Goal: Task Accomplishment & Management: Manage account settings

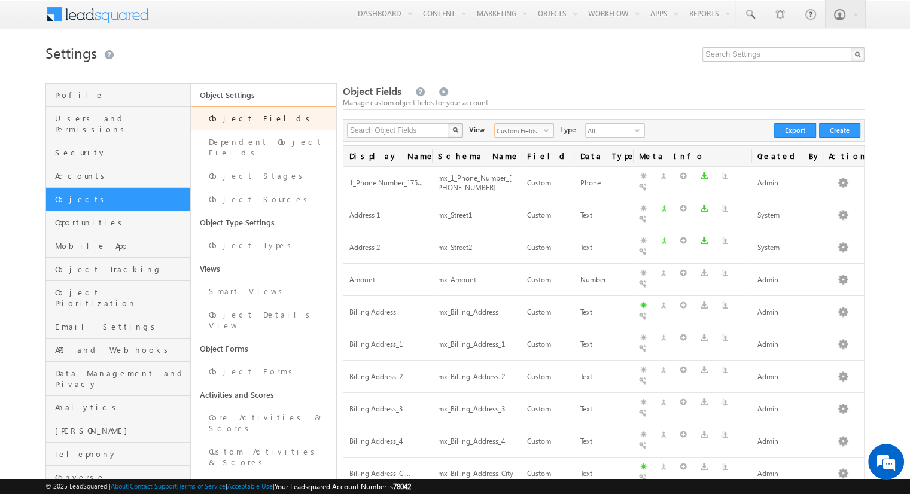
click at [544, 129] on span "select" at bounding box center [549, 130] width 10 height 7
click at [512, 142] on li "All" at bounding box center [516, 145] width 59 height 12
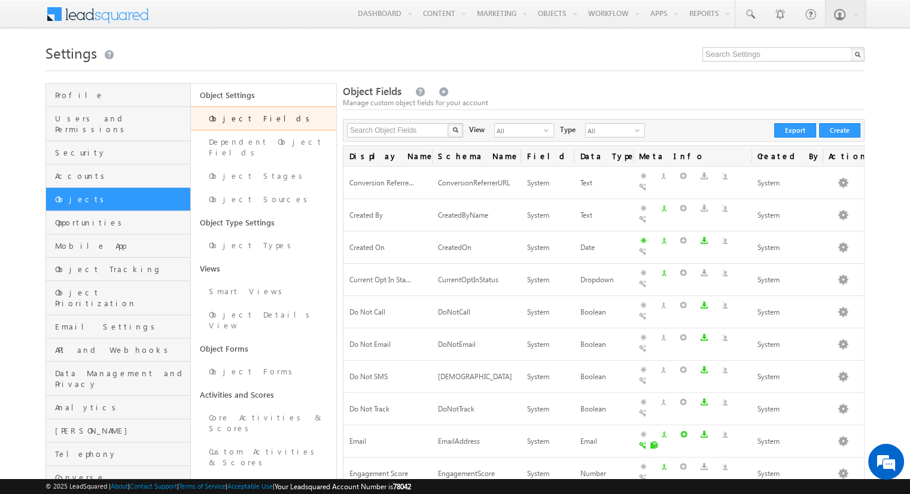
click at [536, 123] on div "Search Object Fields X 289 results found View All select 3 Type All select 1 Cr…" at bounding box center [604, 130] width 522 height 23
click at [532, 127] on span "All" at bounding box center [519, 130] width 49 height 13
click at [512, 153] on li "System Fields" at bounding box center [516, 157] width 59 height 12
click at [514, 133] on span "System Fields" at bounding box center [519, 130] width 49 height 13
click at [511, 169] on li "Custom Fields" at bounding box center [516, 169] width 59 height 12
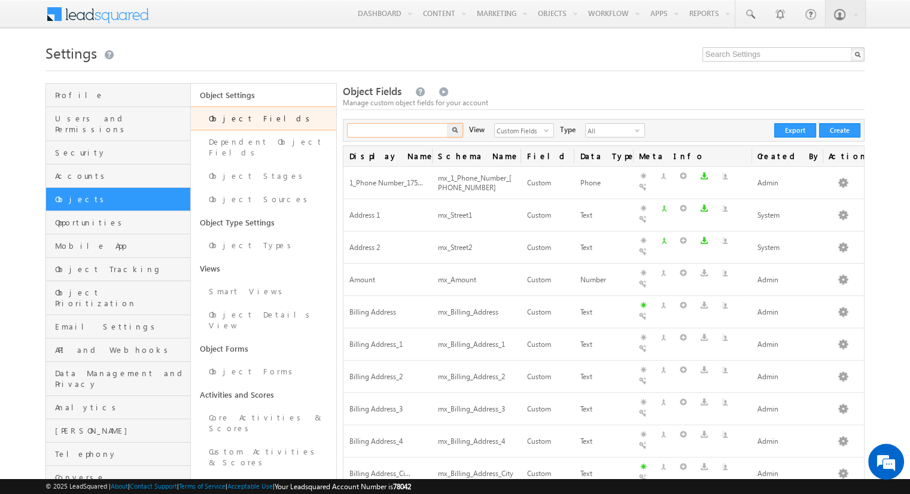
click at [414, 132] on input "text" at bounding box center [398, 130] width 102 height 14
click at [447, 123] on button "button" at bounding box center [455, 130] width 16 height 14
click at [429, 130] on input "text" at bounding box center [398, 130] width 102 height 14
click at [455, 126] on button "button" at bounding box center [455, 130] width 16 height 14
click at [455, 129] on img "button" at bounding box center [455, 130] width 6 height 6
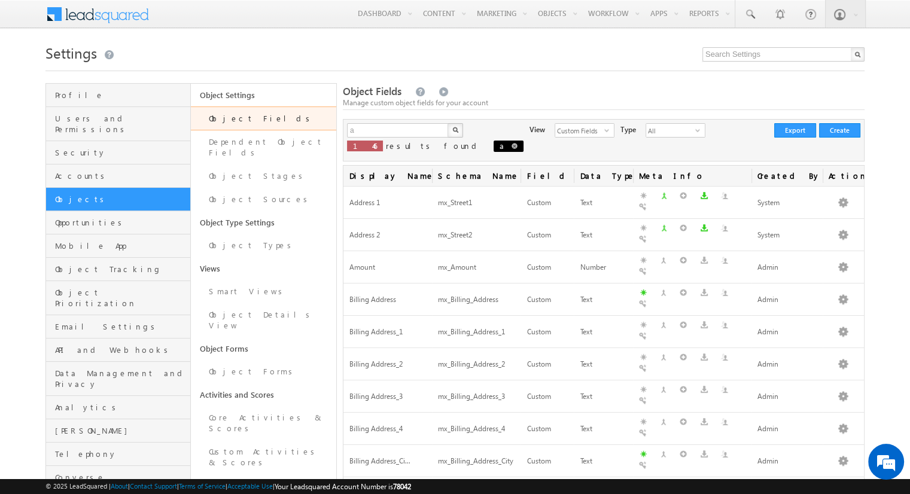
click at [511, 147] on span at bounding box center [514, 146] width 6 height 6
type input "Search Object Fields"
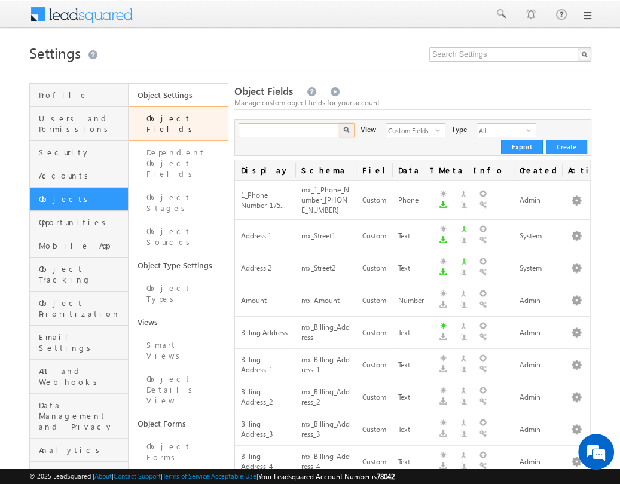
click at [262, 127] on input "text" at bounding box center [290, 130] width 102 height 14
type input "address"
click at [339, 123] on button "button" at bounding box center [347, 130] width 16 height 14
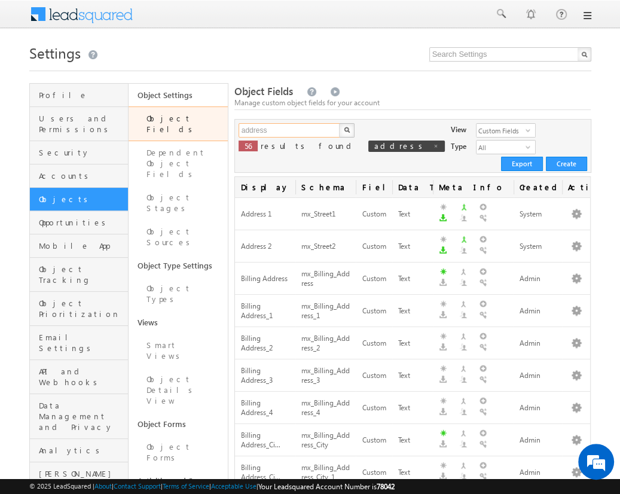
click at [289, 130] on input "address" at bounding box center [290, 130] width 102 height 14
click at [289, 130] on input "text" at bounding box center [290, 130] width 102 height 14
click at [346, 130] on img "button" at bounding box center [346, 130] width 6 height 6
click at [576, 273] on button "button" at bounding box center [577, 279] width 12 height 12
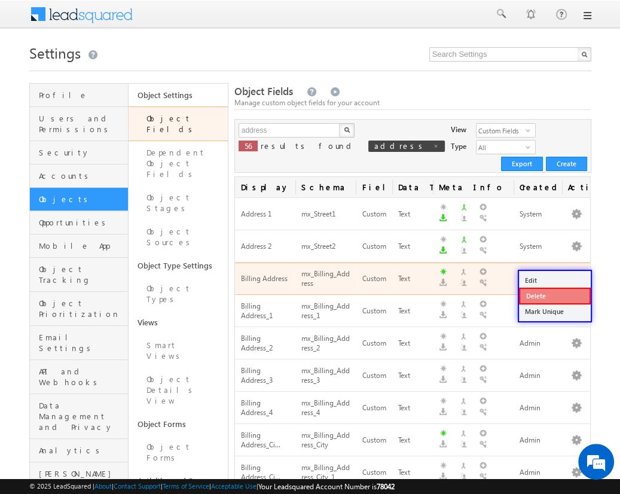
click at [554, 295] on link "Delete" at bounding box center [555, 296] width 72 height 17
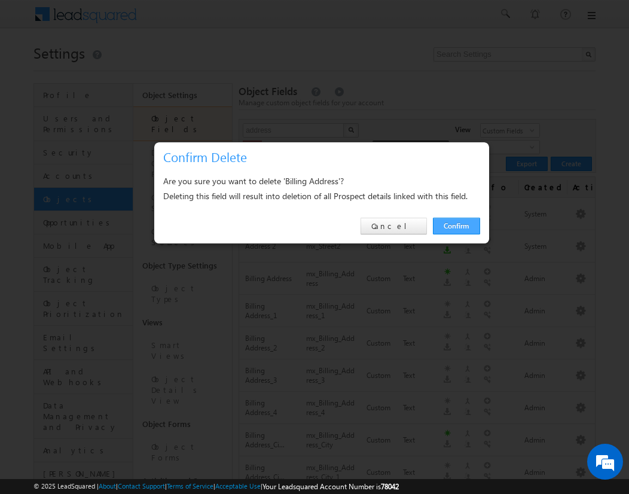
click at [456, 225] on link "Confirm" at bounding box center [456, 226] width 47 height 17
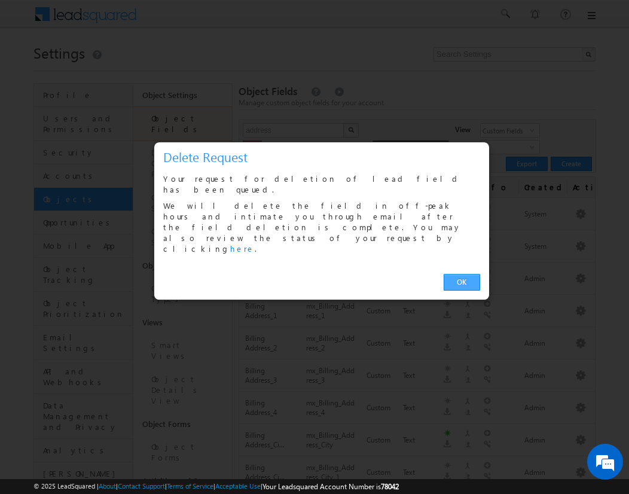
click at [462, 274] on link "OK" at bounding box center [462, 282] width 36 height 17
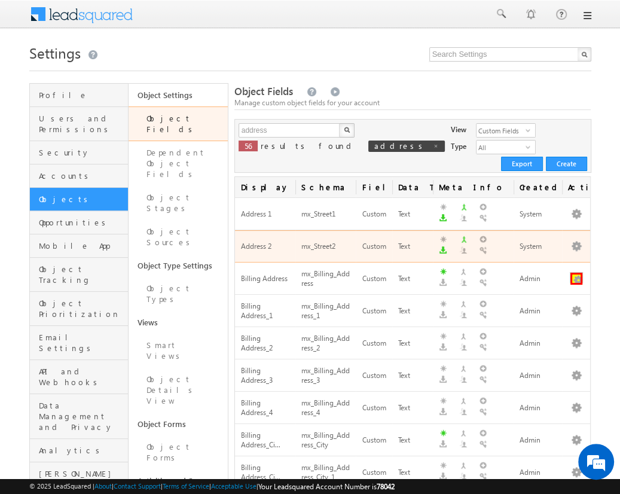
click at [576, 273] on button "button" at bounding box center [577, 279] width 12 height 12
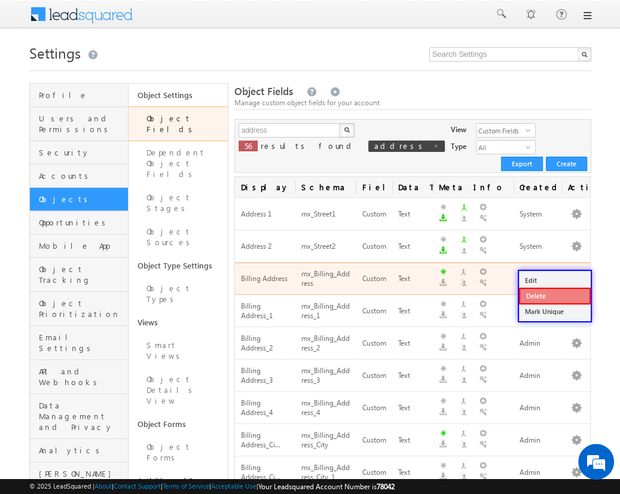
click at [554, 295] on link "Delete" at bounding box center [555, 296] width 72 height 17
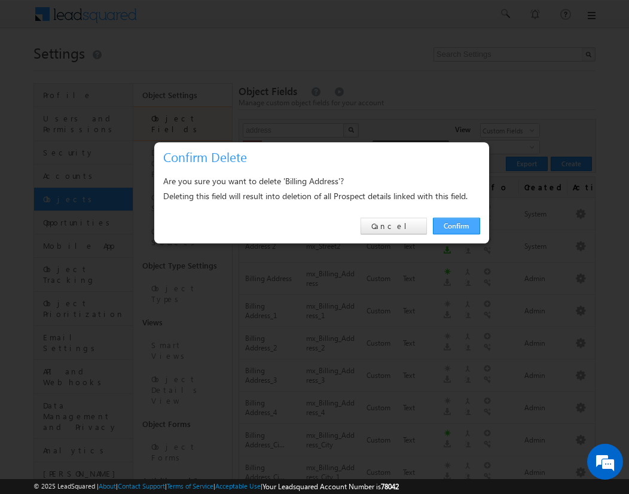
click at [456, 225] on link "Confirm" at bounding box center [456, 226] width 47 height 17
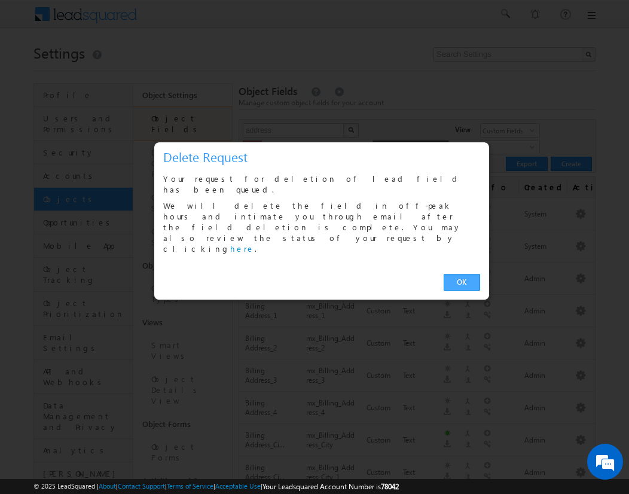
click at [462, 274] on link "OK" at bounding box center [462, 282] width 36 height 17
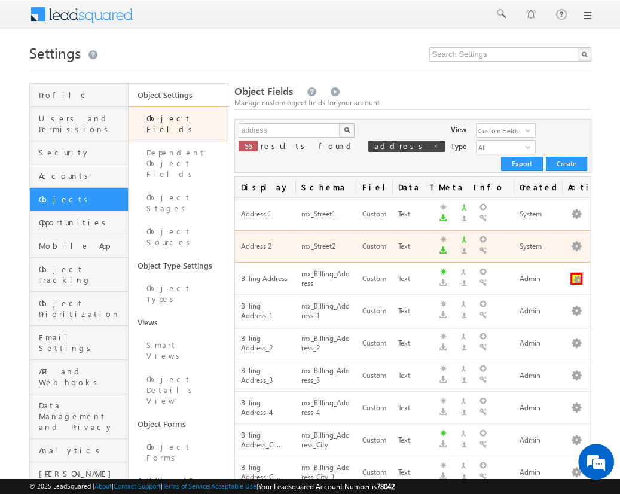
click at [576, 273] on button "button" at bounding box center [577, 279] width 12 height 12
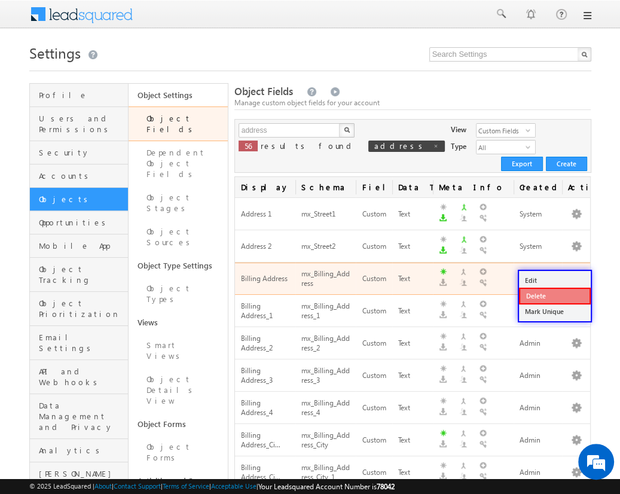
click at [554, 295] on link "Delete" at bounding box center [555, 296] width 72 height 17
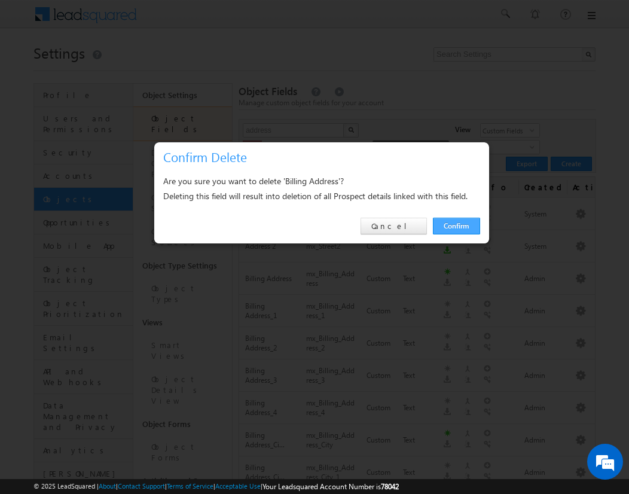
click at [456, 225] on link "Confirm" at bounding box center [456, 226] width 47 height 17
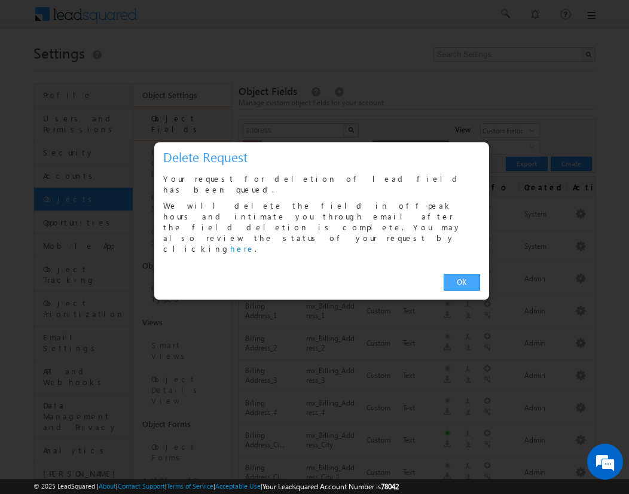
click at [462, 274] on link "OK" at bounding box center [462, 282] width 36 height 17
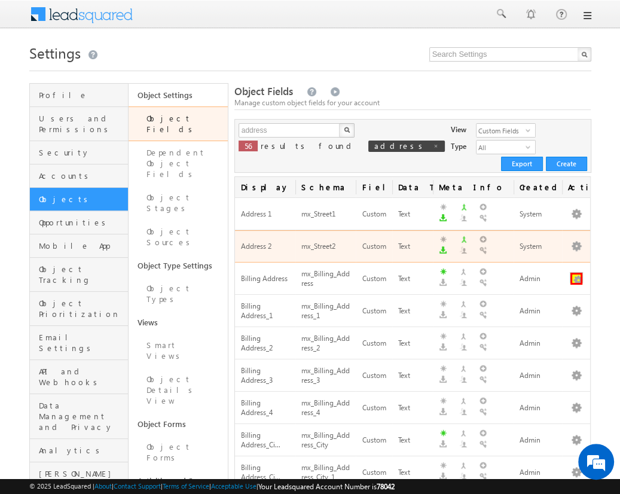
click at [576, 273] on button "button" at bounding box center [577, 279] width 12 height 12
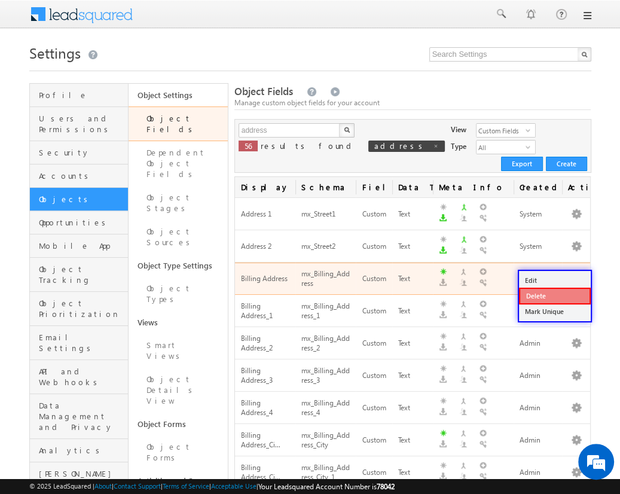
click at [554, 295] on link "Delete" at bounding box center [555, 296] width 72 height 17
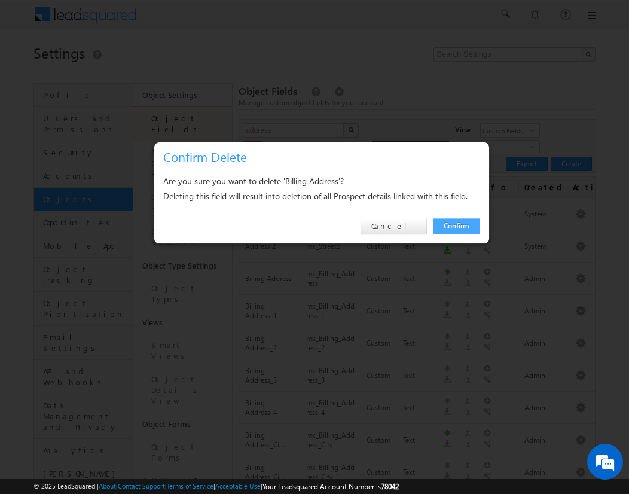
click at [456, 225] on link "Confirm" at bounding box center [456, 226] width 47 height 17
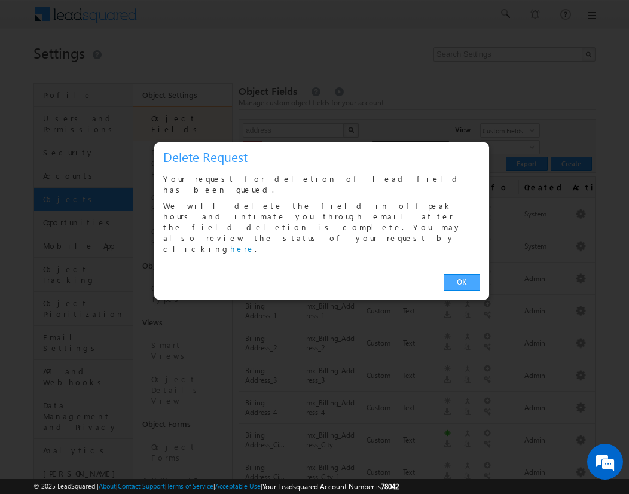
click at [462, 274] on link "OK" at bounding box center [462, 282] width 36 height 17
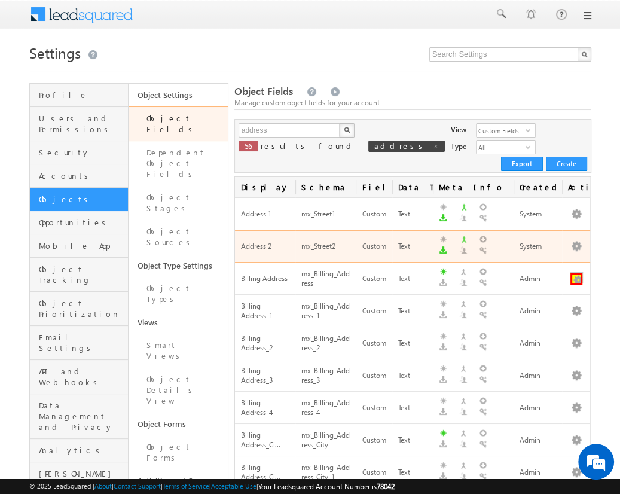
click at [576, 273] on button "button" at bounding box center [577, 279] width 12 height 12
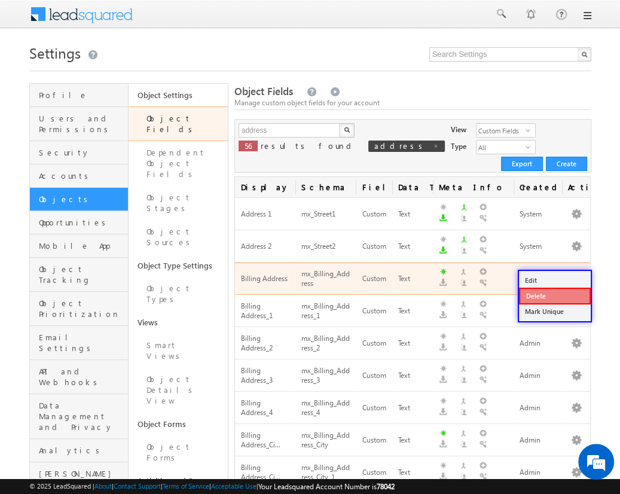
click at [554, 295] on link "Delete" at bounding box center [555, 296] width 72 height 17
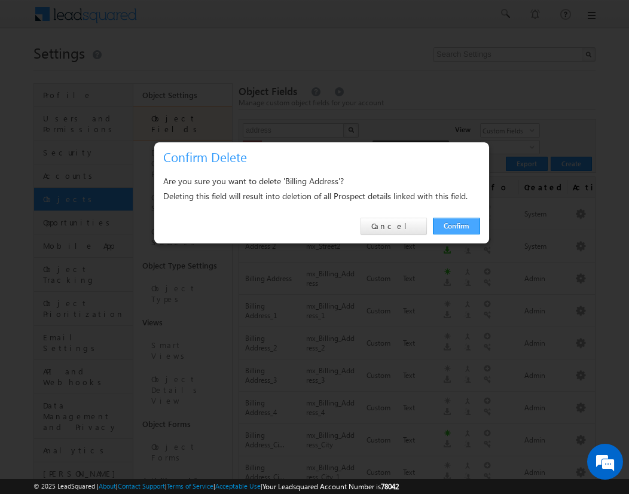
click at [456, 225] on link "Confirm" at bounding box center [456, 226] width 47 height 17
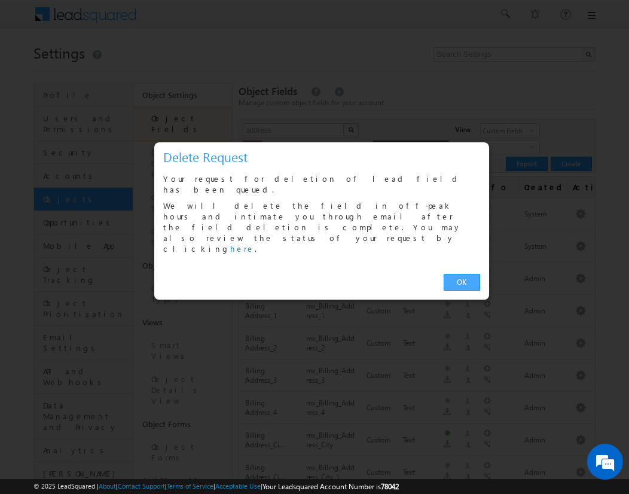
click at [462, 274] on link "OK" at bounding box center [462, 282] width 36 height 17
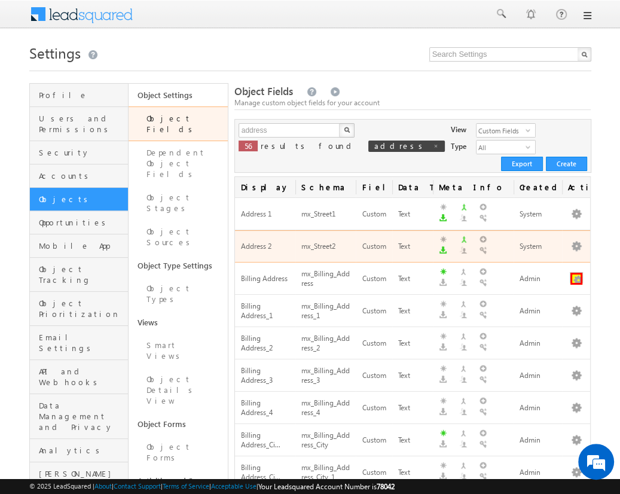
click at [576, 273] on button "button" at bounding box center [577, 279] width 12 height 12
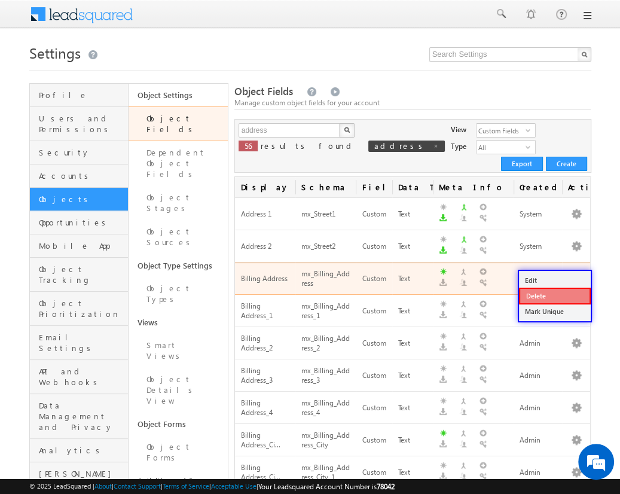
click at [554, 295] on link "Delete" at bounding box center [555, 296] width 72 height 17
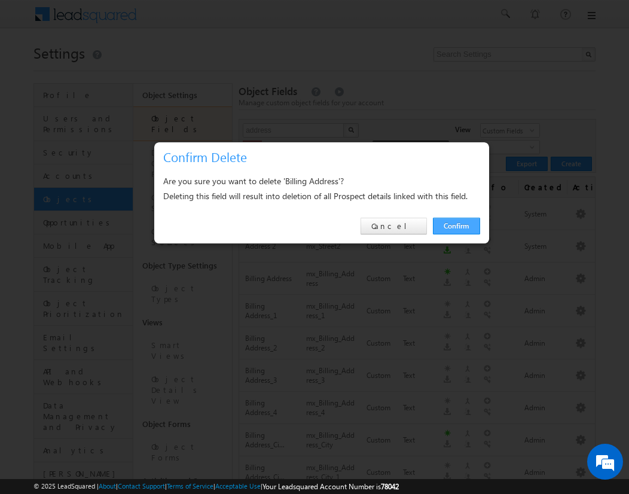
click at [456, 225] on link "Confirm" at bounding box center [456, 226] width 47 height 17
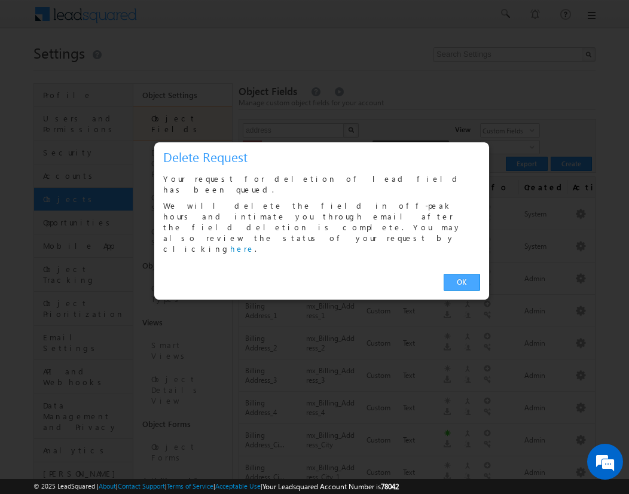
click at [462, 274] on link "OK" at bounding box center [462, 282] width 36 height 17
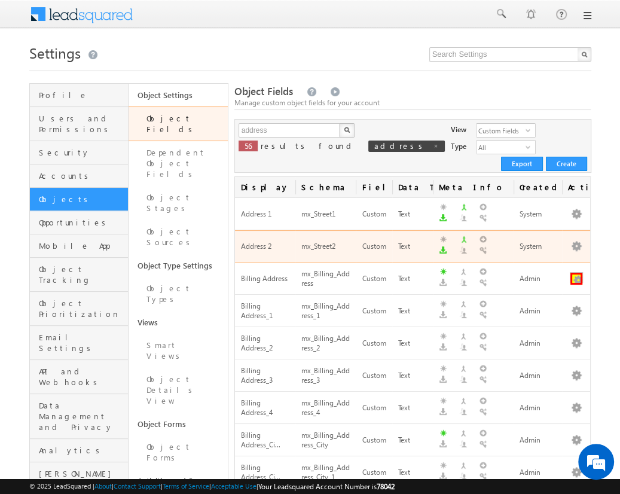
click at [576, 273] on button "button" at bounding box center [577, 279] width 12 height 12
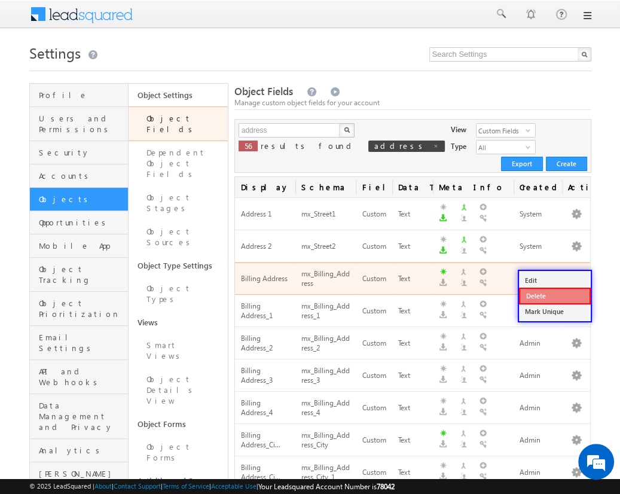
click at [554, 295] on link "Delete" at bounding box center [555, 296] width 72 height 17
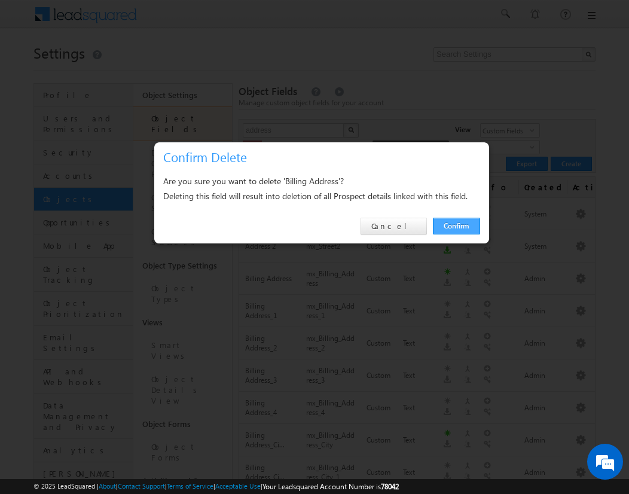
click at [456, 225] on link "Confirm" at bounding box center [456, 226] width 47 height 17
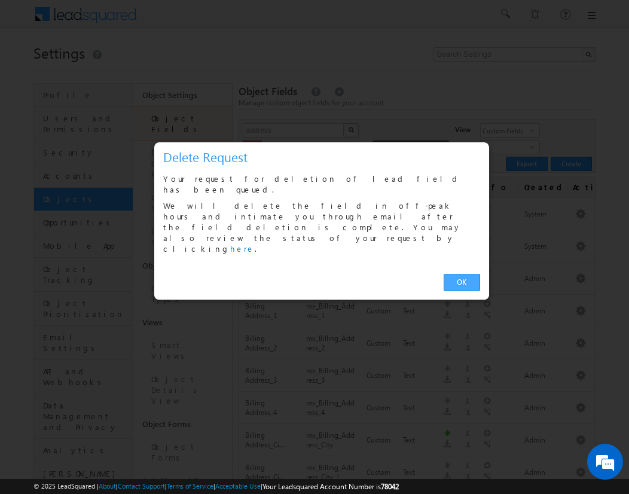
click at [462, 274] on link "OK" at bounding box center [462, 282] width 36 height 17
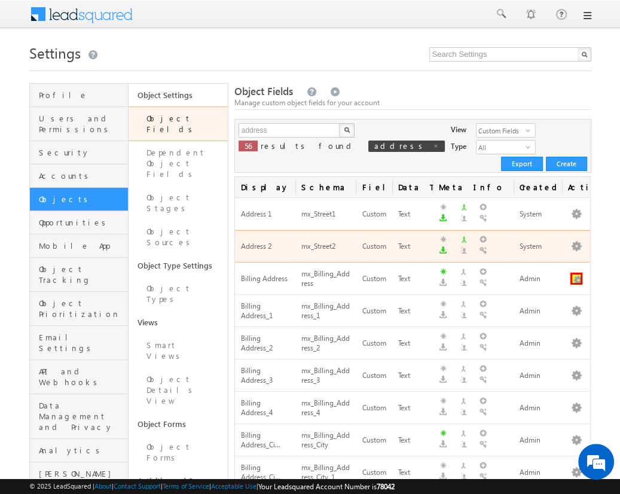
click at [576, 273] on button "button" at bounding box center [577, 279] width 12 height 12
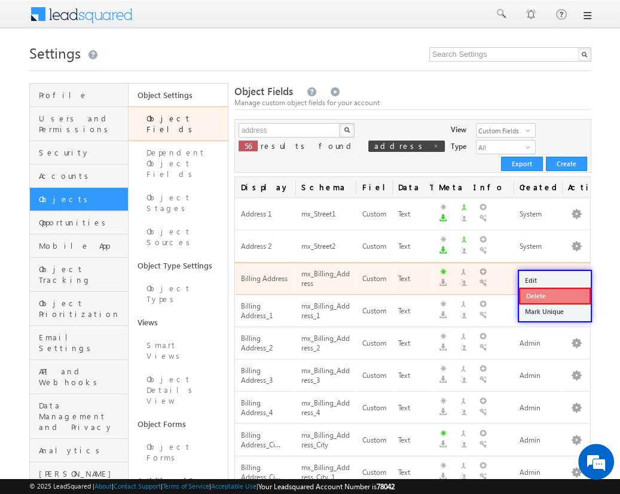
click at [554, 295] on link "Delete" at bounding box center [555, 296] width 72 height 17
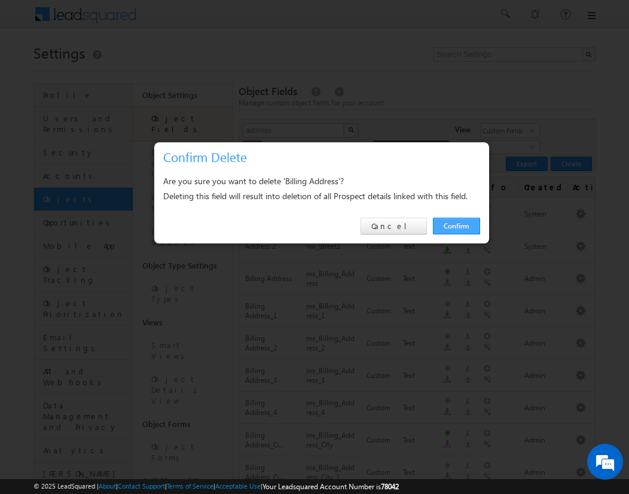
click at [456, 225] on link "Confirm" at bounding box center [456, 226] width 47 height 17
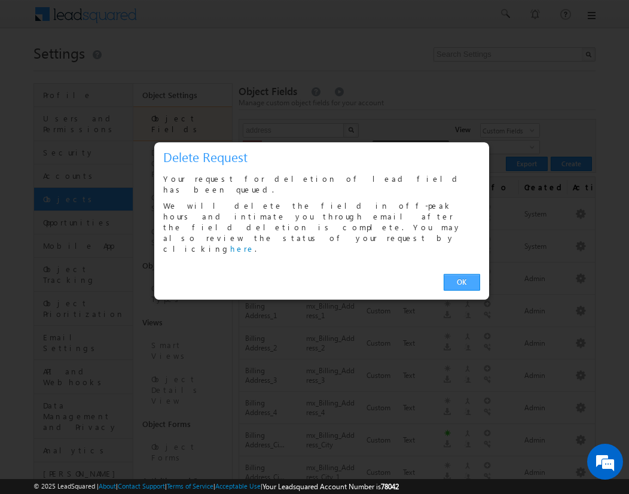
click at [462, 274] on link "OK" at bounding box center [462, 282] width 36 height 17
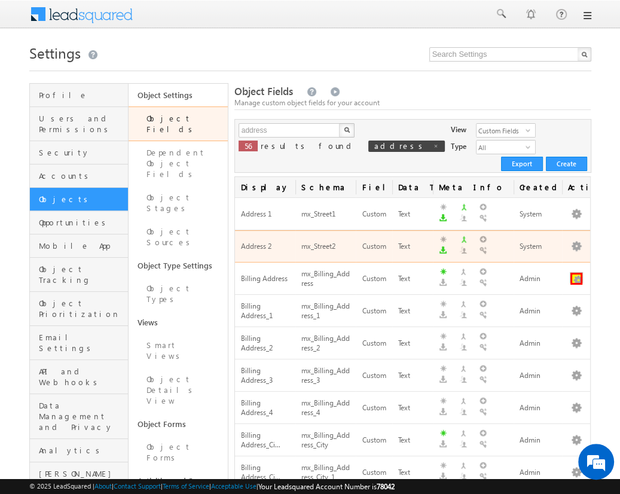
click at [576, 273] on button "button" at bounding box center [577, 279] width 12 height 12
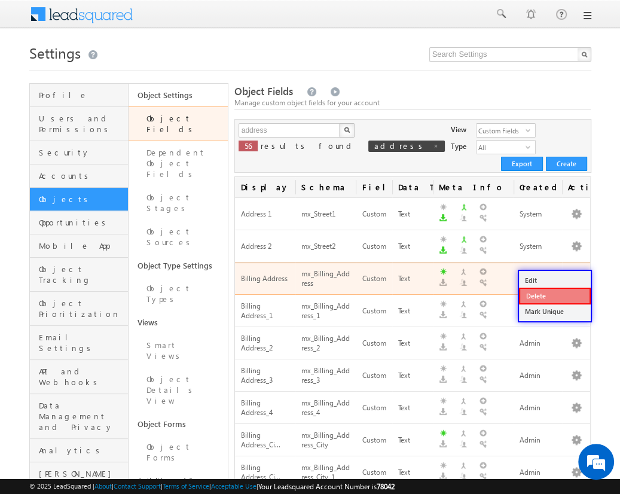
click at [554, 295] on link "Delete" at bounding box center [555, 296] width 72 height 17
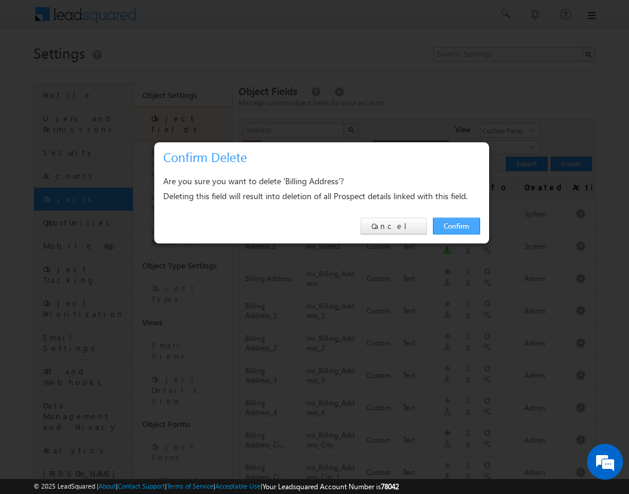
click at [456, 225] on link "Confirm" at bounding box center [456, 226] width 47 height 17
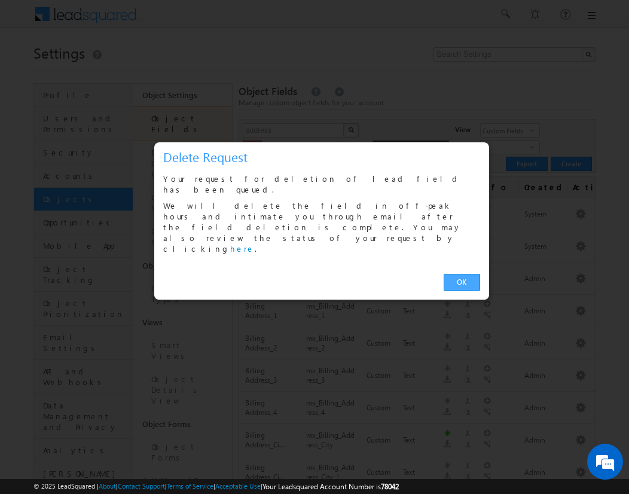
click at [462, 274] on link "OK" at bounding box center [462, 282] width 36 height 17
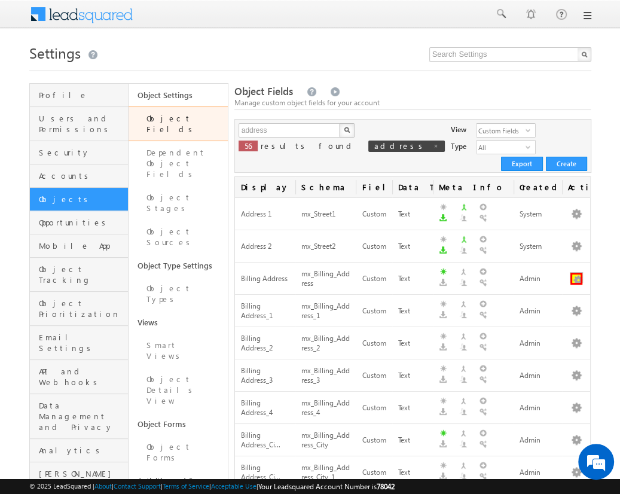
click at [576, 273] on button "button" at bounding box center [577, 279] width 12 height 12
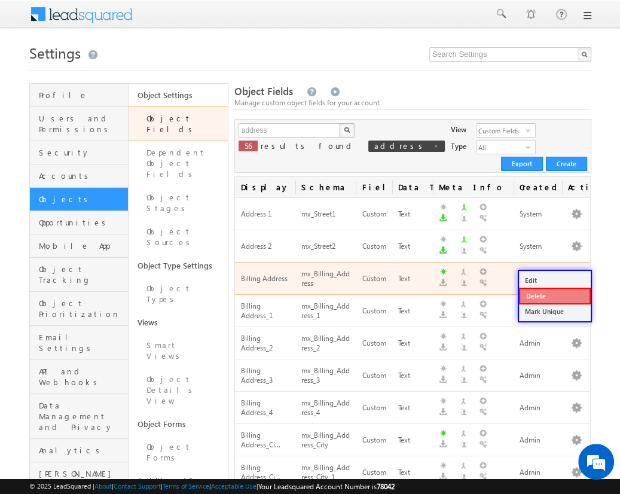
click at [554, 295] on link "Delete" at bounding box center [555, 296] width 72 height 17
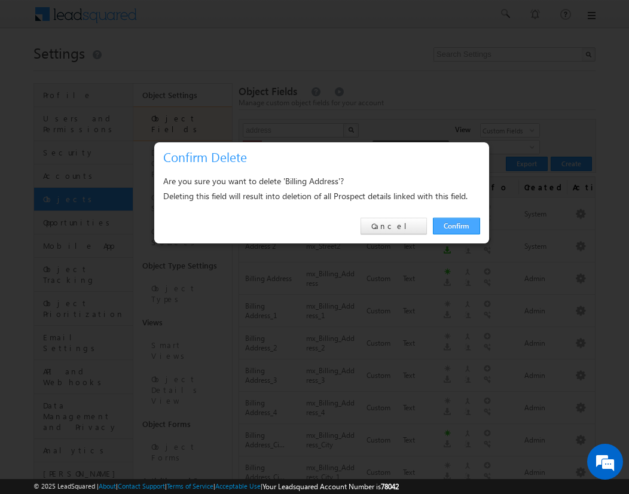
click at [456, 225] on link "Confirm" at bounding box center [456, 226] width 47 height 17
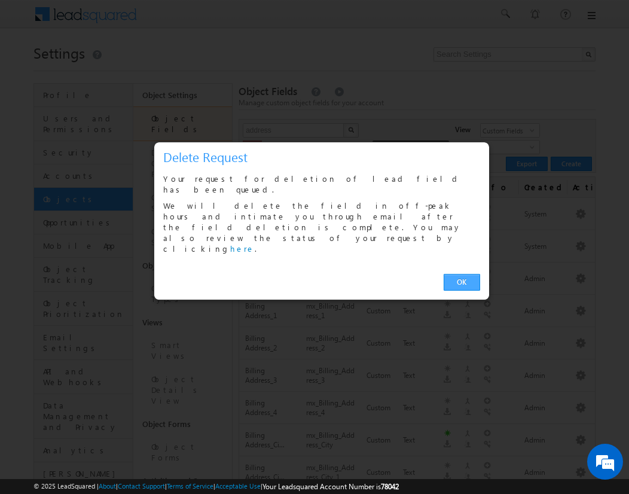
click at [462, 274] on link "OK" at bounding box center [462, 282] width 36 height 17
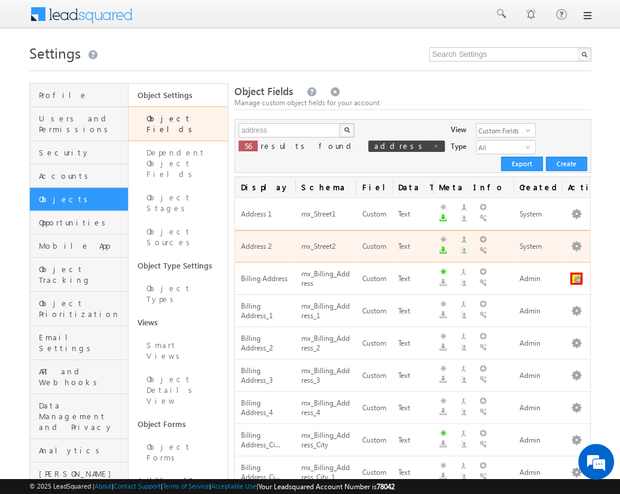
click at [576, 273] on button "button" at bounding box center [577, 279] width 12 height 12
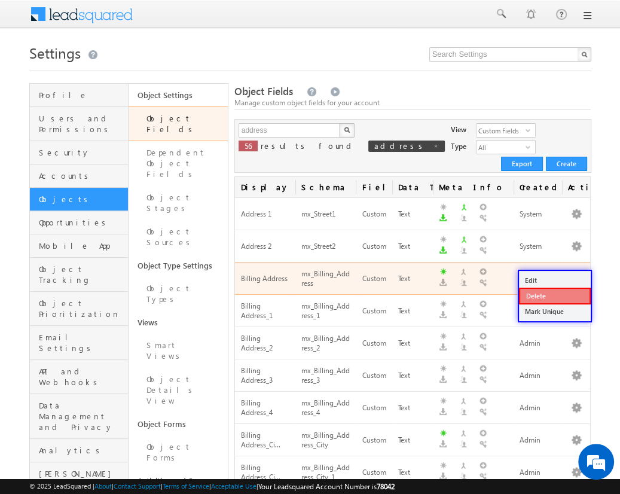
click at [554, 295] on link "Delete" at bounding box center [555, 296] width 72 height 17
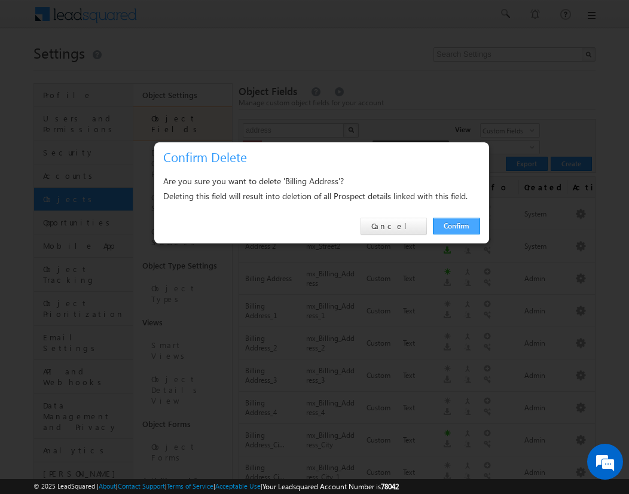
click at [456, 225] on link "Confirm" at bounding box center [456, 226] width 47 height 17
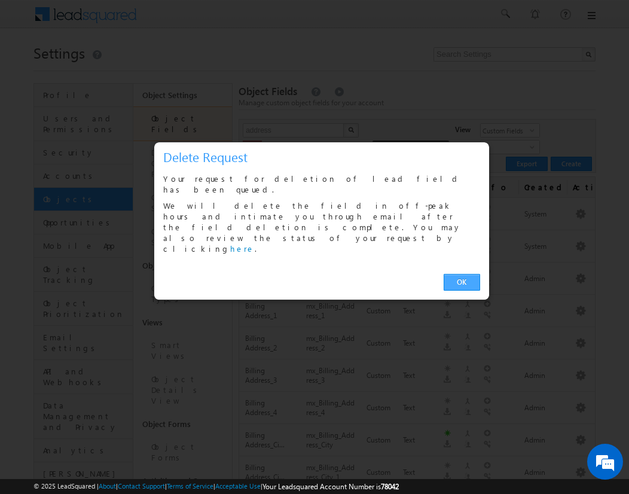
click at [462, 274] on link "OK" at bounding box center [462, 282] width 36 height 17
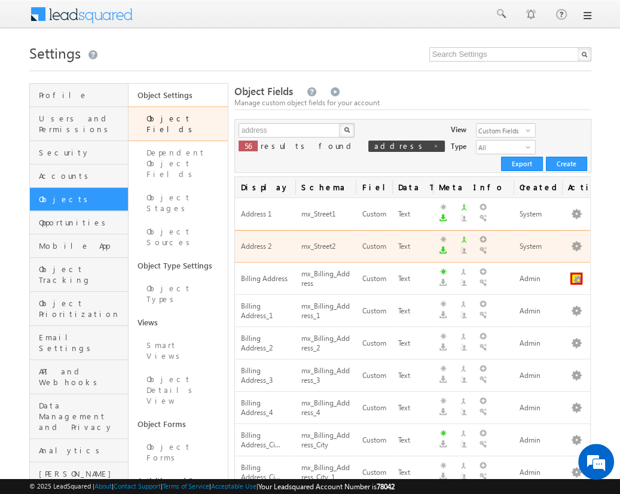
click at [576, 273] on button "button" at bounding box center [577, 279] width 12 height 12
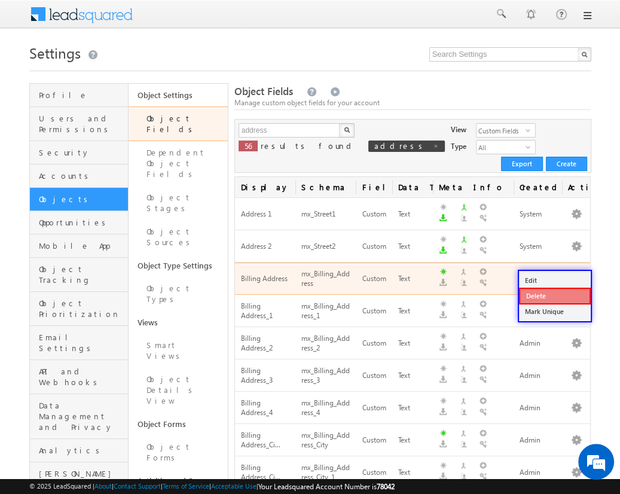
click at [554, 295] on link "Delete" at bounding box center [555, 296] width 72 height 17
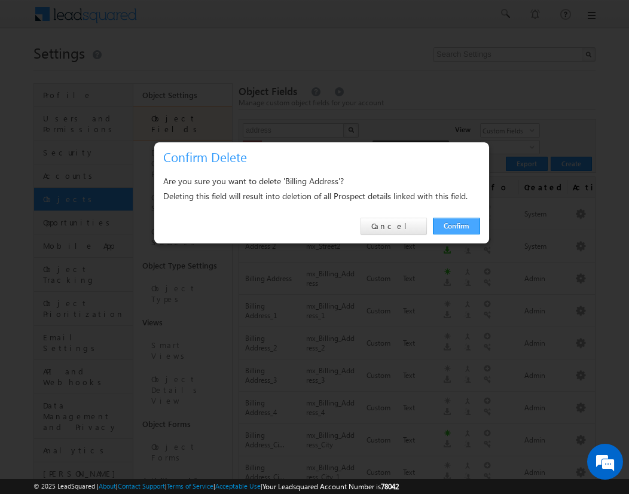
click at [456, 225] on link "Confirm" at bounding box center [456, 226] width 47 height 17
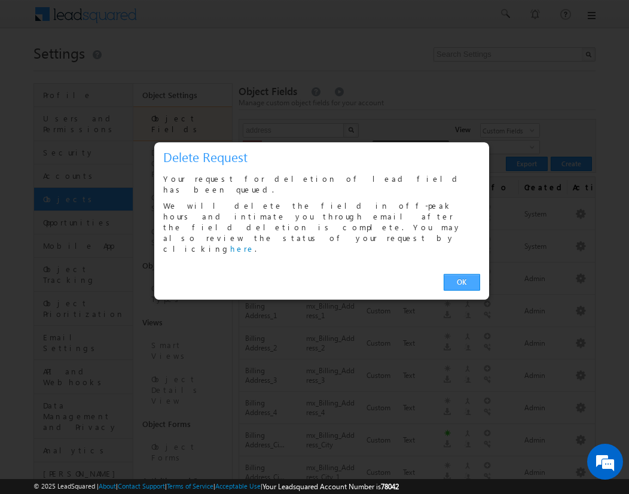
click at [462, 274] on link "OK" at bounding box center [462, 282] width 36 height 17
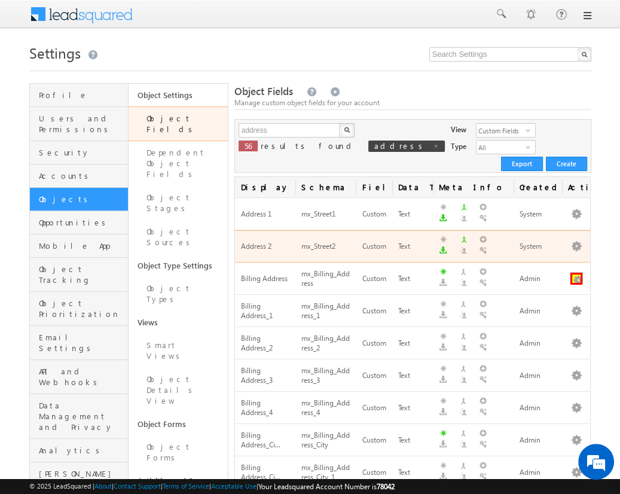
click at [576, 273] on button "button" at bounding box center [577, 279] width 12 height 12
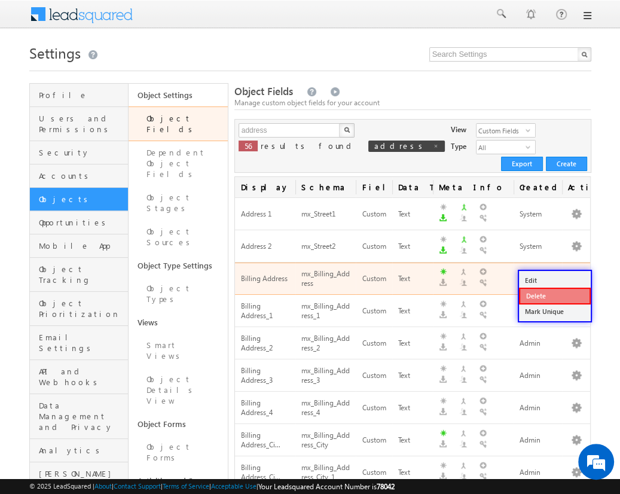
click at [554, 295] on link "Delete" at bounding box center [555, 296] width 72 height 17
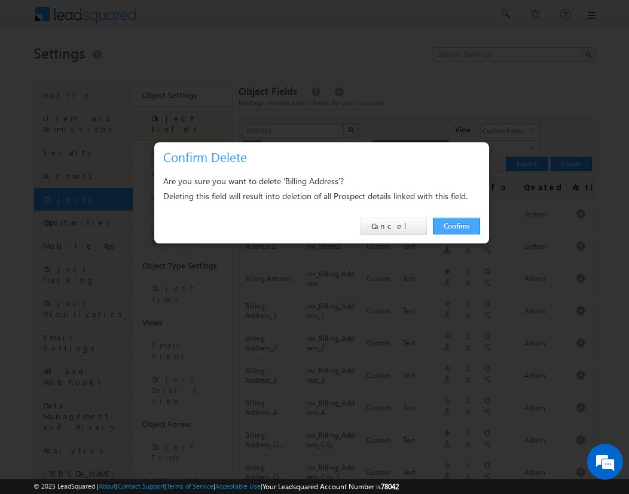
click at [456, 225] on link "Confirm" at bounding box center [456, 226] width 47 height 17
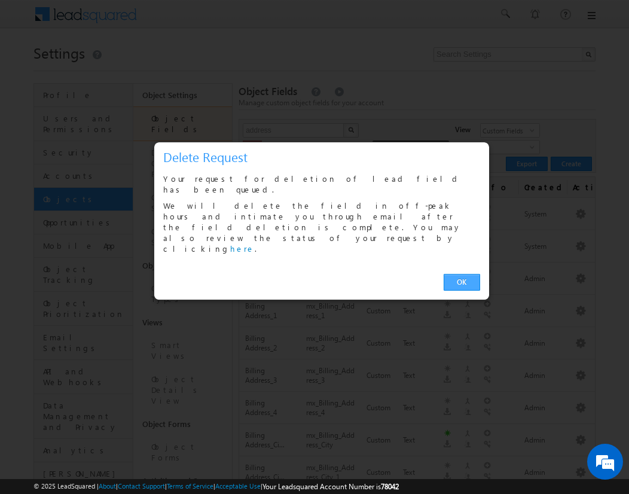
click at [462, 274] on link "OK" at bounding box center [462, 282] width 36 height 17
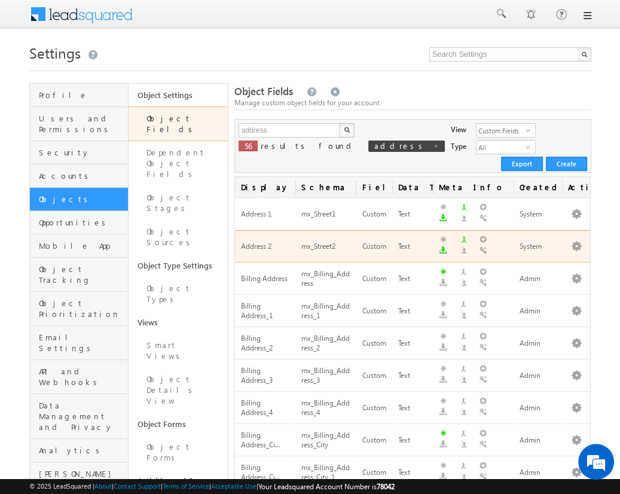
scroll to position [437, 0]
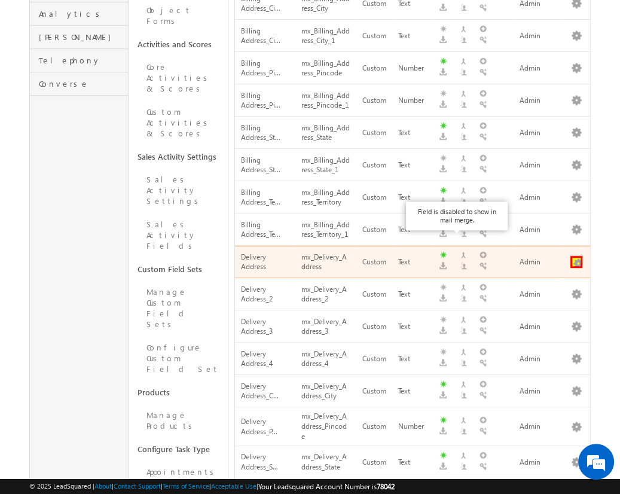
click at [576, 256] on button "button" at bounding box center [577, 262] width 12 height 12
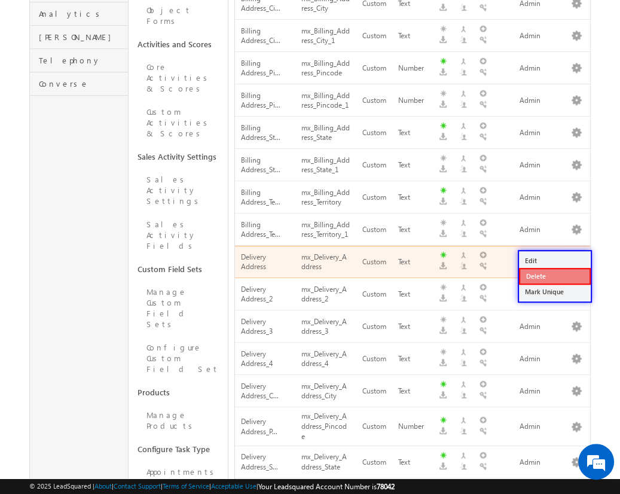
click at [554, 275] on link "Delete" at bounding box center [555, 276] width 72 height 17
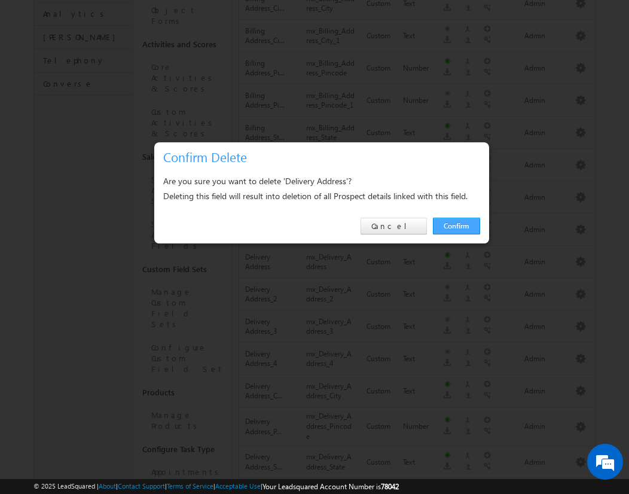
click at [456, 225] on link "Confirm" at bounding box center [456, 226] width 47 height 17
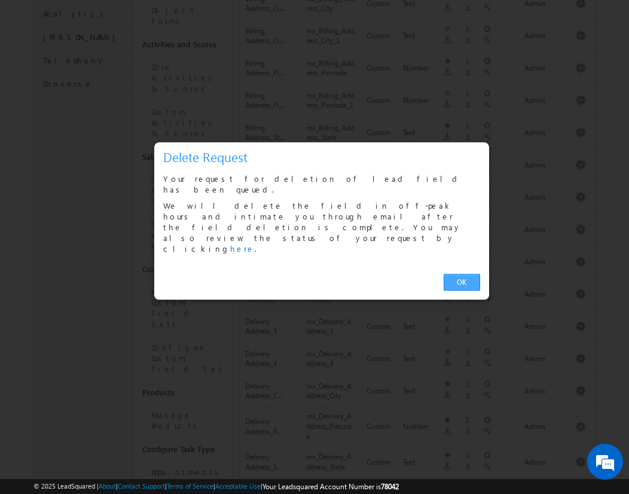
click at [462, 274] on link "OK" at bounding box center [462, 282] width 36 height 17
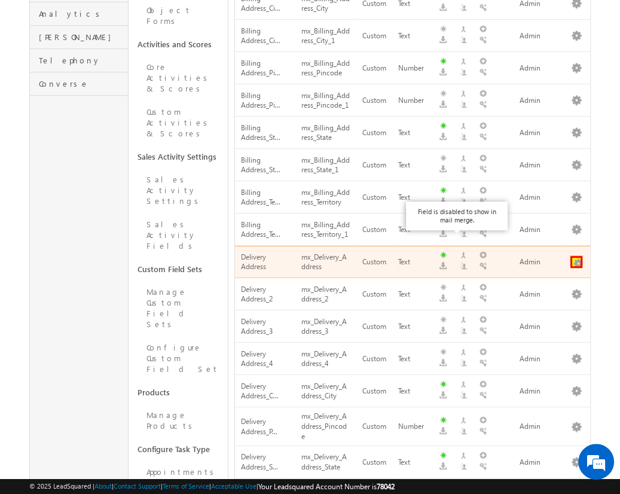
click at [576, 256] on button "button" at bounding box center [577, 262] width 12 height 12
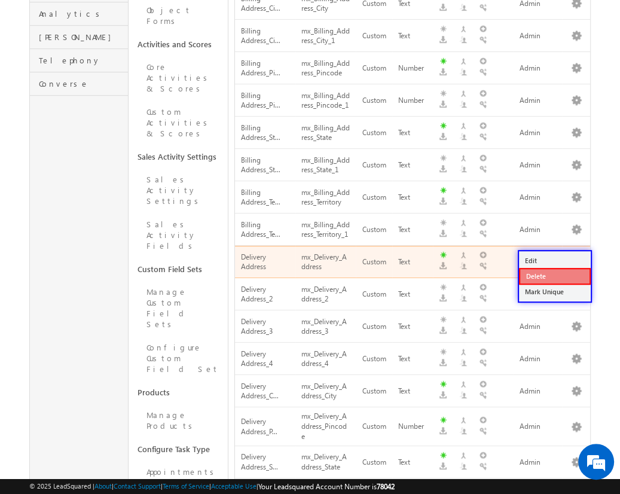
click at [554, 275] on link "Delete" at bounding box center [555, 276] width 72 height 17
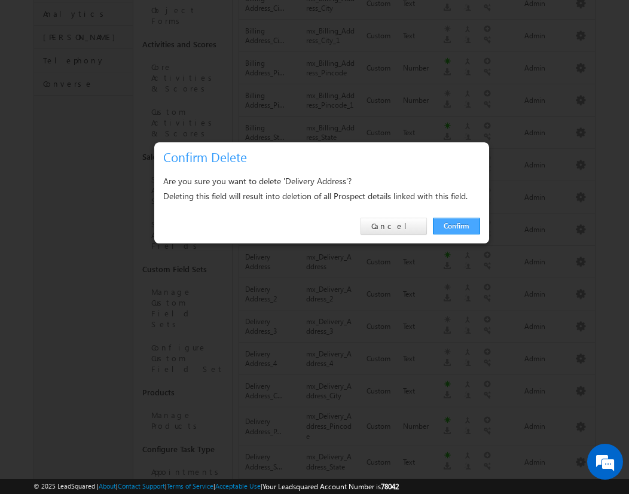
click at [456, 225] on link "Confirm" at bounding box center [456, 226] width 47 height 17
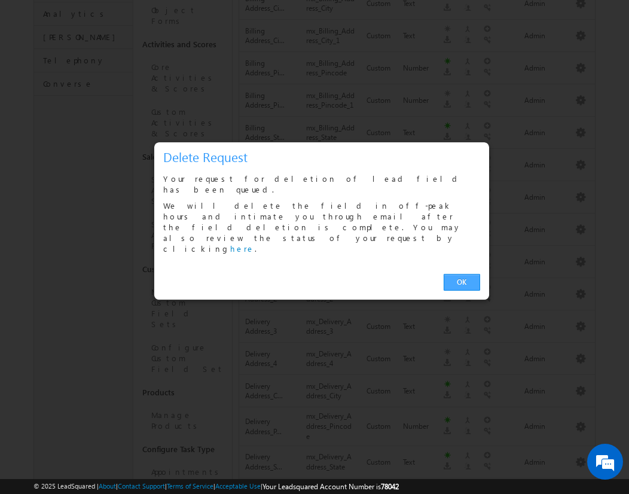
click at [462, 274] on link "OK" at bounding box center [462, 282] width 36 height 17
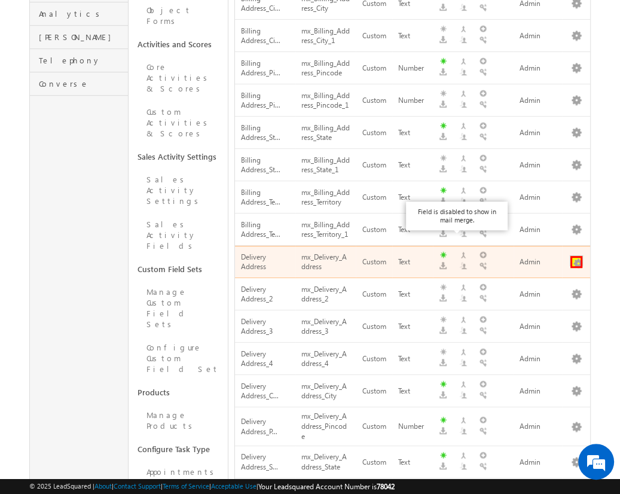
click at [576, 256] on button "button" at bounding box center [577, 262] width 12 height 12
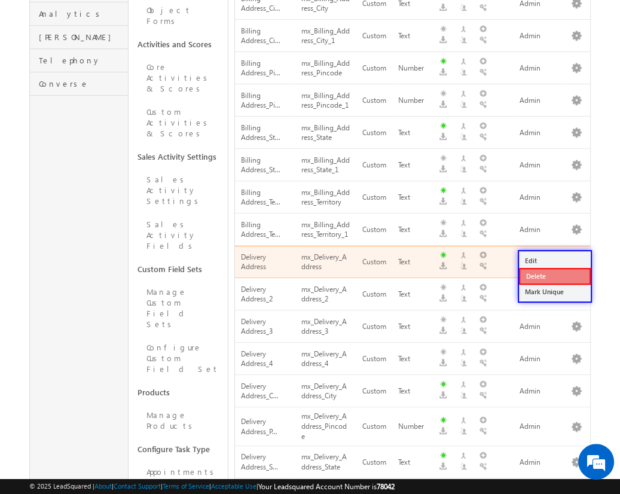
click at [554, 275] on link "Delete" at bounding box center [555, 276] width 72 height 17
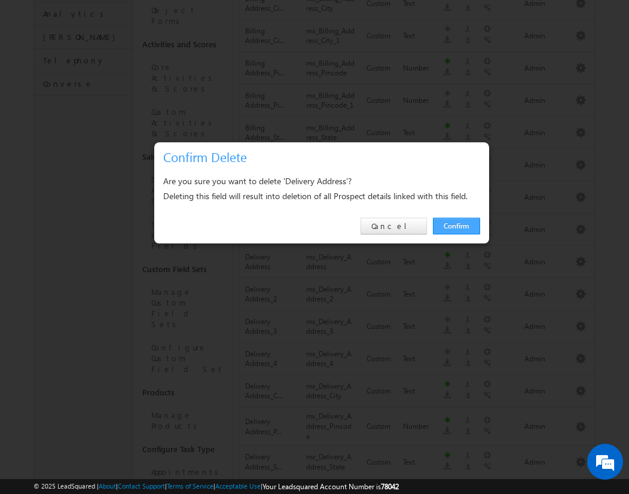
click at [456, 225] on link "Confirm" at bounding box center [456, 226] width 47 height 17
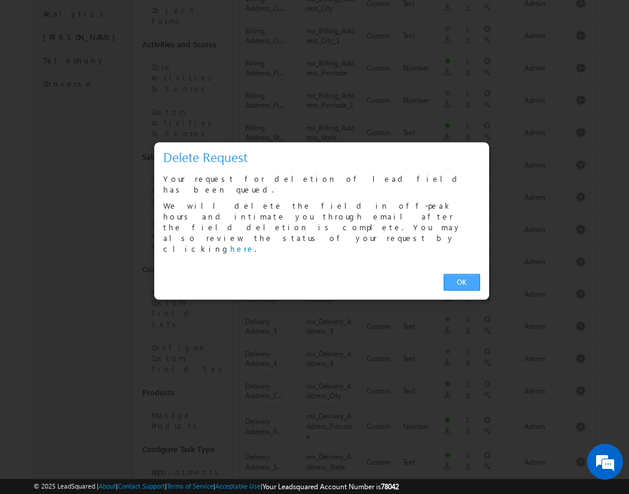
click at [462, 274] on link "OK" at bounding box center [462, 282] width 36 height 17
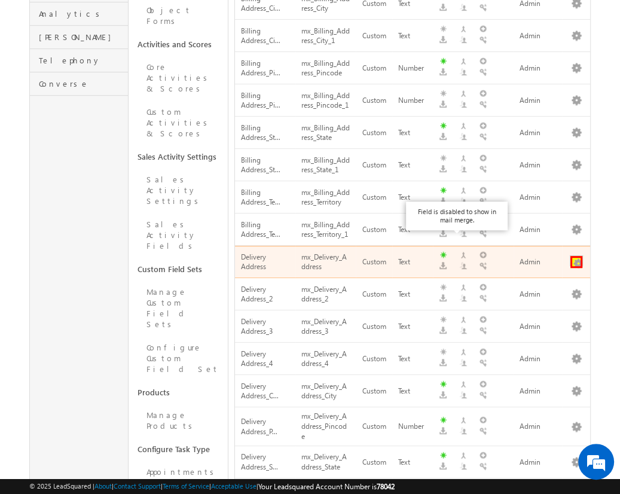
click at [576, 256] on button "button" at bounding box center [577, 262] width 12 height 12
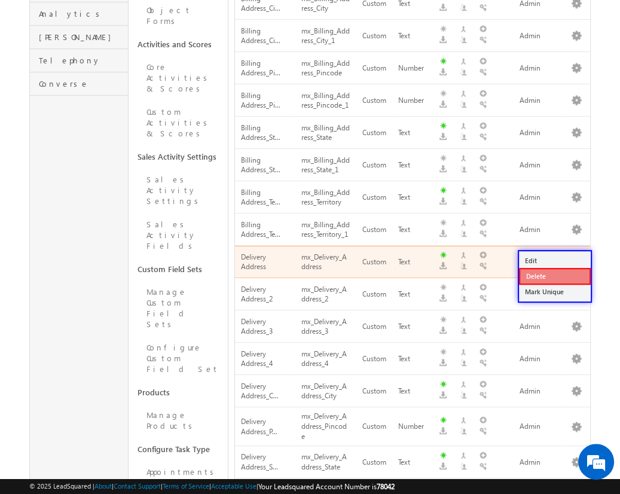
click at [554, 275] on link "Delete" at bounding box center [555, 276] width 72 height 17
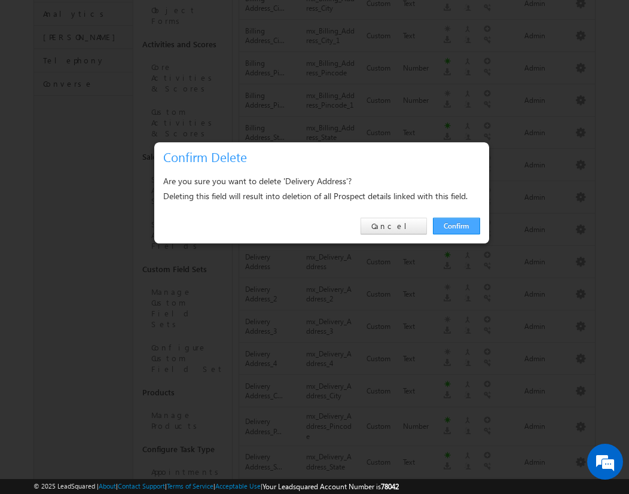
click at [456, 225] on link "Confirm" at bounding box center [456, 226] width 47 height 17
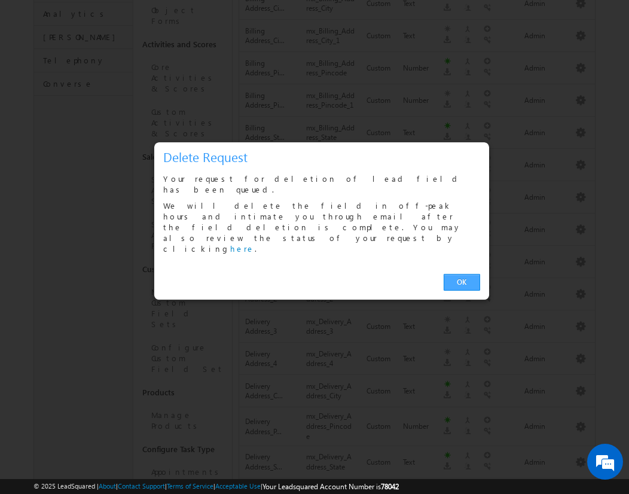
click at [462, 274] on link "OK" at bounding box center [462, 282] width 36 height 17
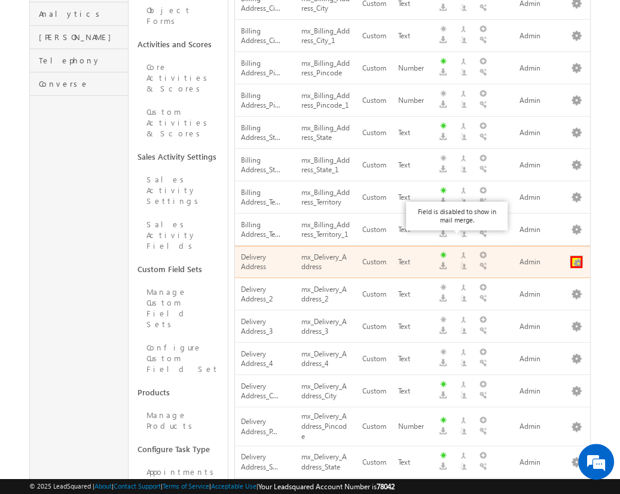
click at [576, 256] on button "button" at bounding box center [577, 262] width 12 height 12
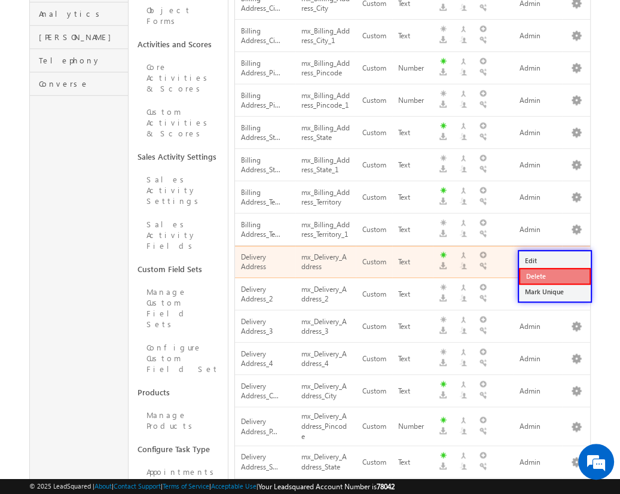
click at [554, 275] on link "Delete" at bounding box center [555, 276] width 72 height 17
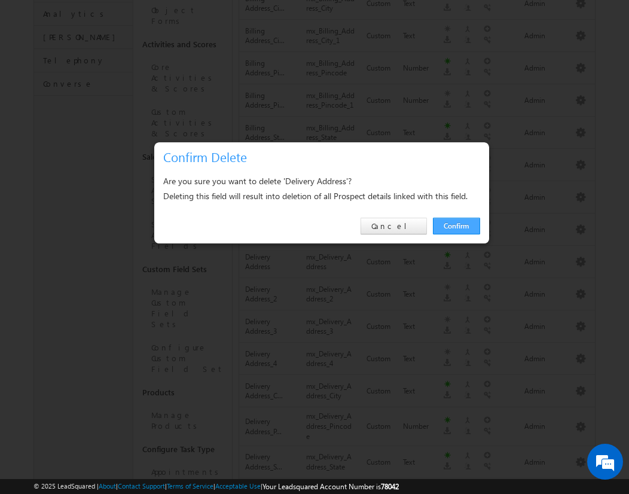
click at [456, 225] on link "Confirm" at bounding box center [456, 226] width 47 height 17
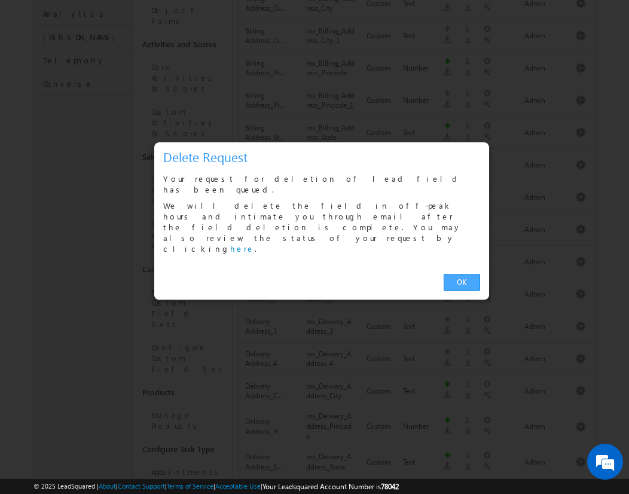
click at [462, 274] on link "OK" at bounding box center [462, 282] width 36 height 17
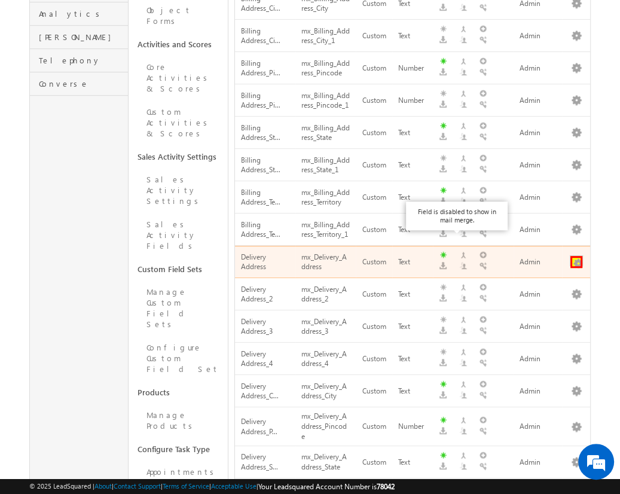
click at [576, 256] on button "button" at bounding box center [577, 262] width 12 height 12
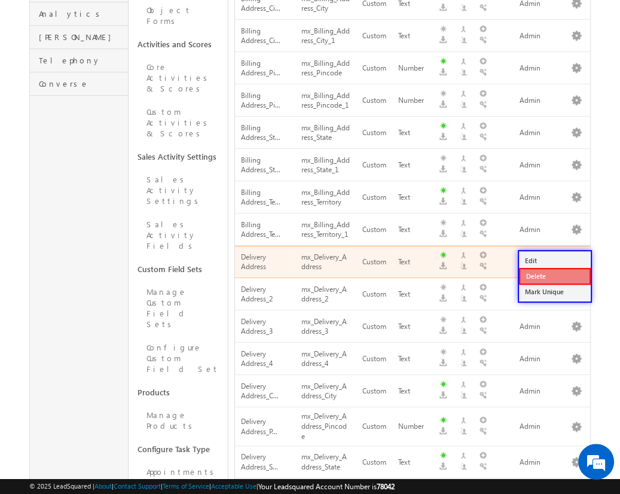
click at [554, 275] on link "Delete" at bounding box center [555, 276] width 72 height 17
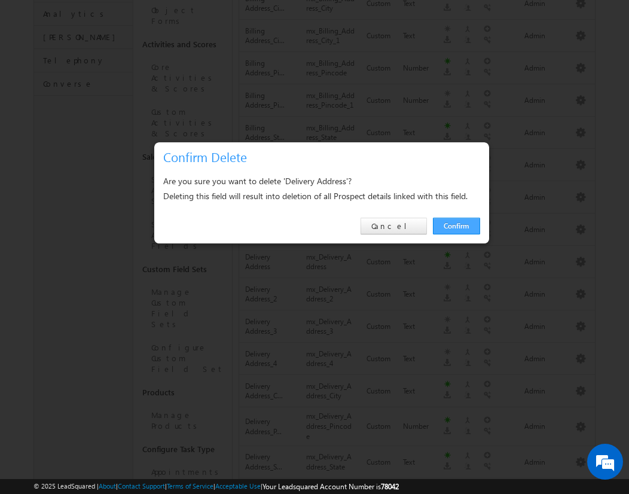
click at [456, 225] on link "Confirm" at bounding box center [456, 226] width 47 height 17
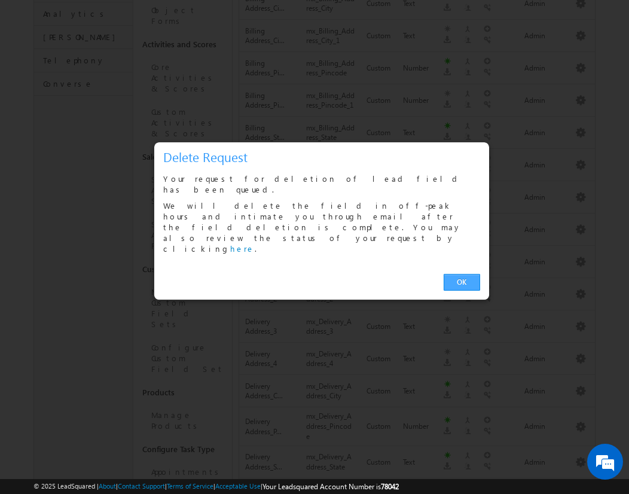
click at [462, 274] on link "OK" at bounding box center [462, 282] width 36 height 17
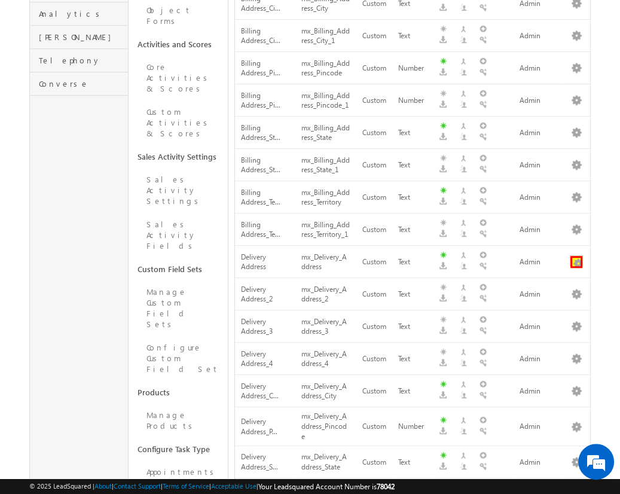
click at [576, 256] on button "button" at bounding box center [577, 262] width 12 height 12
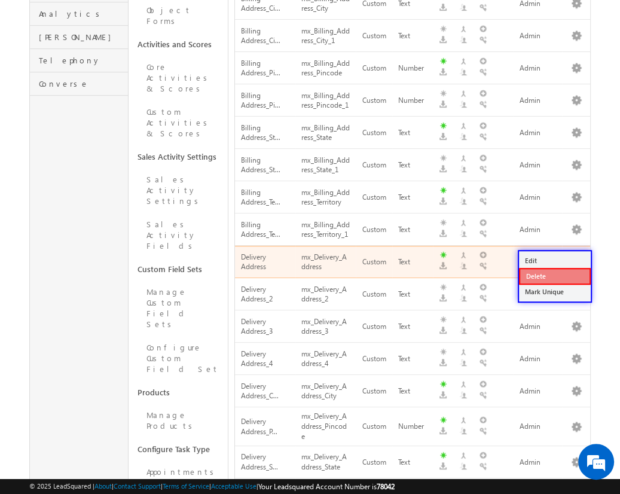
click at [554, 275] on link "Delete" at bounding box center [555, 276] width 72 height 17
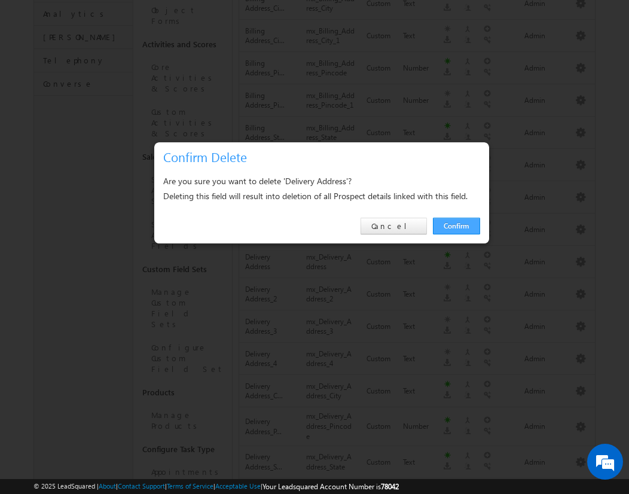
click at [456, 225] on link "Confirm" at bounding box center [456, 226] width 47 height 17
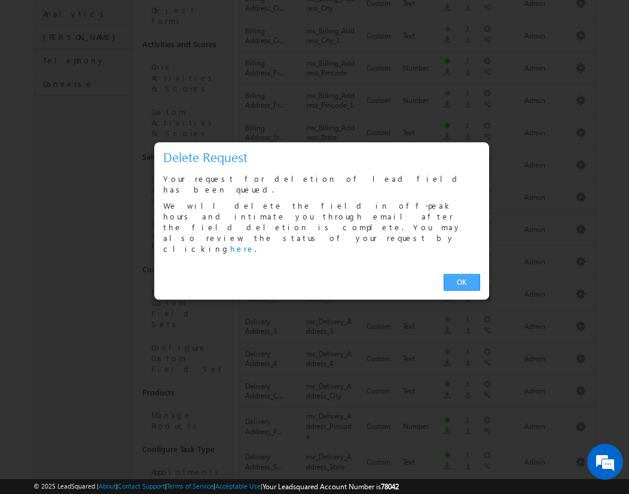
click at [462, 274] on link "OK" at bounding box center [462, 282] width 36 height 17
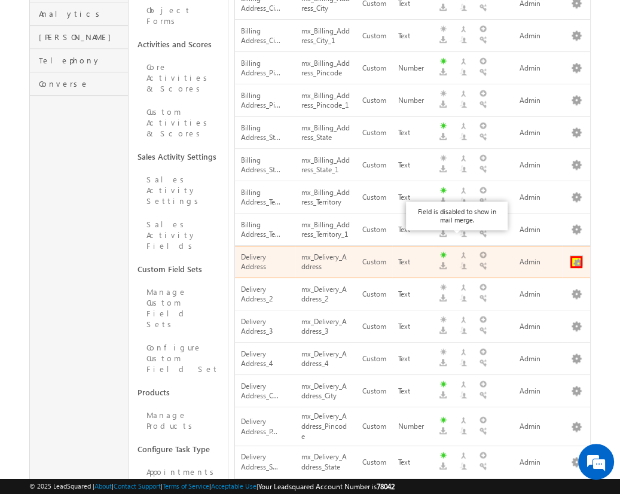
click at [576, 256] on button "button" at bounding box center [577, 262] width 12 height 12
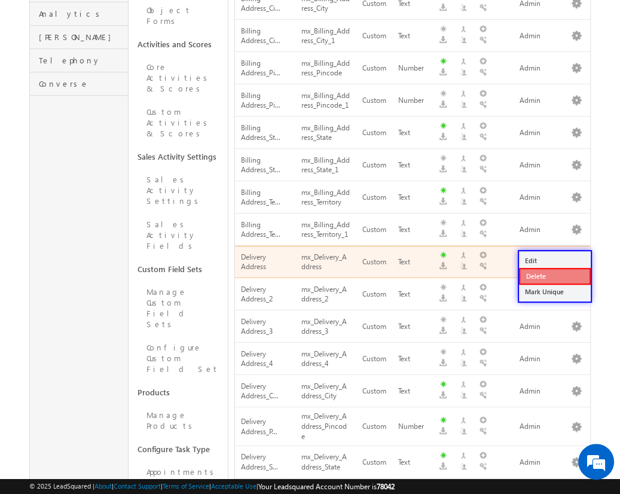
click at [554, 275] on link "Delete" at bounding box center [555, 276] width 72 height 17
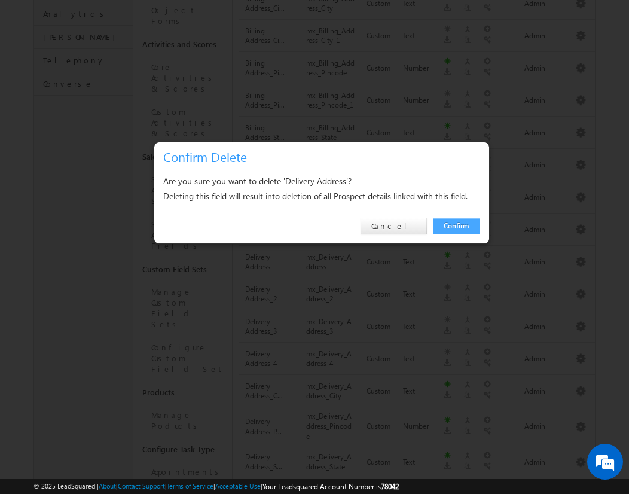
click at [456, 225] on link "Confirm" at bounding box center [456, 226] width 47 height 17
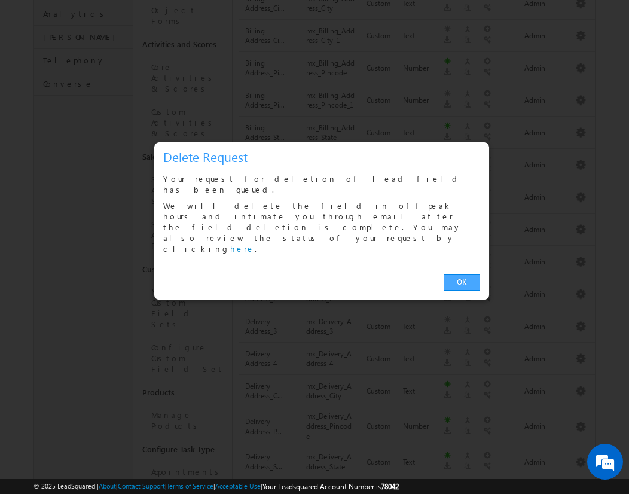
click at [462, 274] on link "OK" at bounding box center [462, 282] width 36 height 17
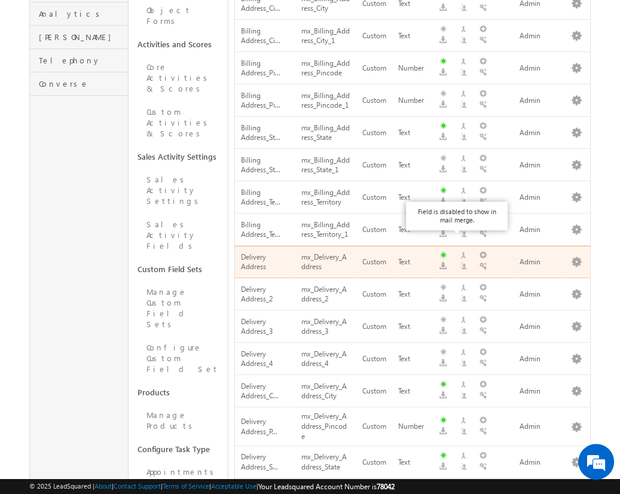
scroll to position [627, 0]
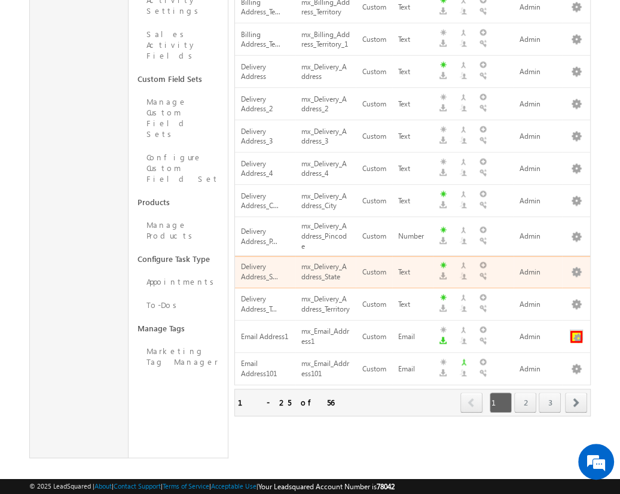
click at [576, 331] on button "button" at bounding box center [577, 337] width 12 height 12
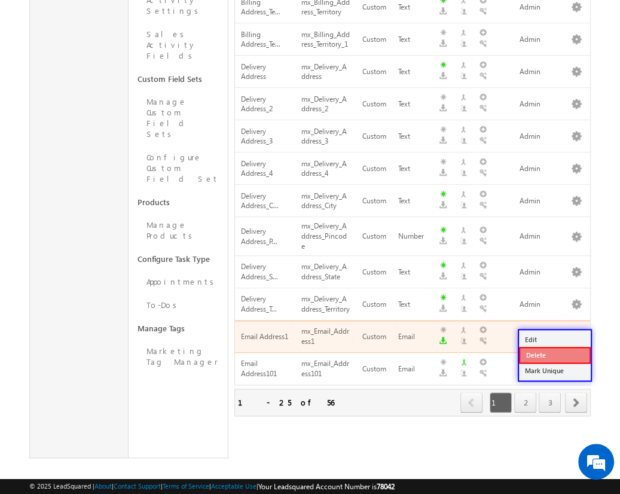
click at [554, 354] on link "Delete" at bounding box center [555, 355] width 72 height 17
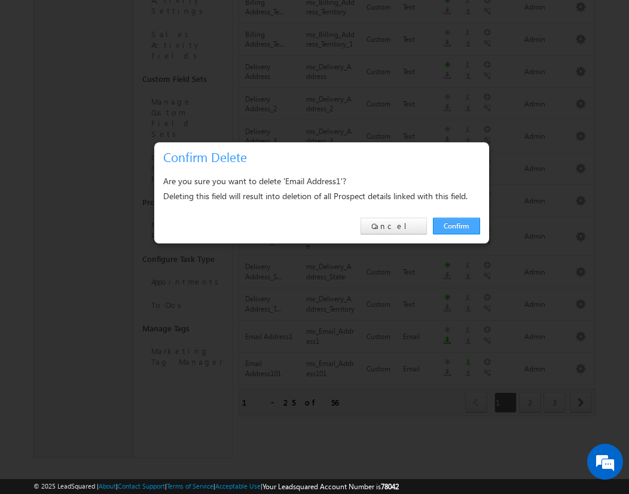
click at [456, 225] on link "Confirm" at bounding box center [456, 226] width 47 height 17
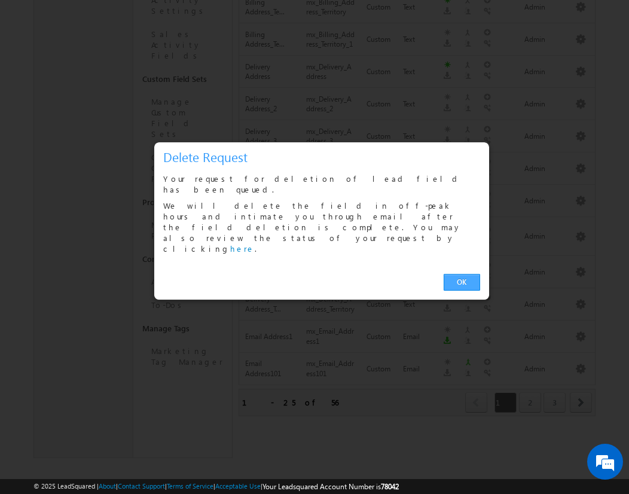
click at [462, 274] on link "OK" at bounding box center [462, 282] width 36 height 17
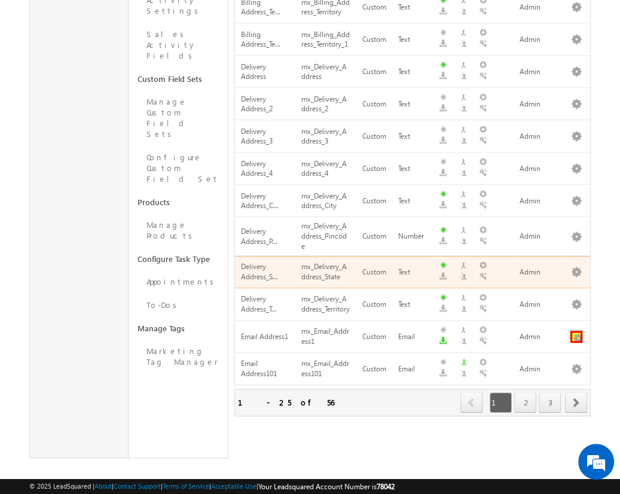
click at [576, 331] on button "button" at bounding box center [577, 337] width 12 height 12
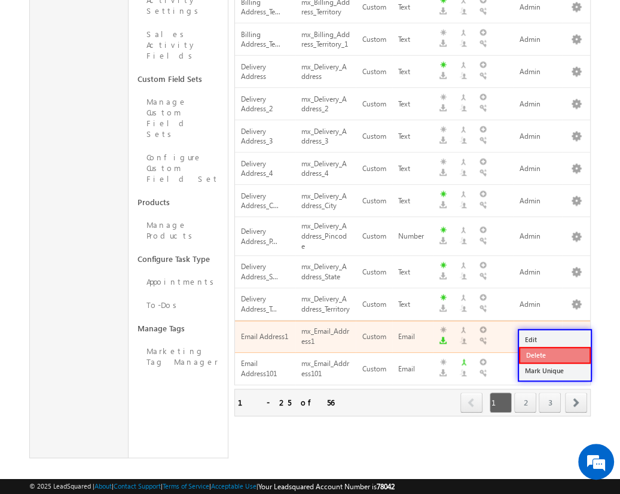
click at [554, 354] on link "Delete" at bounding box center [555, 355] width 72 height 17
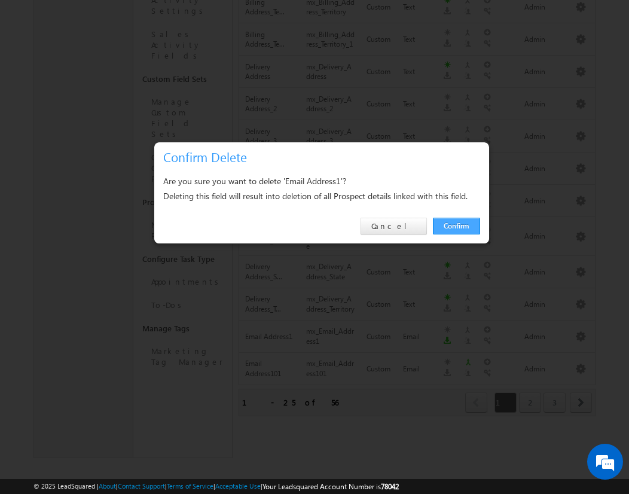
click at [456, 225] on link "Confirm" at bounding box center [456, 226] width 47 height 17
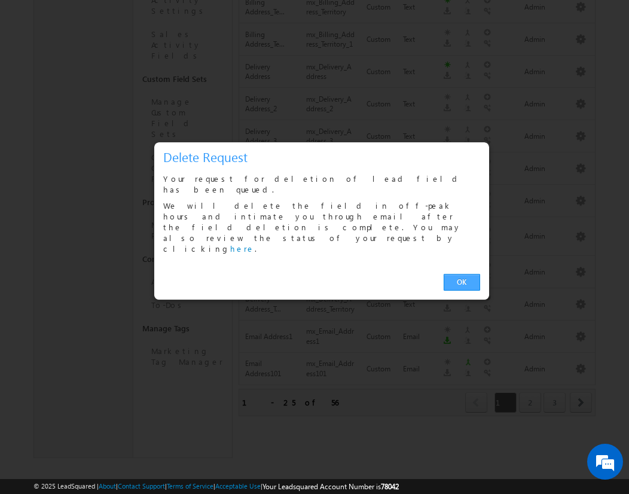
click at [462, 274] on link "OK" at bounding box center [462, 282] width 36 height 17
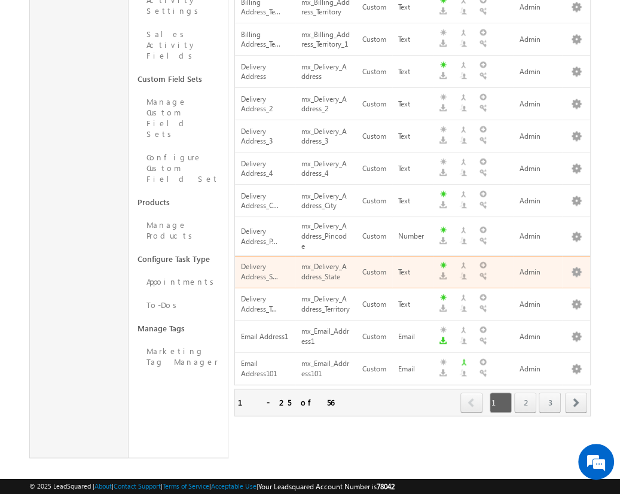
click at [577, 392] on span "next" at bounding box center [576, 402] width 22 height 20
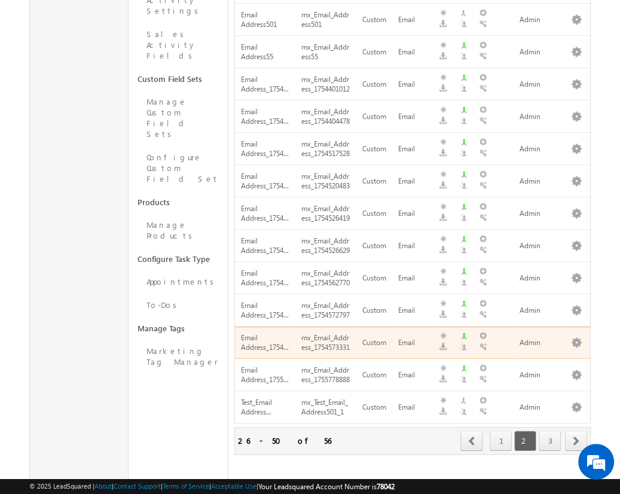
scroll to position [0, 0]
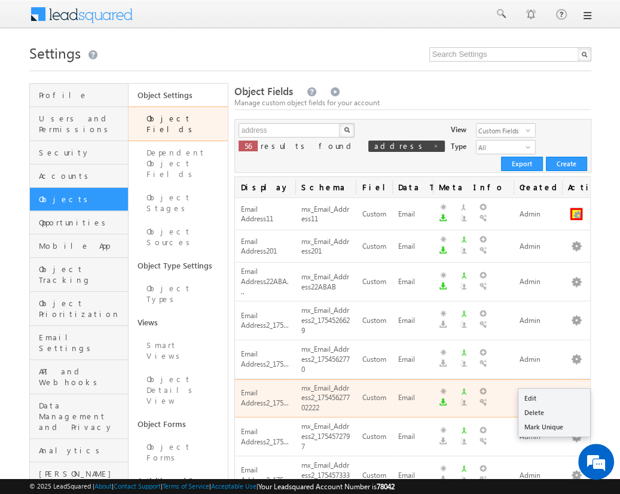
click at [576, 208] on button "button" at bounding box center [577, 214] width 12 height 12
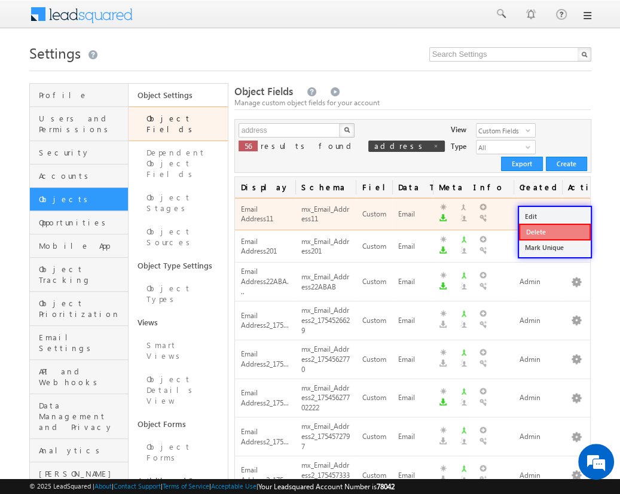
click at [554, 231] on link "Delete" at bounding box center [555, 232] width 72 height 17
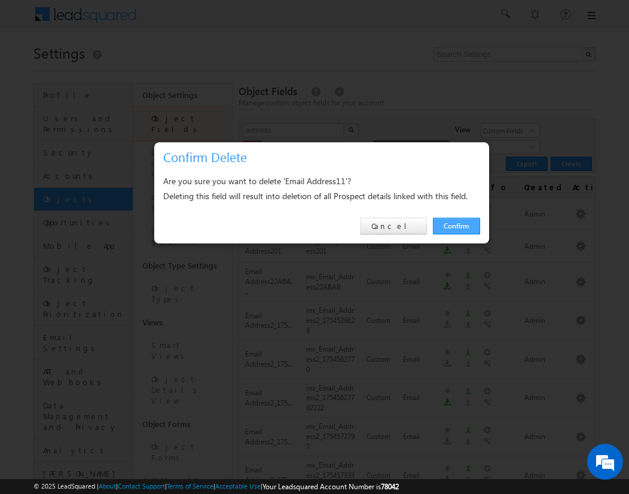
click at [456, 225] on link "Confirm" at bounding box center [456, 226] width 47 height 17
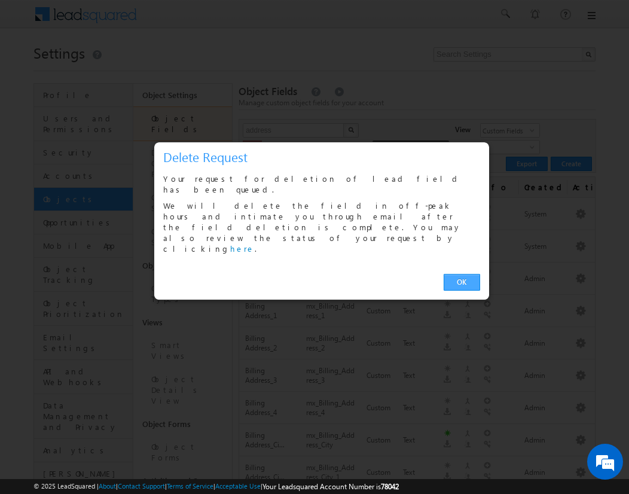
click at [462, 274] on link "OK" at bounding box center [462, 282] width 36 height 17
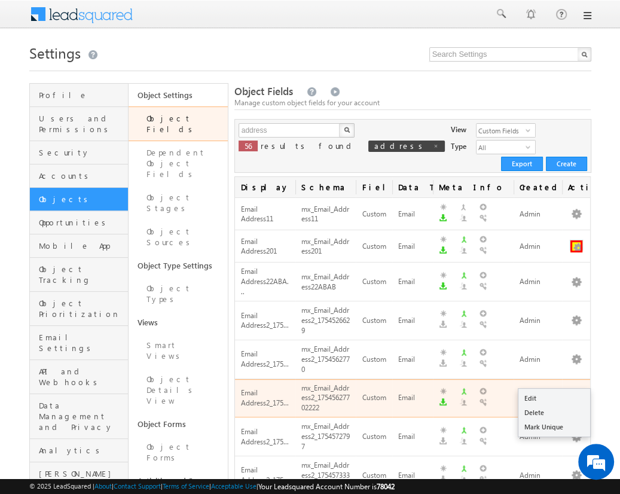
click at [576, 240] on button "button" at bounding box center [577, 246] width 12 height 12
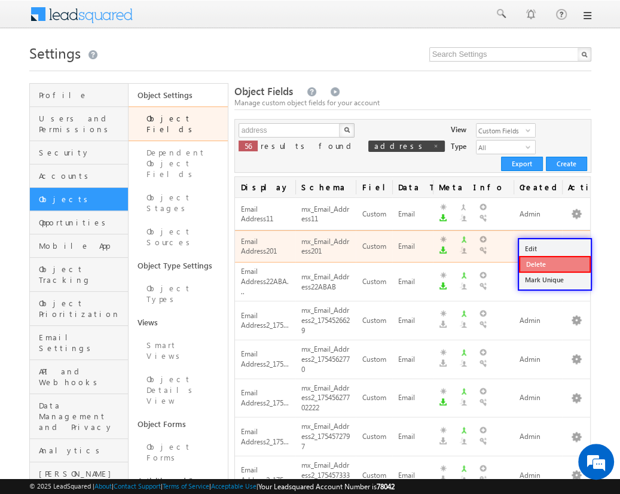
click at [554, 263] on link "Delete" at bounding box center [555, 264] width 72 height 17
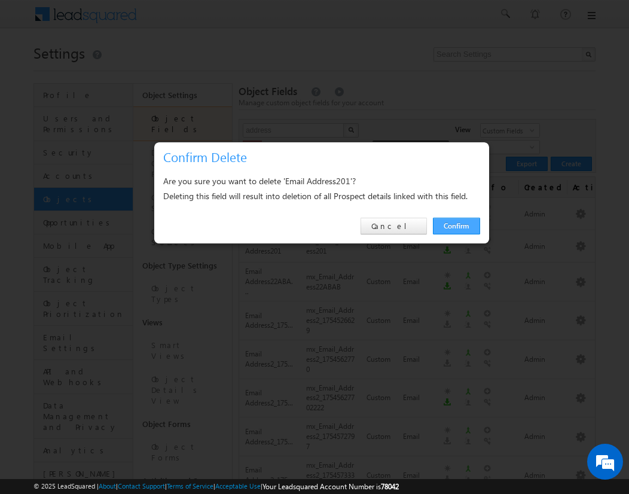
click at [456, 225] on link "Confirm" at bounding box center [456, 226] width 47 height 17
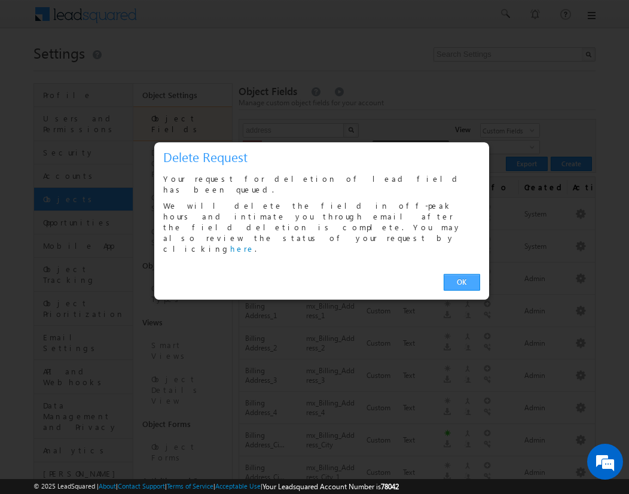
click at [462, 274] on link "OK" at bounding box center [462, 282] width 36 height 17
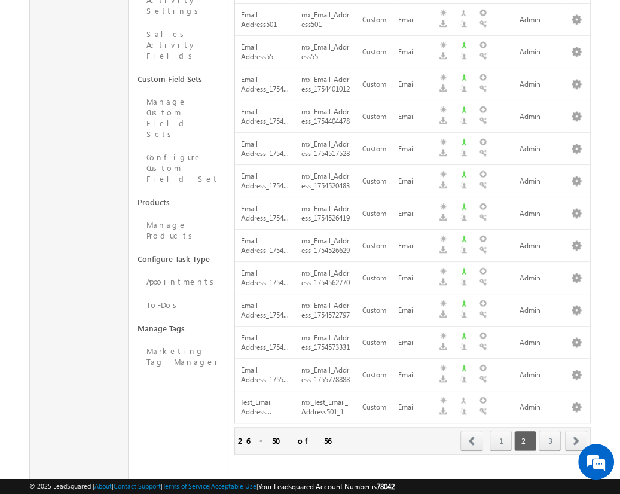
scroll to position [23, 0]
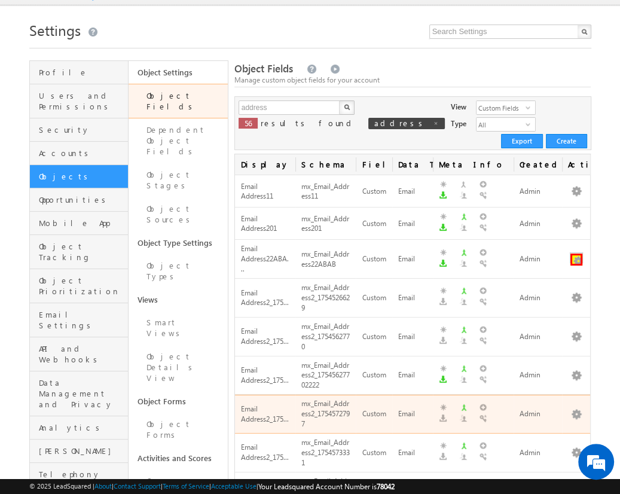
click at [576, 254] on button "button" at bounding box center [577, 260] width 12 height 12
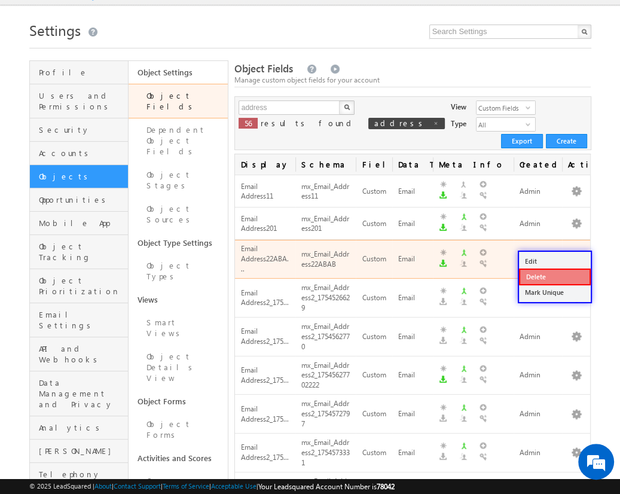
click at [554, 276] on link "Delete" at bounding box center [555, 277] width 72 height 17
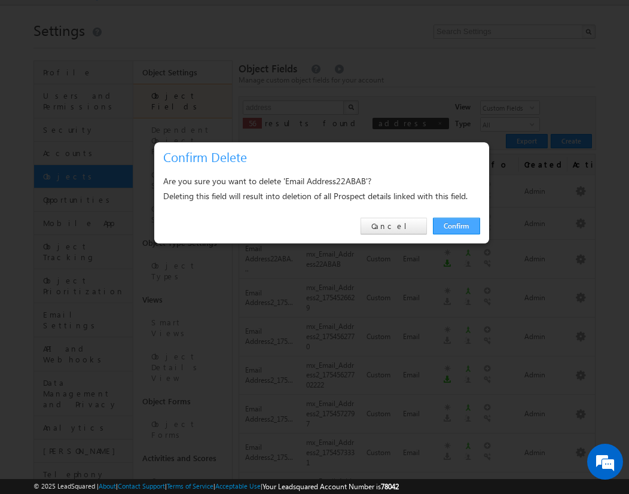
click at [456, 225] on link "Confirm" at bounding box center [456, 226] width 47 height 17
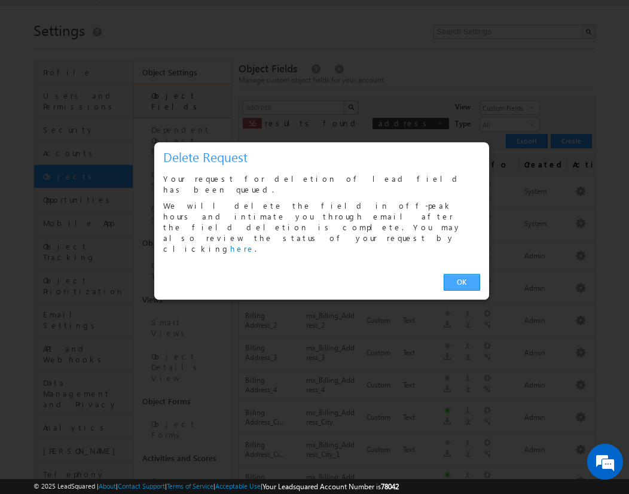
click at [462, 274] on link "OK" at bounding box center [462, 282] width 36 height 17
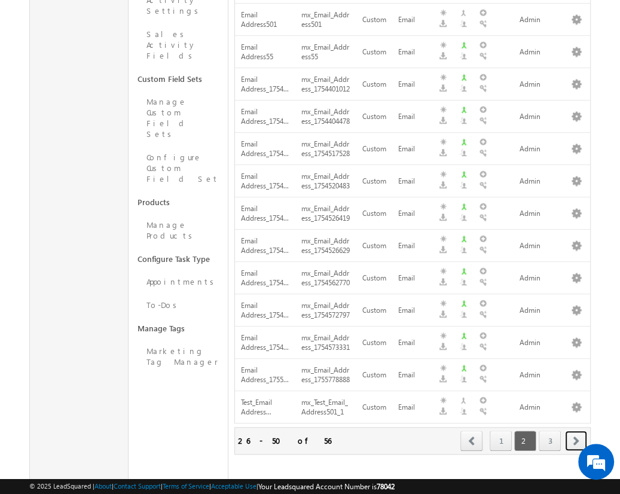
scroll to position [62, 0]
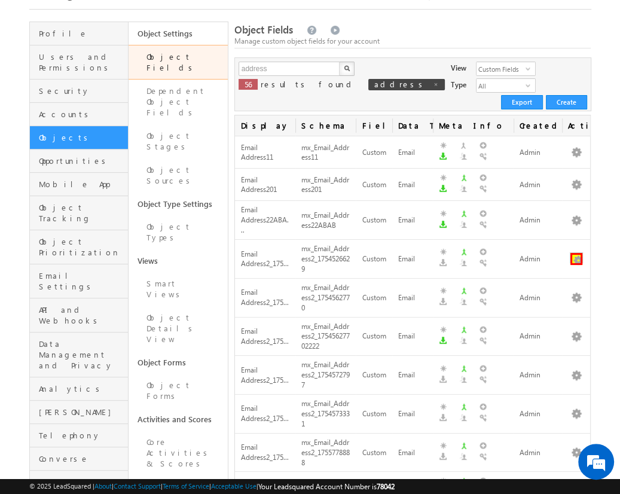
click at [576, 253] on button "button" at bounding box center [577, 259] width 12 height 12
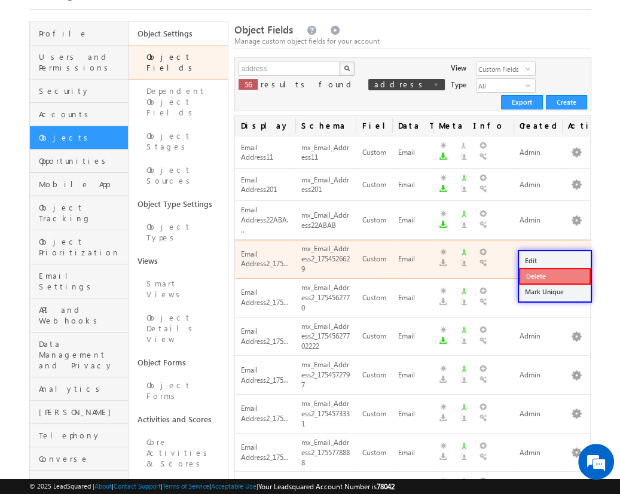
click at [554, 275] on link "Delete" at bounding box center [555, 276] width 72 height 17
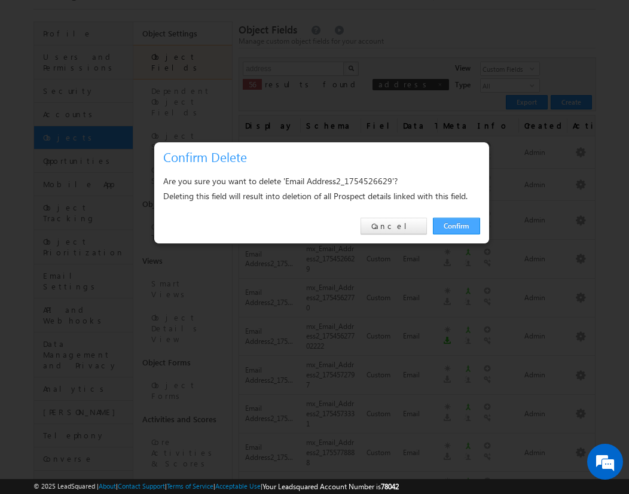
click at [456, 225] on link "Confirm" at bounding box center [456, 226] width 47 height 17
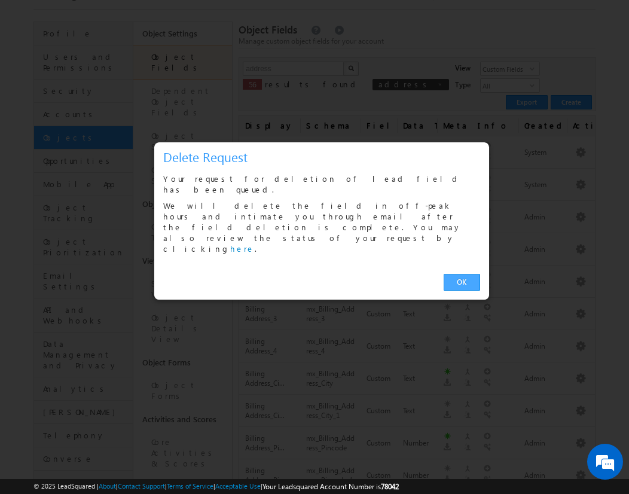
click at [462, 274] on link "OK" at bounding box center [462, 282] width 36 height 17
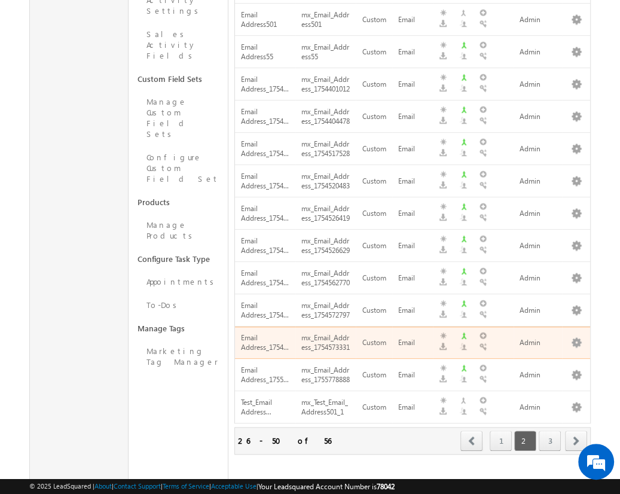
scroll to position [100, 0]
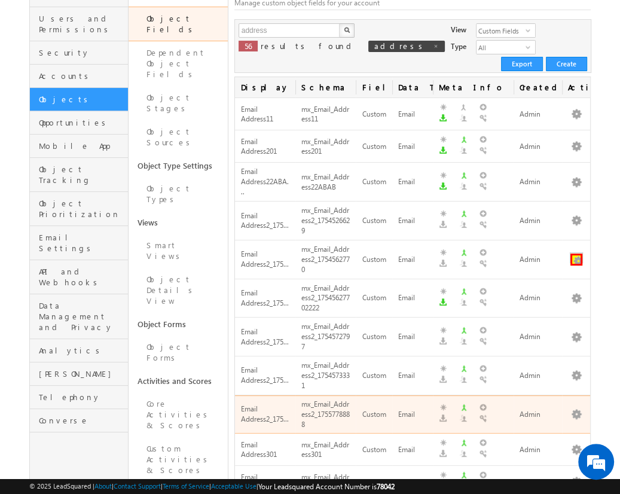
click at [576, 254] on button "button" at bounding box center [577, 260] width 12 height 12
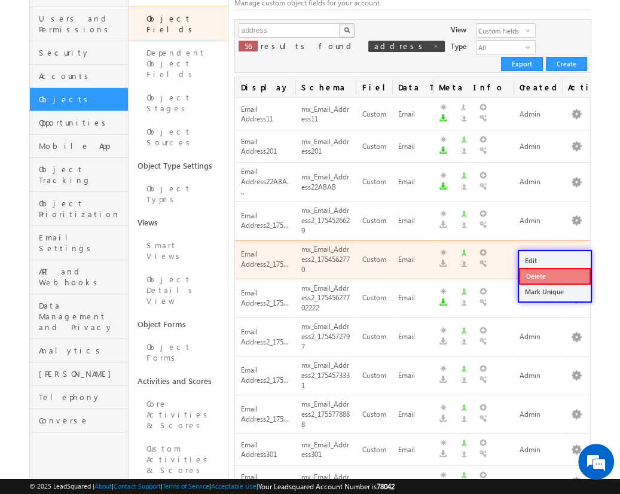
click at [554, 276] on link "Delete" at bounding box center [555, 276] width 72 height 17
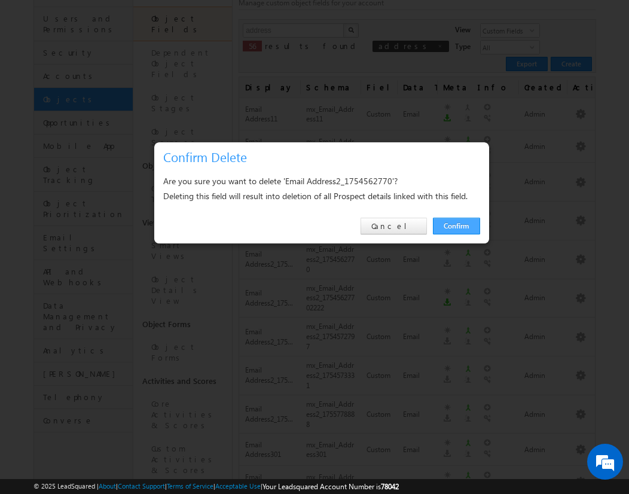
click at [456, 225] on link "Confirm" at bounding box center [456, 226] width 47 height 17
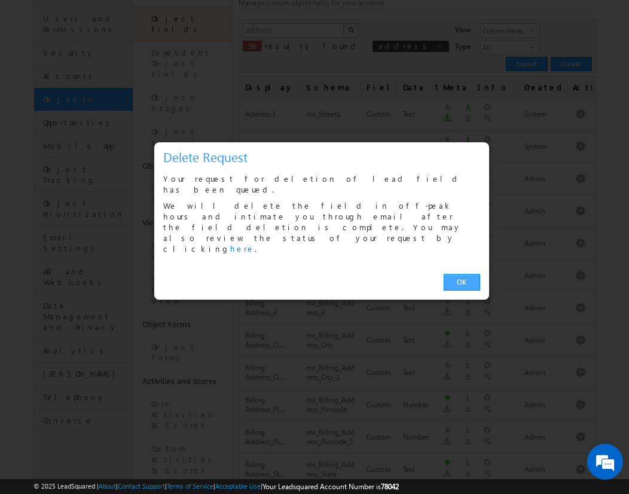
click at [462, 274] on link "OK" at bounding box center [462, 282] width 36 height 17
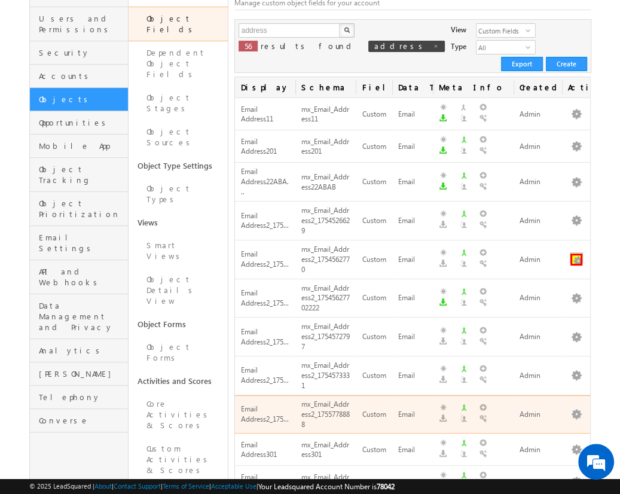
click at [576, 254] on button "button" at bounding box center [577, 260] width 12 height 12
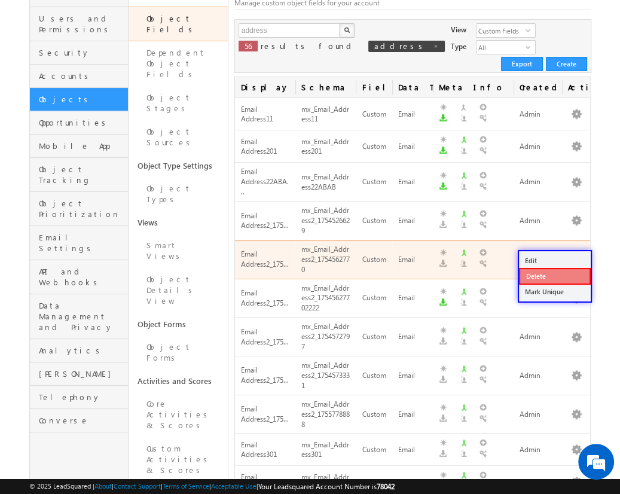
click at [554, 276] on link "Delete" at bounding box center [555, 276] width 72 height 17
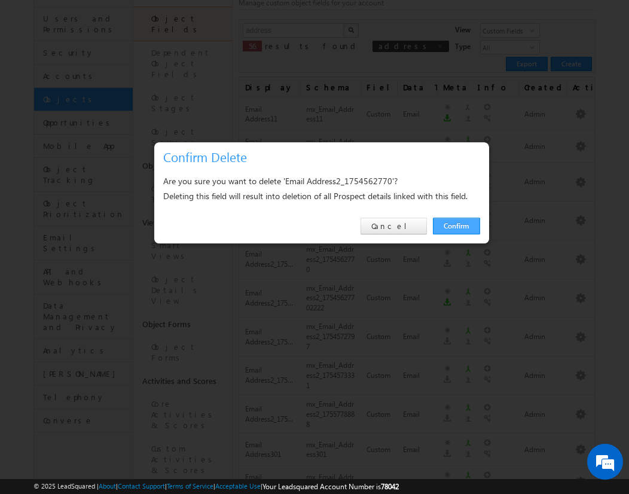
click at [456, 225] on link "Confirm" at bounding box center [456, 226] width 47 height 17
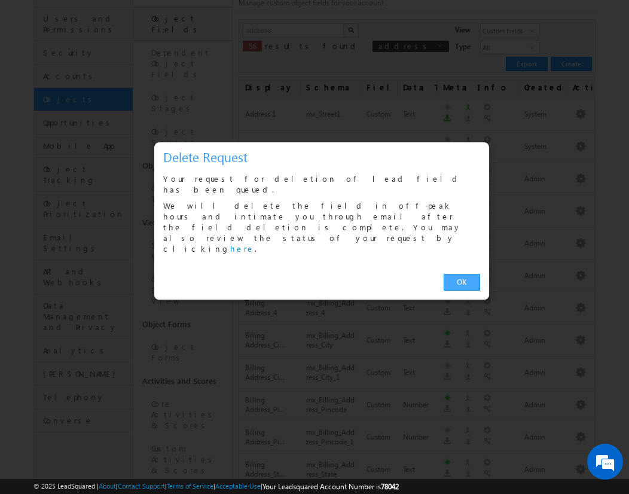
click at [462, 274] on link "OK" at bounding box center [462, 282] width 36 height 17
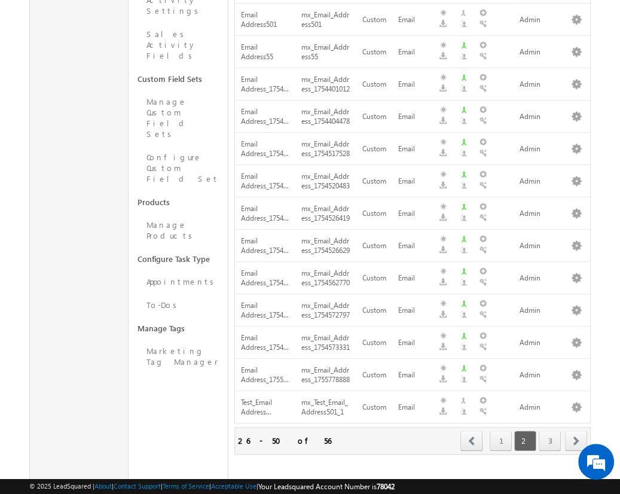
scroll to position [177, 0]
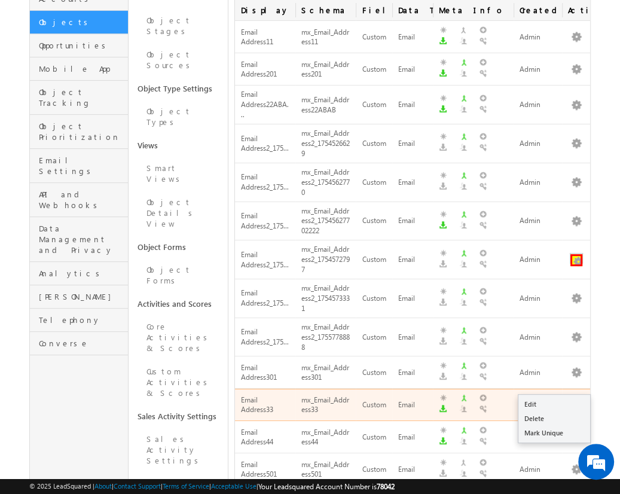
click at [576, 254] on button "button" at bounding box center [577, 260] width 12 height 12
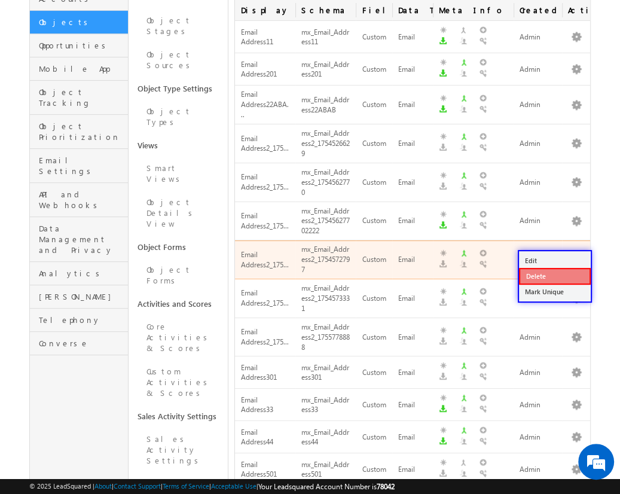
click at [554, 275] on link "Delete" at bounding box center [555, 276] width 72 height 17
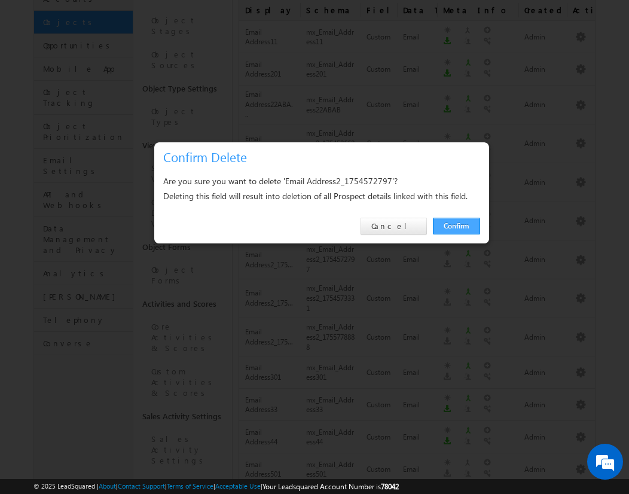
click at [456, 225] on link "Confirm" at bounding box center [456, 226] width 47 height 17
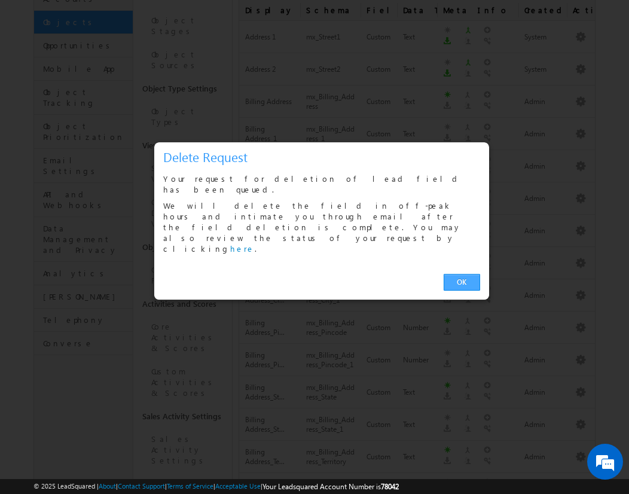
click at [462, 274] on link "OK" at bounding box center [462, 282] width 36 height 17
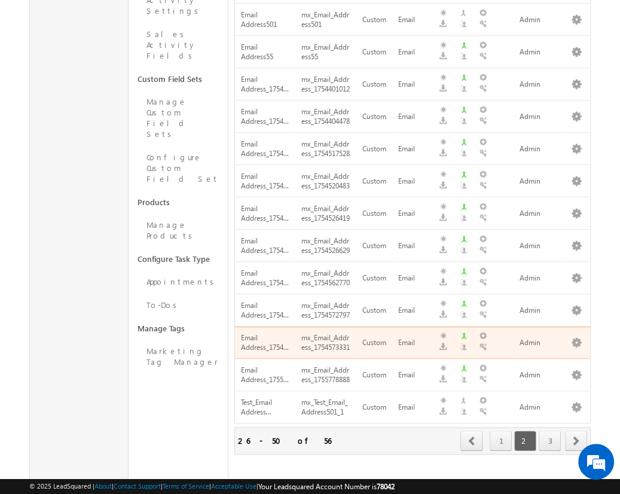
scroll to position [215, 0]
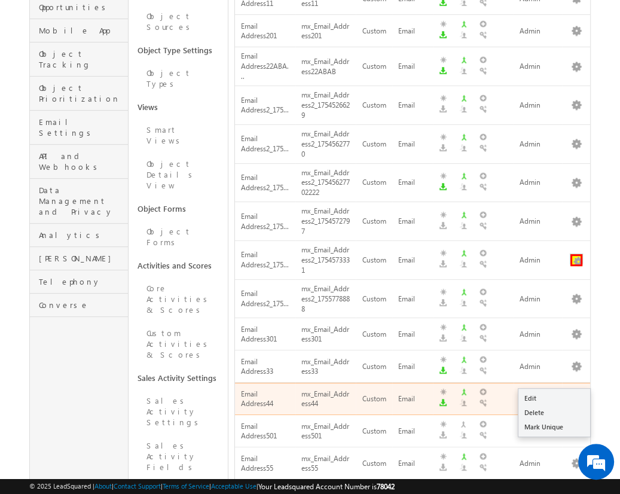
click at [576, 254] on button "button" at bounding box center [577, 260] width 12 height 12
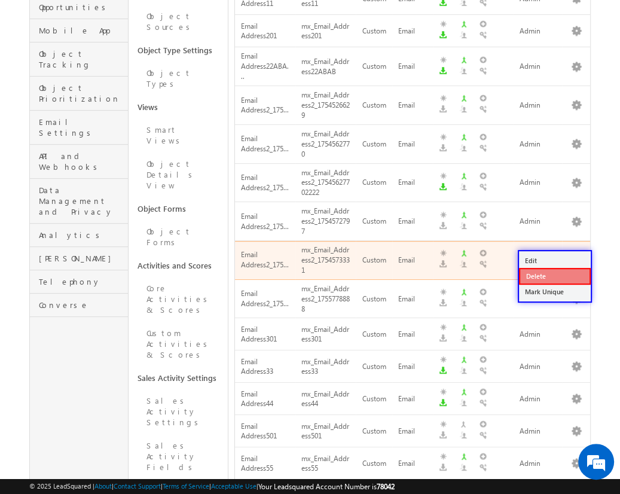
click at [554, 276] on link "Delete" at bounding box center [555, 276] width 72 height 17
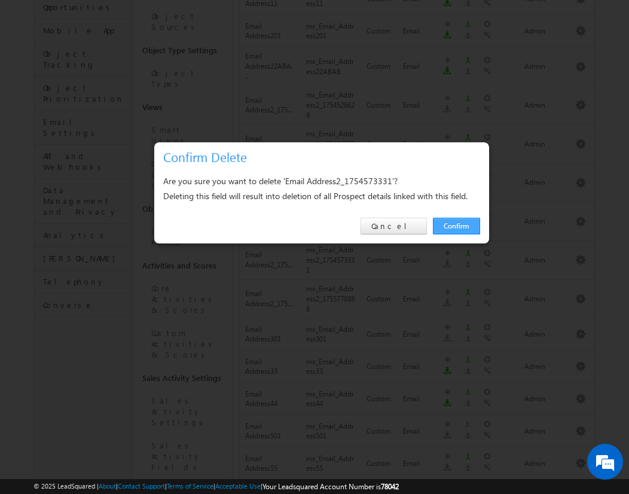
click at [456, 225] on link "Confirm" at bounding box center [456, 226] width 47 height 17
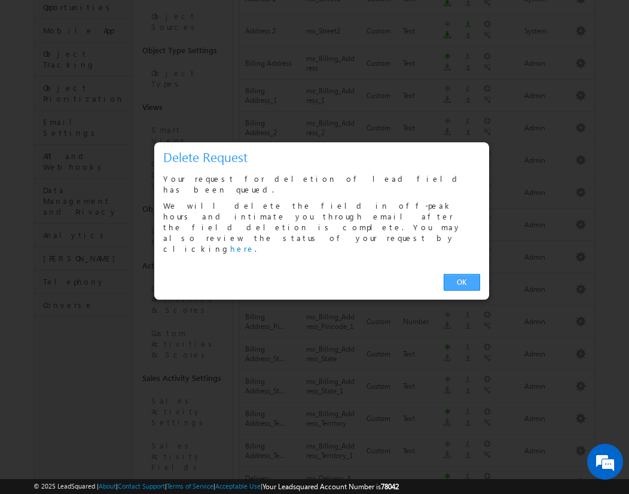
click at [462, 274] on link "OK" at bounding box center [462, 282] width 36 height 17
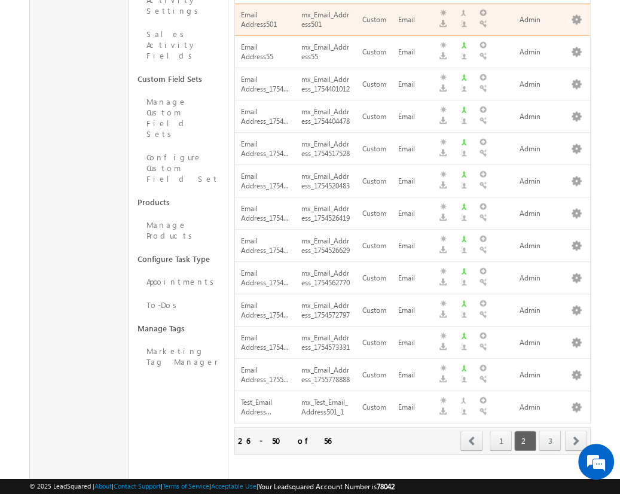
scroll to position [254, 0]
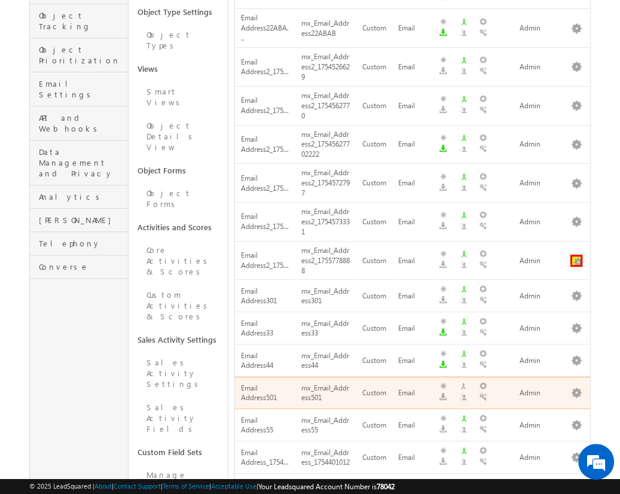
click at [576, 255] on button "button" at bounding box center [577, 261] width 12 height 12
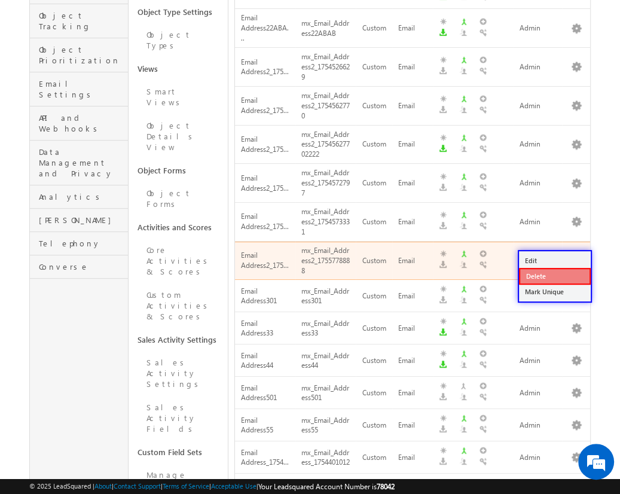
click at [554, 275] on link "Delete" at bounding box center [555, 276] width 72 height 17
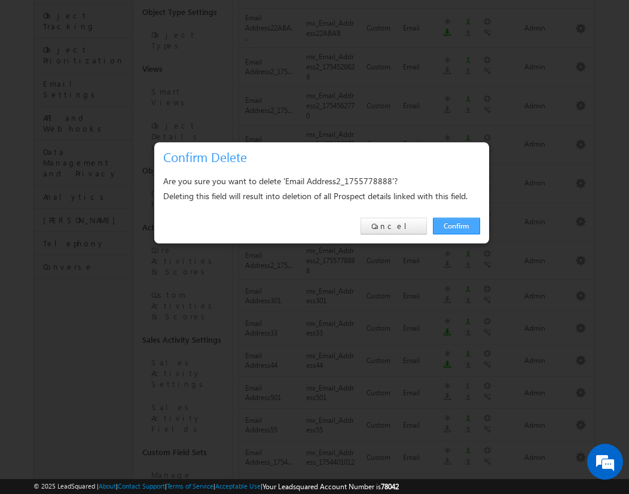
click at [456, 225] on link "Confirm" at bounding box center [456, 226] width 47 height 17
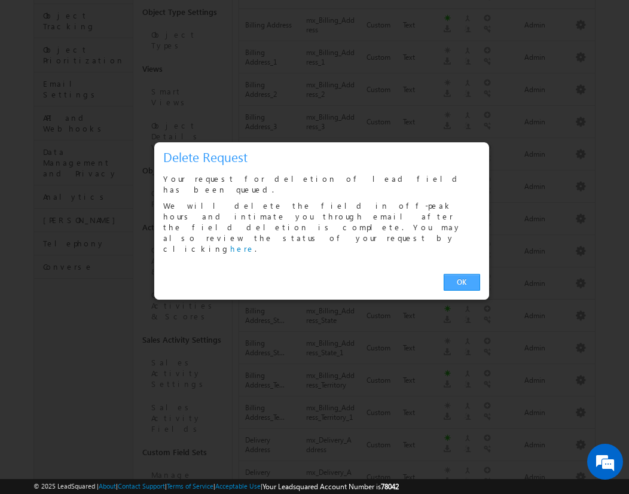
click at [462, 274] on link "OK" at bounding box center [462, 282] width 36 height 17
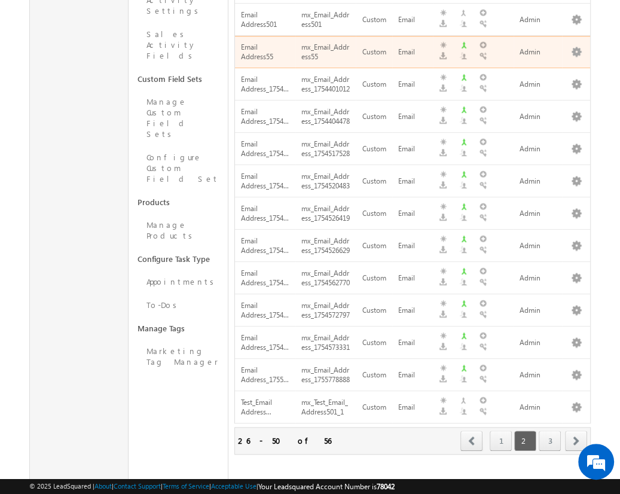
scroll to position [289, 0]
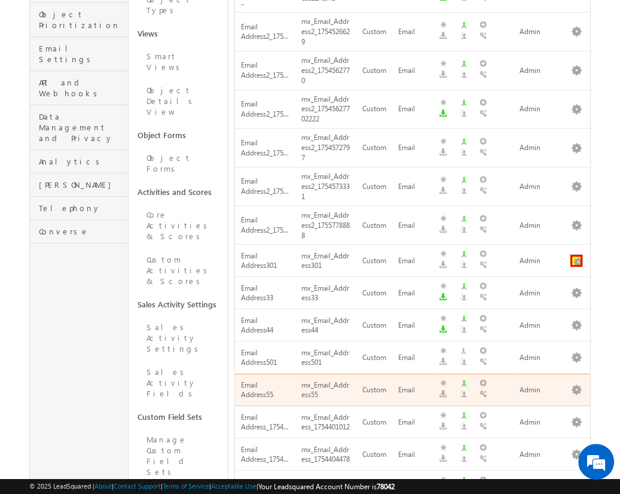
click at [576, 255] on button "button" at bounding box center [577, 261] width 12 height 12
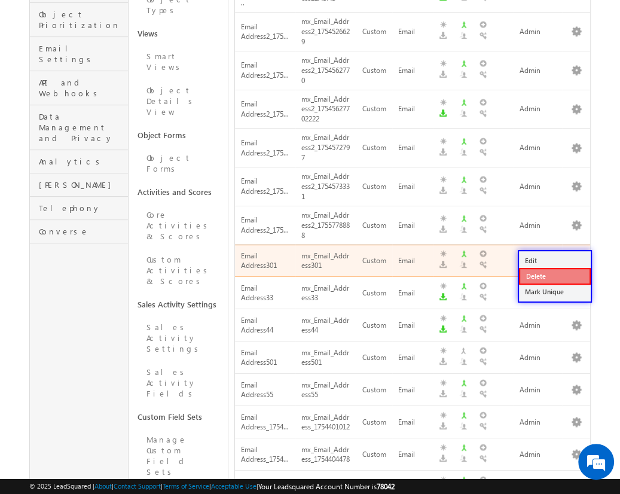
click at [554, 276] on link "Delete" at bounding box center [555, 276] width 72 height 17
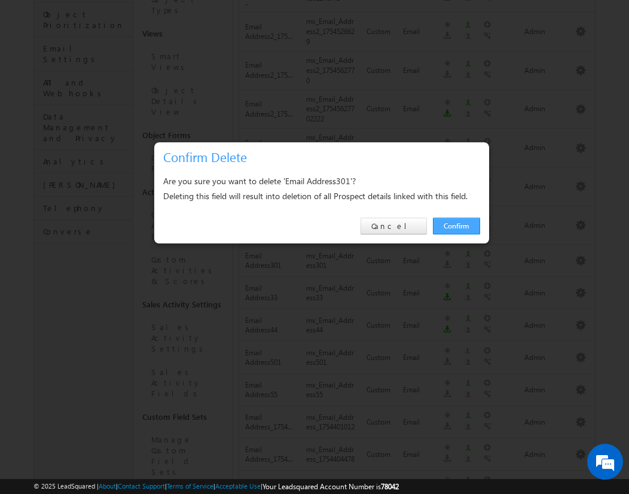
click at [456, 225] on link "Confirm" at bounding box center [456, 226] width 47 height 17
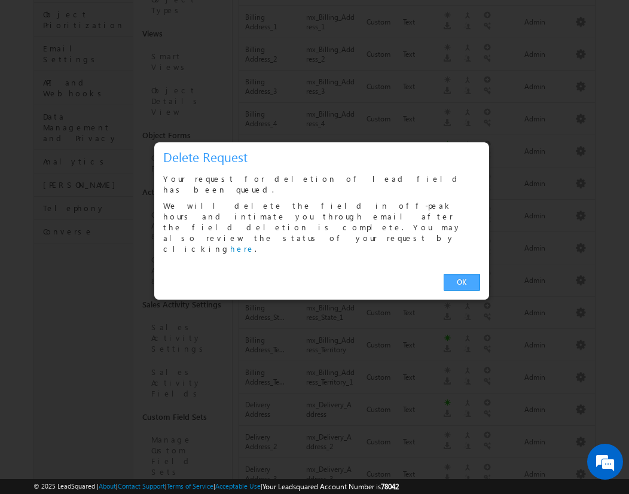
click at [462, 274] on link "OK" at bounding box center [462, 282] width 36 height 17
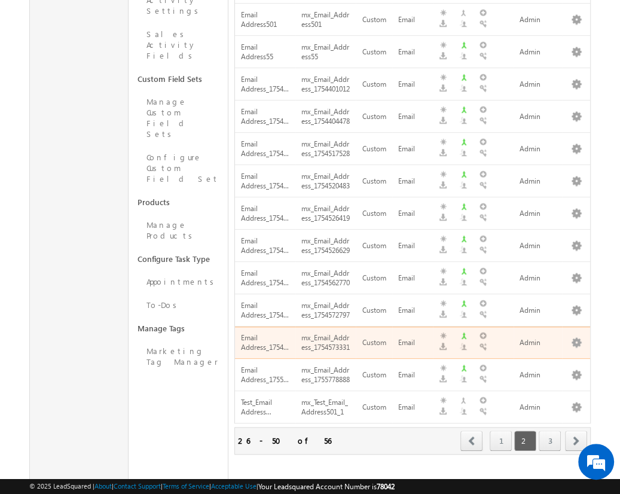
scroll to position [321, 0]
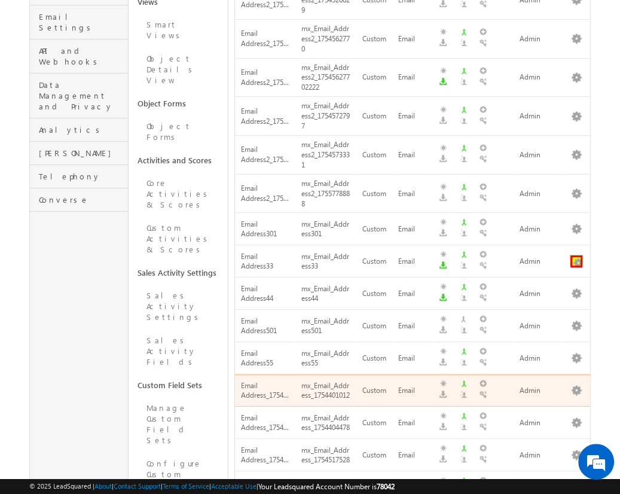
click at [576, 255] on button "button" at bounding box center [577, 261] width 12 height 12
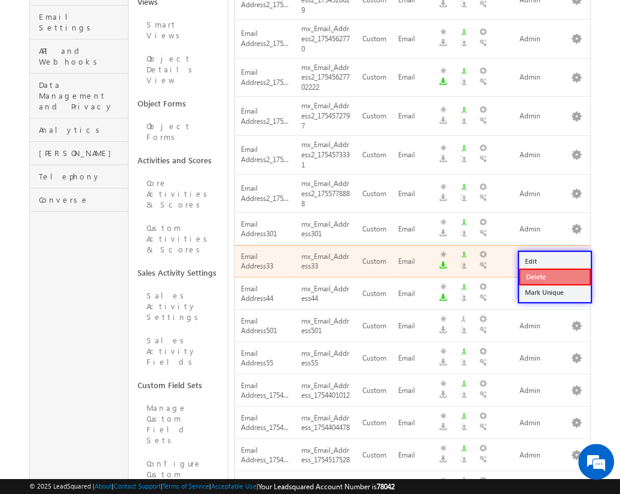
click at [554, 276] on link "Delete" at bounding box center [555, 277] width 72 height 17
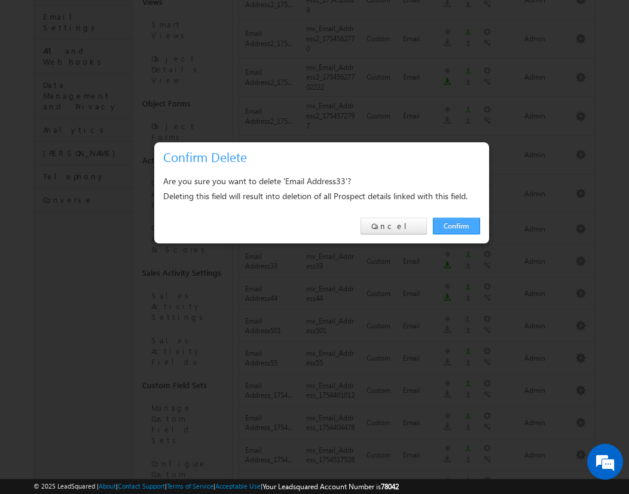
click at [456, 225] on link "Confirm" at bounding box center [456, 226] width 47 height 17
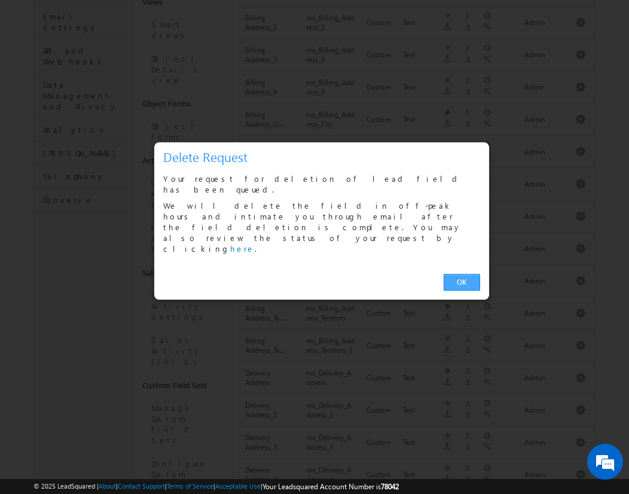
click at [462, 274] on link "OK" at bounding box center [462, 282] width 36 height 17
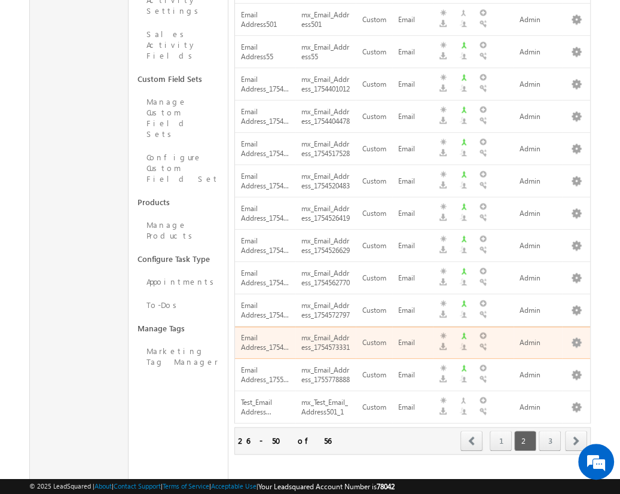
scroll to position [353, 0]
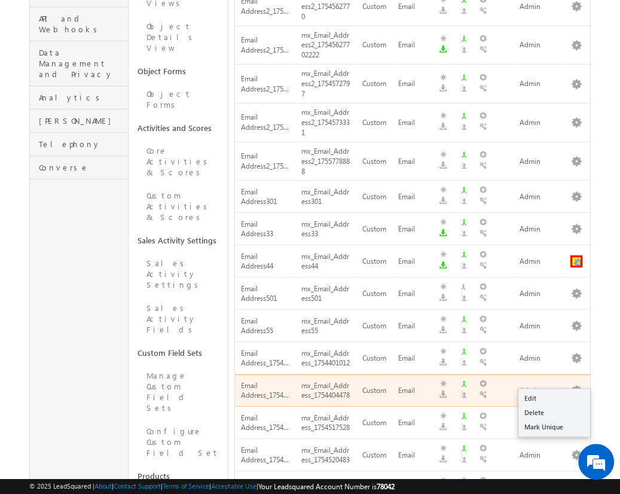
click at [576, 255] on button "button" at bounding box center [577, 261] width 12 height 12
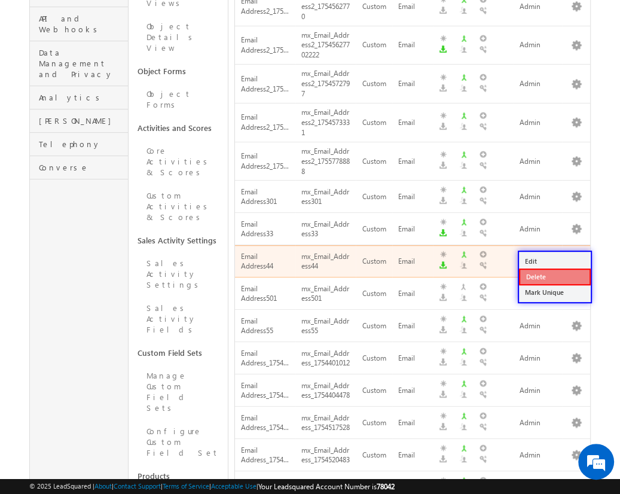
click at [554, 276] on link "Delete" at bounding box center [555, 277] width 72 height 17
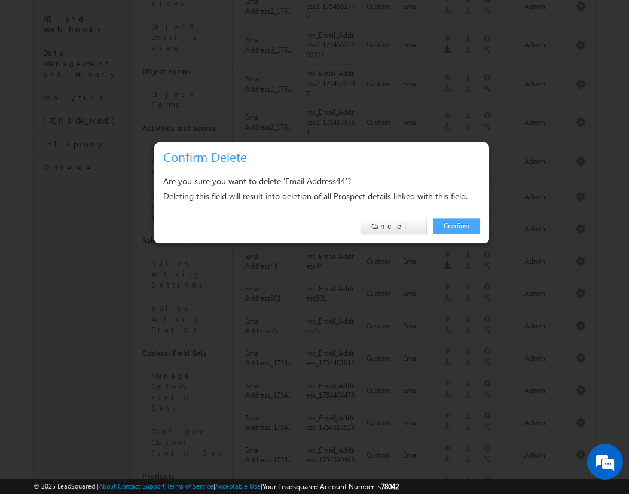
click at [456, 225] on link "Confirm" at bounding box center [456, 226] width 47 height 17
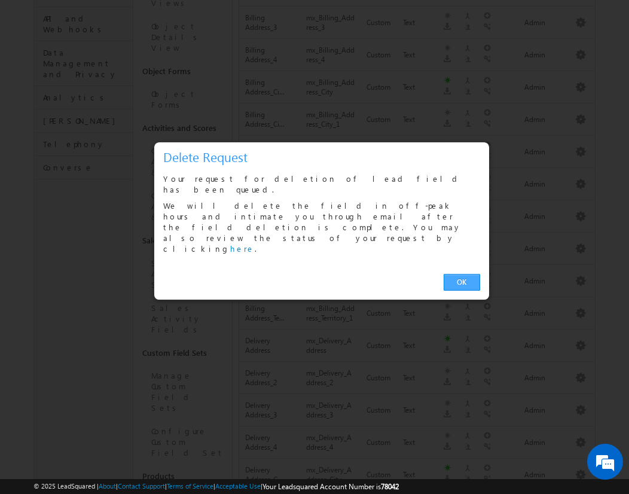
click at [462, 274] on link "OK" at bounding box center [462, 282] width 36 height 17
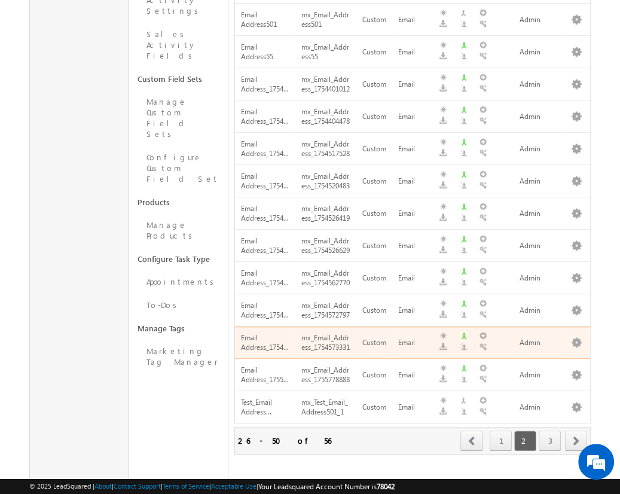
scroll to position [626, 0]
click at [576, 14] on button "button" at bounding box center [577, 20] width 12 height 12
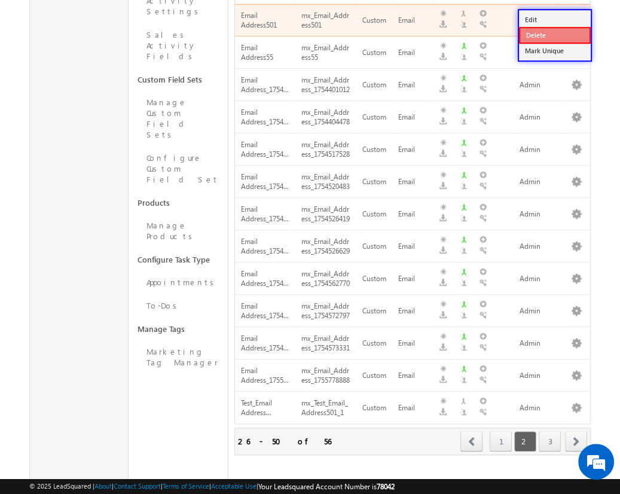
click at [554, 35] on link "Delete" at bounding box center [555, 35] width 72 height 17
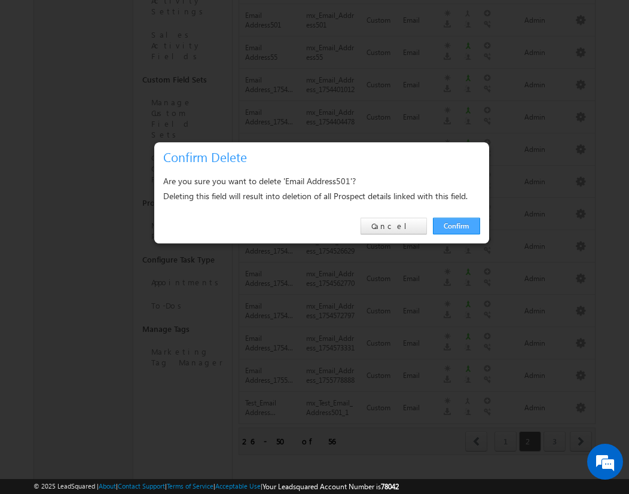
click at [456, 225] on link "Confirm" at bounding box center [456, 226] width 47 height 17
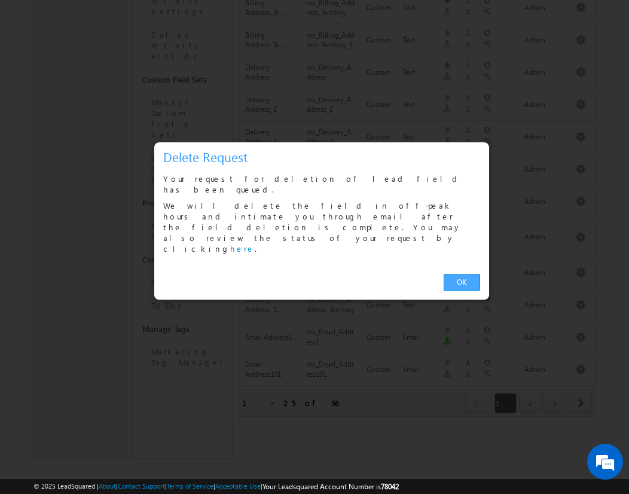
click at [462, 274] on link "OK" at bounding box center [462, 282] width 36 height 17
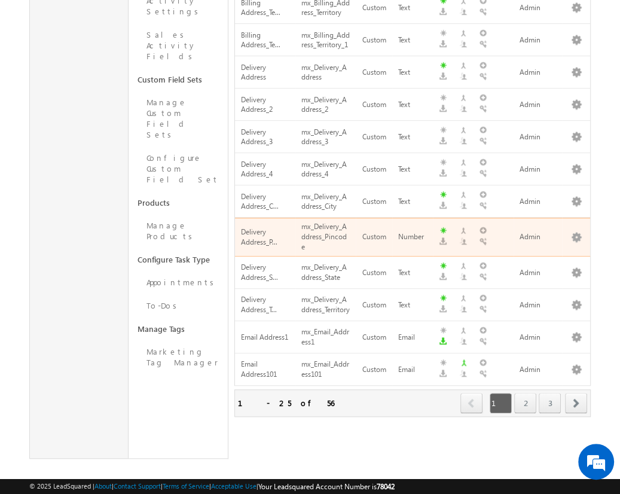
click at [577, 393] on span "next" at bounding box center [576, 403] width 22 height 20
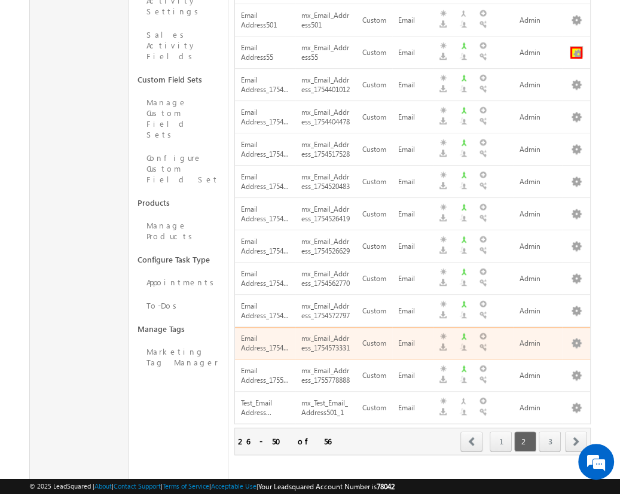
click at [576, 47] on button "button" at bounding box center [577, 53] width 12 height 12
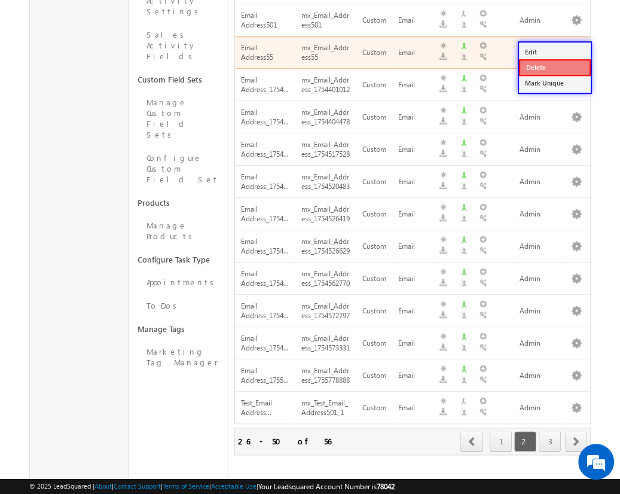
click at [554, 66] on link "Delete" at bounding box center [555, 67] width 72 height 17
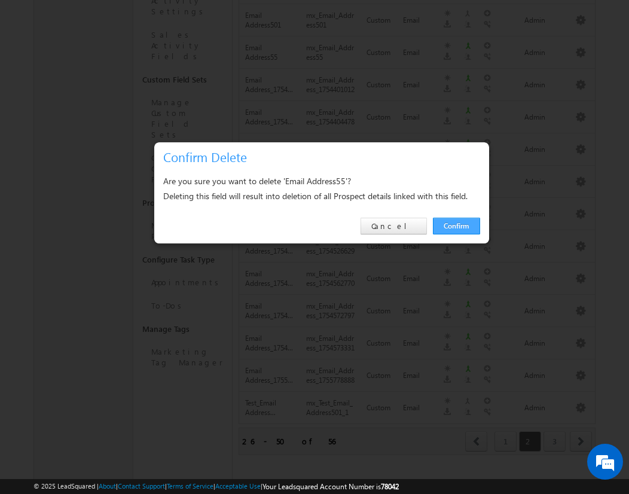
click at [456, 225] on link "Confirm" at bounding box center [456, 226] width 47 height 17
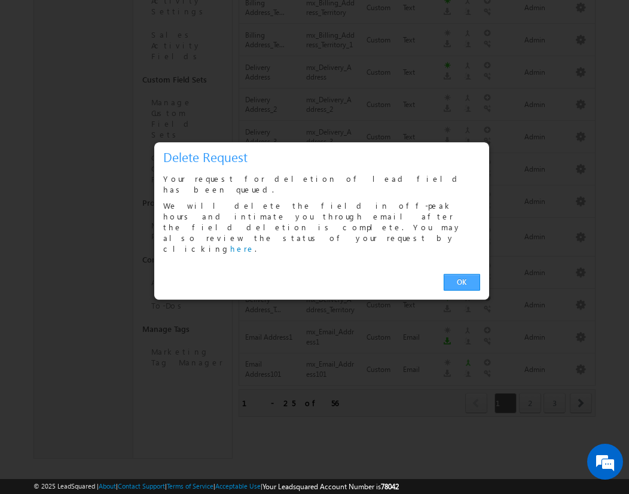
click at [462, 274] on link "OK" at bounding box center [462, 282] width 36 height 17
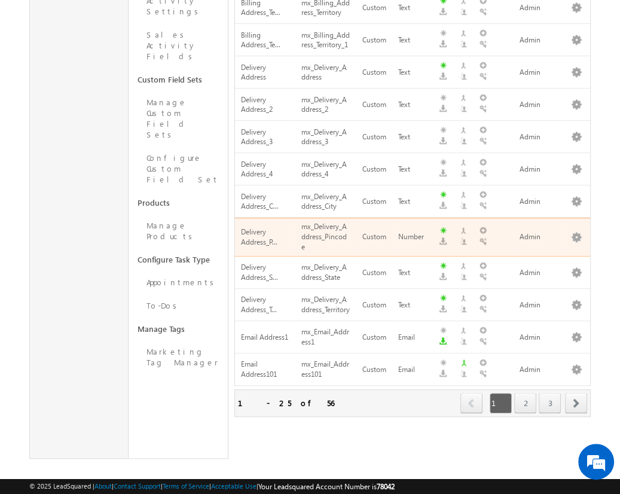
click at [577, 393] on span "next" at bounding box center [576, 403] width 22 height 20
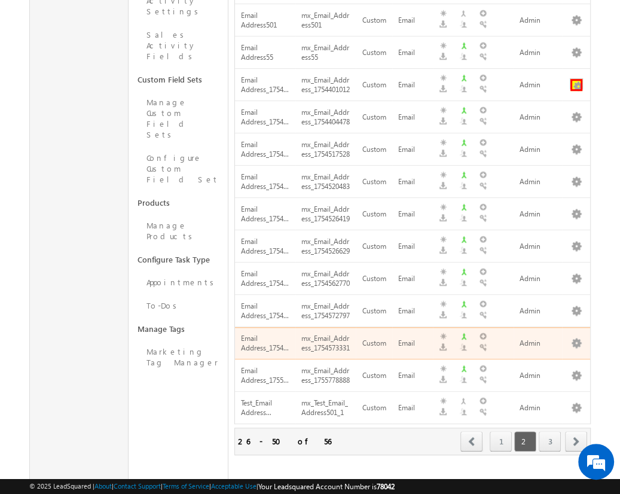
click at [576, 79] on button "button" at bounding box center [577, 85] width 12 height 12
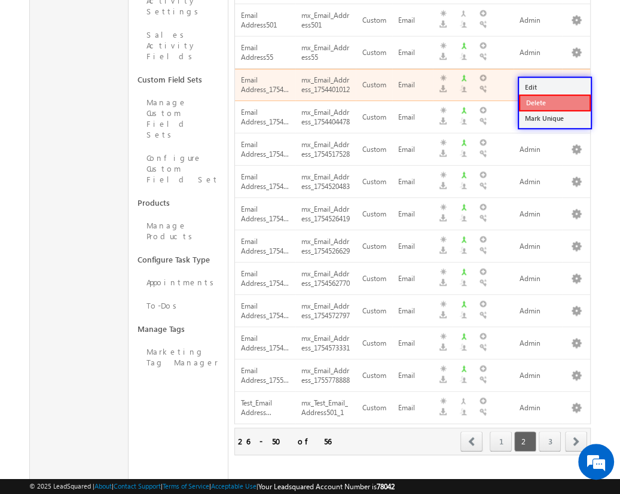
click at [554, 102] on link "Delete" at bounding box center [555, 103] width 72 height 17
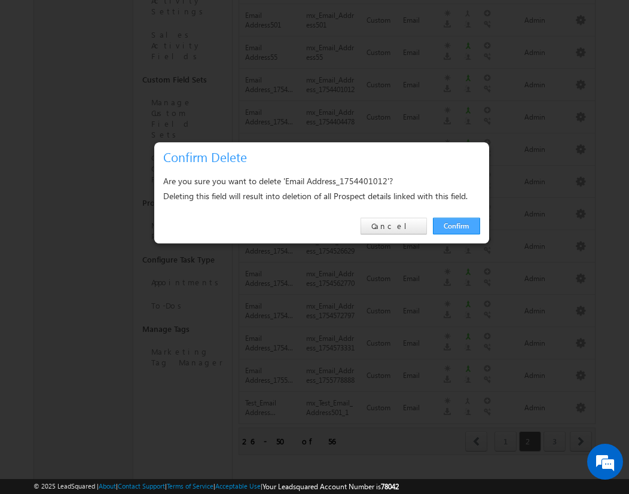
click at [456, 225] on link "Confirm" at bounding box center [456, 226] width 47 height 17
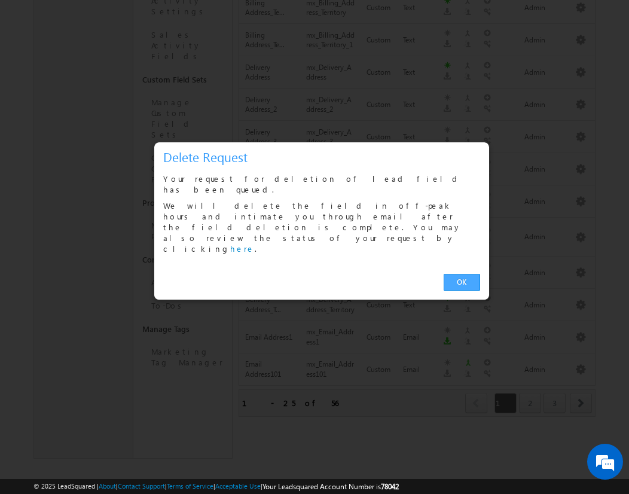
click at [462, 274] on link "OK" at bounding box center [462, 282] width 36 height 17
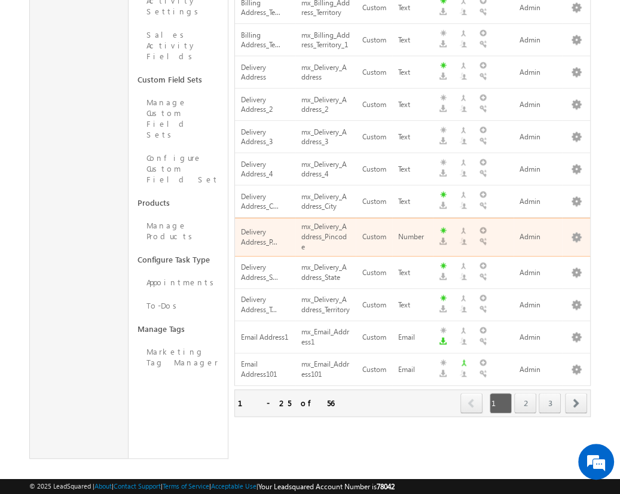
click at [577, 393] on span "next" at bounding box center [576, 403] width 22 height 20
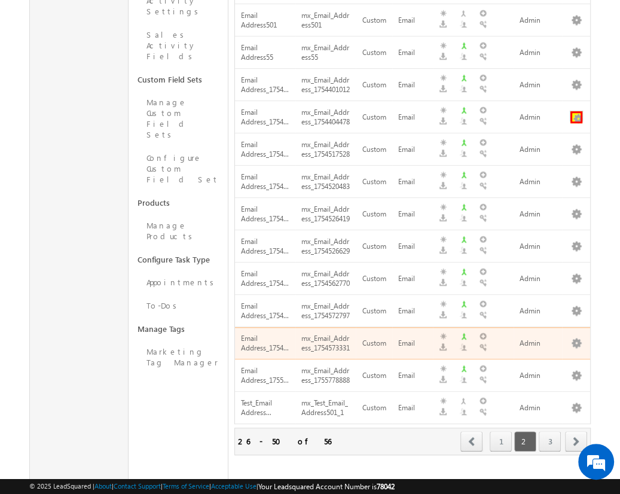
click at [576, 111] on button "button" at bounding box center [577, 117] width 12 height 12
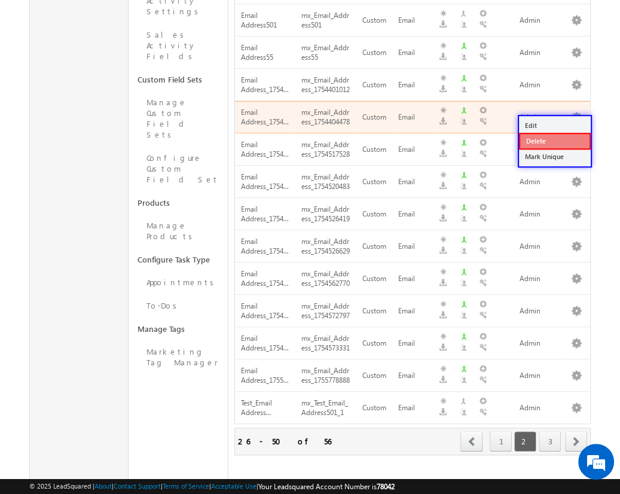
click at [554, 140] on link "Delete" at bounding box center [555, 141] width 72 height 17
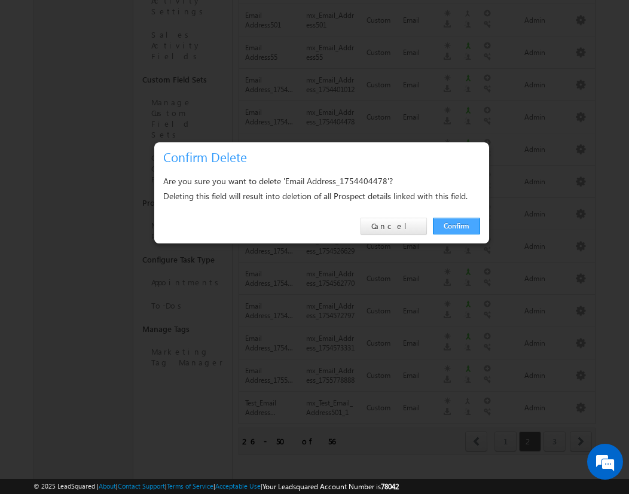
click at [456, 225] on link "Confirm" at bounding box center [456, 226] width 47 height 17
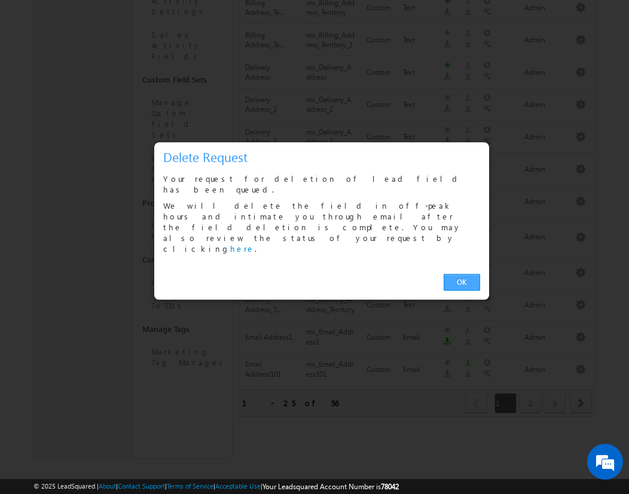
click at [462, 274] on link "OK" at bounding box center [462, 282] width 36 height 17
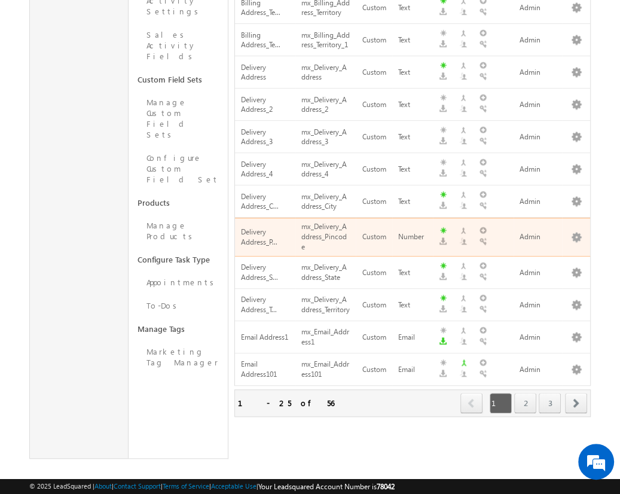
click at [577, 393] on span "next" at bounding box center [576, 403] width 22 height 20
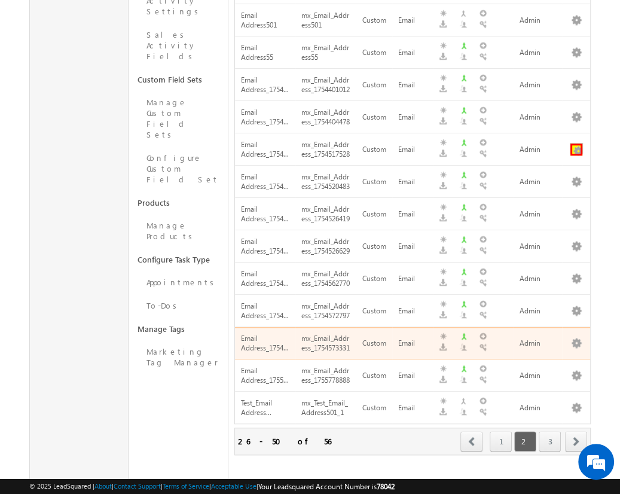
click at [576, 150] on button "button" at bounding box center [577, 150] width 12 height 12
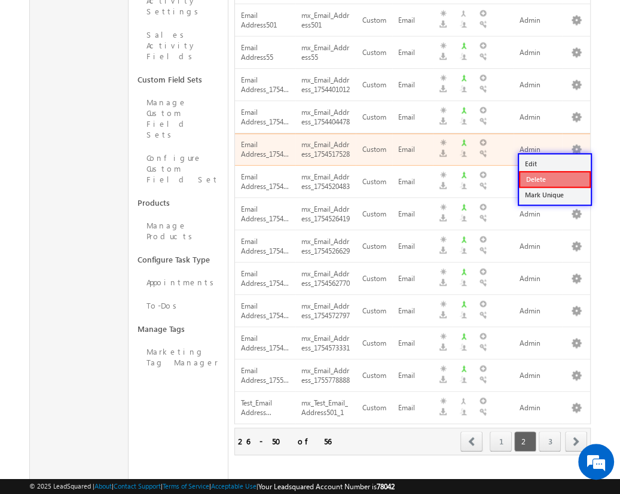
click at [554, 179] on link "Delete" at bounding box center [555, 179] width 72 height 17
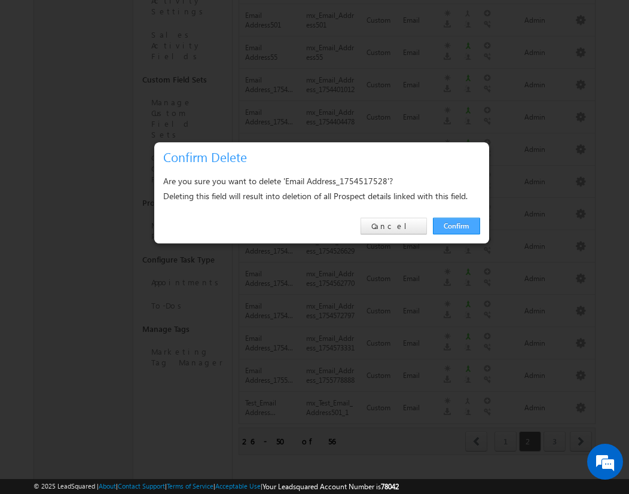
click at [456, 225] on link "Confirm" at bounding box center [456, 226] width 47 height 17
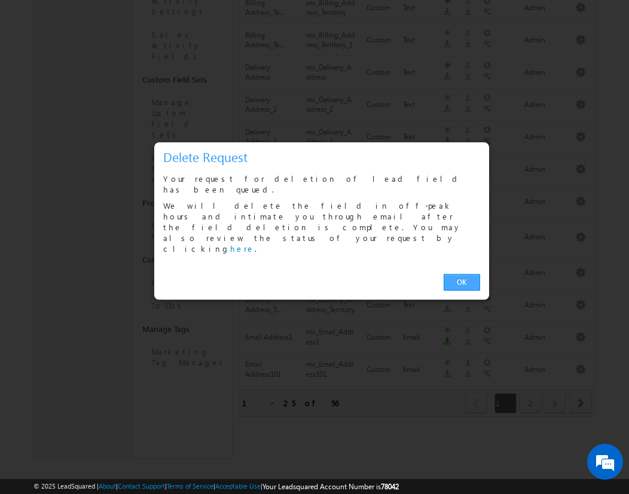
click at [462, 274] on link "OK" at bounding box center [462, 282] width 36 height 17
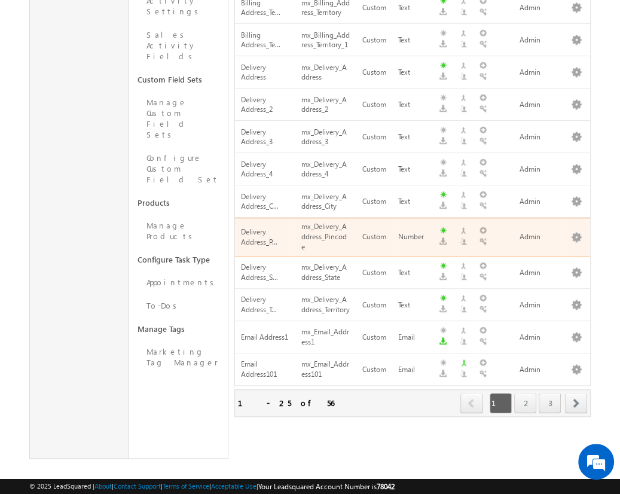
click at [577, 393] on span "next" at bounding box center [576, 403] width 22 height 20
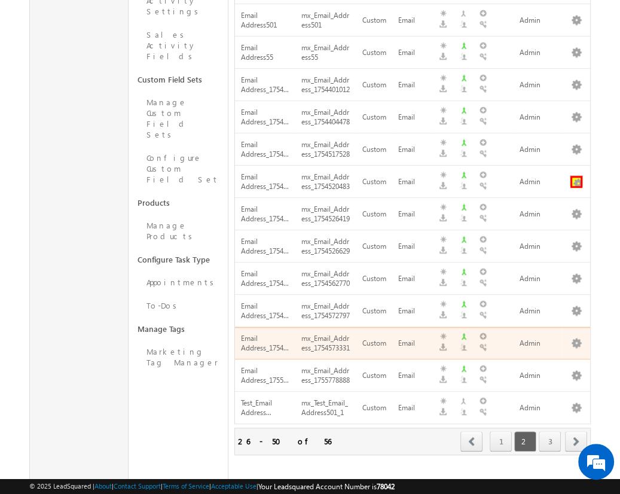
click at [576, 188] on button "button" at bounding box center [577, 182] width 12 height 12
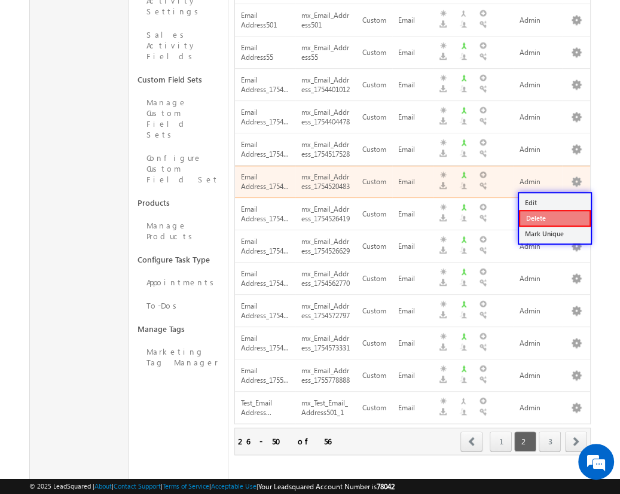
click at [554, 217] on link "Delete" at bounding box center [555, 218] width 72 height 17
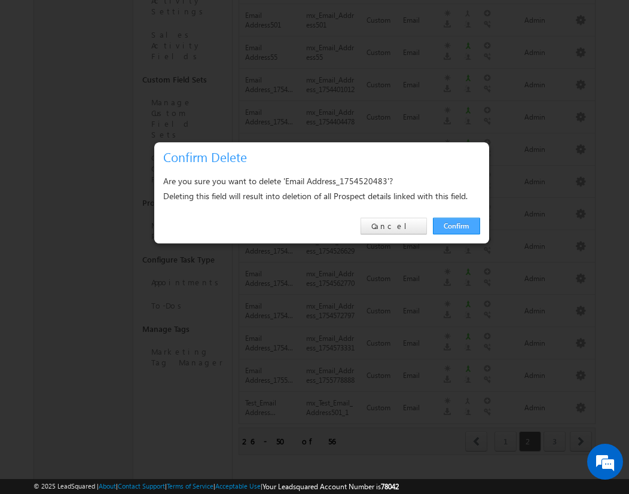
click at [456, 225] on link "Confirm" at bounding box center [456, 226] width 47 height 17
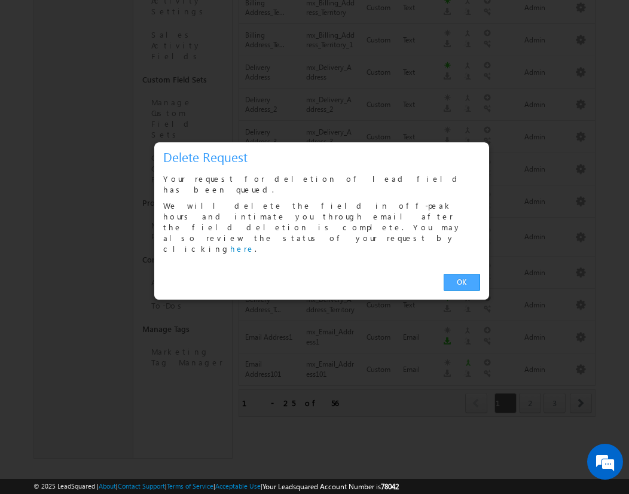
click at [462, 274] on link "OK" at bounding box center [462, 282] width 36 height 17
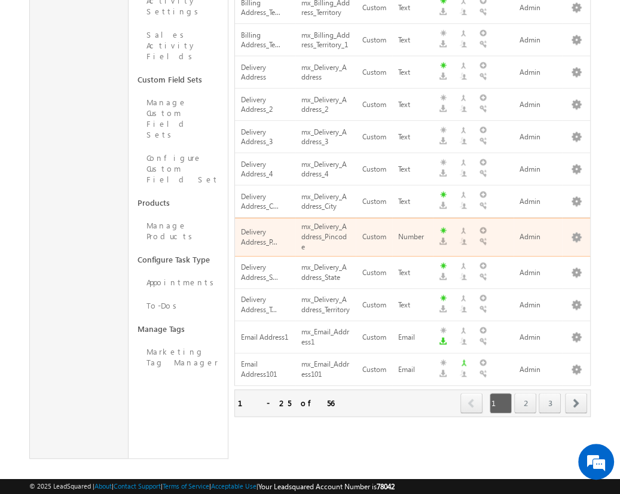
click at [577, 393] on span "next" at bounding box center [576, 403] width 22 height 20
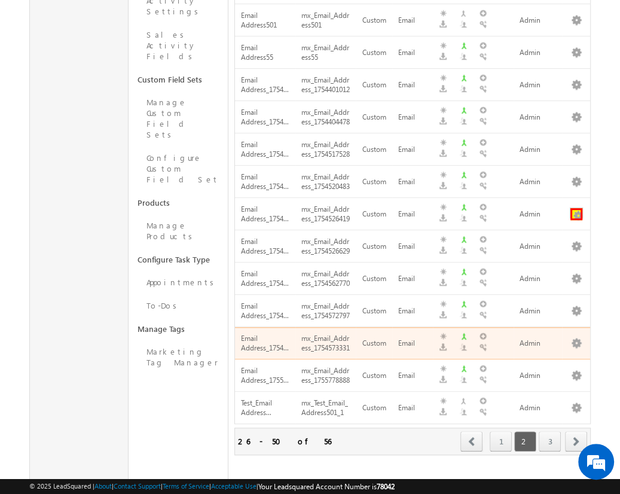
click at [576, 220] on button "button" at bounding box center [577, 214] width 12 height 12
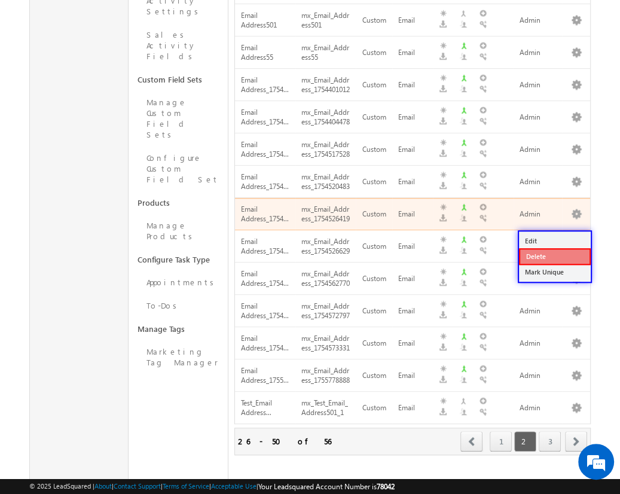
click at [554, 255] on link "Delete" at bounding box center [555, 256] width 72 height 17
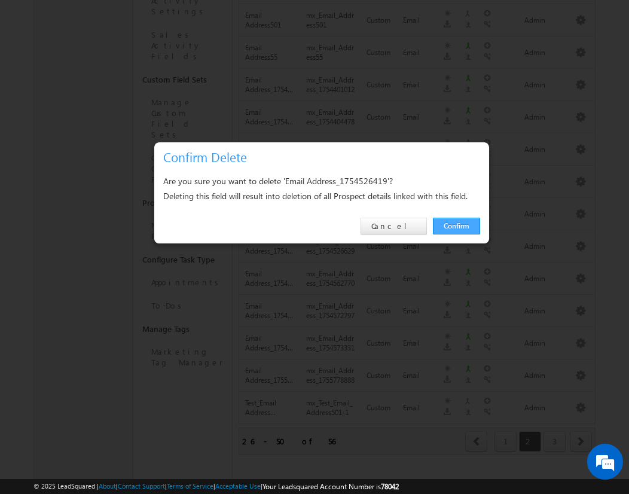
click at [456, 225] on link "Confirm" at bounding box center [456, 226] width 47 height 17
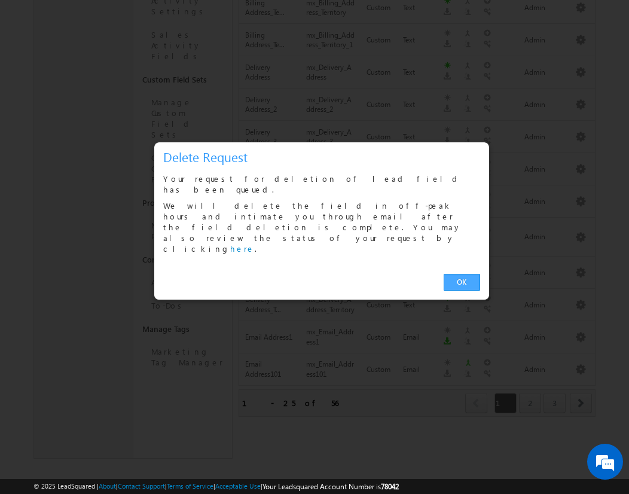
click at [462, 274] on link "OK" at bounding box center [462, 282] width 36 height 17
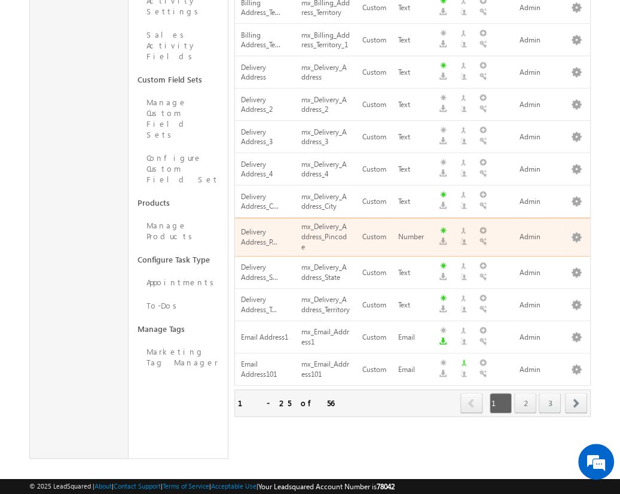
click at [577, 393] on span "next" at bounding box center [576, 403] width 22 height 20
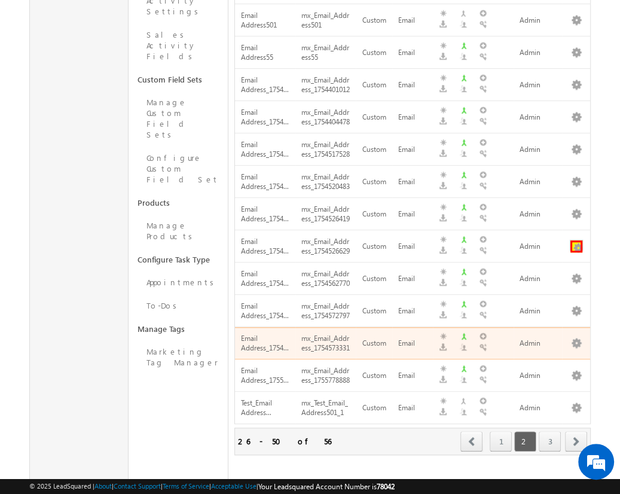
click at [576, 252] on button "button" at bounding box center [577, 246] width 12 height 12
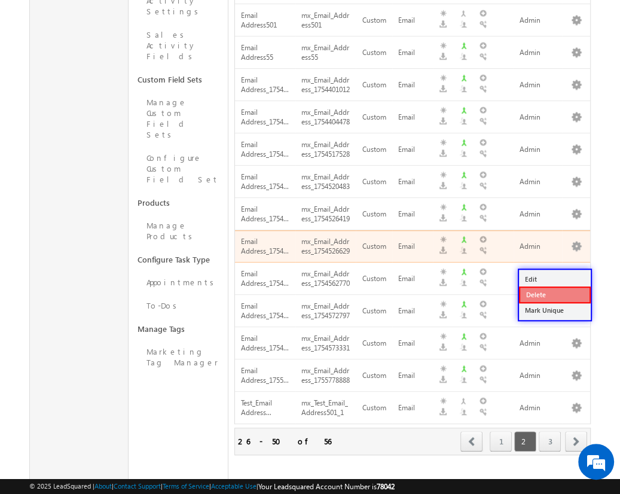
click at [554, 294] on link "Delete" at bounding box center [555, 295] width 72 height 17
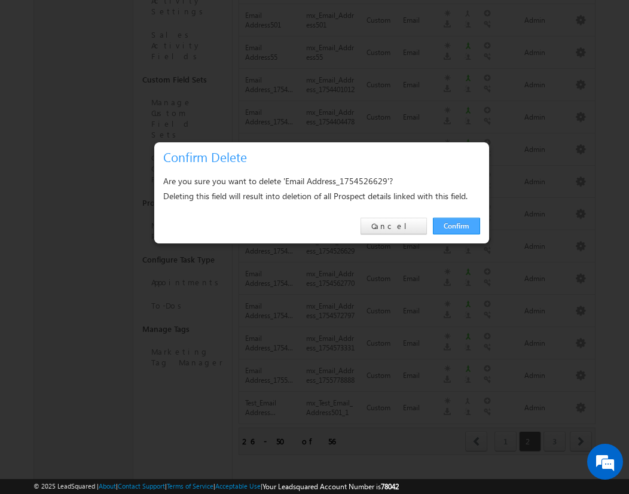
click at [456, 225] on link "Confirm" at bounding box center [456, 226] width 47 height 17
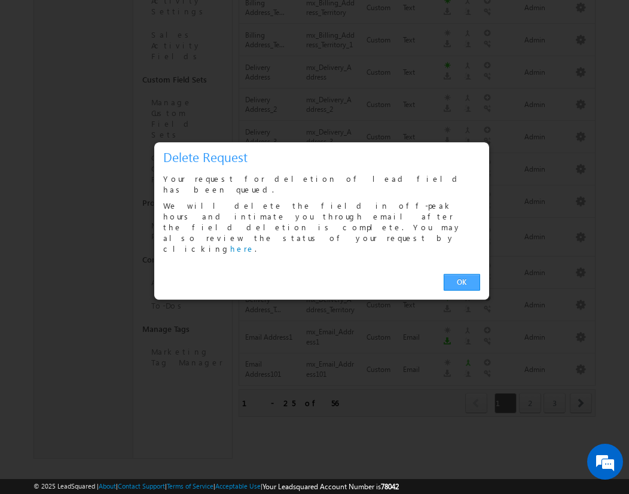
click at [462, 274] on link "OK" at bounding box center [462, 282] width 36 height 17
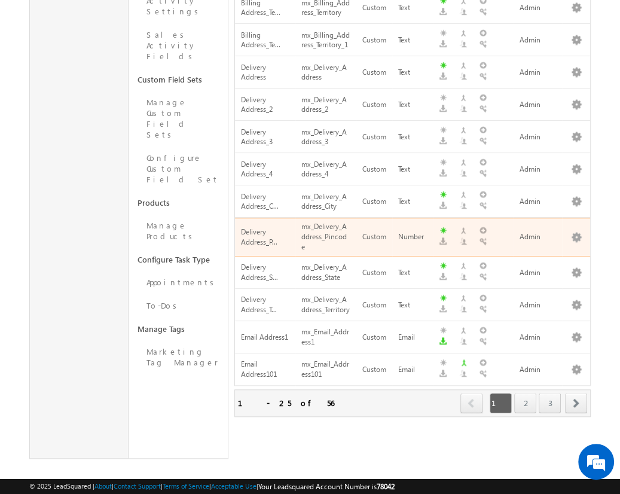
click at [577, 393] on span "next" at bounding box center [576, 403] width 22 height 20
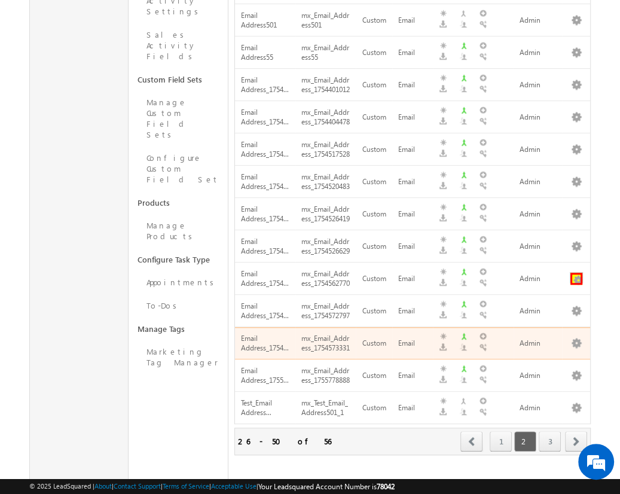
click at [576, 285] on button "button" at bounding box center [577, 279] width 12 height 12
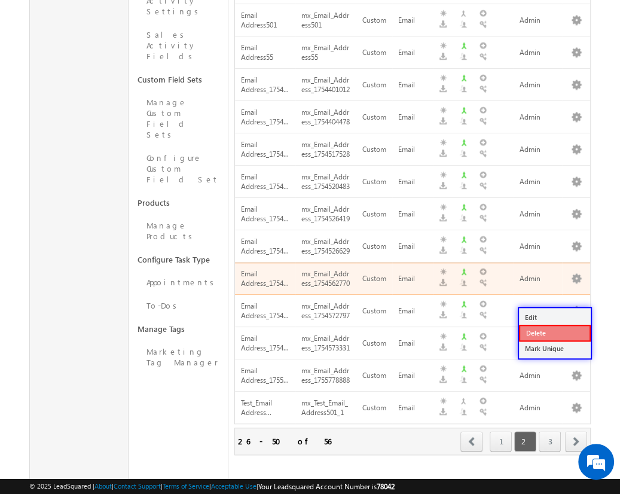
click at [554, 333] on link "Delete" at bounding box center [555, 333] width 72 height 17
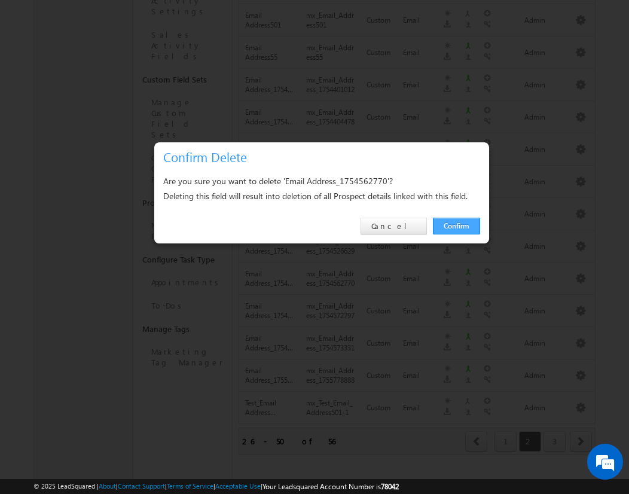
click at [456, 225] on link "Confirm" at bounding box center [456, 226] width 47 height 17
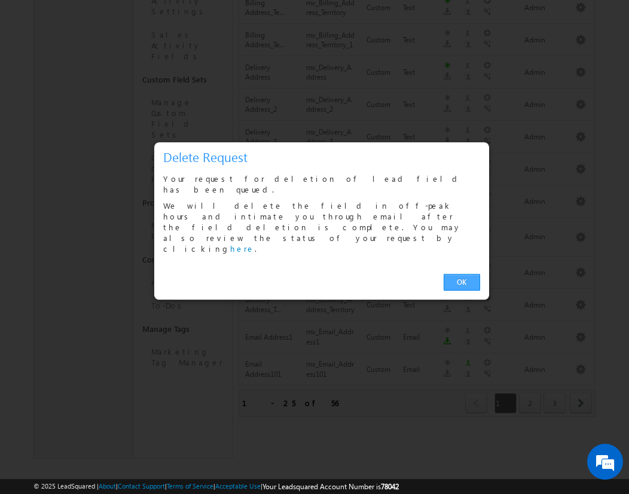
click at [462, 274] on link "OK" at bounding box center [462, 282] width 36 height 17
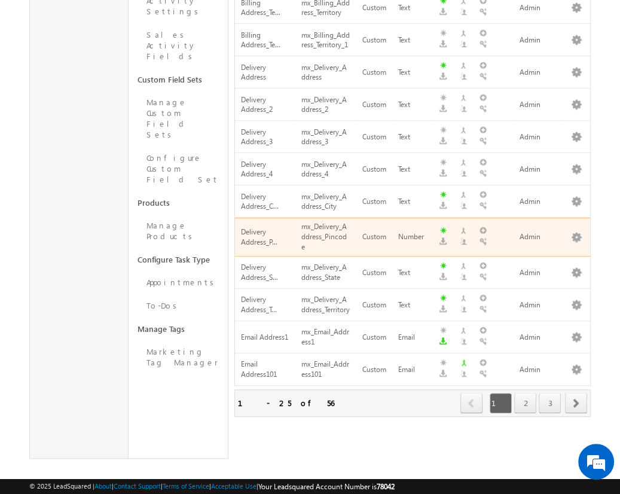
click at [577, 393] on span "next" at bounding box center [576, 403] width 22 height 20
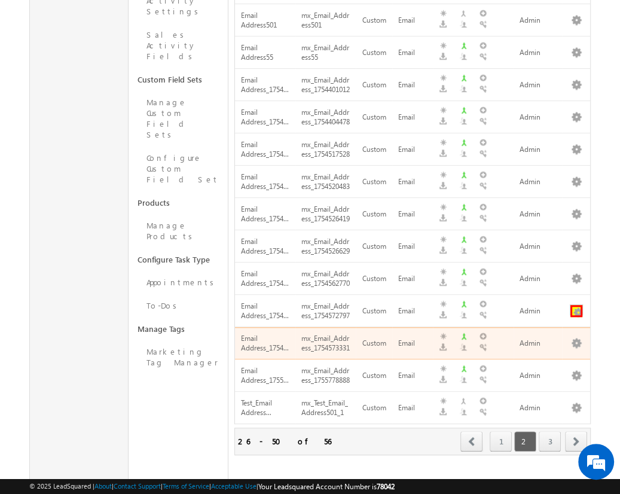
click at [576, 317] on button "button" at bounding box center [577, 311] width 12 height 12
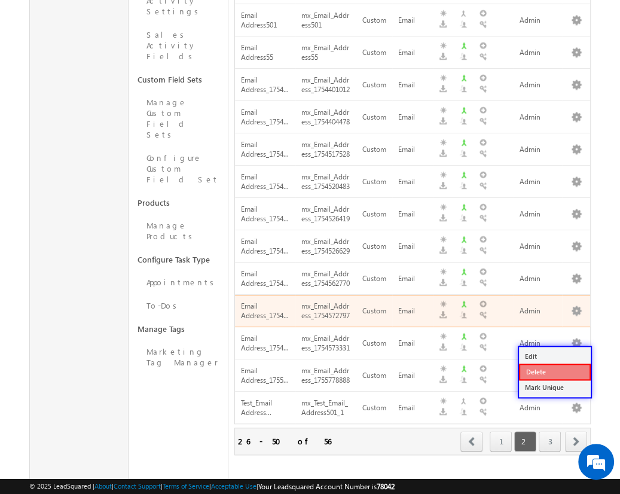
click at [554, 371] on link "Delete" at bounding box center [555, 372] width 72 height 17
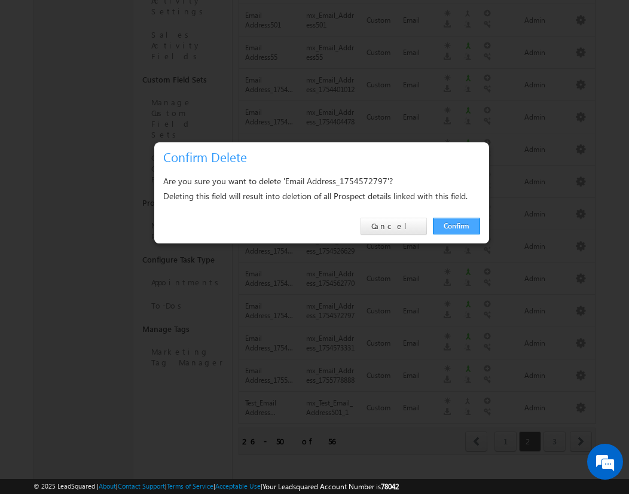
click at [456, 225] on link "Confirm" at bounding box center [456, 226] width 47 height 17
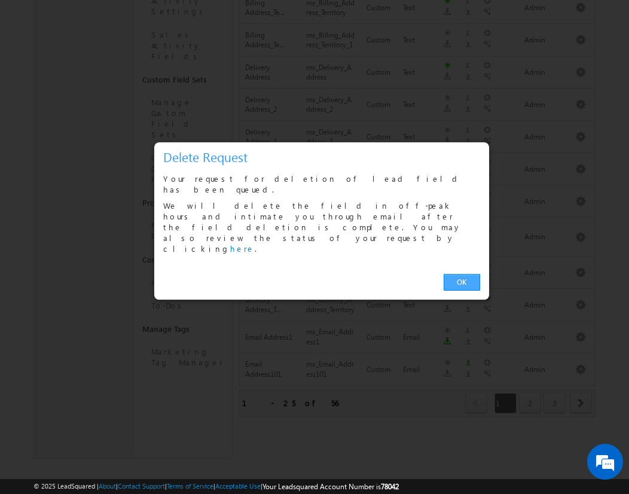
click at [462, 274] on link "OK" at bounding box center [462, 282] width 36 height 17
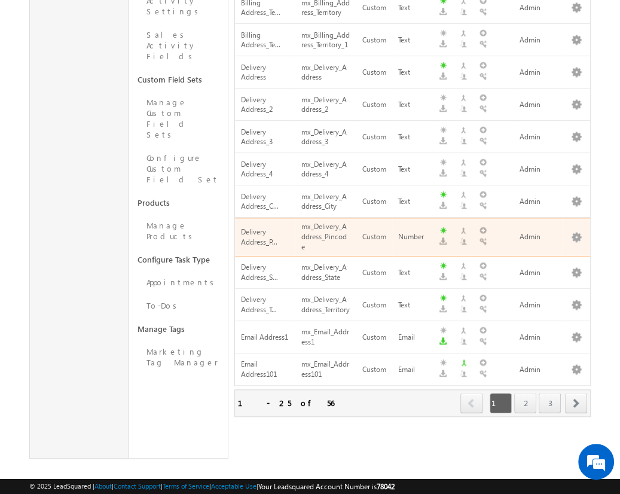
click at [577, 393] on span "next" at bounding box center [576, 403] width 22 height 20
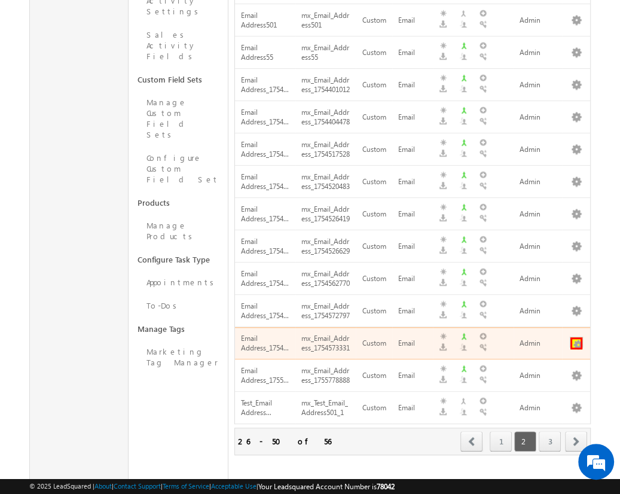
click at [576, 349] on button "button" at bounding box center [577, 343] width 12 height 12
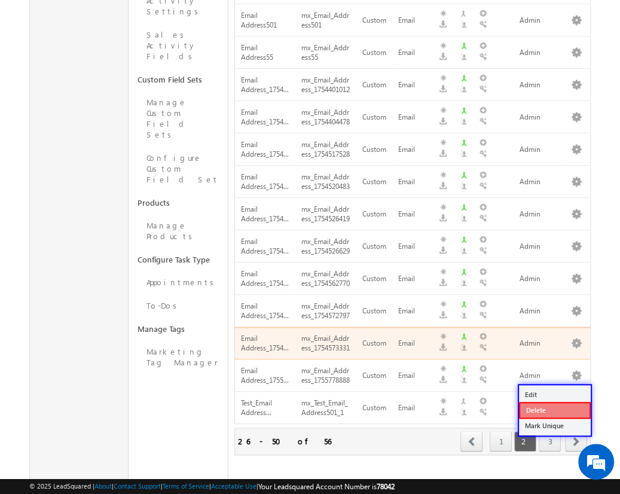
click at [554, 410] on link "Delete" at bounding box center [555, 410] width 72 height 17
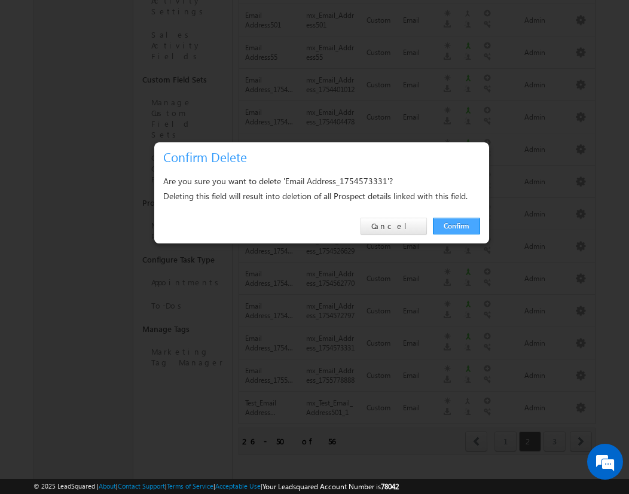
click at [456, 225] on link "Confirm" at bounding box center [456, 226] width 47 height 17
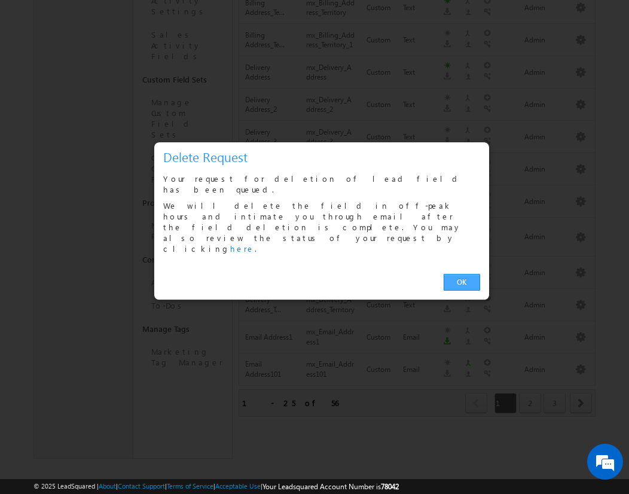
click at [462, 274] on link "OK" at bounding box center [462, 282] width 36 height 17
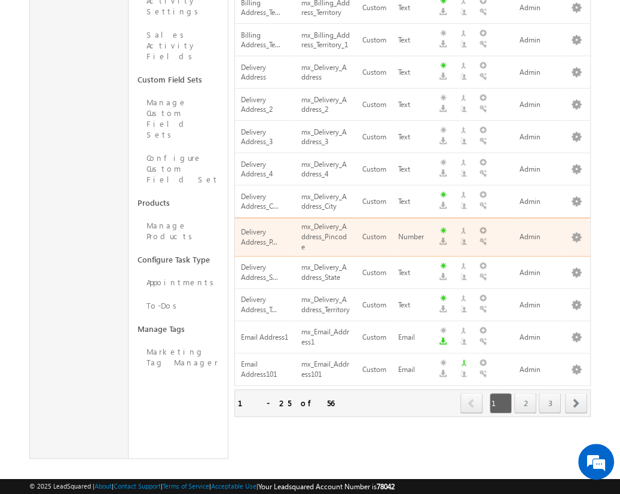
click at [577, 393] on span "next" at bounding box center [576, 403] width 22 height 20
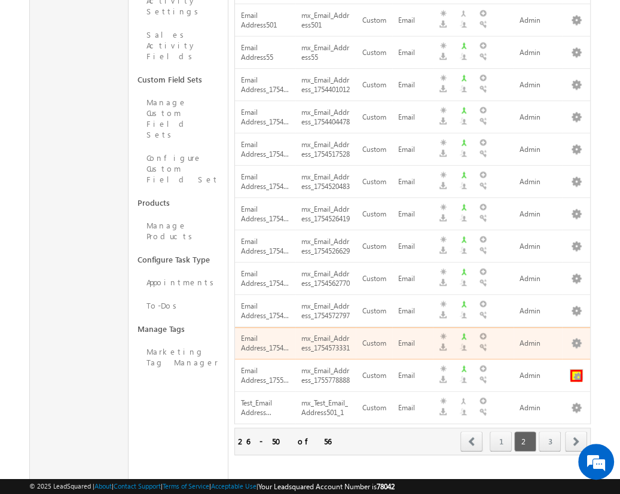
click at [576, 382] on button "button" at bounding box center [577, 376] width 12 height 12
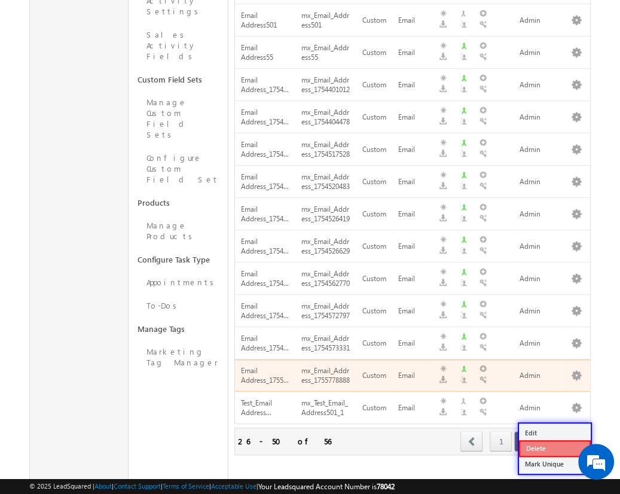
click at [554, 448] on link "Delete" at bounding box center [555, 448] width 72 height 17
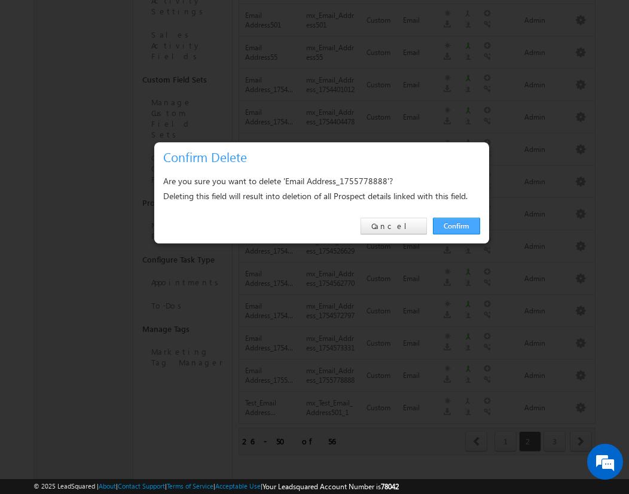
click at [456, 225] on link "Confirm" at bounding box center [456, 226] width 47 height 17
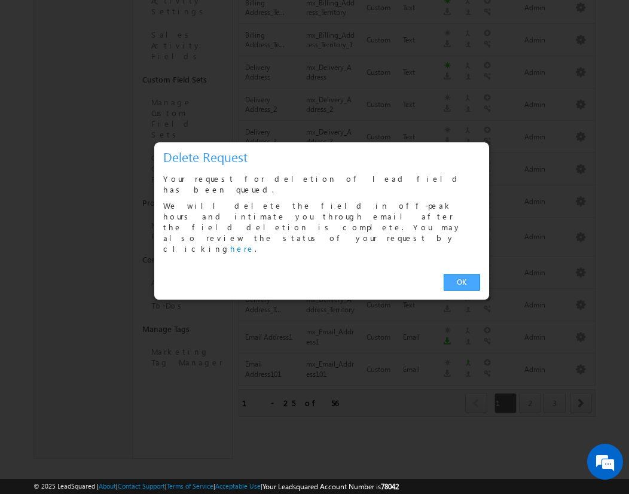
click at [462, 274] on link "OK" at bounding box center [462, 282] width 36 height 17
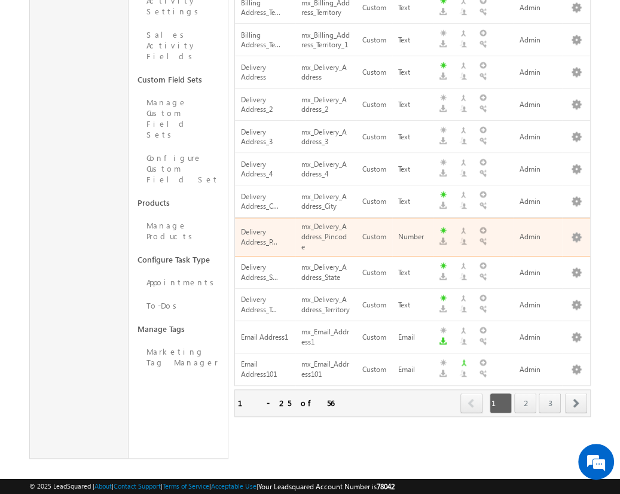
click at [577, 393] on span "next" at bounding box center [576, 403] width 22 height 20
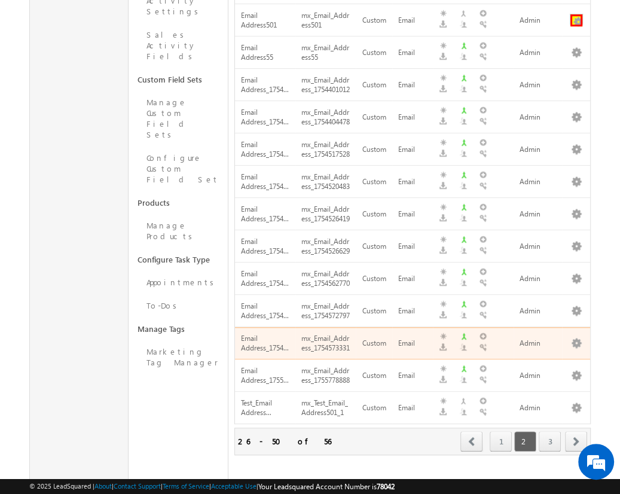
click at [576, 14] on button "button" at bounding box center [577, 20] width 12 height 12
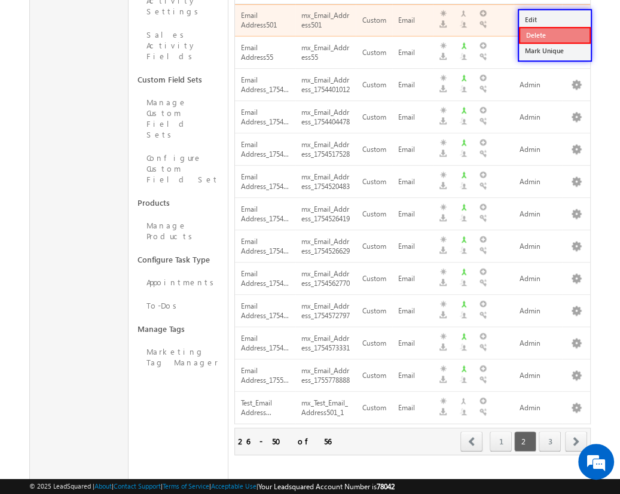
click at [554, 35] on link "Delete" at bounding box center [555, 35] width 72 height 17
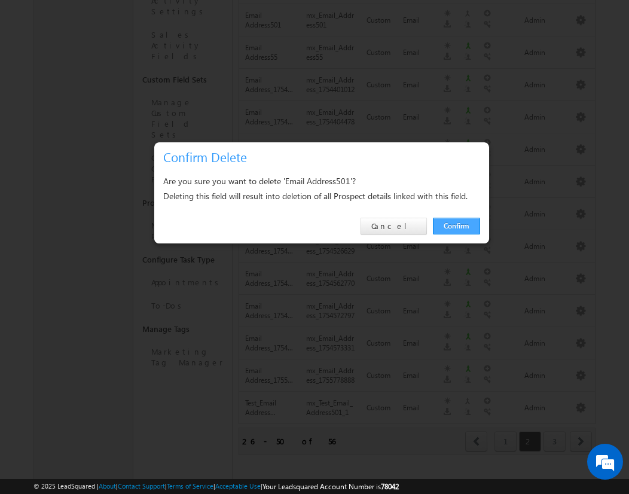
click at [456, 225] on link "Confirm" at bounding box center [456, 226] width 47 height 17
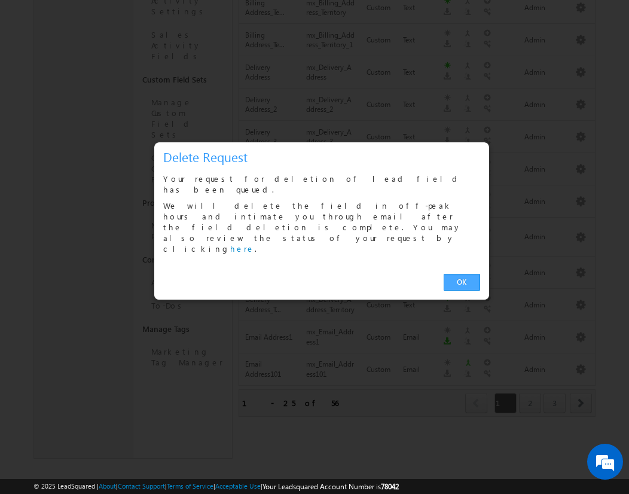
click at [462, 274] on link "OK" at bounding box center [462, 282] width 36 height 17
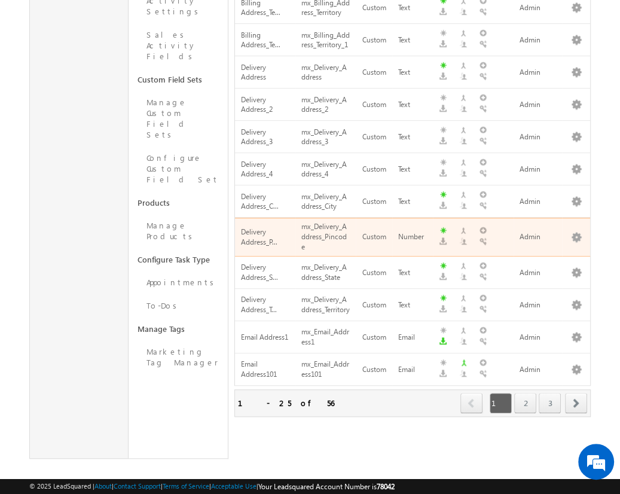
click at [577, 393] on span "next" at bounding box center [576, 403] width 22 height 20
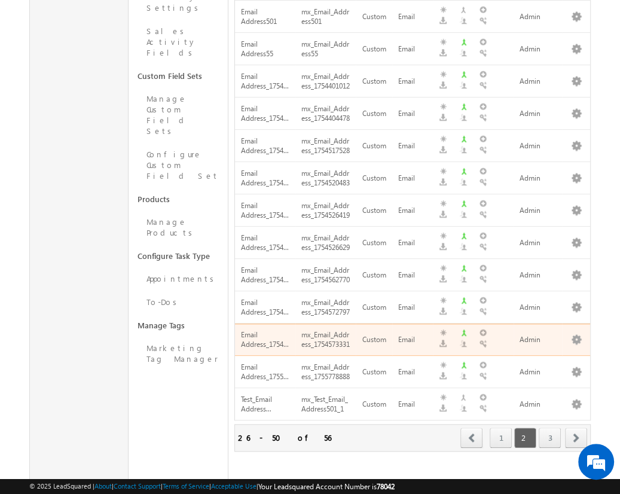
click at [577, 428] on span "next" at bounding box center [576, 438] width 22 height 20
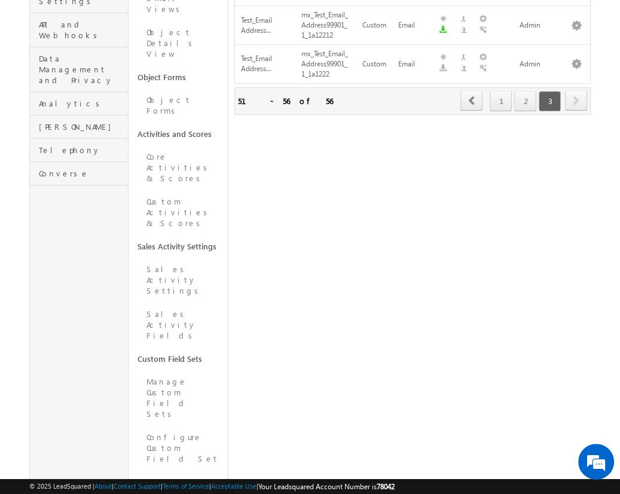
scroll to position [0, 0]
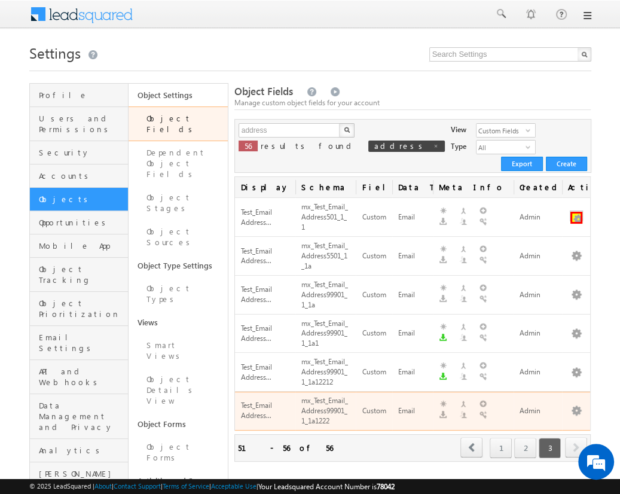
click at [576, 212] on button "button" at bounding box center [577, 218] width 12 height 12
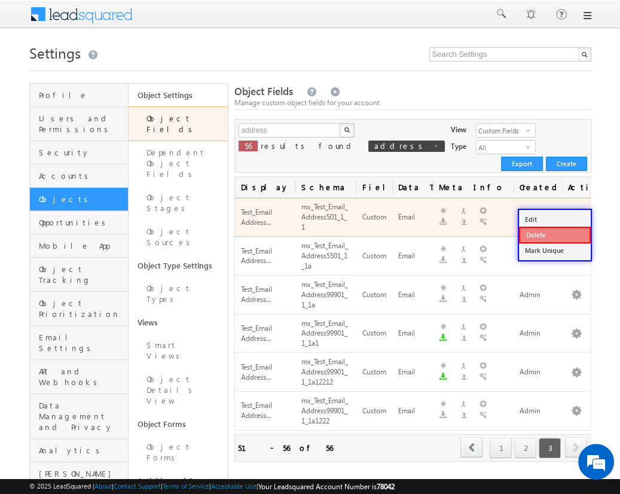
click at [554, 234] on link "Delete" at bounding box center [555, 235] width 72 height 17
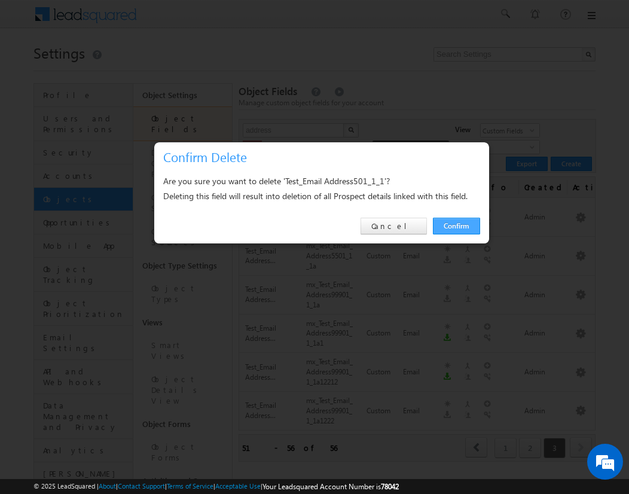
click at [456, 225] on link "Confirm" at bounding box center [456, 226] width 47 height 17
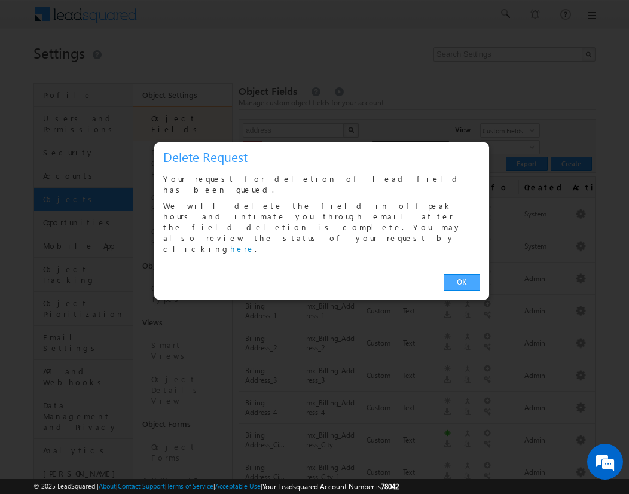
click at [462, 274] on link "OK" at bounding box center [462, 282] width 36 height 17
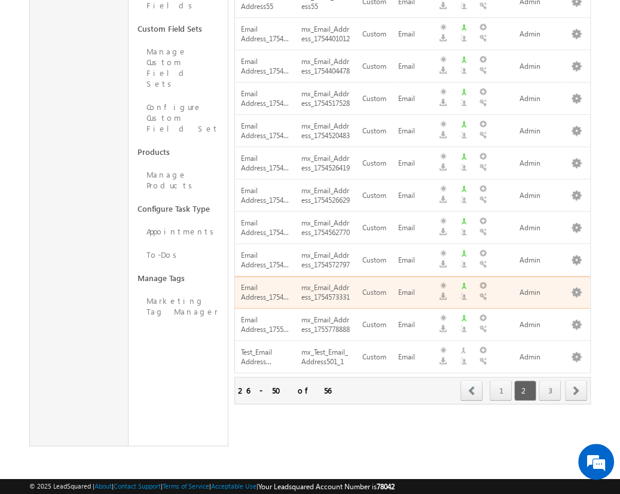
click at [577, 390] on span "next" at bounding box center [576, 390] width 22 height 20
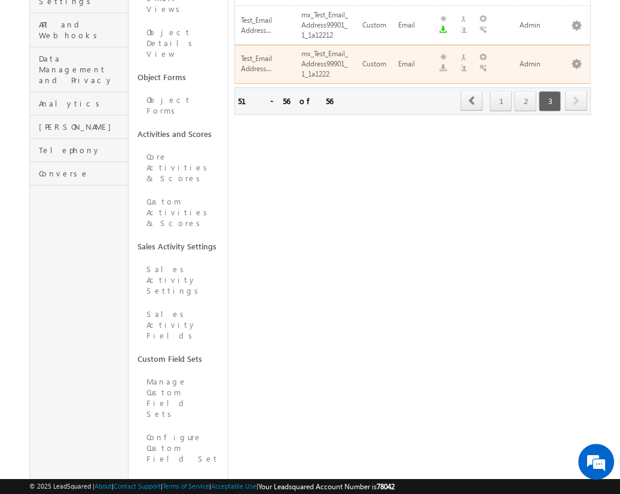
scroll to position [0, 0]
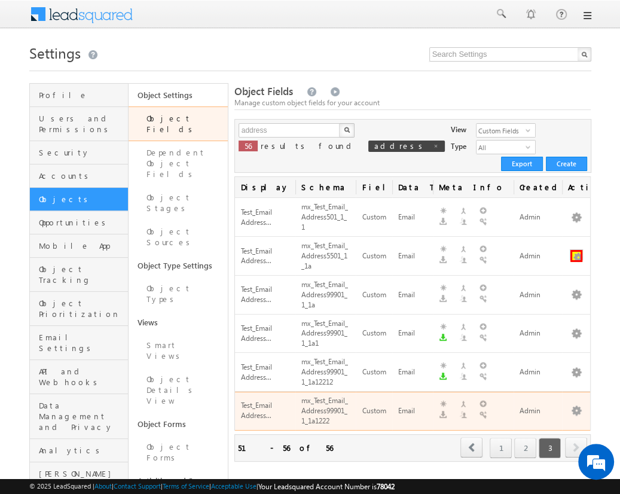
click at [576, 250] on button "button" at bounding box center [577, 256] width 12 height 12
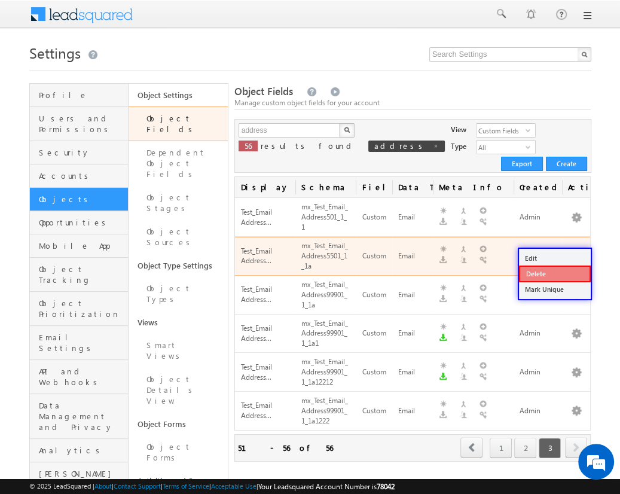
click at [554, 273] on link "Delete" at bounding box center [555, 274] width 72 height 17
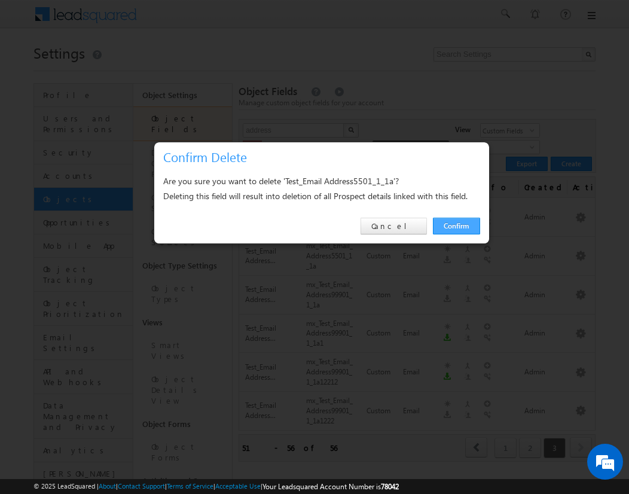
click at [456, 225] on link "Confirm" at bounding box center [456, 226] width 47 height 17
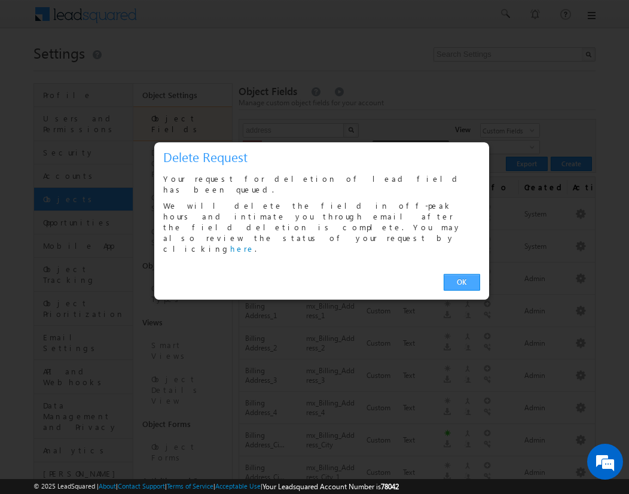
click at [462, 274] on link "OK" at bounding box center [462, 282] width 36 height 17
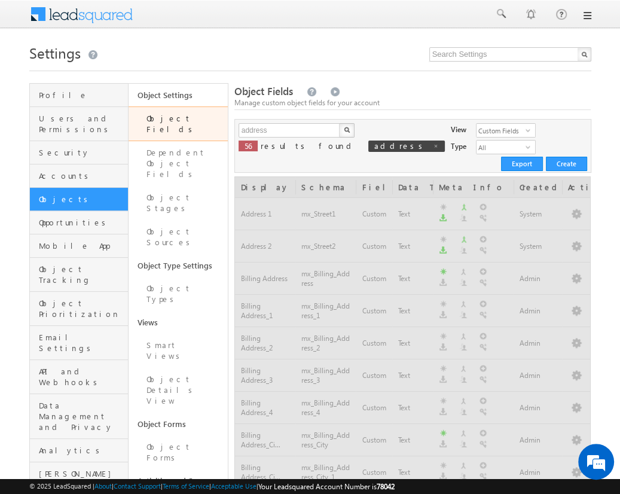
scroll to position [627, 0]
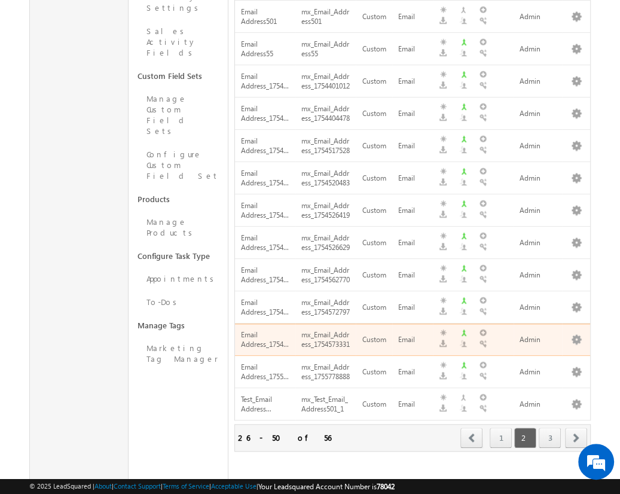
click at [577, 428] on span "next" at bounding box center [576, 438] width 22 height 20
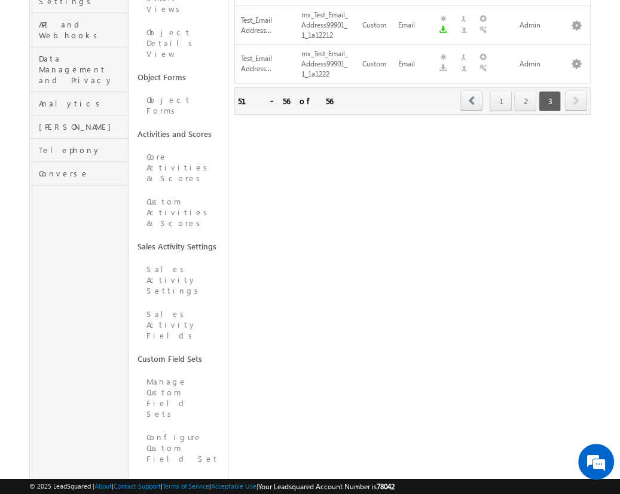
scroll to position [36, 0]
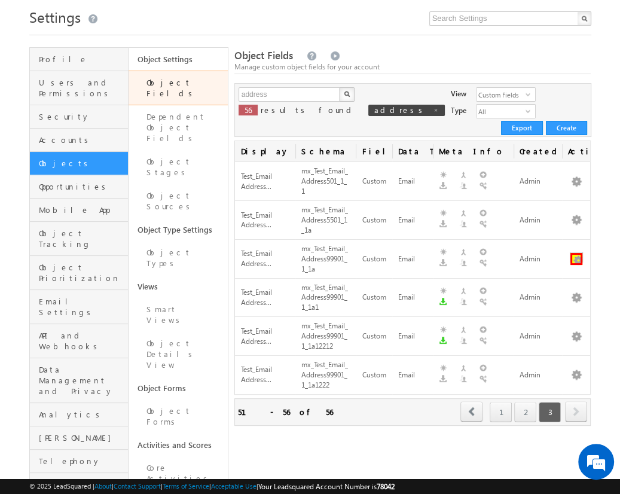
click at [576, 253] on button "button" at bounding box center [577, 259] width 12 height 12
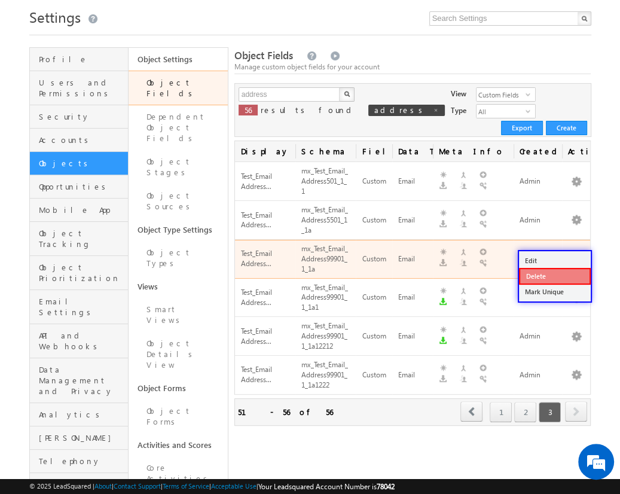
click at [554, 276] on link "Delete" at bounding box center [555, 276] width 72 height 17
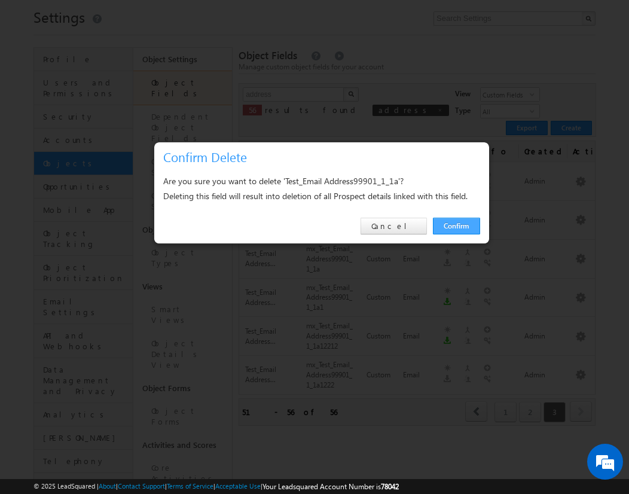
click at [456, 225] on link "Confirm" at bounding box center [456, 226] width 47 height 17
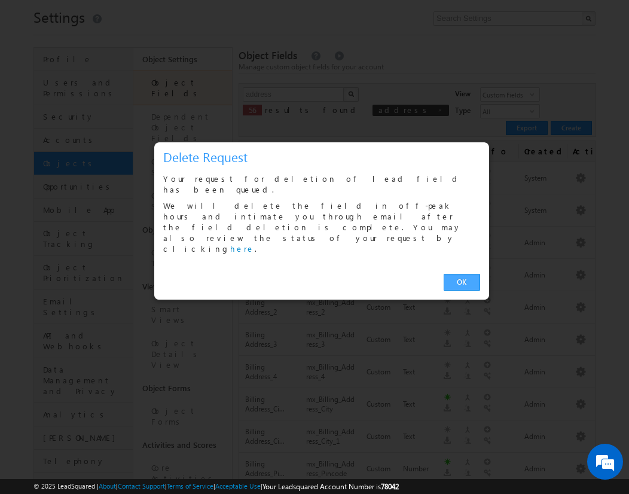
click at [462, 274] on link "OK" at bounding box center [462, 282] width 36 height 17
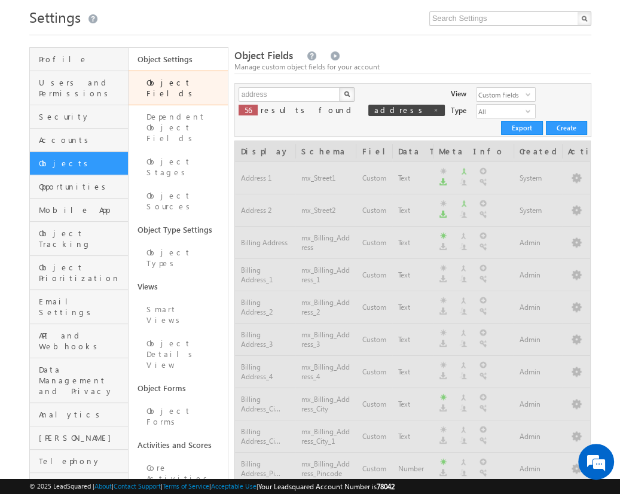
scroll to position [627, 0]
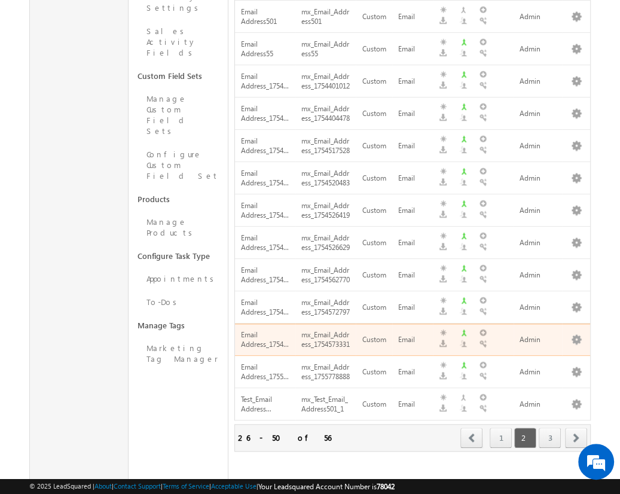
click at [577, 428] on span "next" at bounding box center [576, 438] width 22 height 20
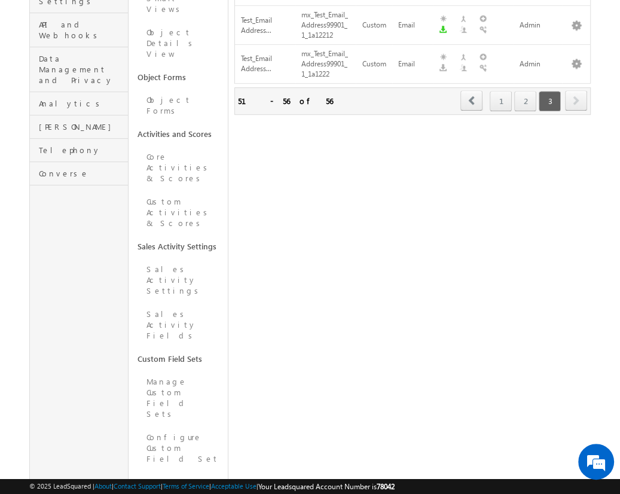
scroll to position [36, 0]
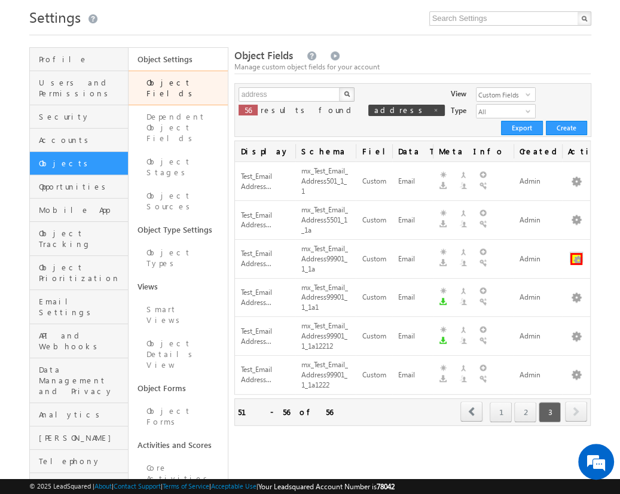
click at [576, 253] on button "button" at bounding box center [577, 259] width 12 height 12
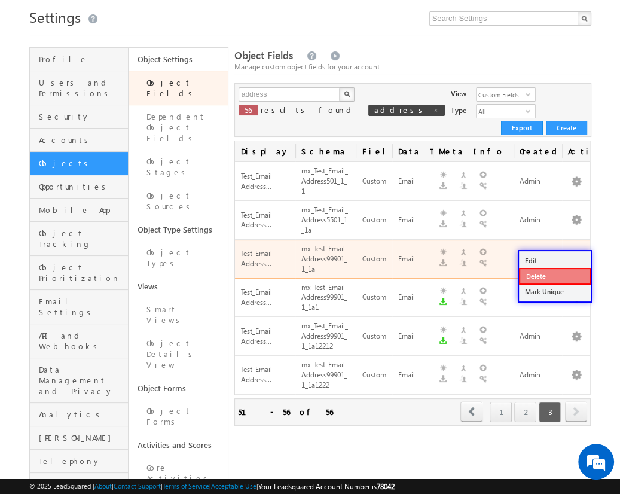
click at [554, 276] on link "Delete" at bounding box center [555, 276] width 72 height 17
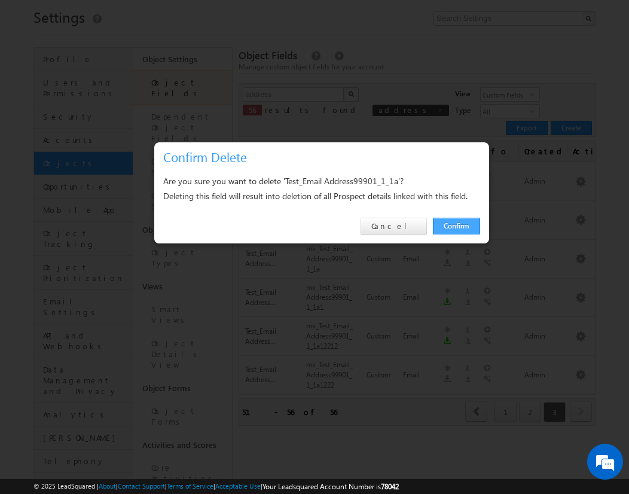
click at [456, 225] on link "Confirm" at bounding box center [456, 226] width 47 height 17
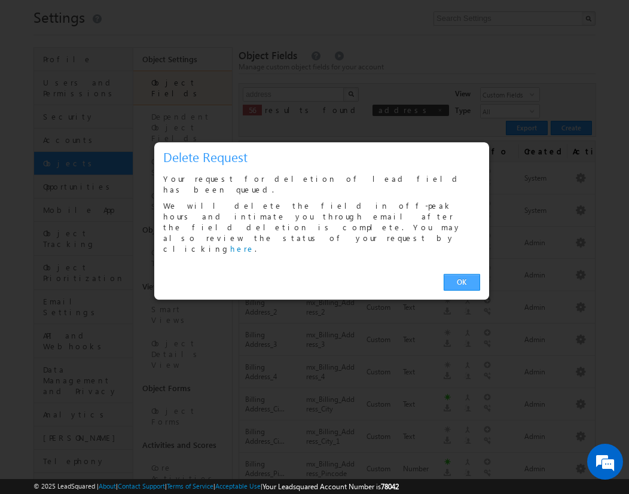
click at [462, 274] on link "OK" at bounding box center [462, 282] width 36 height 17
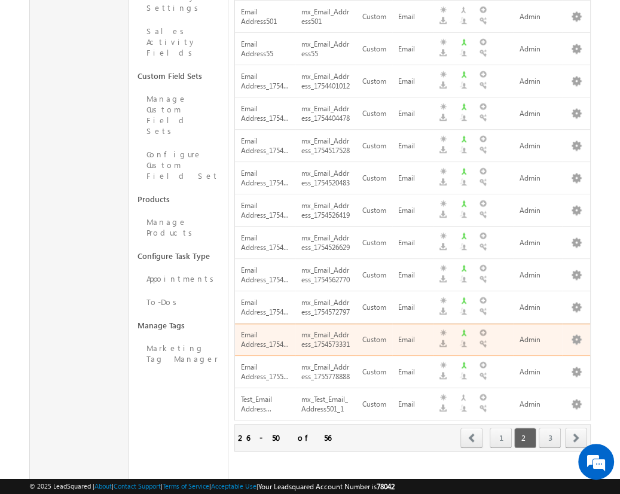
click at [577, 428] on span "next" at bounding box center [576, 438] width 22 height 20
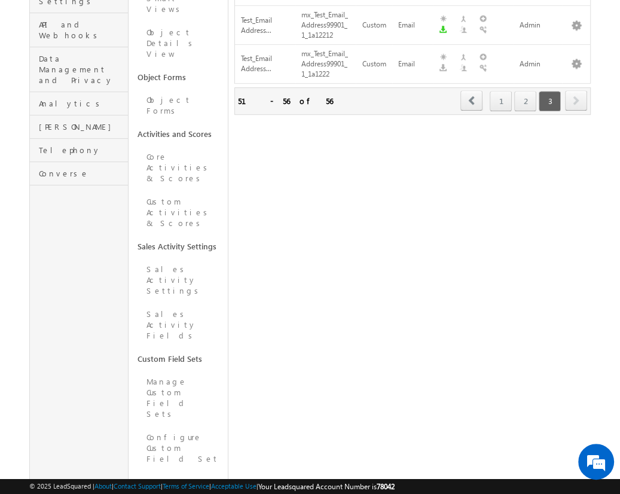
scroll to position [36, 0]
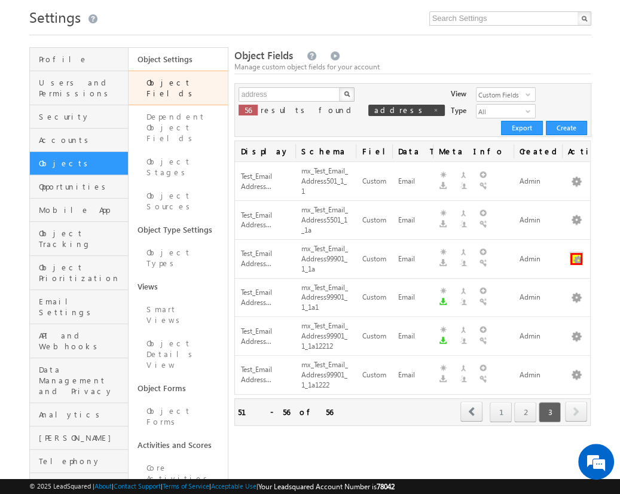
click at [576, 253] on button "button" at bounding box center [577, 259] width 12 height 12
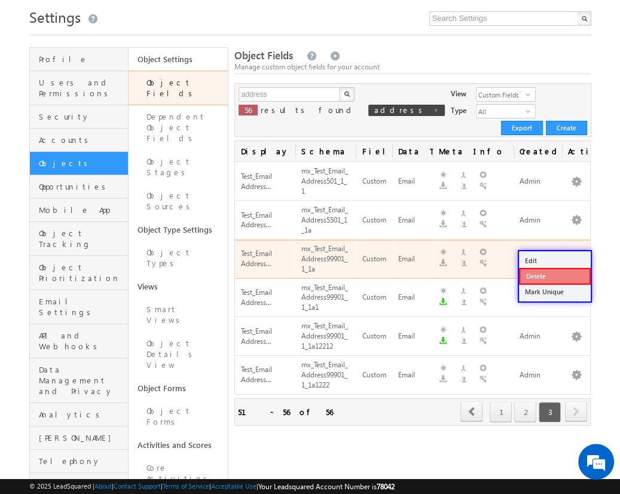
click at [554, 276] on link "Delete" at bounding box center [555, 276] width 72 height 17
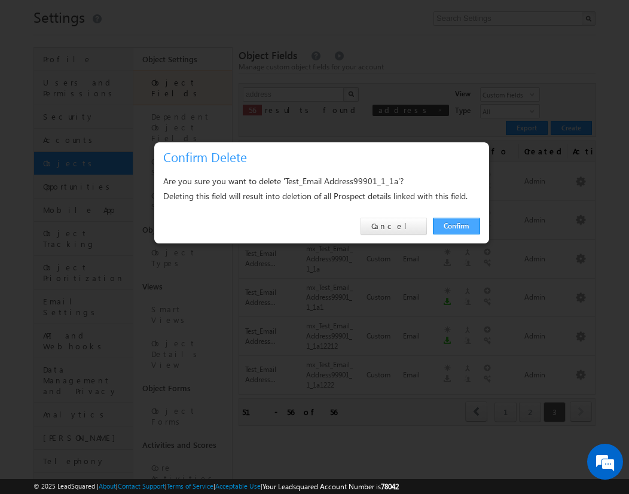
click at [456, 225] on link "Confirm" at bounding box center [456, 226] width 47 height 17
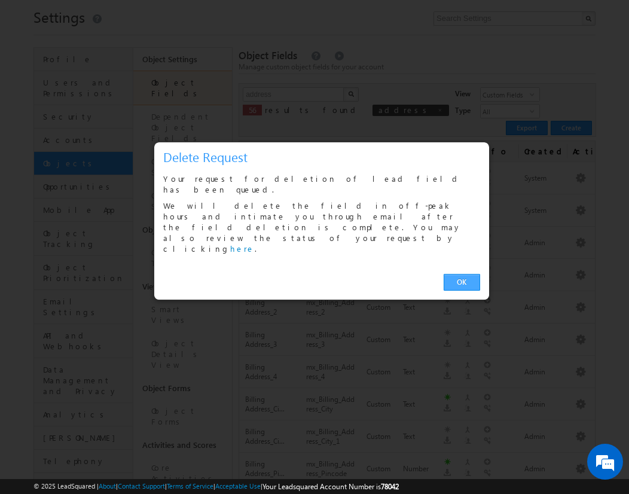
click at [462, 274] on link "OK" at bounding box center [462, 282] width 36 height 17
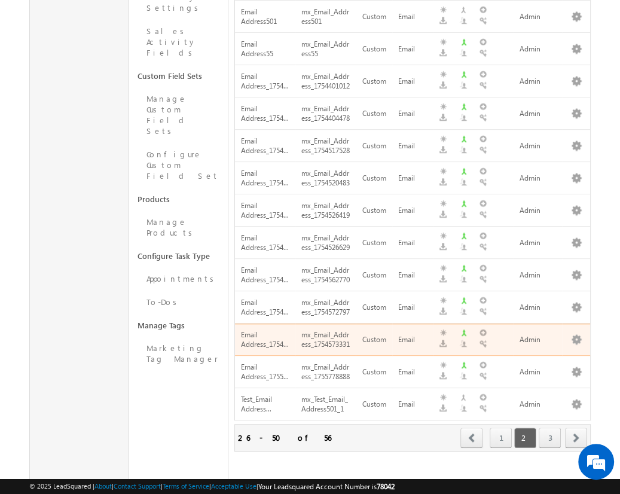
click at [577, 428] on span "next" at bounding box center [576, 438] width 22 height 20
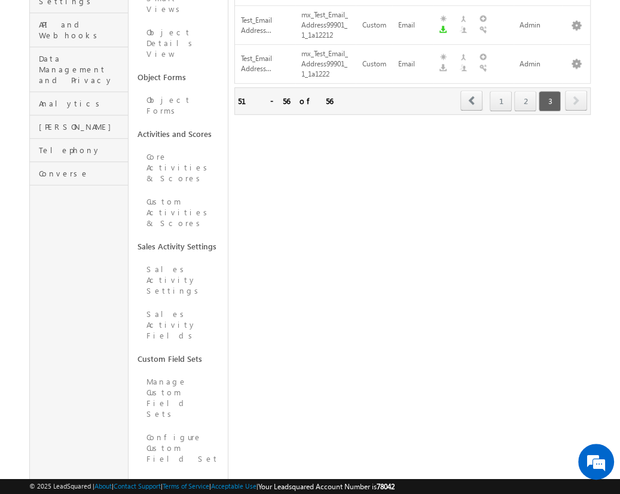
scroll to position [36, 0]
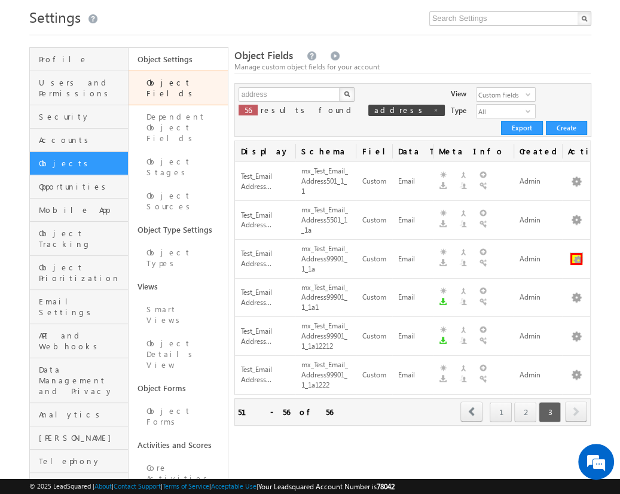
click at [576, 253] on button "button" at bounding box center [577, 259] width 12 height 12
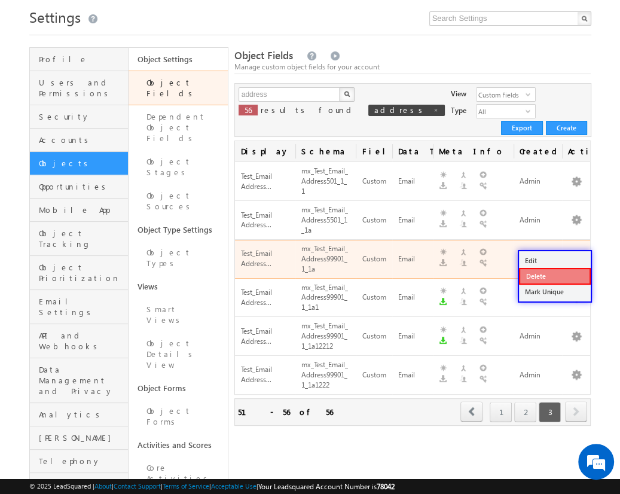
click at [554, 276] on link "Delete" at bounding box center [555, 276] width 72 height 17
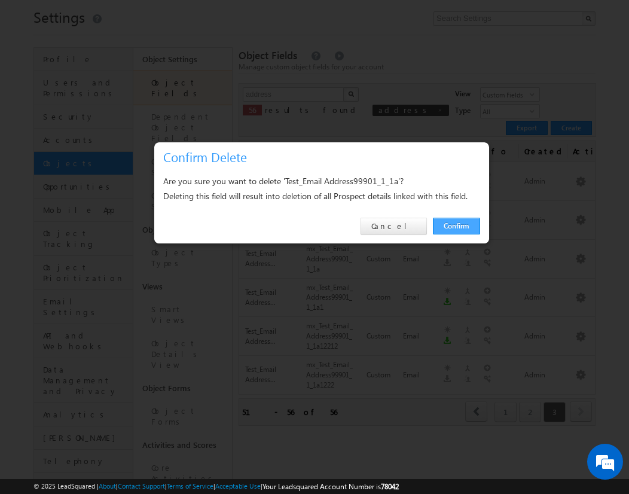
click at [456, 225] on link "Confirm" at bounding box center [456, 226] width 47 height 17
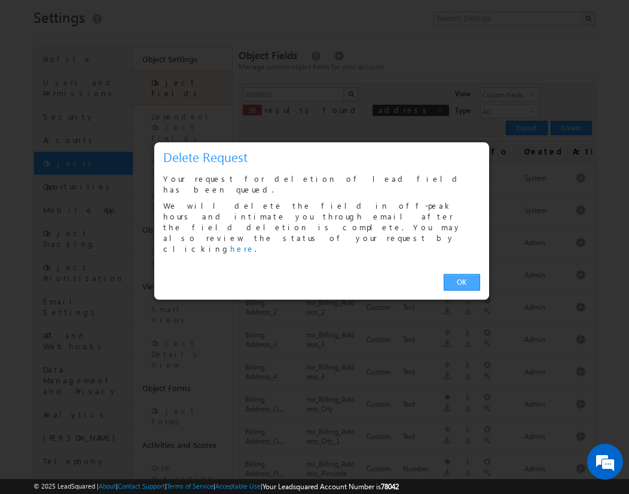
click at [462, 274] on link "OK" at bounding box center [462, 282] width 36 height 17
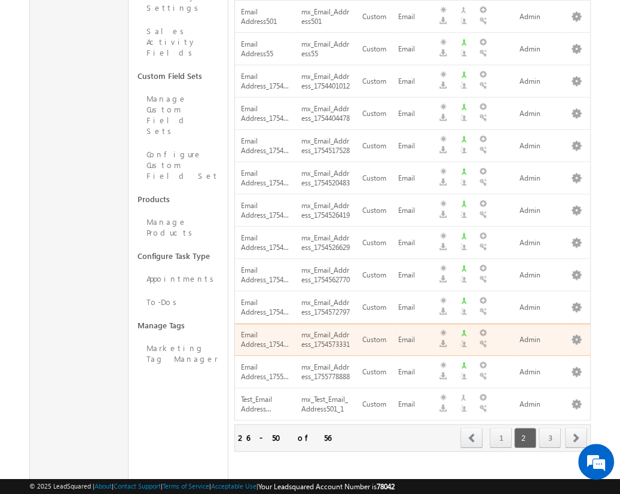
click at [577, 428] on span "next" at bounding box center [576, 438] width 22 height 20
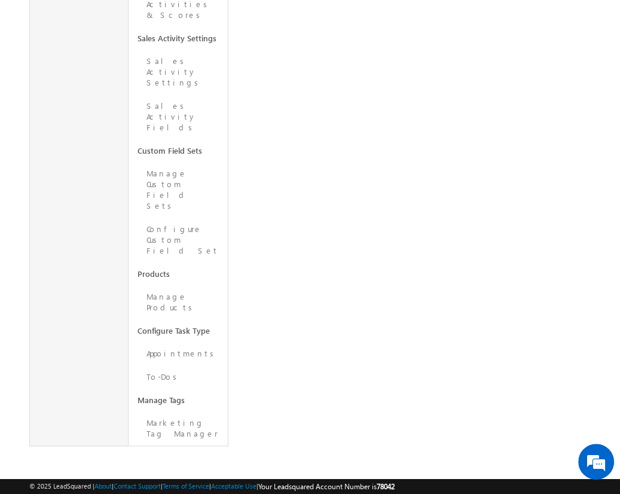
scroll to position [347, 0]
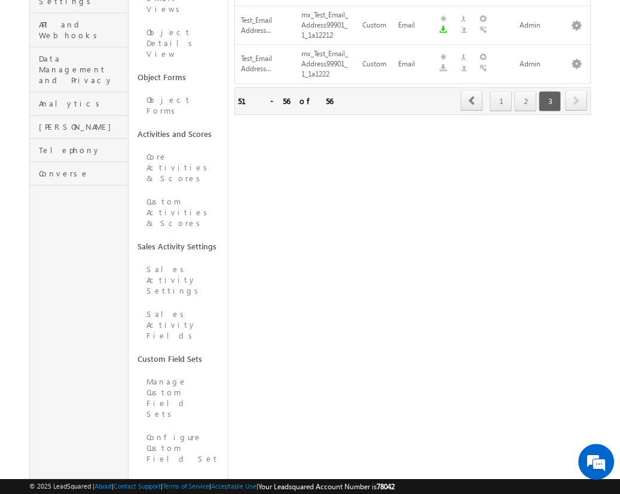
click at [577, 90] on span "next" at bounding box center [576, 100] width 22 height 20
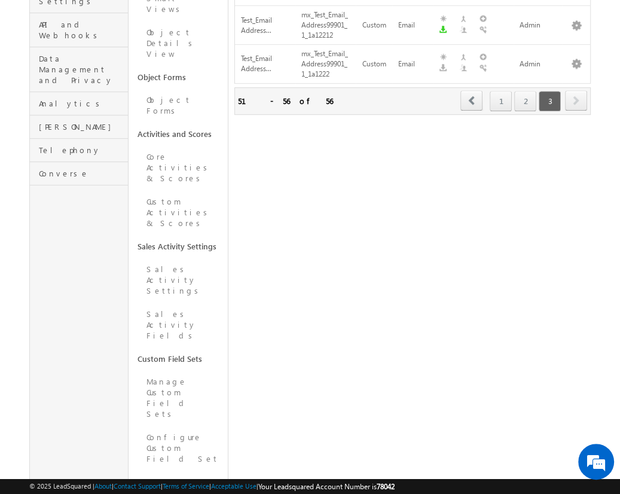
click at [577, 90] on span "next" at bounding box center [576, 100] width 22 height 20
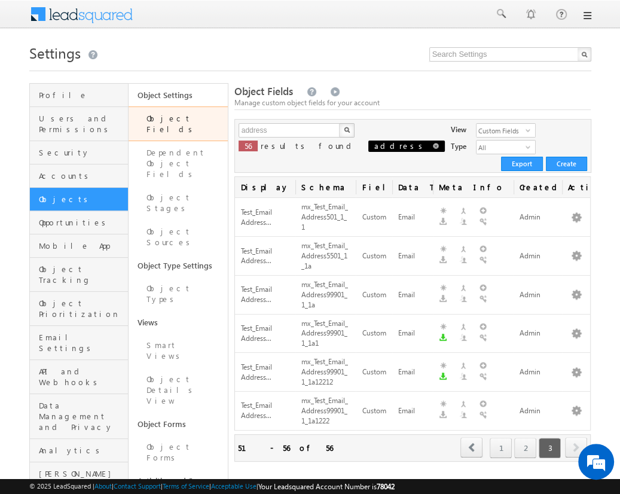
click at [433, 145] on span at bounding box center [436, 146] width 6 height 6
type input "Search Object Fields"
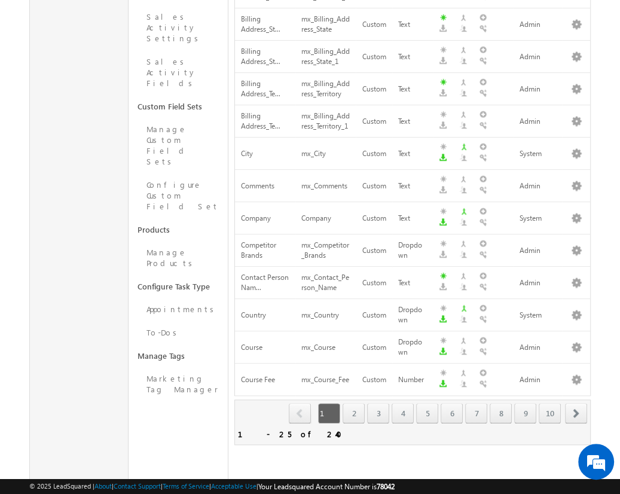
scroll to position [615, 0]
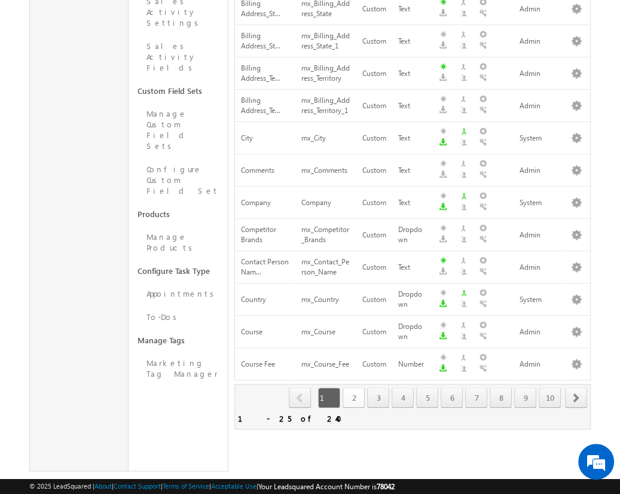
click at [355, 388] on link "2" at bounding box center [354, 398] width 22 height 20
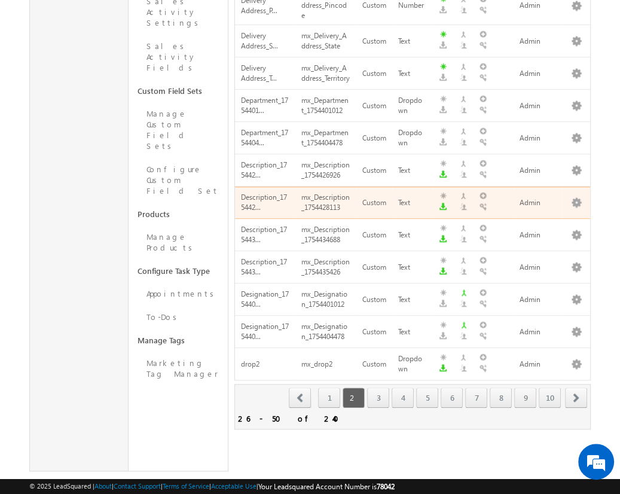
scroll to position [603, 0]
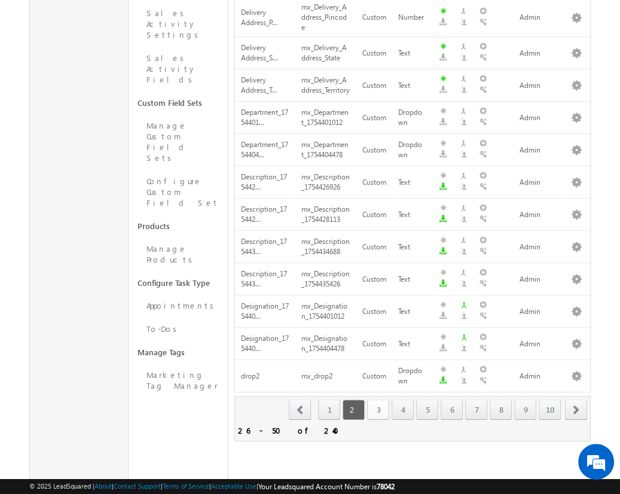
click at [380, 405] on link "3" at bounding box center [378, 410] width 22 height 20
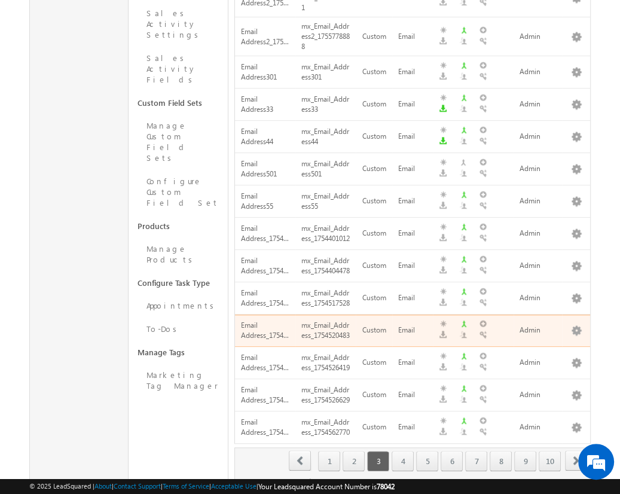
scroll to position [711, 0]
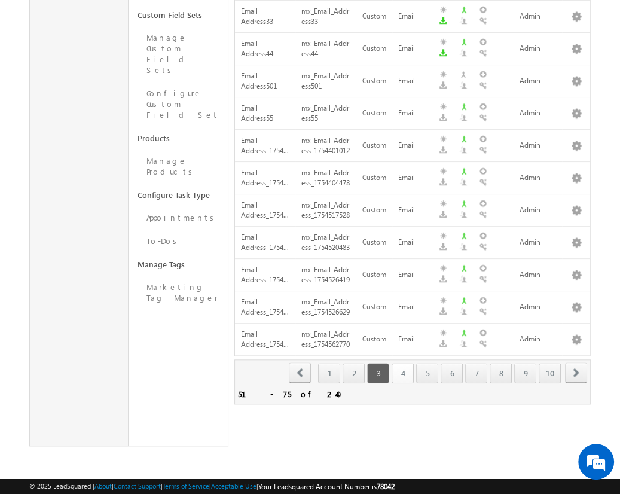
click at [403, 383] on link "4" at bounding box center [403, 373] width 22 height 20
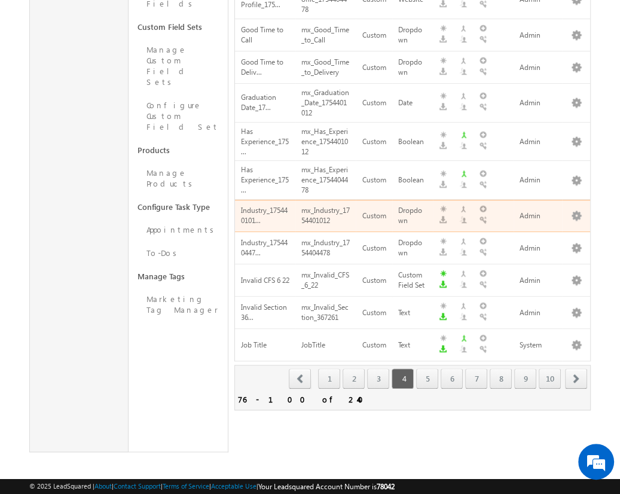
scroll to position [678, 0]
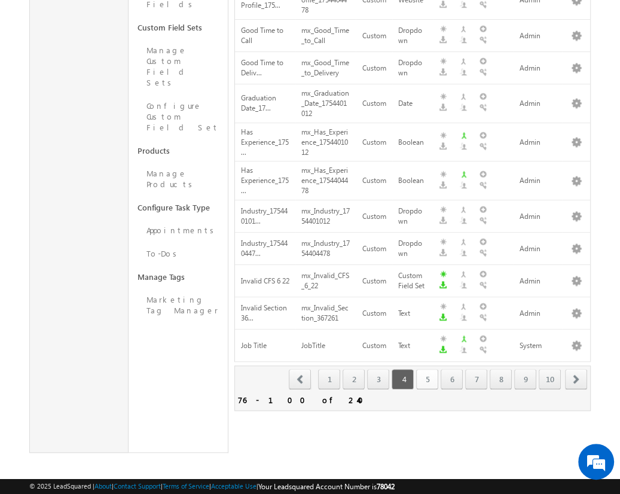
click at [423, 384] on link "5" at bounding box center [427, 379] width 22 height 20
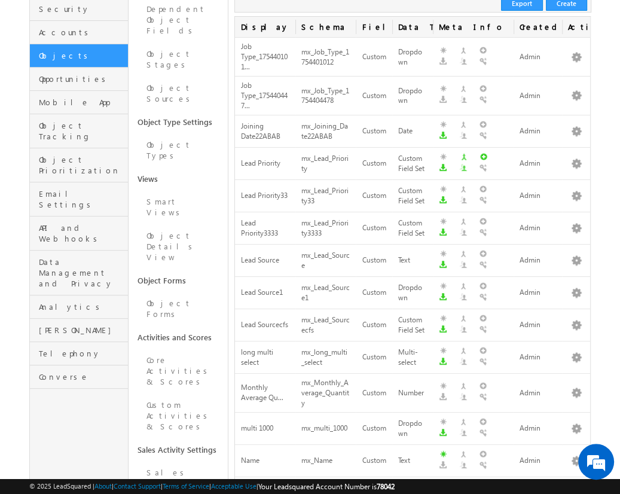
scroll to position [0, 0]
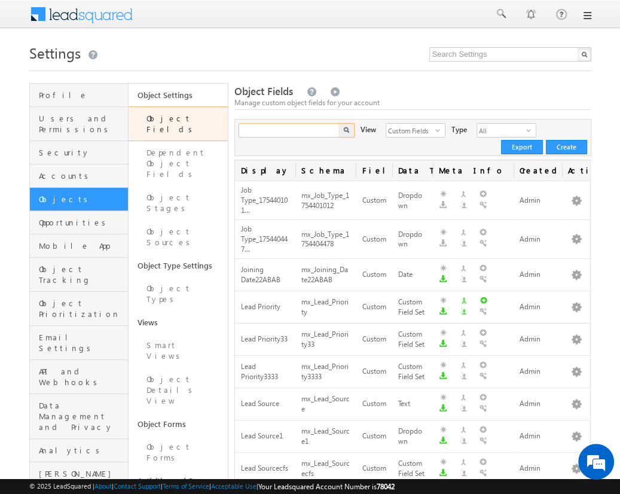
click at [278, 130] on input "text" at bounding box center [290, 130] width 102 height 14
click at [339, 123] on button "button" at bounding box center [347, 130] width 16 height 14
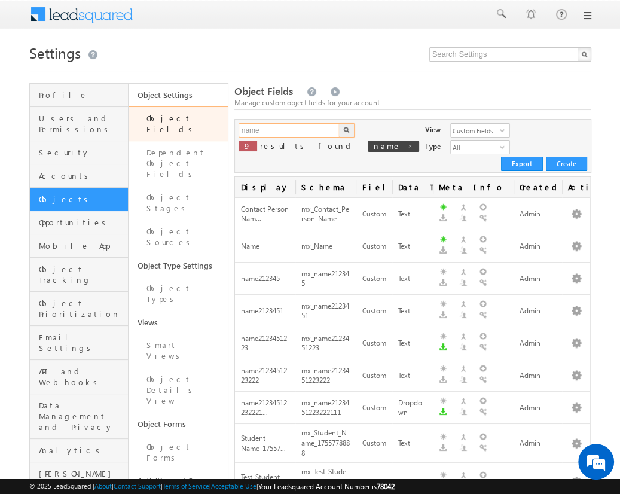
click at [264, 126] on input "name" at bounding box center [290, 130] width 102 height 14
click at [339, 123] on button "button" at bounding box center [347, 130] width 16 height 14
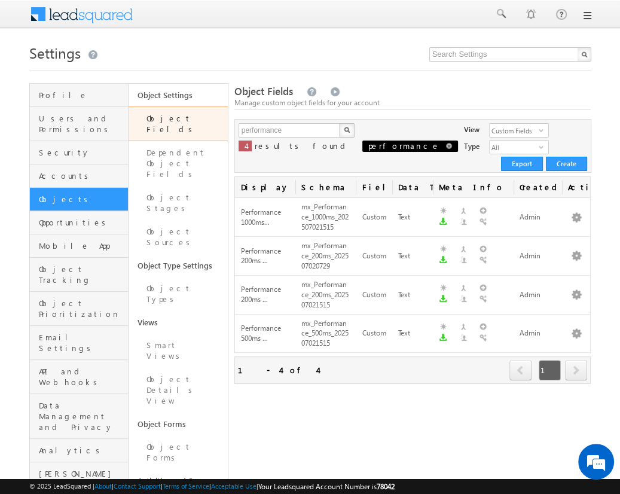
click at [446, 148] on span at bounding box center [449, 146] width 6 height 6
type input "Search Object Fields"
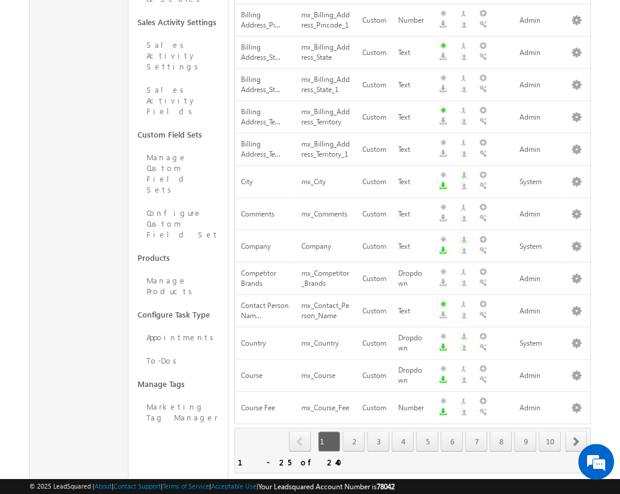
scroll to position [615, 0]
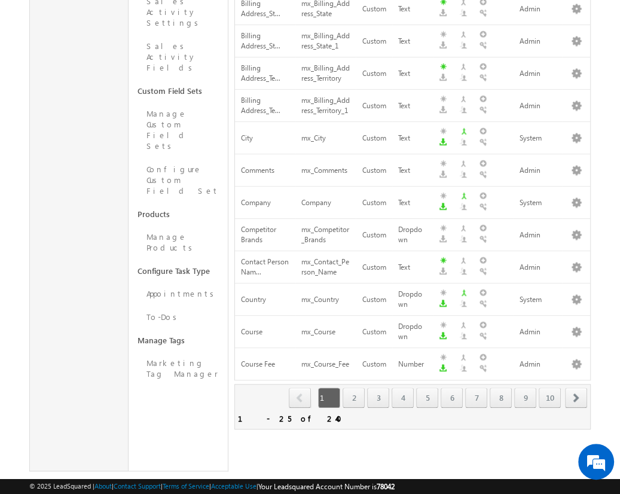
click at [486, 401] on div "Refresh first prev 1 2 3 4 5 6 7 8 9 10 next last 1 - 25 of 240" at bounding box center [412, 406] width 357 height 45
click at [476, 392] on link "7" at bounding box center [476, 398] width 22 height 20
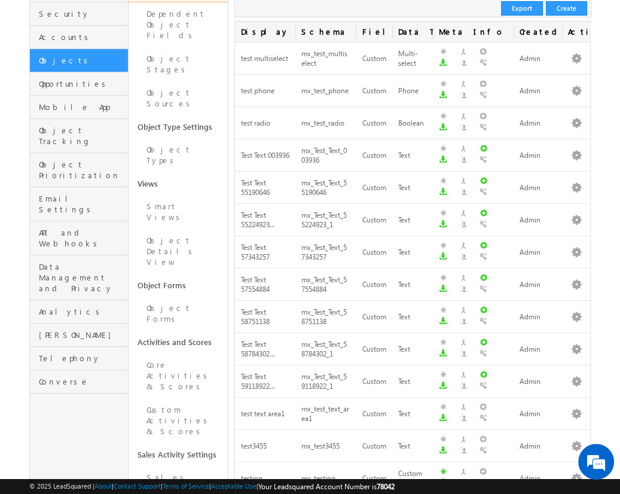
scroll to position [0, 0]
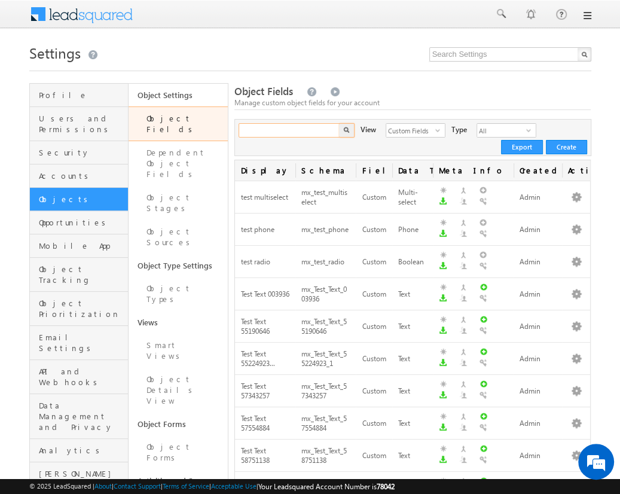
click at [292, 130] on input "text" at bounding box center [290, 130] width 102 height 14
type input "test"
click at [339, 123] on button "button" at bounding box center [347, 130] width 16 height 14
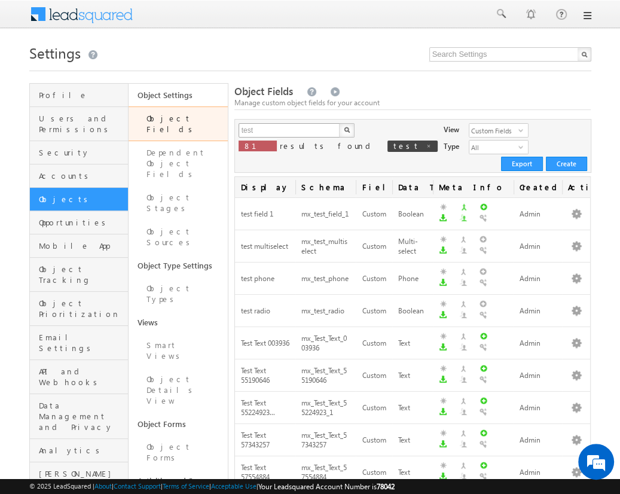
scroll to position [266, 0]
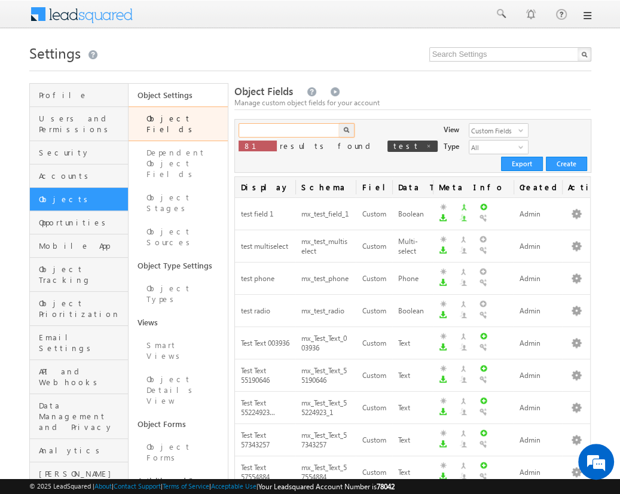
click at [289, 130] on input "text" at bounding box center [290, 130] width 102 height 14
type input "test"
click at [346, 130] on img "button" at bounding box center [346, 130] width 6 height 6
click at [576, 208] on button "button" at bounding box center [577, 214] width 12 height 12
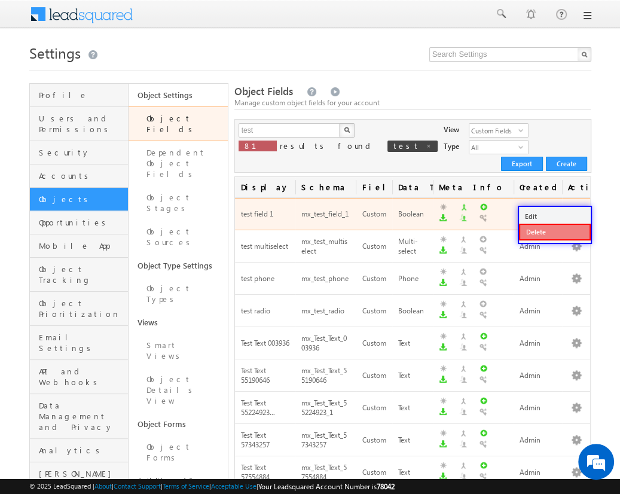
click at [554, 231] on link "Delete" at bounding box center [555, 232] width 72 height 17
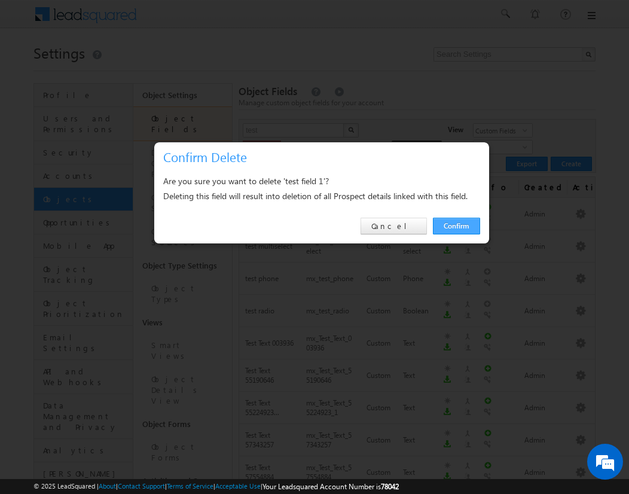
click at [456, 225] on link "Confirm" at bounding box center [456, 226] width 47 height 17
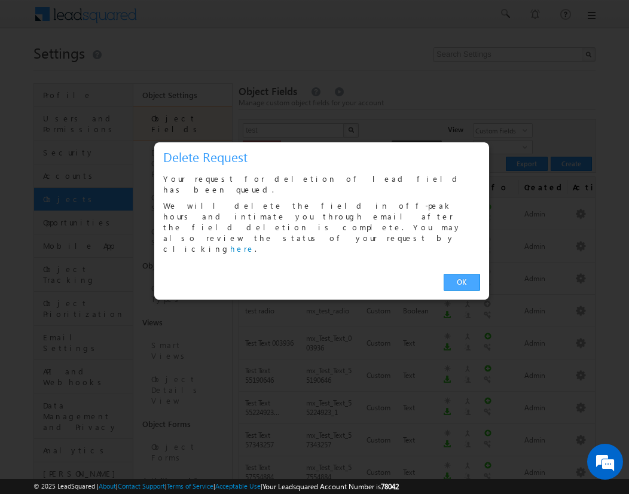
click at [462, 274] on link "OK" at bounding box center [462, 282] width 36 height 17
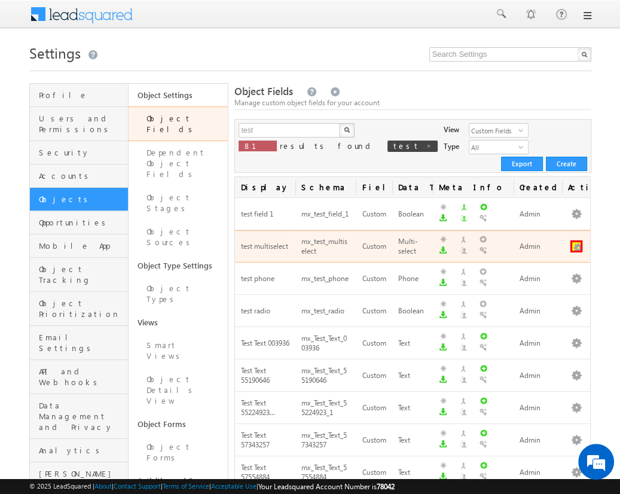
click at [576, 240] on button "button" at bounding box center [577, 246] width 12 height 12
click at [554, 263] on link "Delete" at bounding box center [555, 264] width 72 height 17
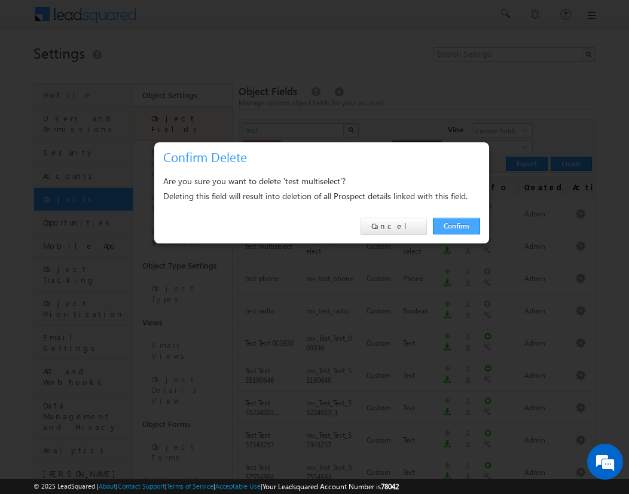
click at [456, 225] on link "Confirm" at bounding box center [456, 226] width 47 height 17
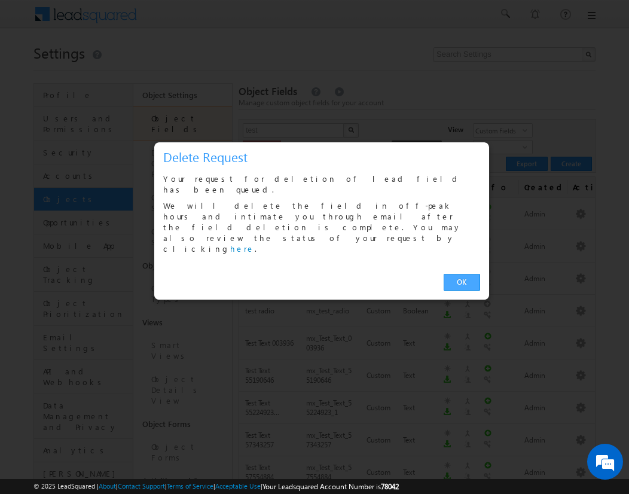
click at [462, 274] on link "OK" at bounding box center [462, 282] width 36 height 17
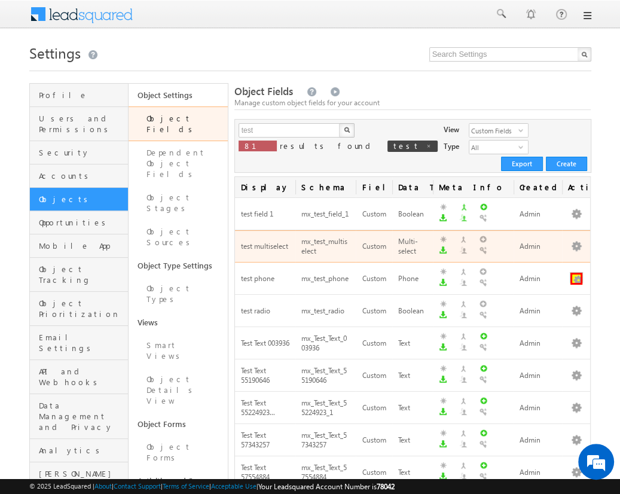
click at [576, 273] on button "button" at bounding box center [577, 279] width 12 height 12
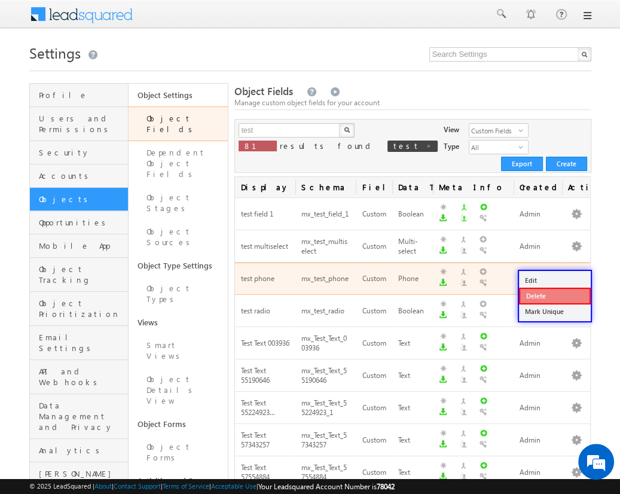
click at [554, 295] on link "Delete" at bounding box center [555, 296] width 72 height 17
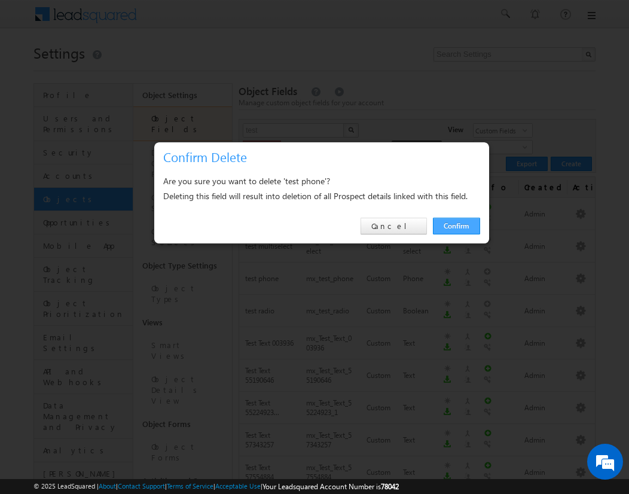
click at [456, 225] on link "Confirm" at bounding box center [456, 226] width 47 height 17
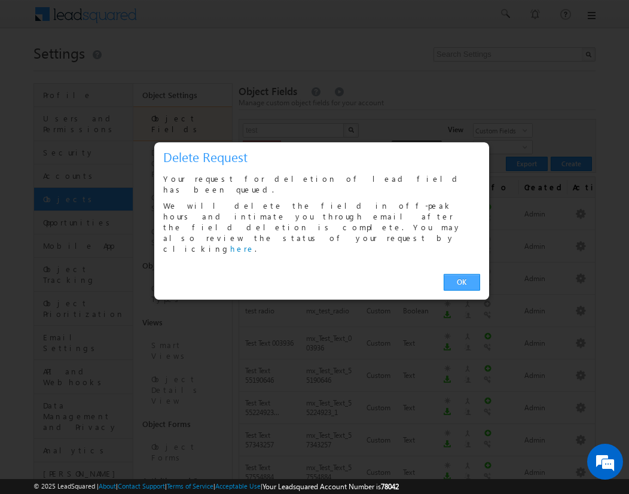
click at [462, 274] on link "OK" at bounding box center [462, 282] width 36 height 17
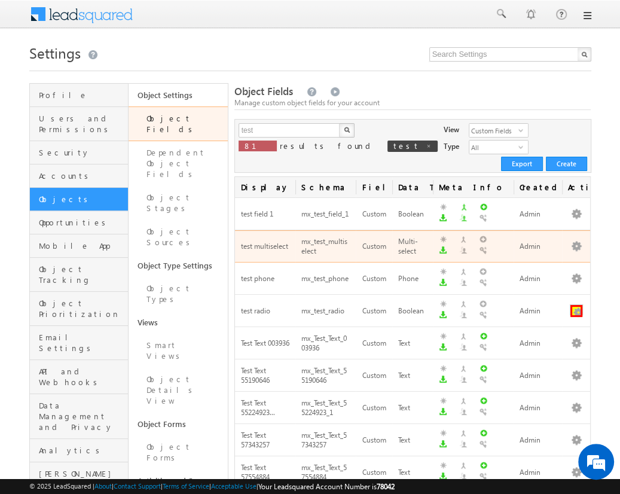
click at [576, 305] on button "button" at bounding box center [577, 311] width 12 height 12
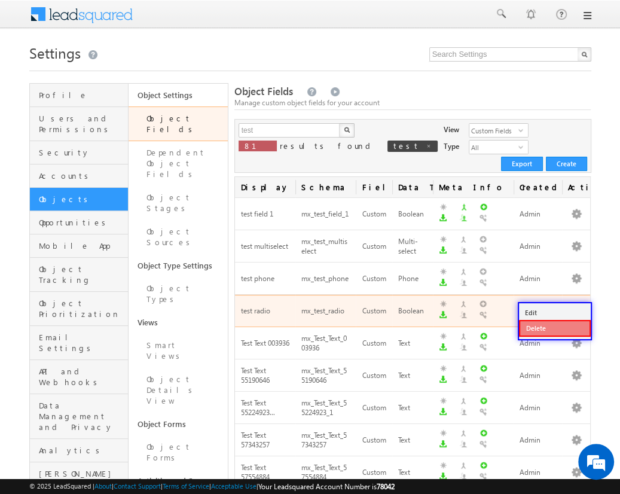
click at [554, 328] on link "Delete" at bounding box center [555, 328] width 72 height 17
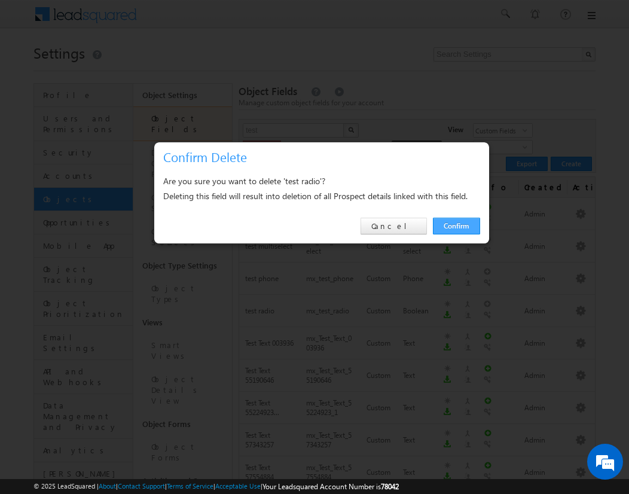
click at [456, 225] on link "Confirm" at bounding box center [456, 226] width 47 height 17
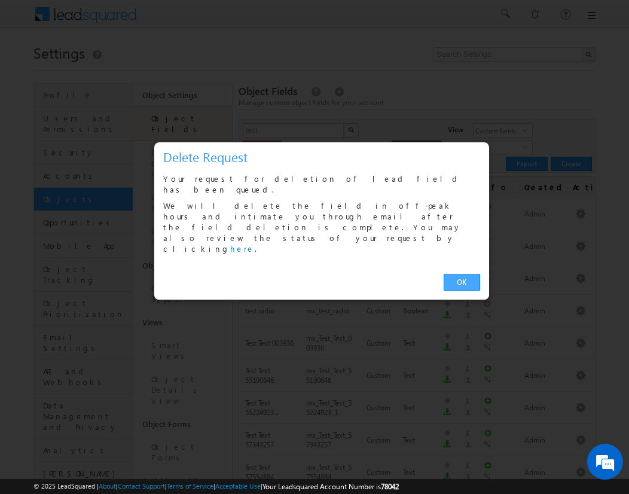
click at [462, 274] on link "OK" at bounding box center [462, 282] width 36 height 17
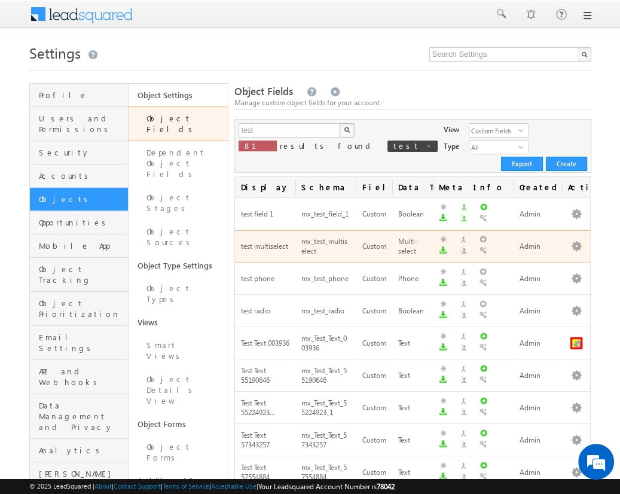
click at [576, 337] on button "button" at bounding box center [577, 343] width 12 height 12
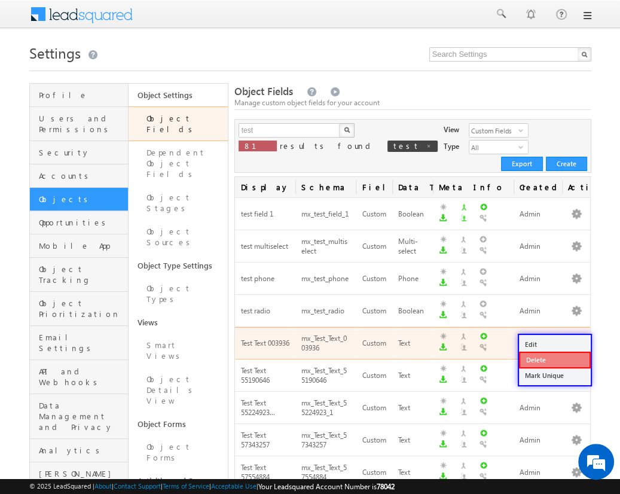
click at [554, 359] on link "Delete" at bounding box center [555, 360] width 72 height 17
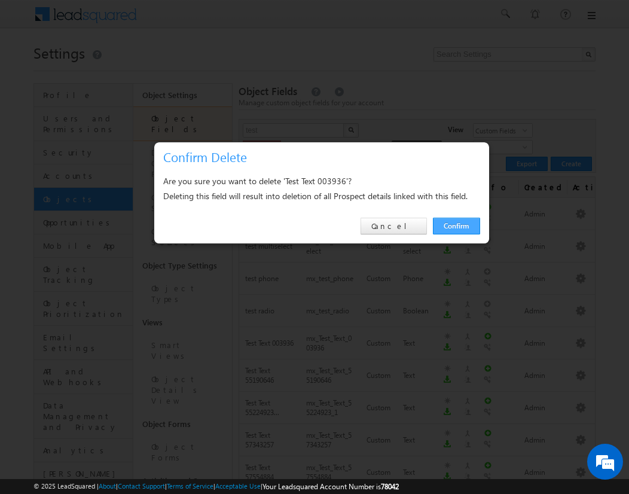
click at [456, 225] on link "Confirm" at bounding box center [456, 226] width 47 height 17
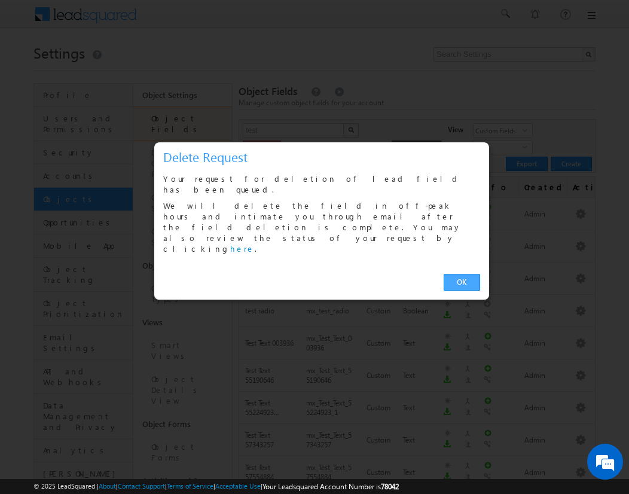
click at [462, 274] on link "OK" at bounding box center [462, 282] width 36 height 17
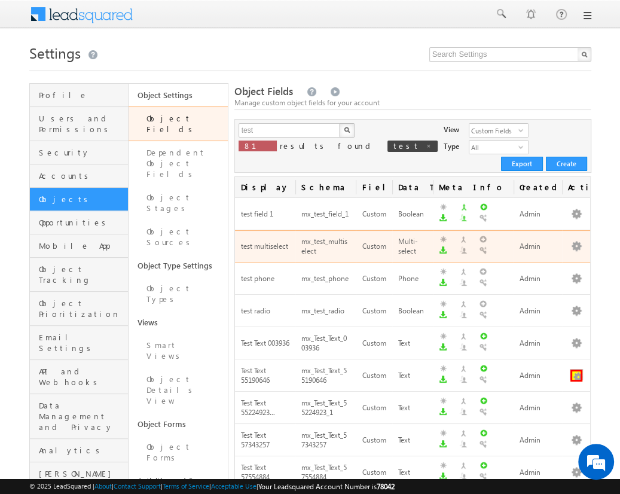
click at [576, 370] on button "button" at bounding box center [577, 376] width 12 height 12
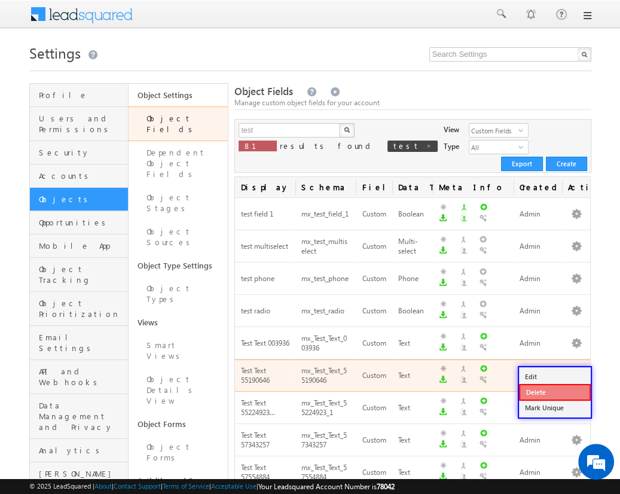
click at [554, 392] on link "Delete" at bounding box center [555, 392] width 72 height 17
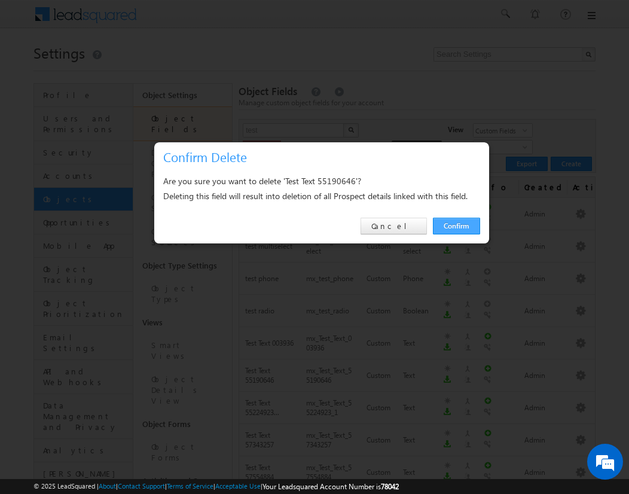
click at [456, 225] on link "Confirm" at bounding box center [456, 226] width 47 height 17
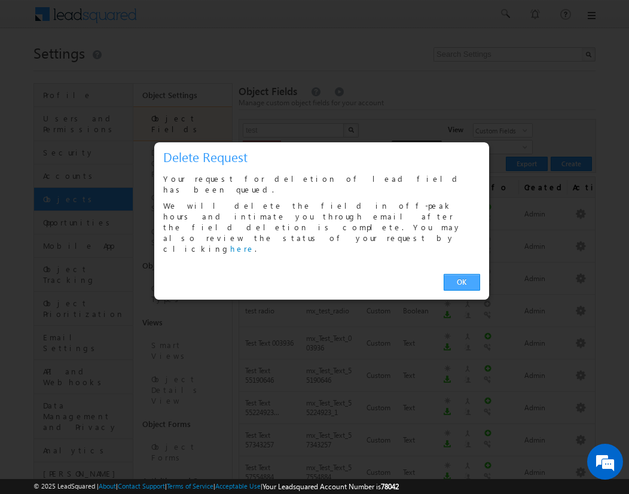
click at [462, 274] on link "OK" at bounding box center [462, 282] width 36 height 17
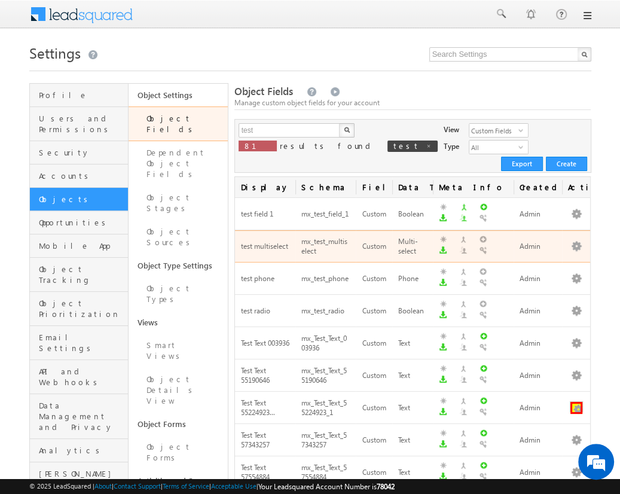
click at [576, 402] on button "button" at bounding box center [577, 408] width 12 height 12
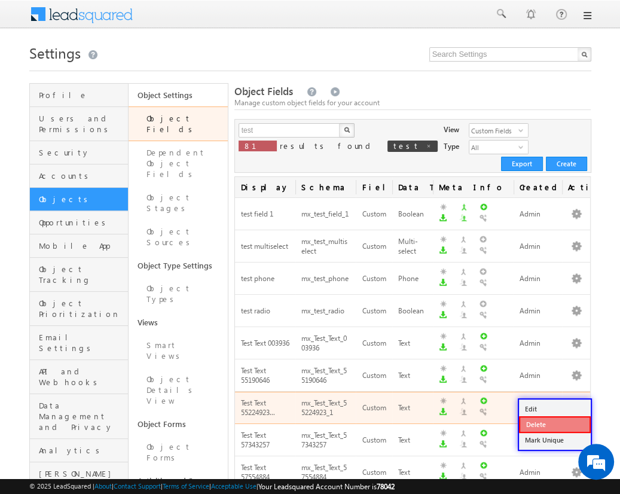
click at [554, 423] on link "Delete" at bounding box center [555, 424] width 72 height 17
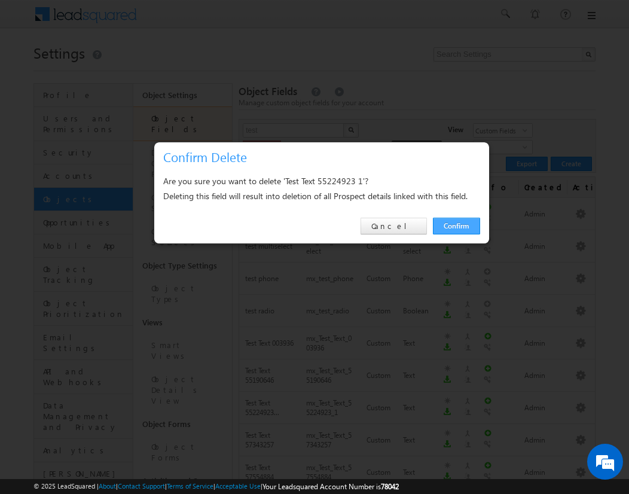
click at [456, 225] on link "Confirm" at bounding box center [456, 226] width 47 height 17
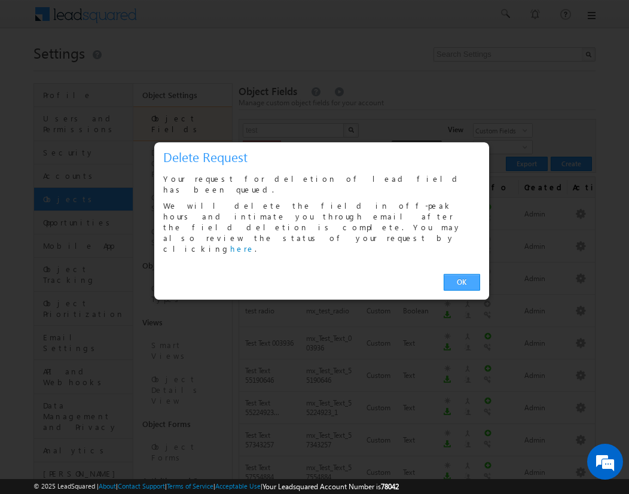
click at [462, 274] on link "OK" at bounding box center [462, 282] width 36 height 17
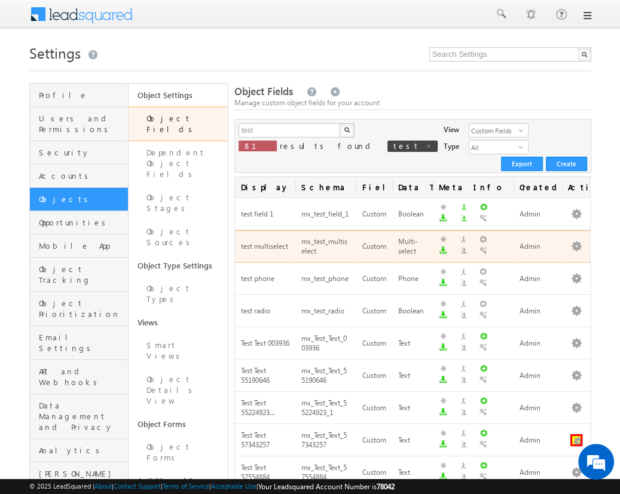
click at [576, 434] on button "button" at bounding box center [577, 440] width 12 height 12
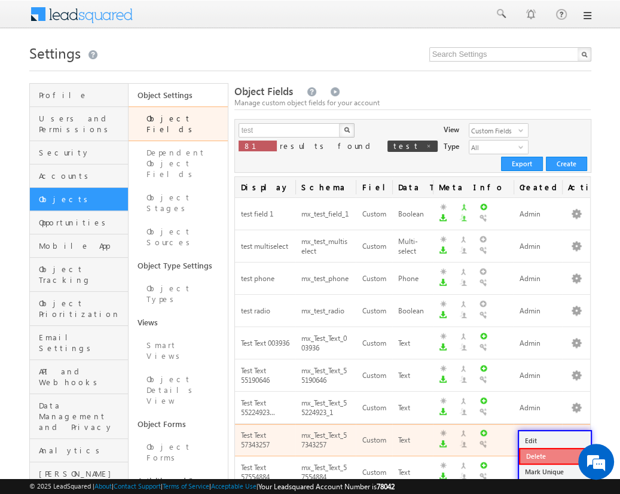
click at [554, 456] on link "Delete" at bounding box center [555, 456] width 72 height 17
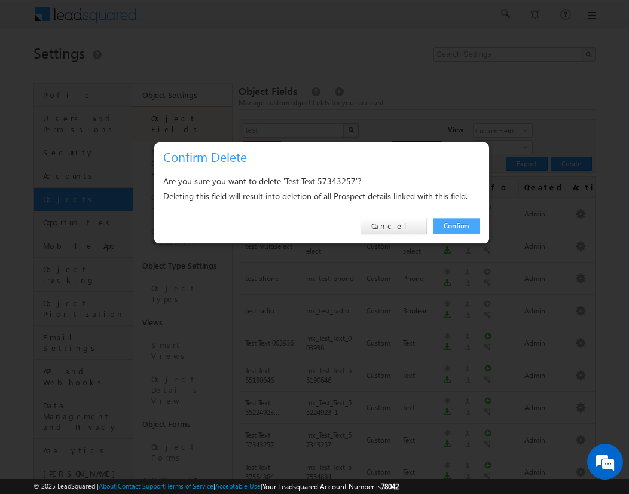
click at [456, 225] on link "Confirm" at bounding box center [456, 226] width 47 height 17
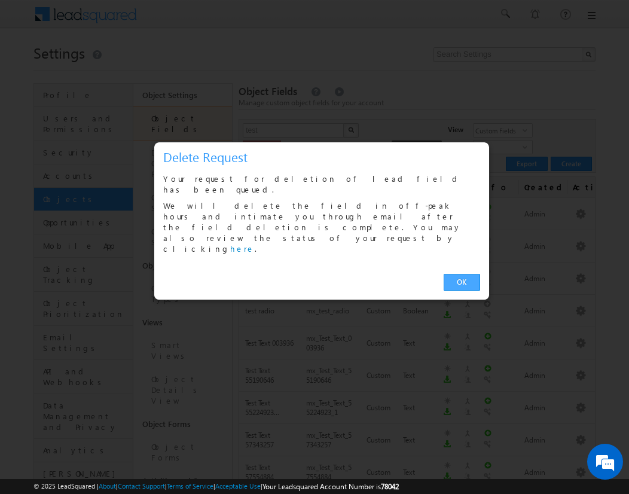
click at [462, 274] on link "OK" at bounding box center [462, 282] width 36 height 17
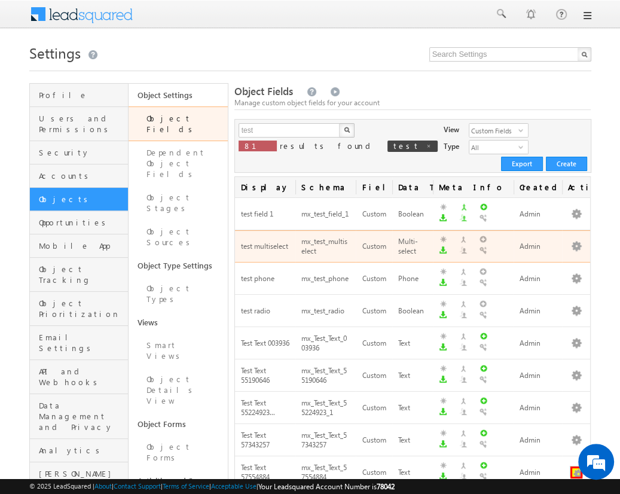
click at [576, 467] on button "button" at bounding box center [577, 473] width 12 height 12
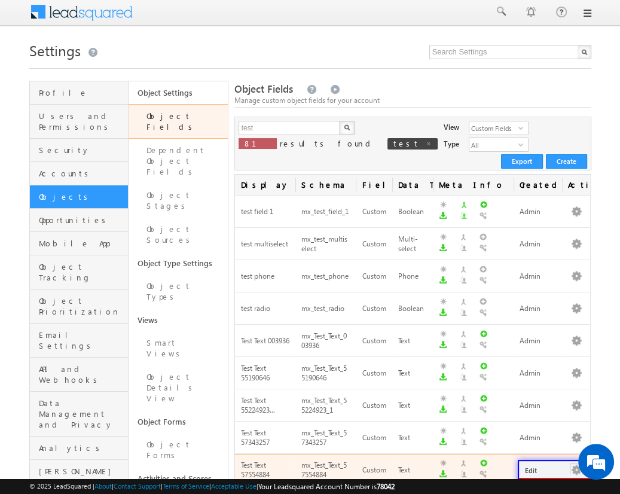
scroll to position [241, 0]
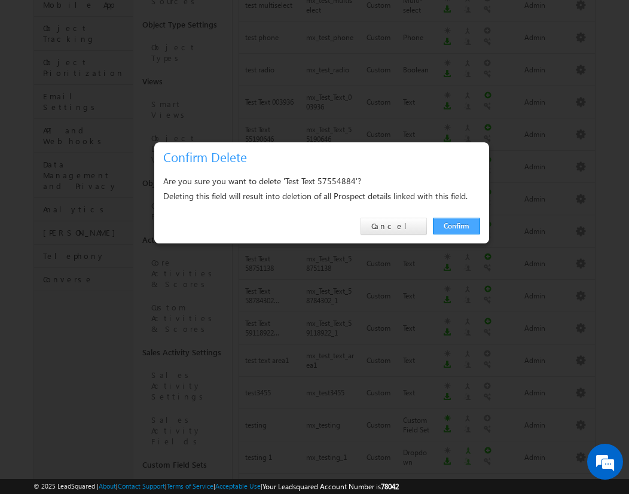
click at [456, 225] on link "Confirm" at bounding box center [456, 226] width 47 height 17
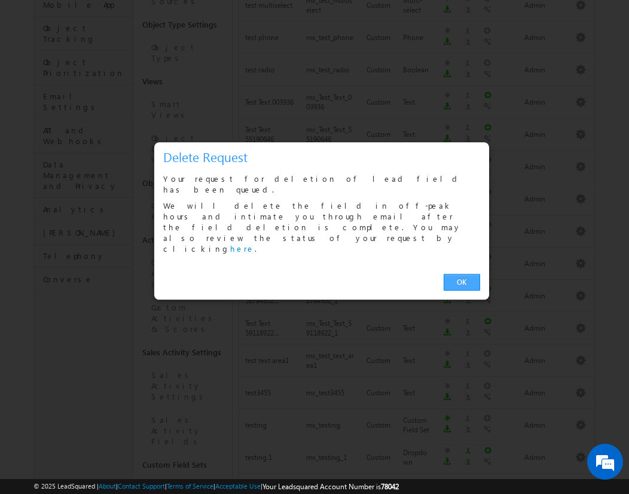
click at [462, 274] on link "OK" at bounding box center [462, 282] width 36 height 17
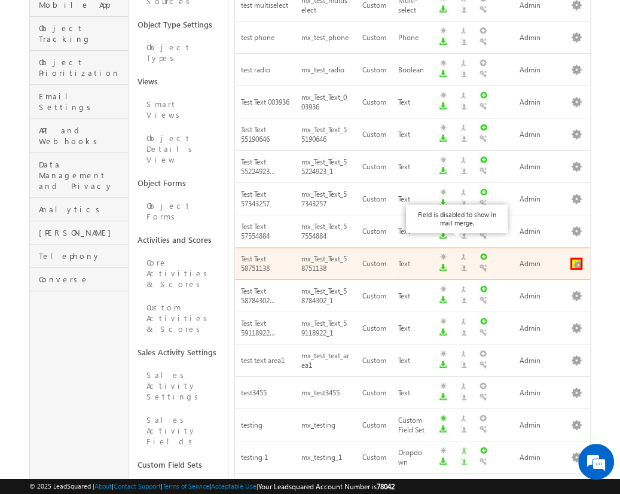
click at [576, 258] on button "button" at bounding box center [577, 264] width 12 height 12
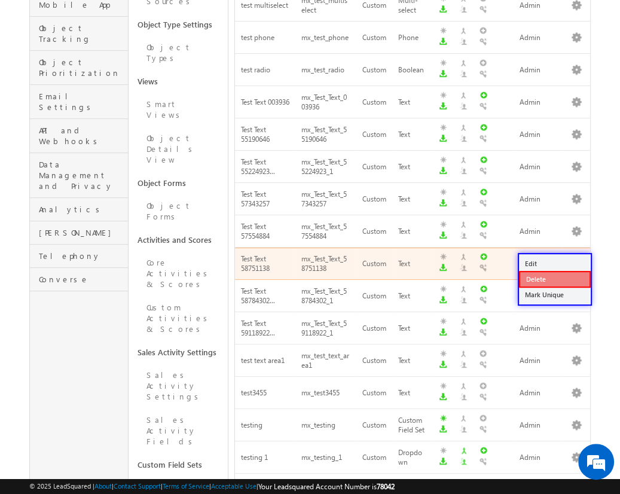
click at [554, 279] on link "Delete" at bounding box center [555, 279] width 72 height 17
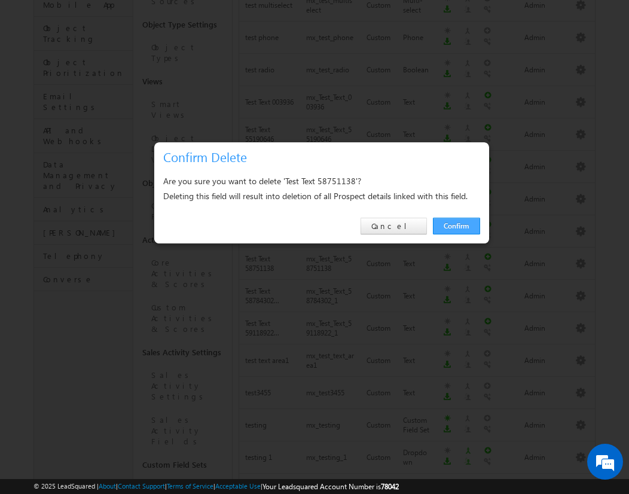
click at [456, 225] on link "Confirm" at bounding box center [456, 226] width 47 height 17
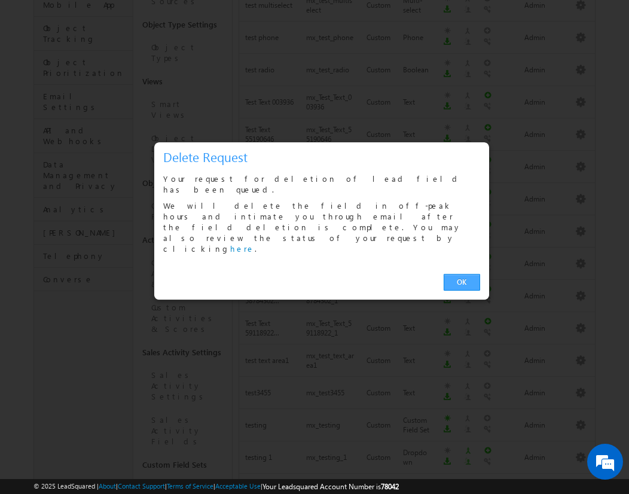
click at [462, 274] on link "OK" at bounding box center [462, 282] width 36 height 17
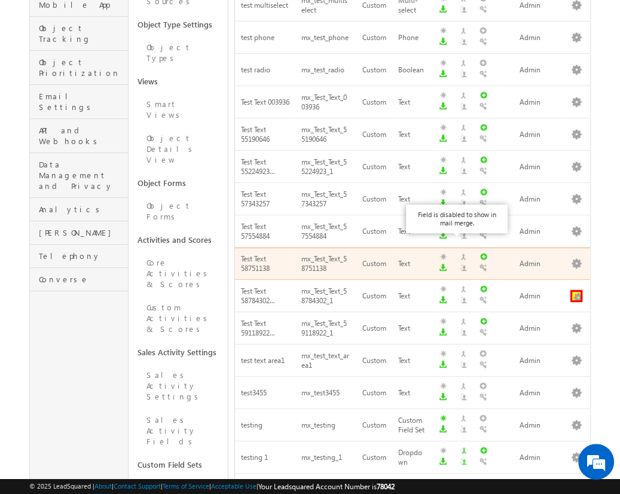
click at [576, 290] on button "button" at bounding box center [577, 296] width 12 height 12
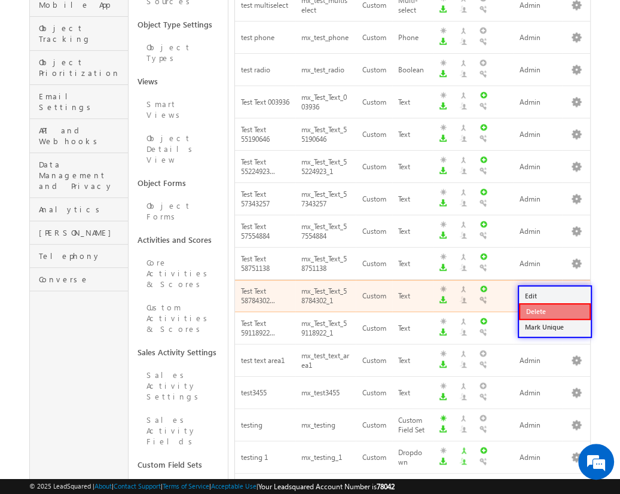
click at [554, 311] on link "Delete" at bounding box center [555, 311] width 72 height 17
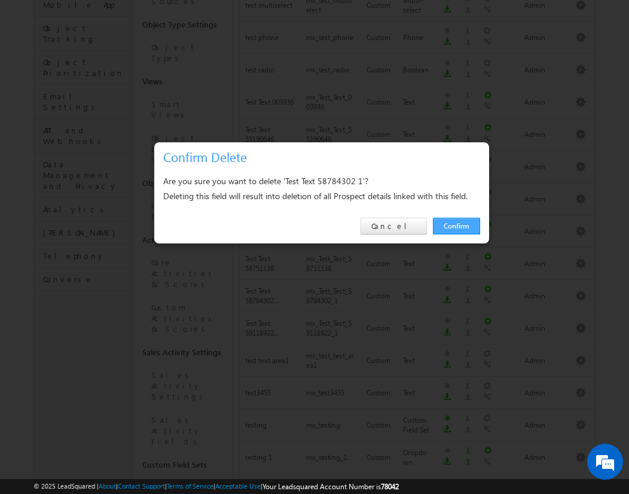
click at [456, 225] on link "Confirm" at bounding box center [456, 226] width 47 height 17
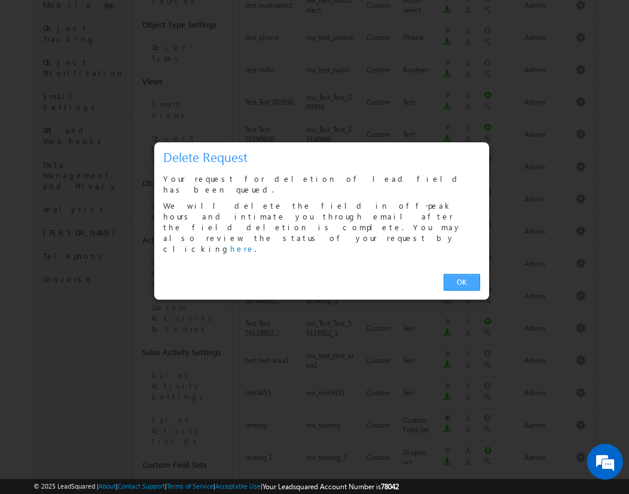
click at [462, 274] on link "OK" at bounding box center [462, 282] width 36 height 17
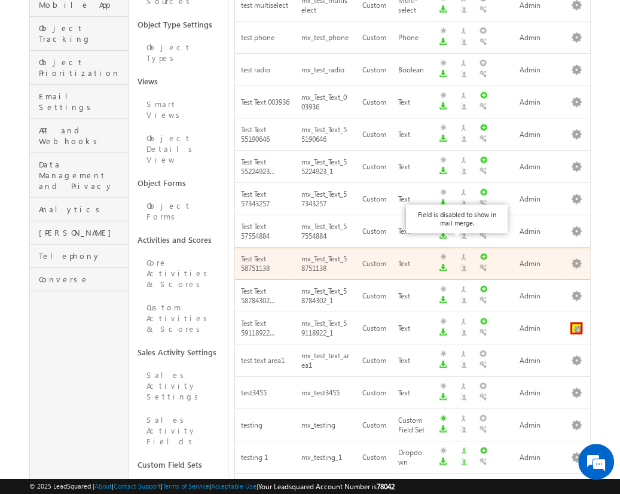
click at [576, 322] on button "button" at bounding box center [577, 328] width 12 height 12
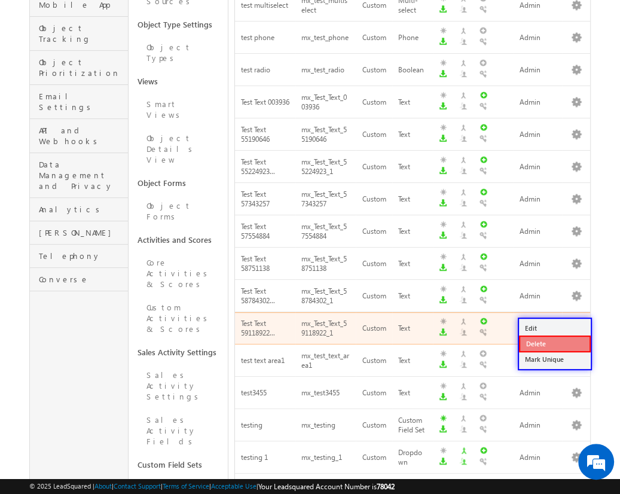
click at [554, 343] on link "Delete" at bounding box center [555, 344] width 72 height 17
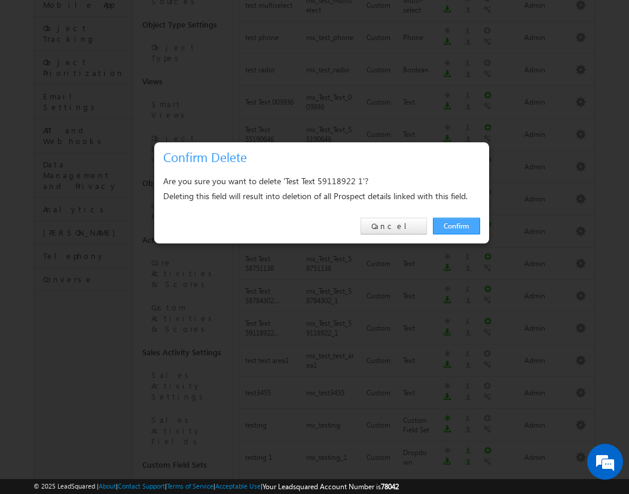
click at [456, 225] on link "Confirm" at bounding box center [456, 226] width 47 height 17
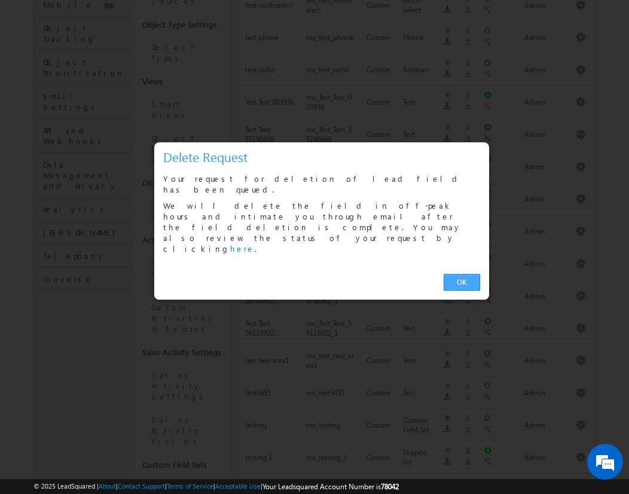
click at [462, 274] on link "OK" at bounding box center [462, 282] width 36 height 17
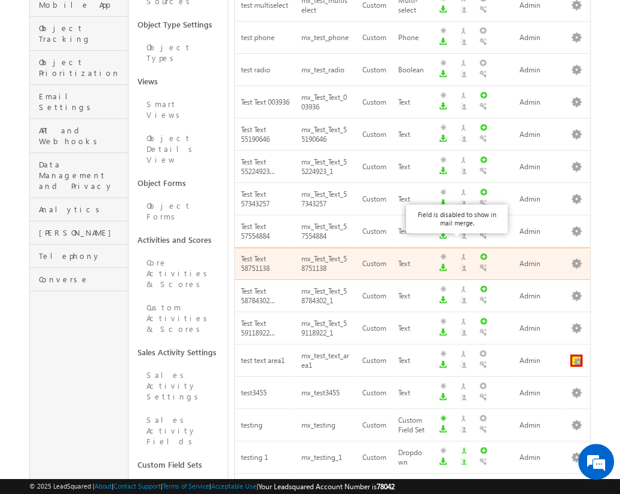
click at [576, 355] on button "button" at bounding box center [577, 361] width 12 height 12
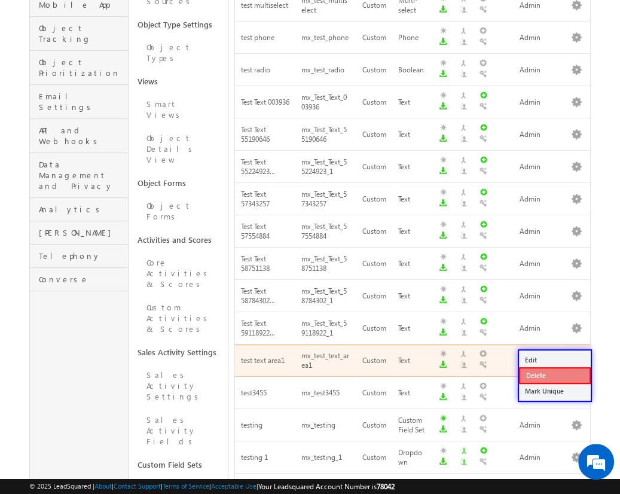
click at [554, 375] on link "Delete" at bounding box center [555, 375] width 72 height 17
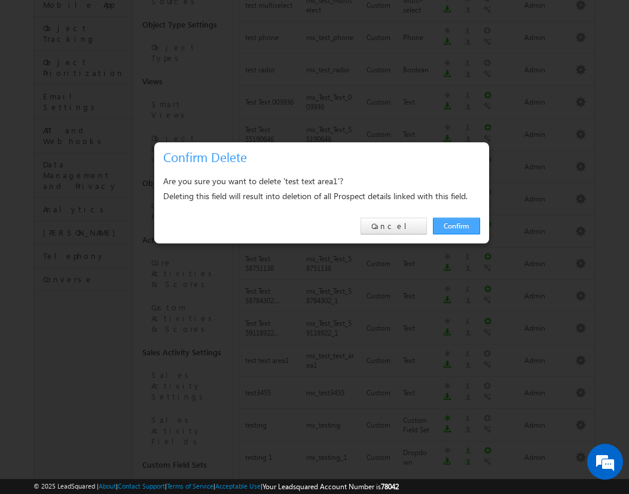
click at [456, 225] on link "Confirm" at bounding box center [456, 226] width 47 height 17
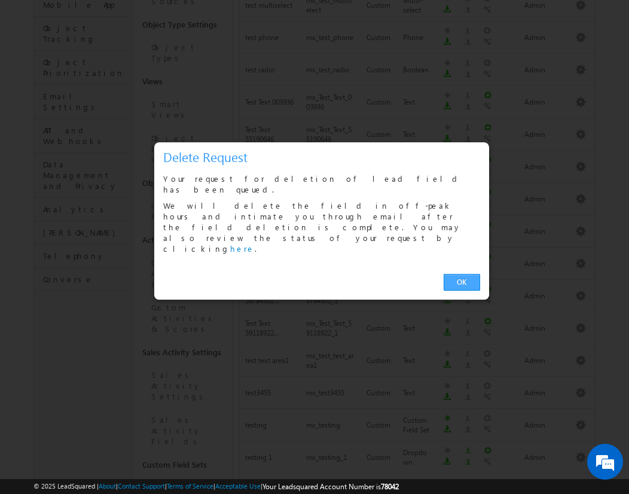
click at [462, 274] on link "OK" at bounding box center [462, 282] width 36 height 17
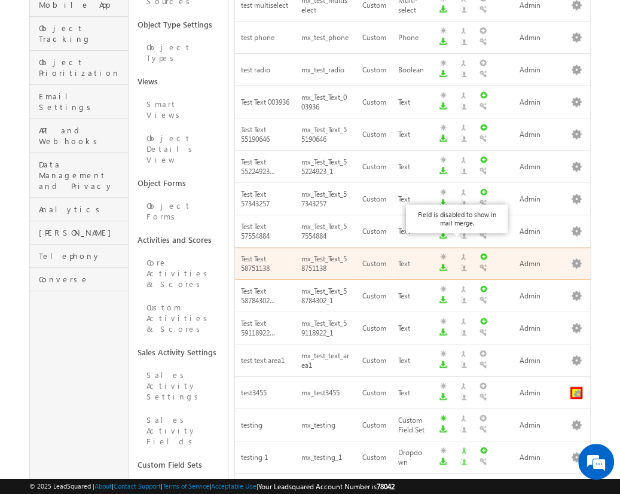
click at [576, 387] on button "button" at bounding box center [577, 393] width 12 height 12
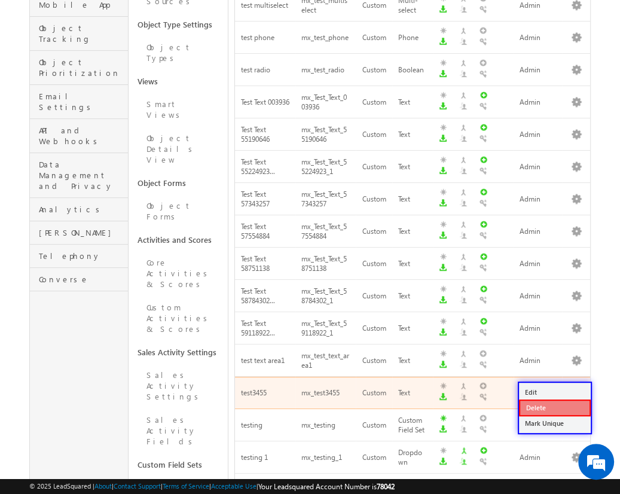
click at [554, 407] on link "Delete" at bounding box center [555, 408] width 72 height 17
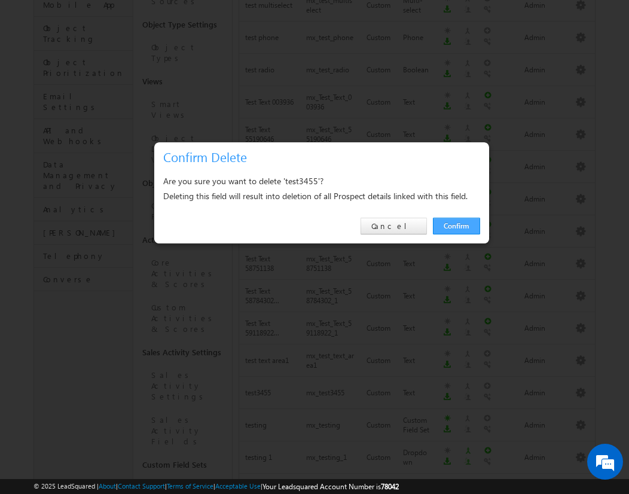
click at [456, 225] on link "Confirm" at bounding box center [456, 226] width 47 height 17
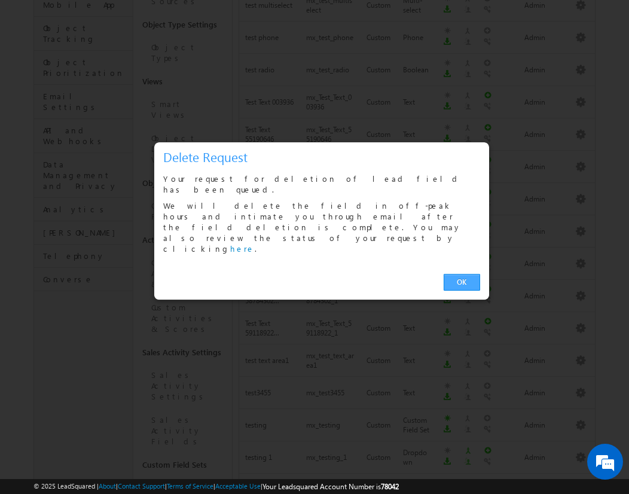
click at [462, 274] on link "OK" at bounding box center [462, 282] width 36 height 17
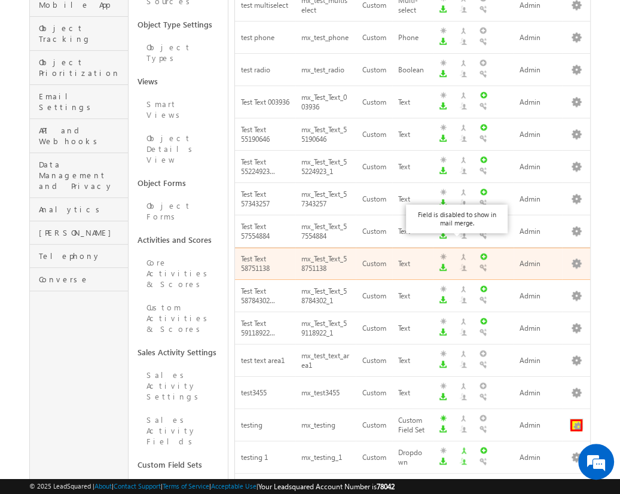
click at [576, 419] on button "button" at bounding box center [577, 425] width 12 height 12
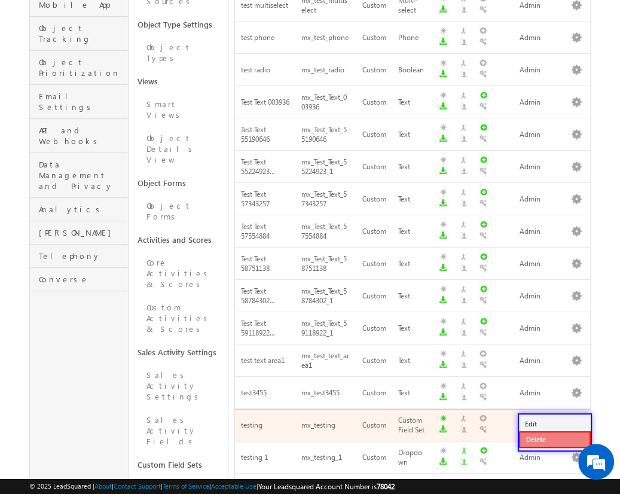
click at [554, 439] on link "Delete" at bounding box center [555, 439] width 72 height 17
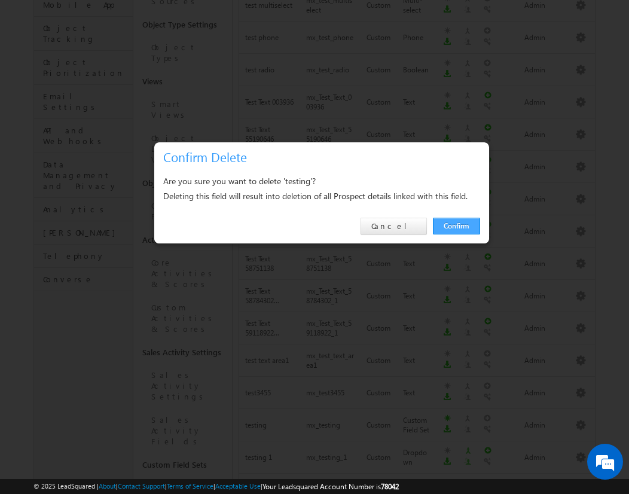
click at [456, 225] on link "Confirm" at bounding box center [456, 226] width 47 height 17
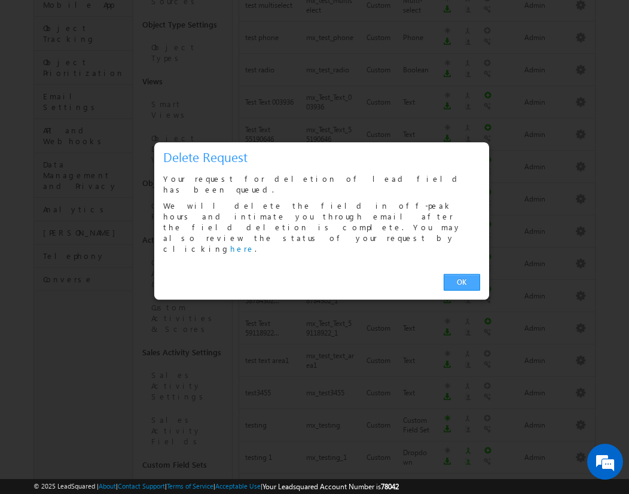
click at [462, 274] on link "OK" at bounding box center [462, 282] width 36 height 17
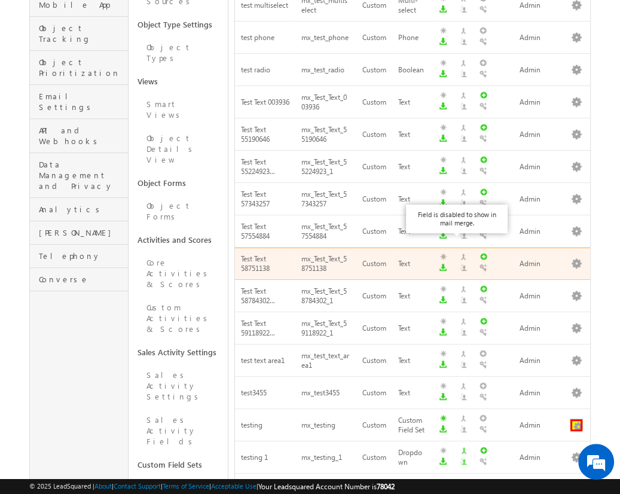
click at [576, 419] on button "button" at bounding box center [577, 425] width 12 height 12
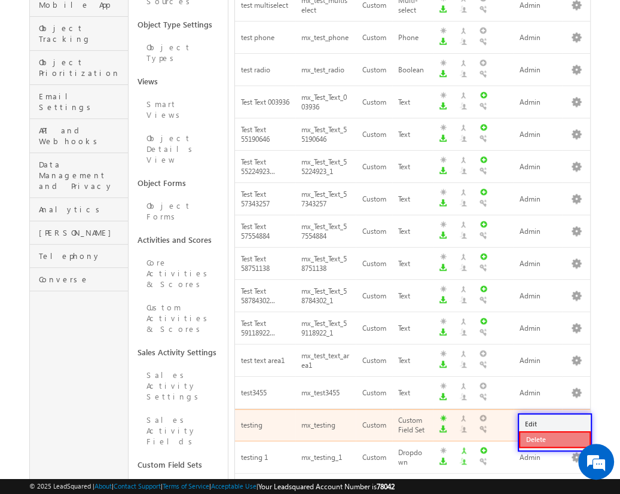
click at [554, 439] on link "Delete" at bounding box center [555, 439] width 72 height 17
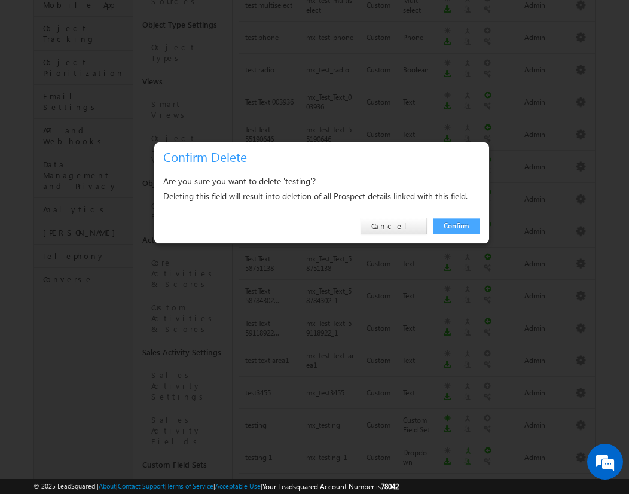
click at [456, 225] on link "Confirm" at bounding box center [456, 226] width 47 height 17
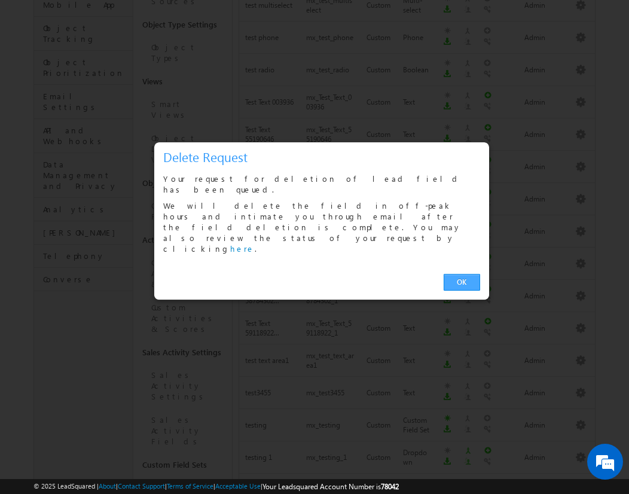
click at [462, 274] on link "OK" at bounding box center [462, 282] width 36 height 17
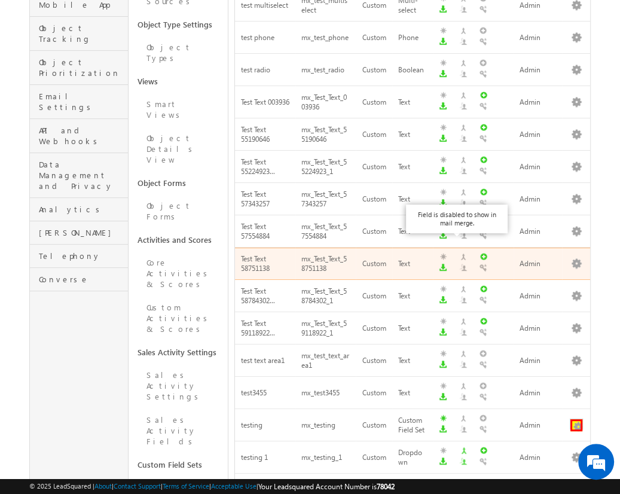
click at [576, 419] on button "button" at bounding box center [577, 425] width 12 height 12
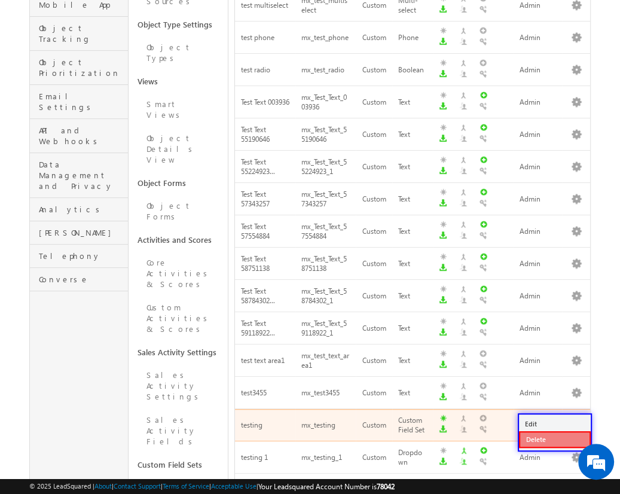
click at [554, 439] on link "Delete" at bounding box center [555, 439] width 72 height 17
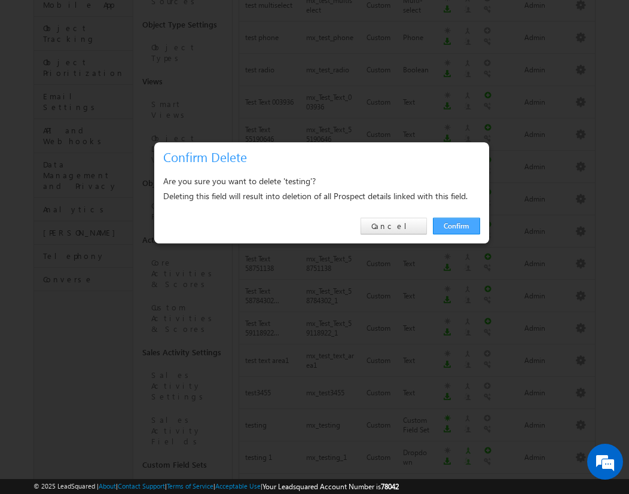
click at [456, 225] on link "Confirm" at bounding box center [456, 226] width 47 height 17
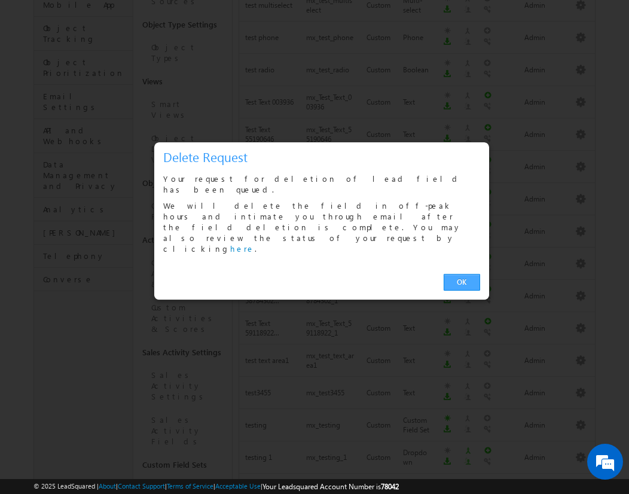
click at [462, 274] on link "OK" at bounding box center [462, 282] width 36 height 17
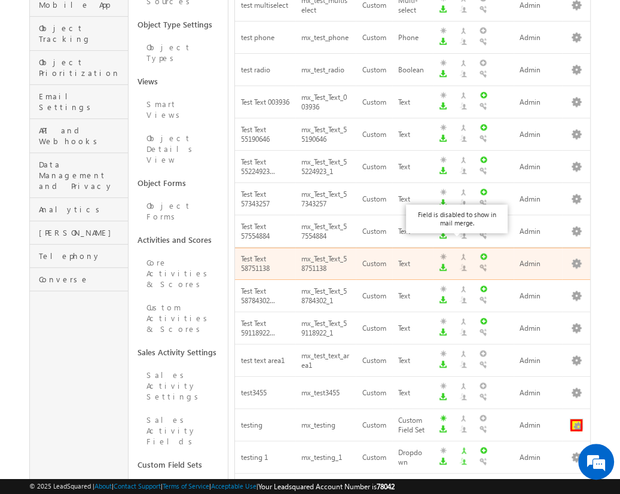
click at [576, 419] on button "button" at bounding box center [577, 425] width 12 height 12
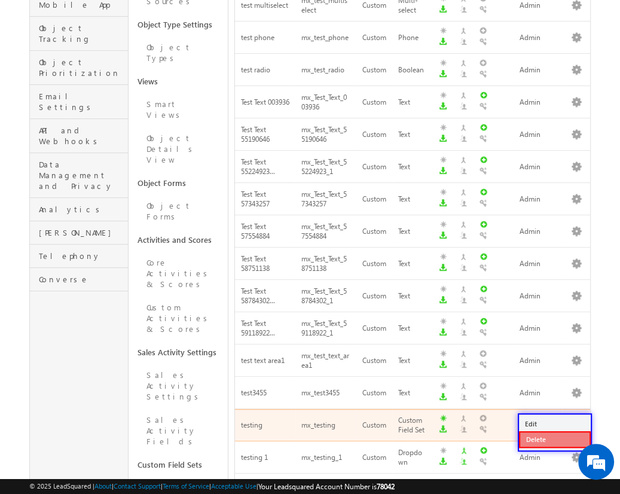
click at [554, 439] on link "Delete" at bounding box center [555, 439] width 72 height 17
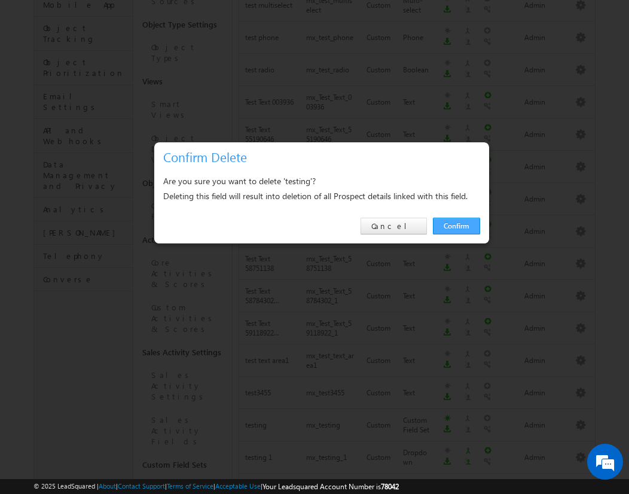
click at [456, 225] on link "Confirm" at bounding box center [456, 226] width 47 height 17
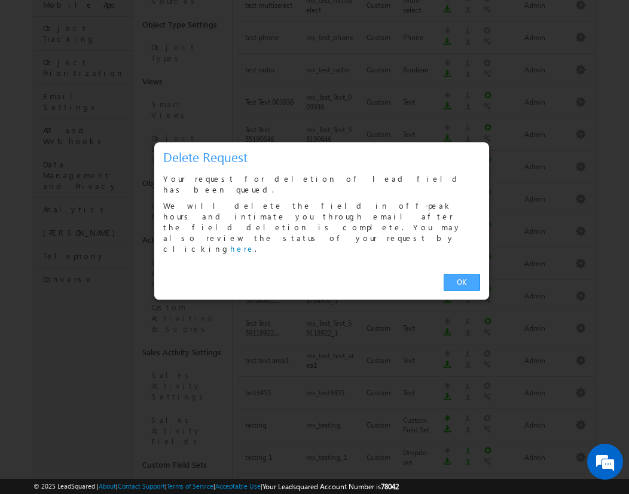
click at [462, 274] on link "OK" at bounding box center [462, 282] width 36 height 17
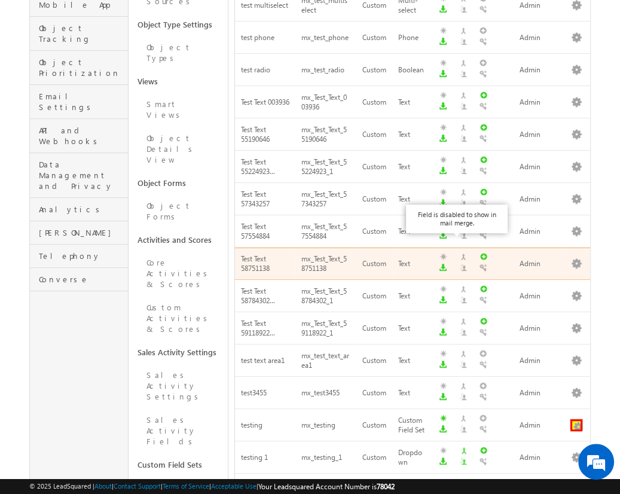
click at [576, 419] on button "button" at bounding box center [577, 425] width 12 height 12
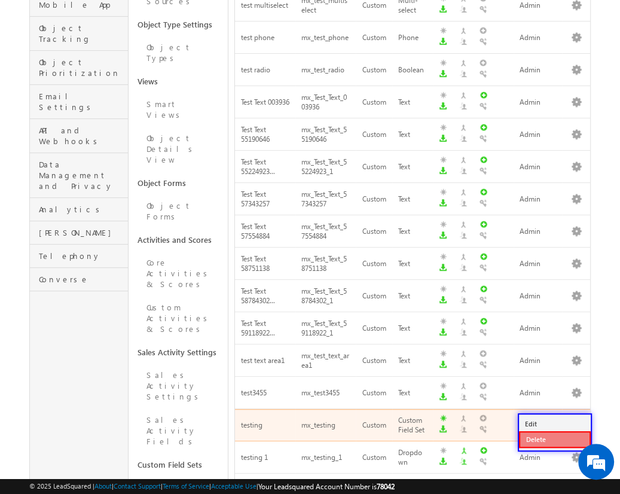
click at [554, 439] on link "Delete" at bounding box center [555, 439] width 72 height 17
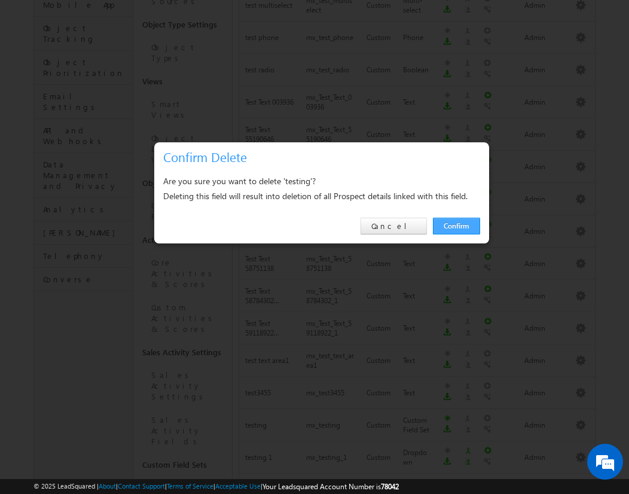
click at [456, 225] on link "Confirm" at bounding box center [456, 226] width 47 height 17
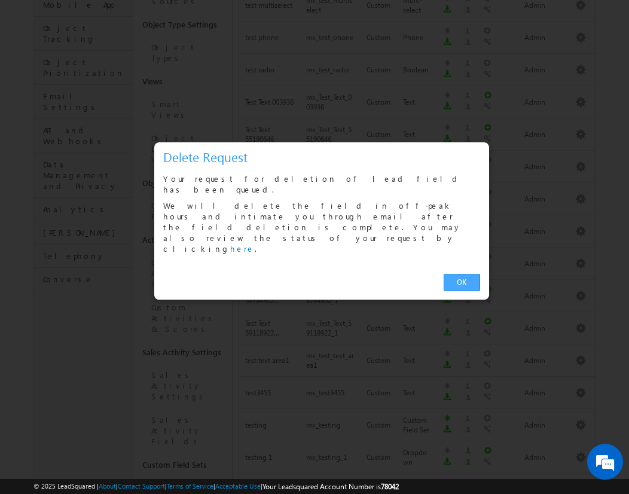
click at [462, 274] on link "OK" at bounding box center [462, 282] width 36 height 17
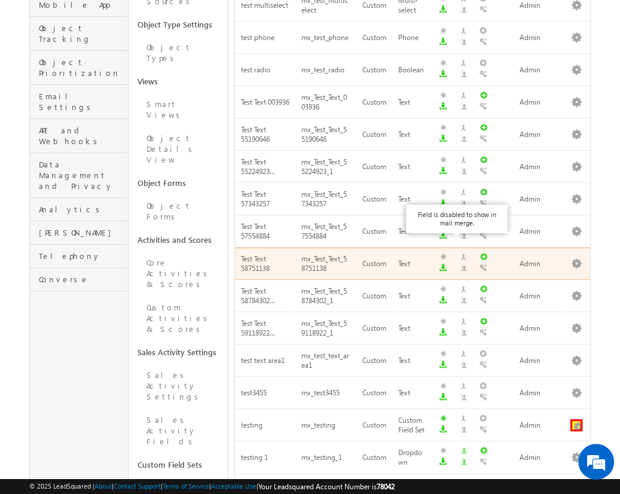
click at [576, 419] on button "button" at bounding box center [577, 425] width 12 height 12
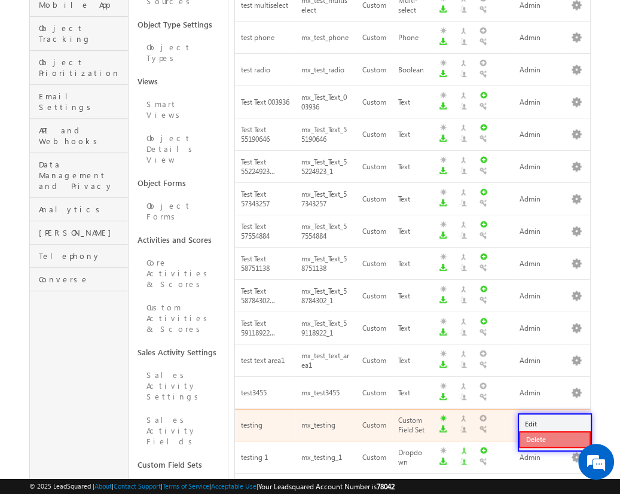
click at [554, 439] on link "Delete" at bounding box center [555, 439] width 72 height 17
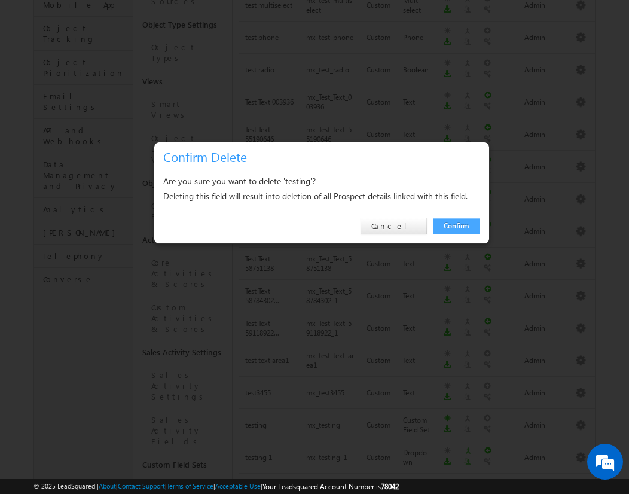
click at [456, 225] on link "Confirm" at bounding box center [456, 226] width 47 height 17
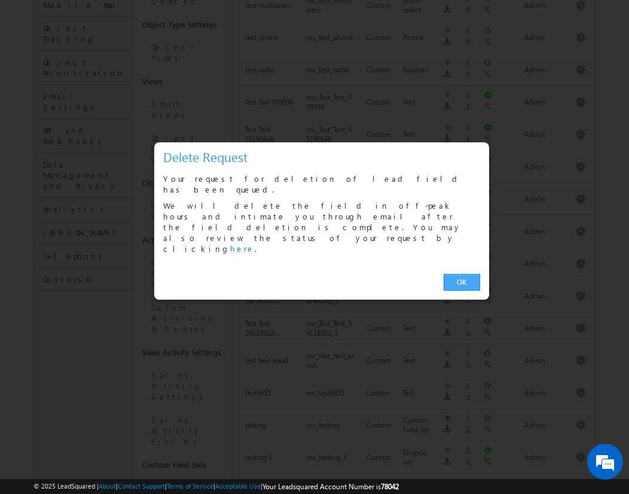
click at [462, 274] on link "OK" at bounding box center [462, 282] width 36 height 17
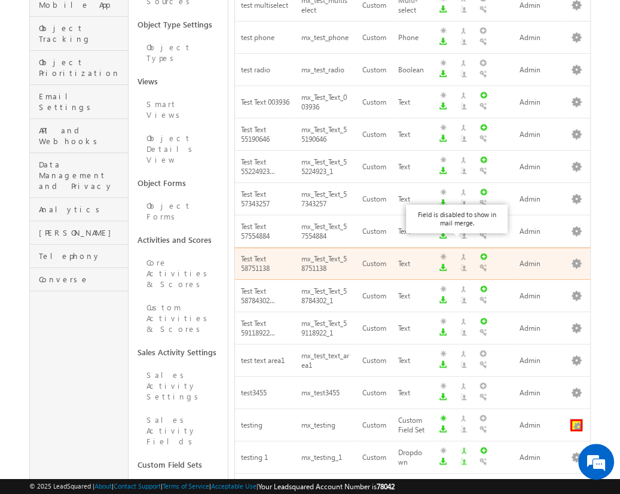
click at [576, 419] on button "button" at bounding box center [577, 425] width 12 height 12
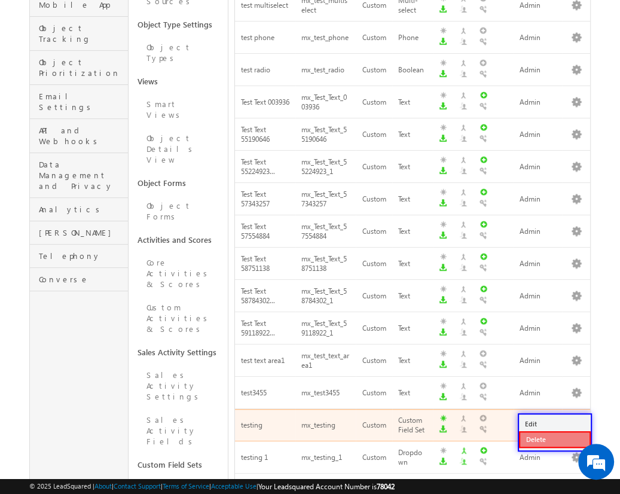
click at [554, 439] on link "Delete" at bounding box center [555, 439] width 72 height 17
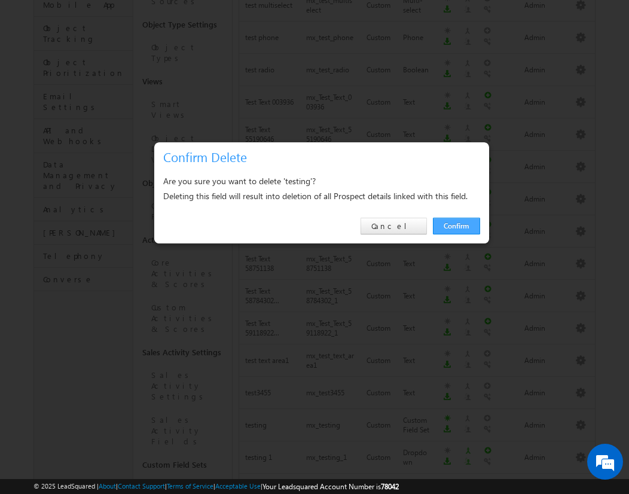
click at [456, 225] on link "Confirm" at bounding box center [456, 226] width 47 height 17
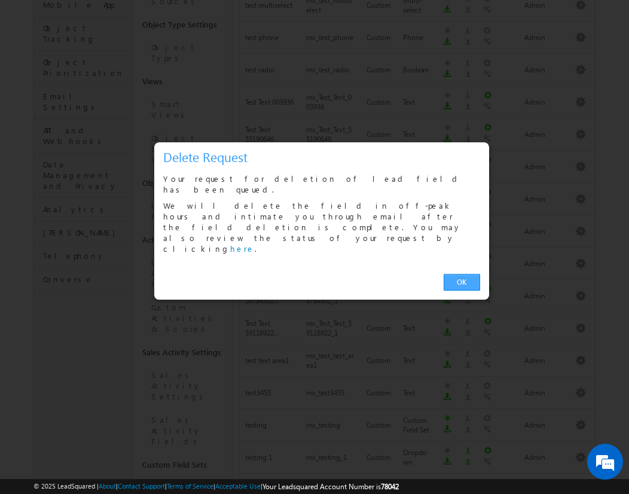
click at [462, 274] on link "OK" at bounding box center [462, 282] width 36 height 17
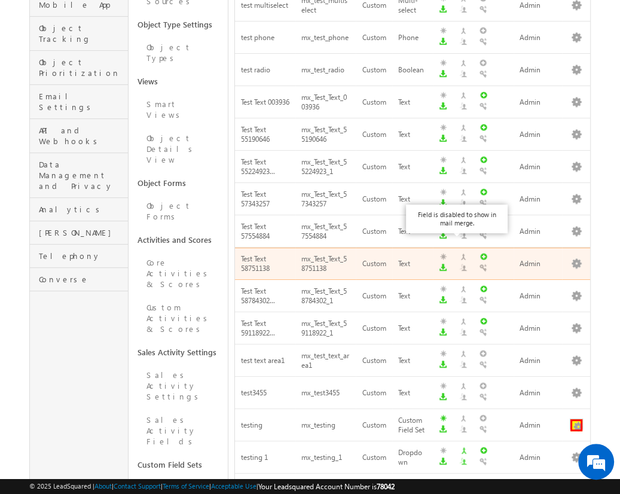
click at [576, 419] on button "button" at bounding box center [577, 425] width 12 height 12
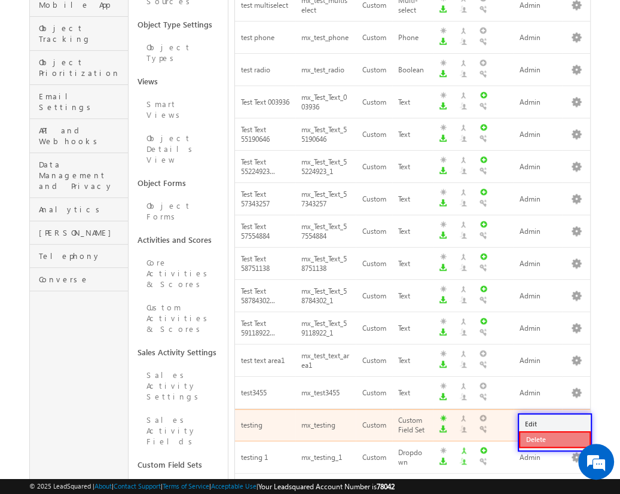
click at [554, 439] on link "Delete" at bounding box center [555, 439] width 72 height 17
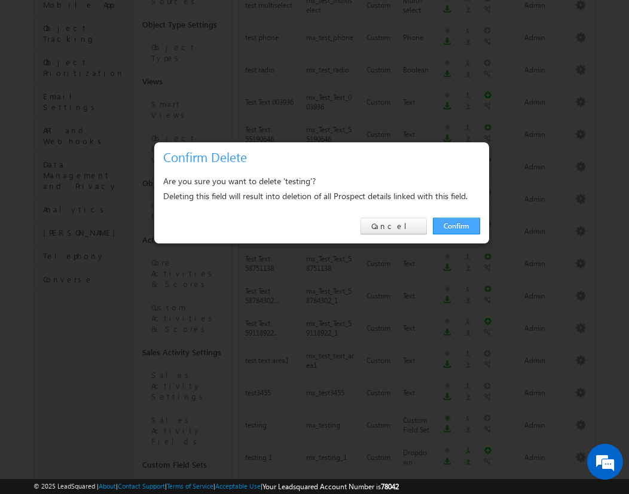
click at [456, 225] on link "Confirm" at bounding box center [456, 226] width 47 height 17
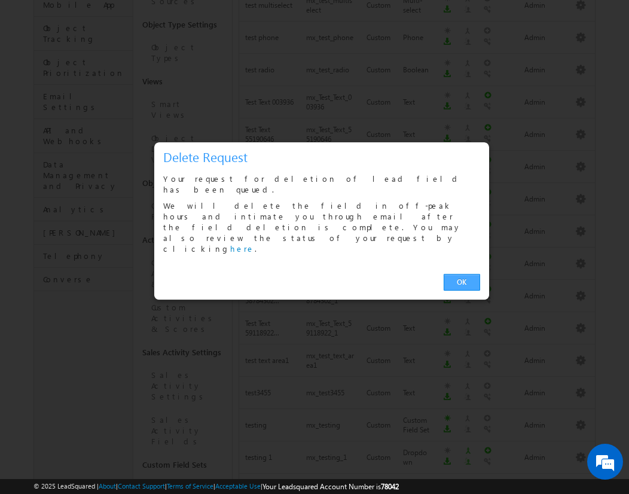
click at [462, 274] on link "OK" at bounding box center [462, 282] width 36 height 17
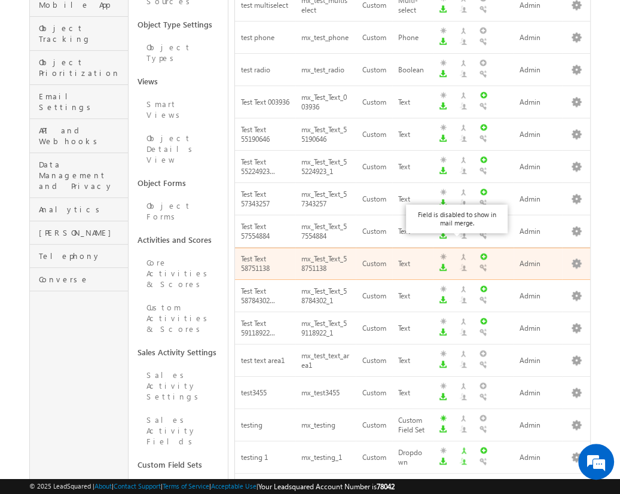
scroll to position [621, 0]
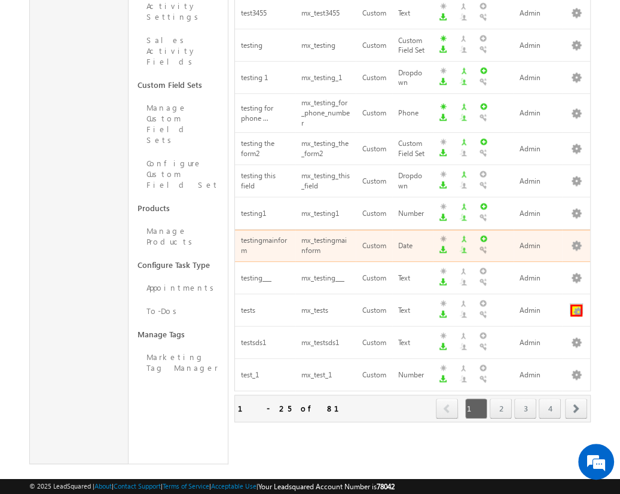
click at [576, 304] on button "button" at bounding box center [577, 310] width 12 height 12
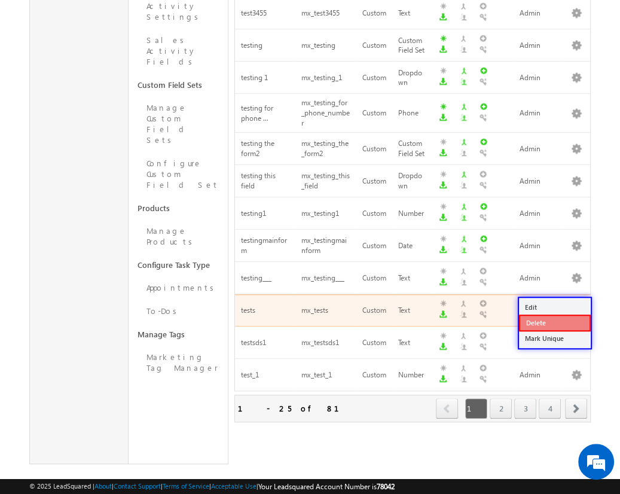
click at [554, 322] on link "Delete" at bounding box center [555, 323] width 72 height 17
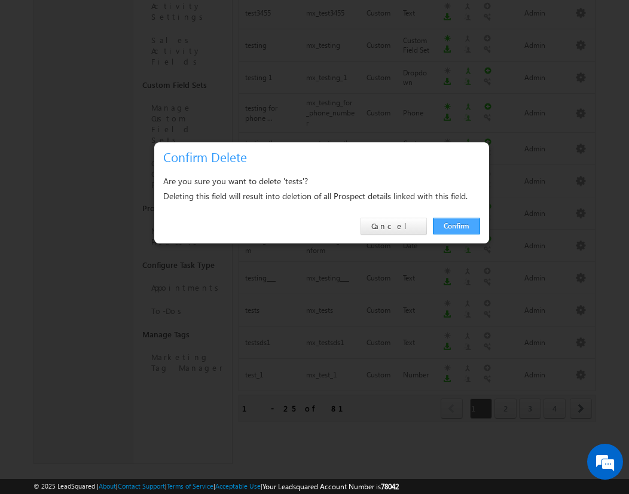
click at [456, 225] on link "Confirm" at bounding box center [456, 226] width 47 height 17
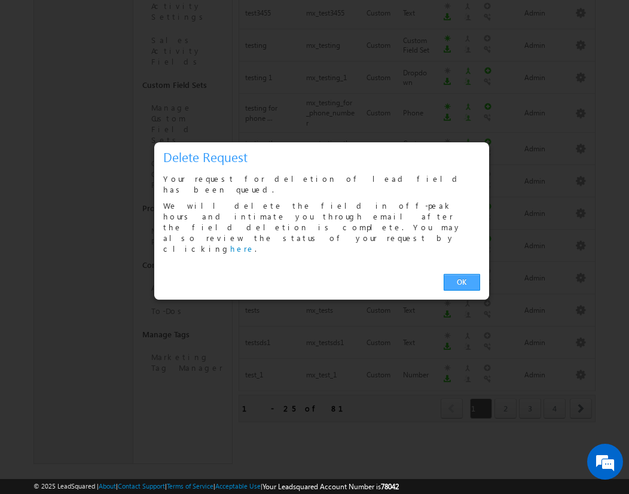
click at [462, 274] on link "OK" at bounding box center [462, 282] width 36 height 17
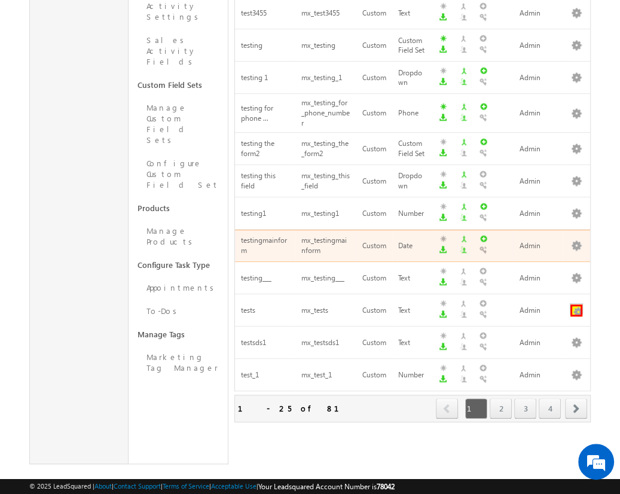
click at [576, 304] on button "button" at bounding box center [577, 310] width 12 height 12
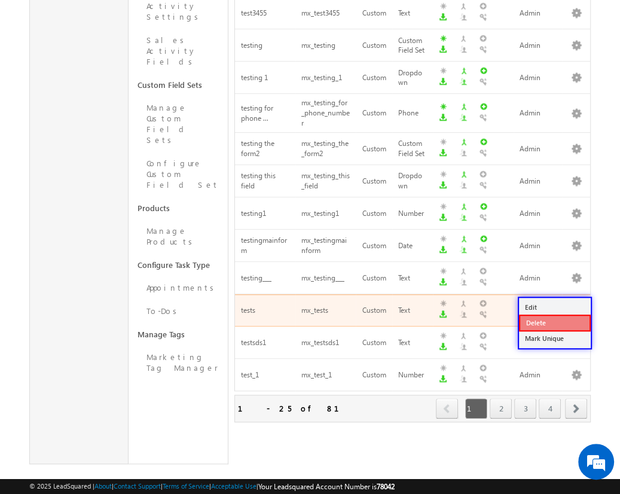
click at [554, 322] on link "Delete" at bounding box center [555, 323] width 72 height 17
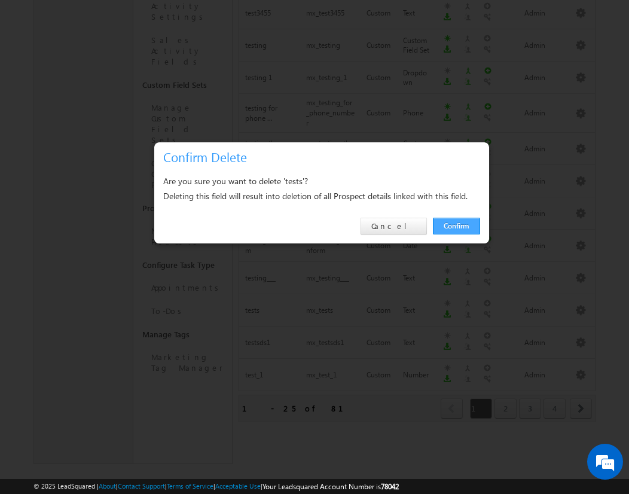
click at [456, 225] on link "Confirm" at bounding box center [456, 226] width 47 height 17
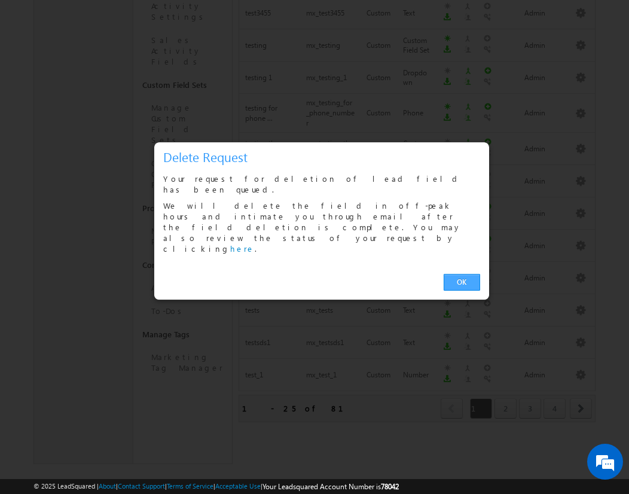
click at [462, 274] on link "OK" at bounding box center [462, 282] width 36 height 17
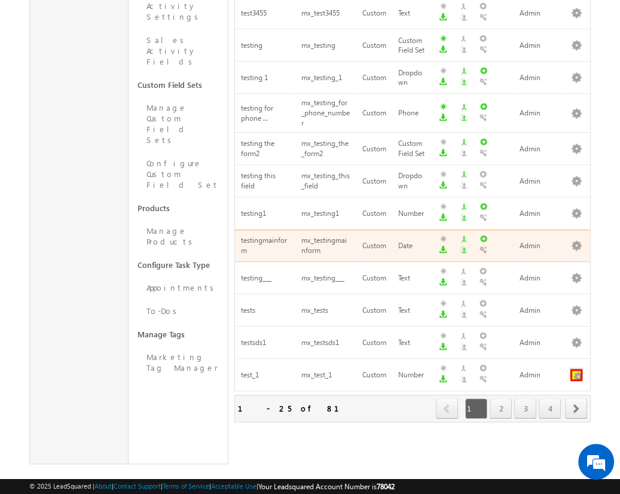
click at [576, 369] on button "button" at bounding box center [577, 375] width 12 height 12
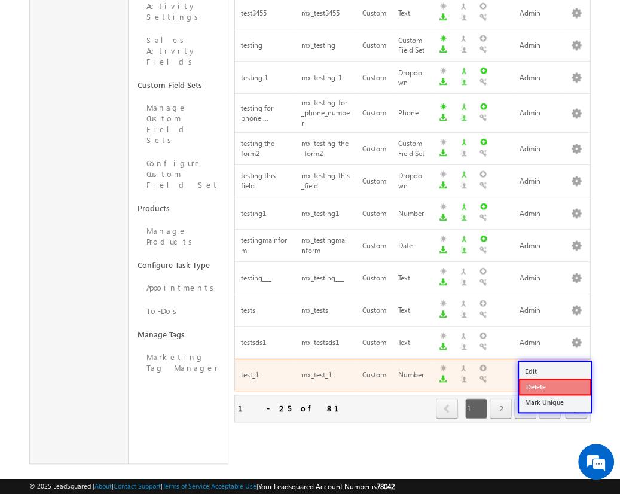
click at [554, 386] on link "Delete" at bounding box center [555, 387] width 72 height 17
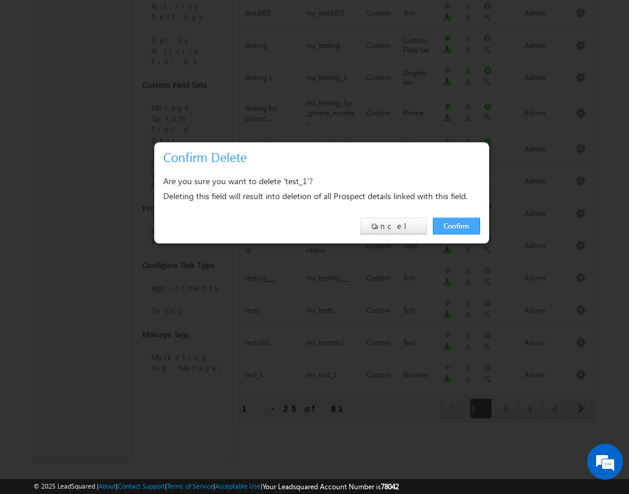
click at [456, 225] on link "Confirm" at bounding box center [456, 226] width 47 height 17
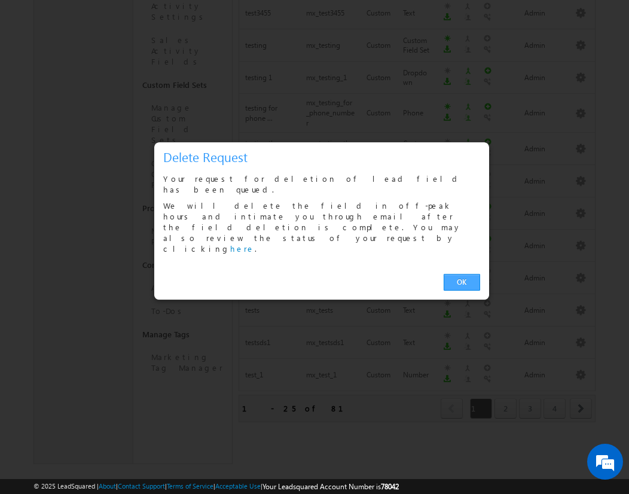
click at [462, 274] on link "OK" at bounding box center [462, 282] width 36 height 17
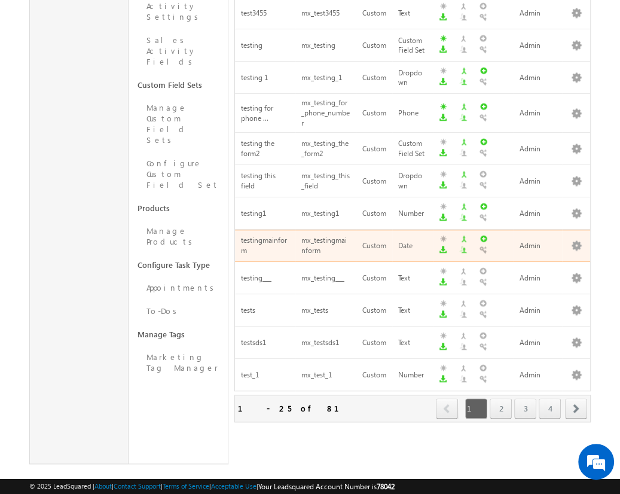
click at [577, 398] on span "next" at bounding box center [576, 408] width 22 height 20
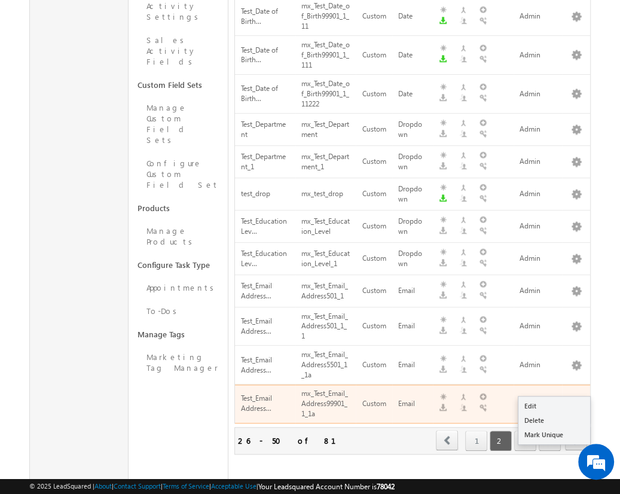
scroll to position [0, 0]
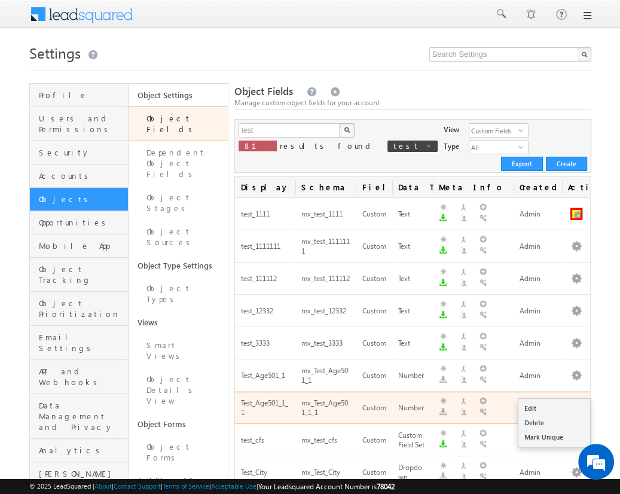
click at [576, 208] on button "button" at bounding box center [577, 214] width 12 height 12
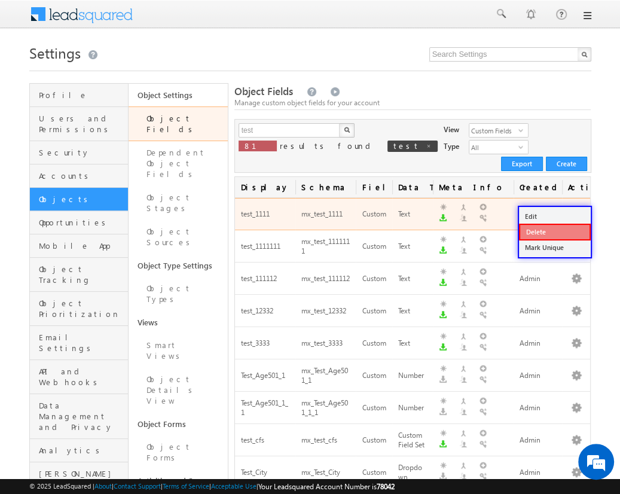
click at [554, 231] on link "Delete" at bounding box center [555, 232] width 72 height 17
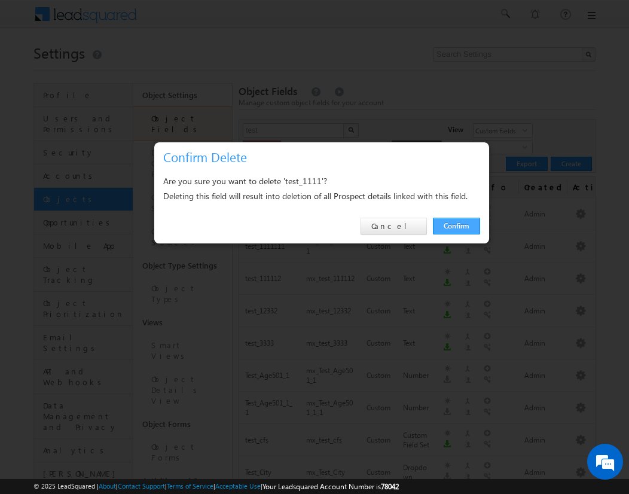
click at [456, 225] on link "Confirm" at bounding box center [456, 226] width 47 height 17
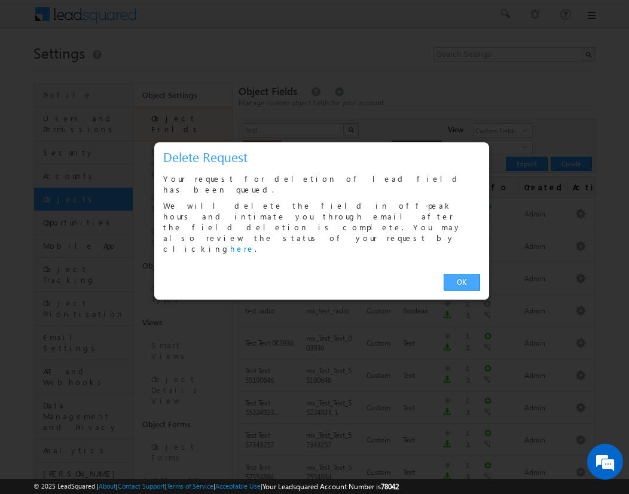
click at [462, 274] on link "OK" at bounding box center [462, 282] width 36 height 17
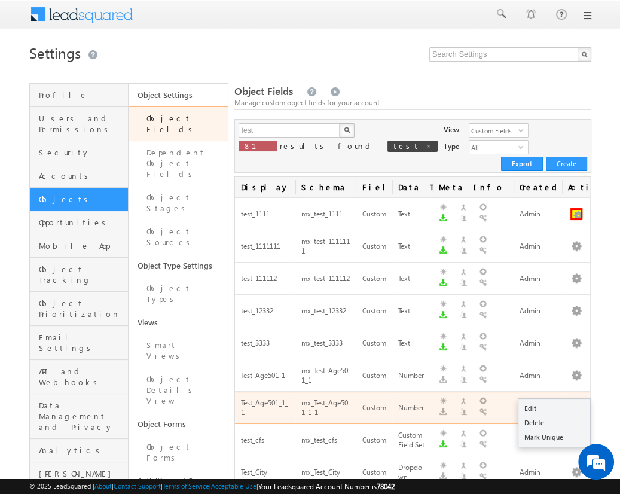
click at [576, 208] on button "button" at bounding box center [577, 214] width 12 height 12
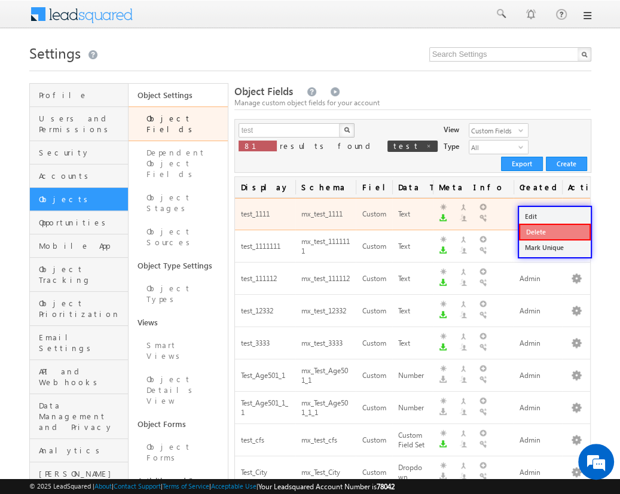
click at [554, 231] on link "Delete" at bounding box center [555, 232] width 72 height 17
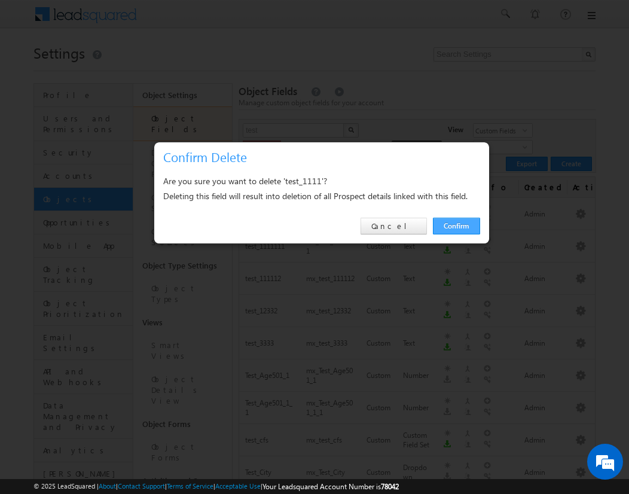
click at [456, 225] on link "Confirm" at bounding box center [456, 226] width 47 height 17
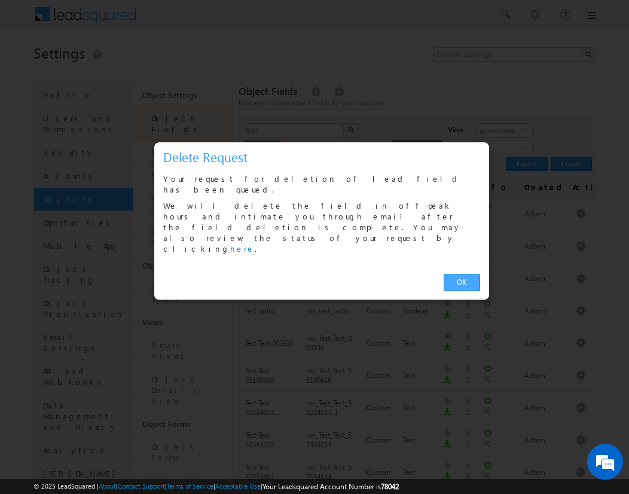
click at [462, 274] on link "OK" at bounding box center [462, 282] width 36 height 17
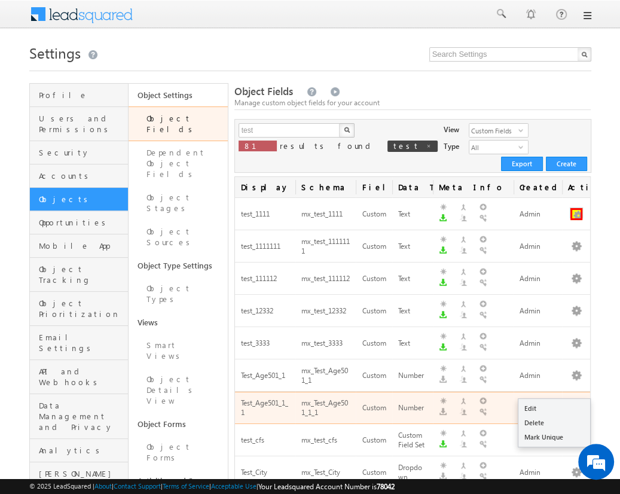
click at [576, 208] on button "button" at bounding box center [577, 214] width 12 height 12
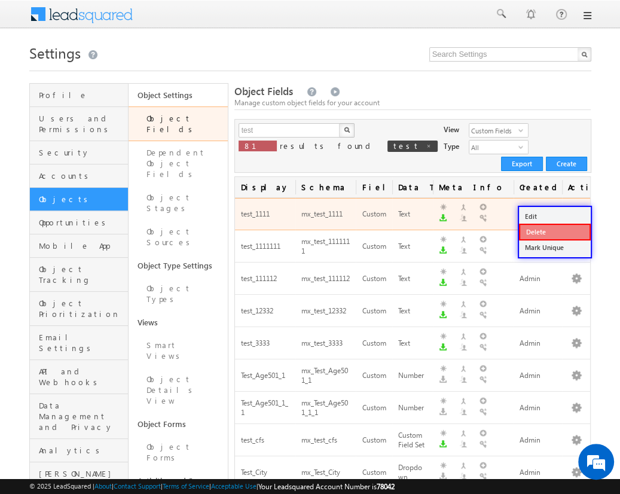
click at [554, 231] on link "Delete" at bounding box center [555, 232] width 72 height 17
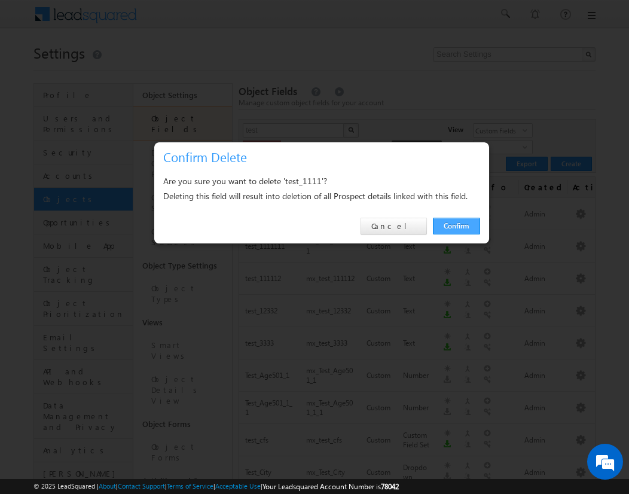
click at [456, 225] on link "Confirm" at bounding box center [456, 226] width 47 height 17
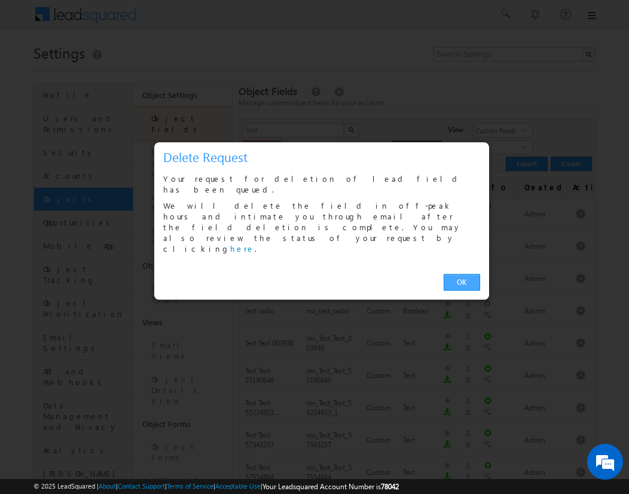
click at [462, 274] on link "OK" at bounding box center [462, 282] width 36 height 17
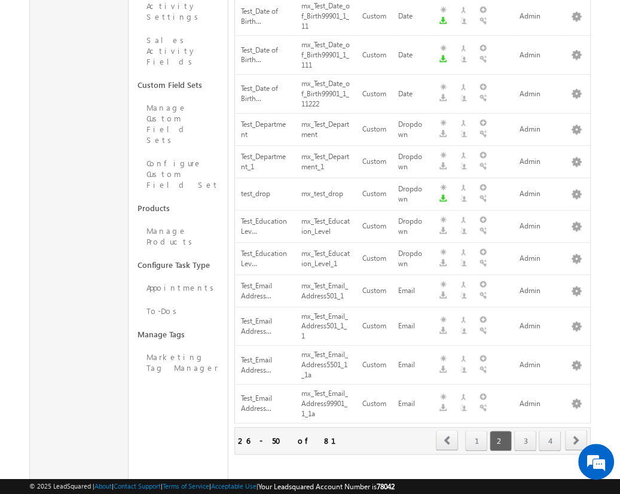
scroll to position [52, 0]
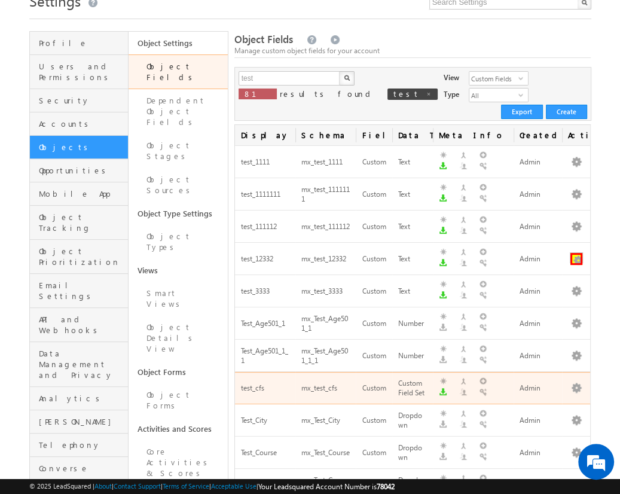
click at [576, 253] on button "button" at bounding box center [577, 259] width 12 height 12
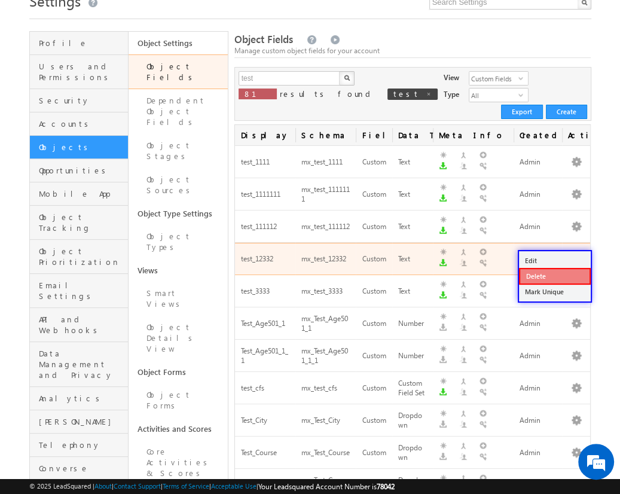
click at [554, 275] on link "Delete" at bounding box center [555, 276] width 72 height 17
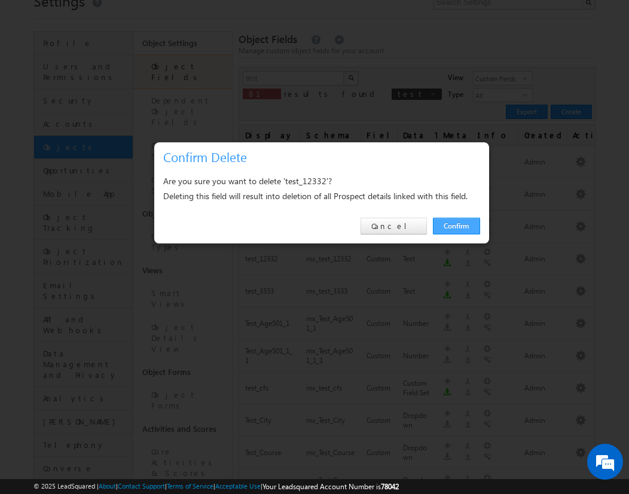
click at [456, 225] on link "Confirm" at bounding box center [456, 226] width 47 height 17
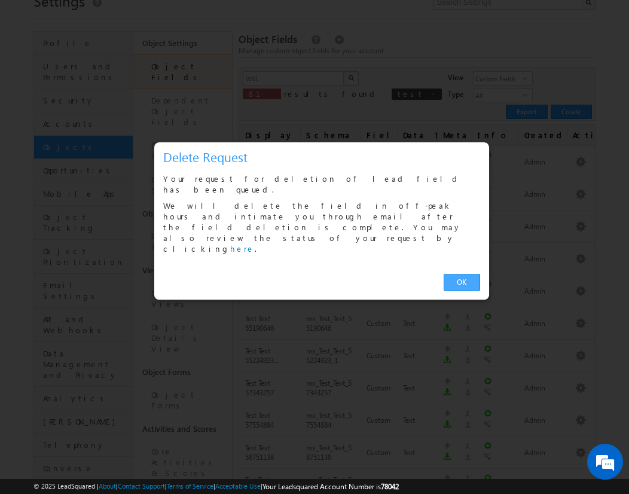
click at [462, 274] on link "OK" at bounding box center [462, 282] width 36 height 17
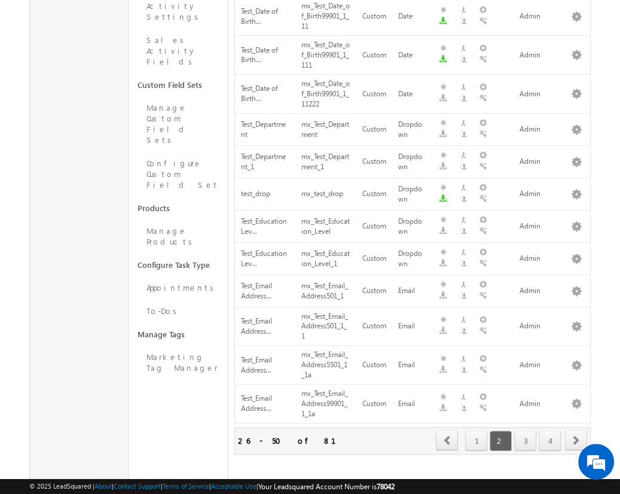
scroll to position [84, 0]
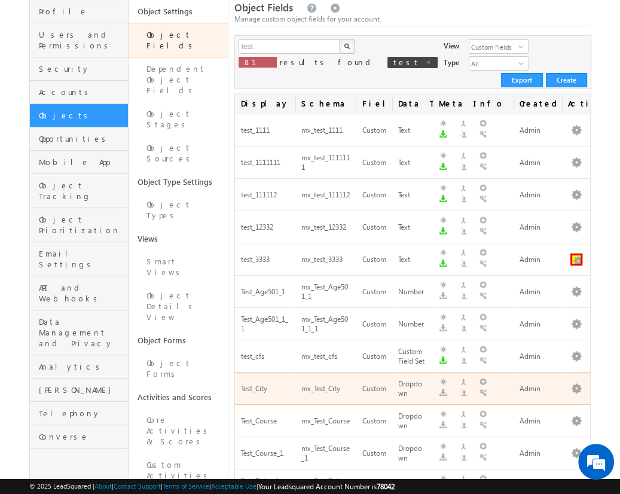
click at [576, 254] on button "button" at bounding box center [577, 260] width 12 height 12
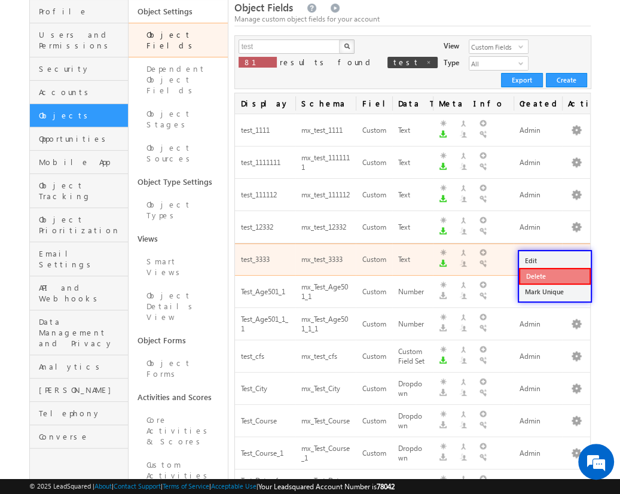
click at [554, 275] on link "Delete" at bounding box center [555, 276] width 72 height 17
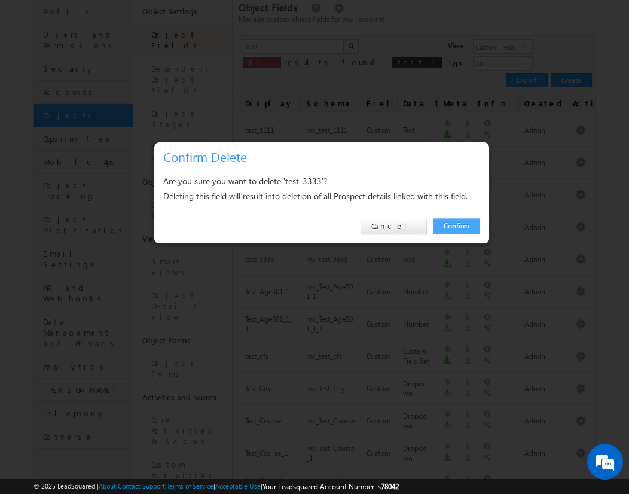
click at [456, 225] on link "Confirm" at bounding box center [456, 226] width 47 height 17
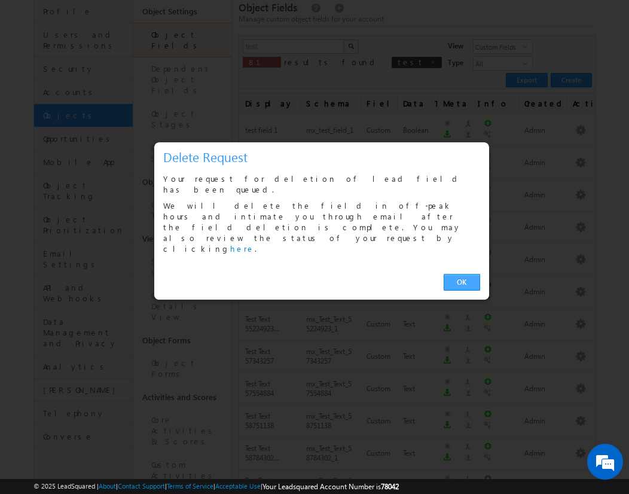
click at [462, 274] on link "OK" at bounding box center [462, 282] width 36 height 17
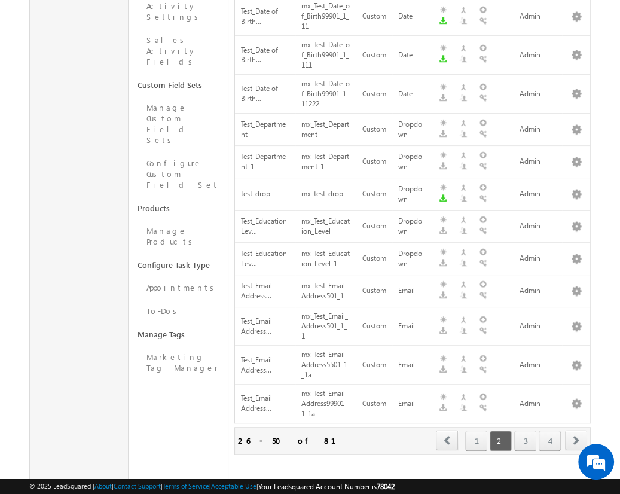
scroll to position [116, 0]
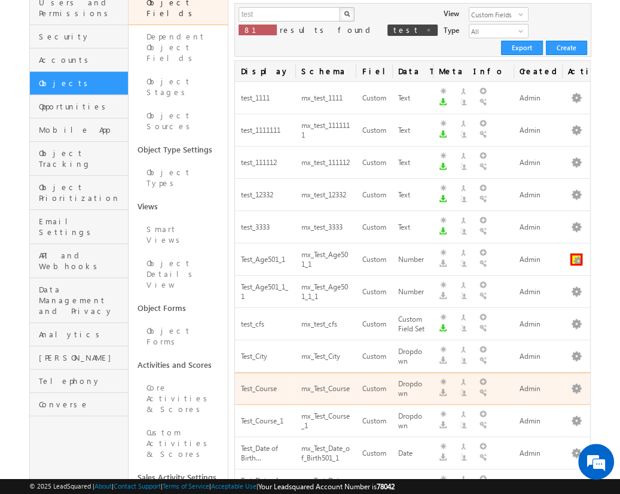
click at [576, 254] on button "button" at bounding box center [577, 260] width 12 height 12
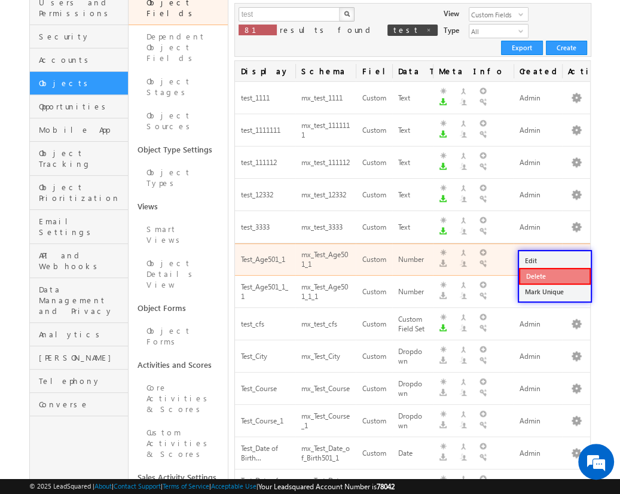
click at [554, 275] on link "Delete" at bounding box center [555, 276] width 72 height 17
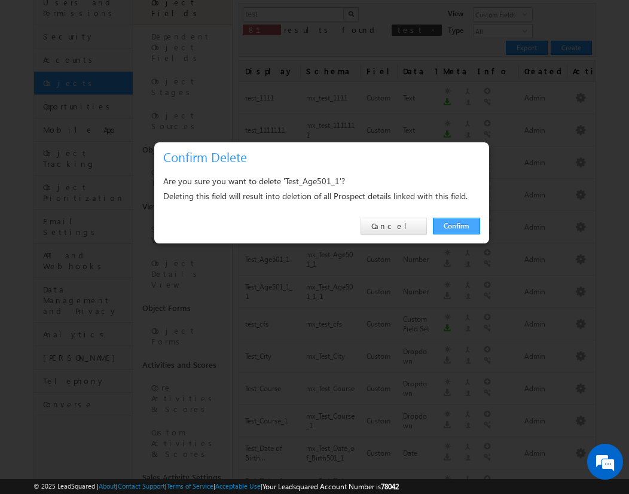
click at [456, 225] on link "Confirm" at bounding box center [456, 226] width 47 height 17
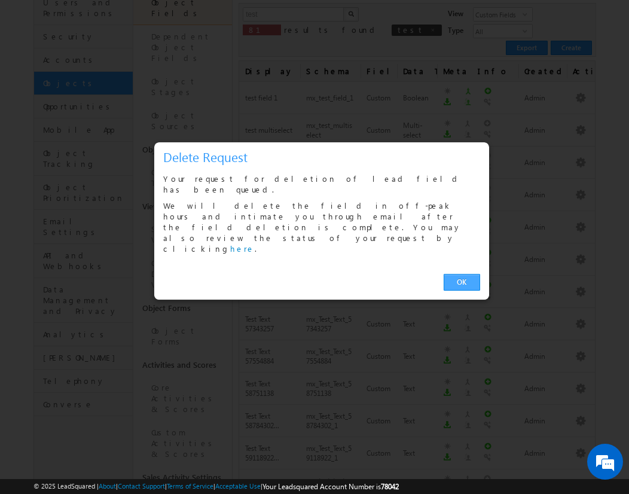
click at [462, 274] on link "OK" at bounding box center [462, 282] width 36 height 17
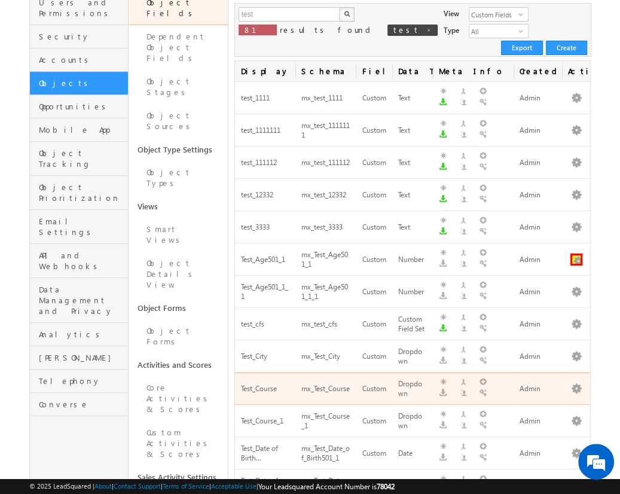
click at [576, 254] on button "button" at bounding box center [577, 260] width 12 height 12
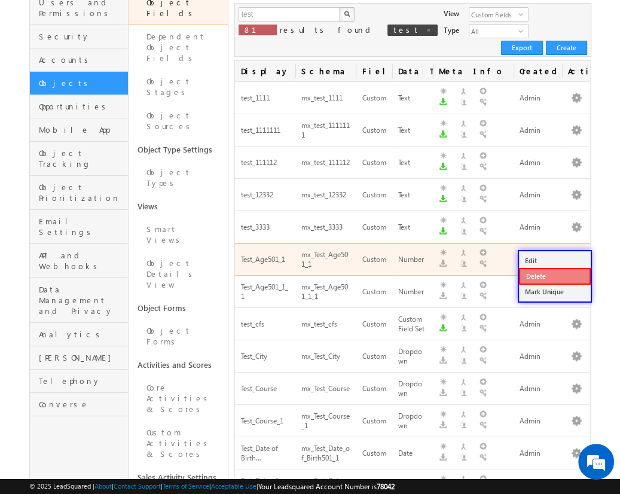
click at [554, 275] on link "Delete" at bounding box center [555, 276] width 72 height 17
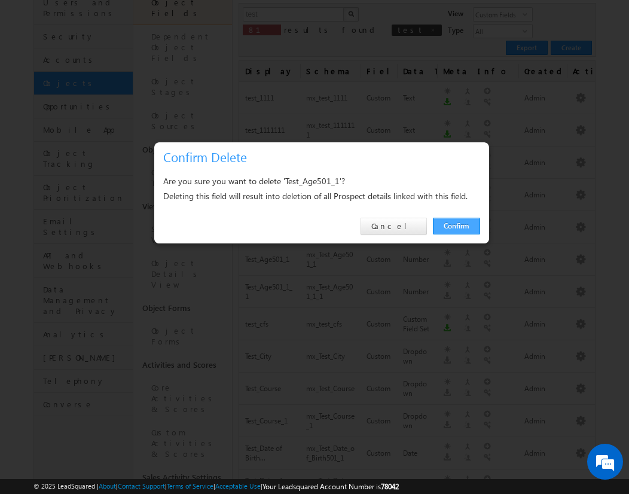
click at [456, 225] on link "Confirm" at bounding box center [456, 226] width 47 height 17
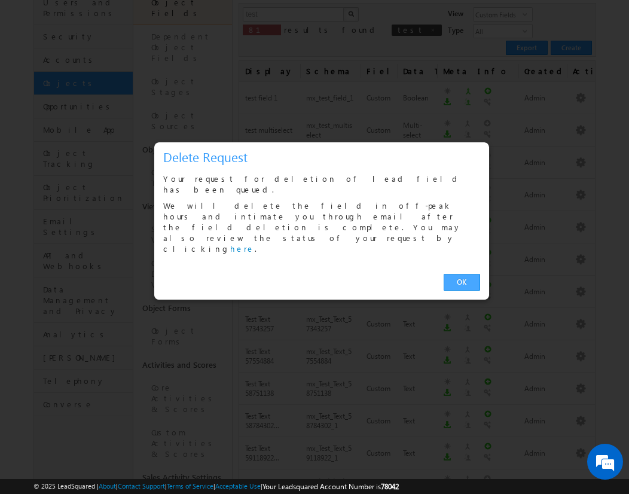
click at [462, 274] on link "OK" at bounding box center [462, 282] width 36 height 17
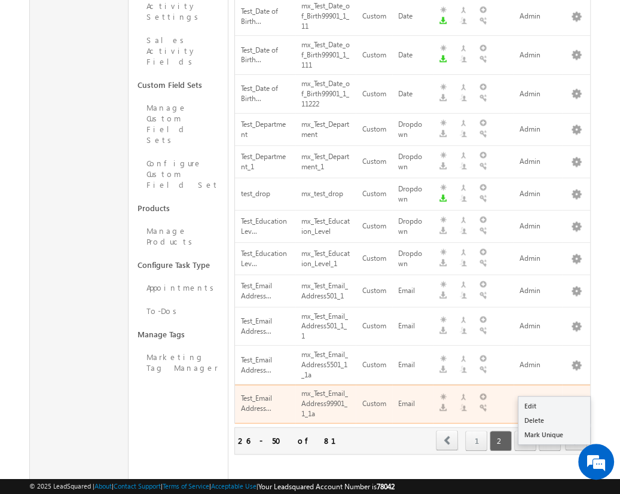
scroll to position [180, 0]
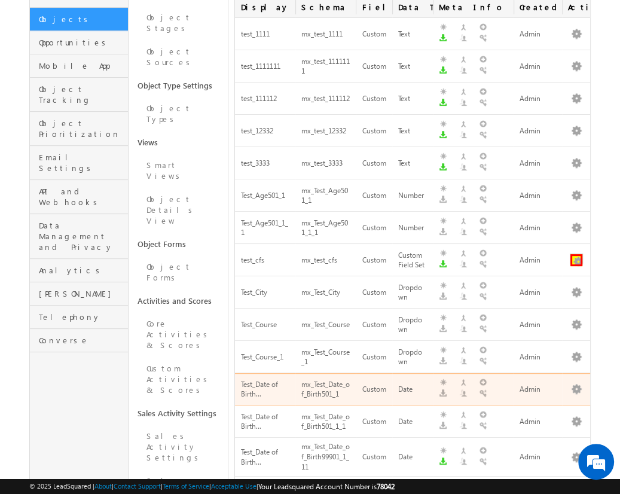
click at [576, 254] on button "button" at bounding box center [577, 260] width 12 height 12
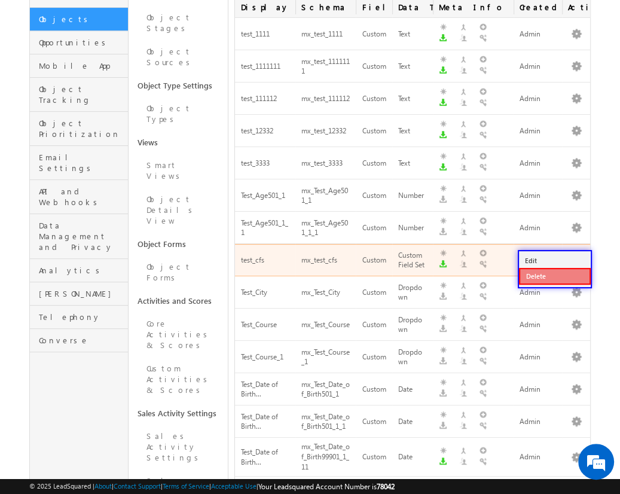
click at [554, 275] on link "Delete" at bounding box center [555, 276] width 72 height 17
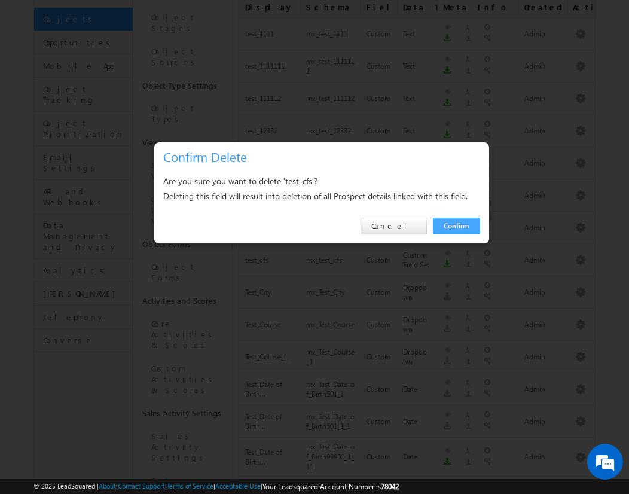
click at [456, 225] on link "Confirm" at bounding box center [456, 226] width 47 height 17
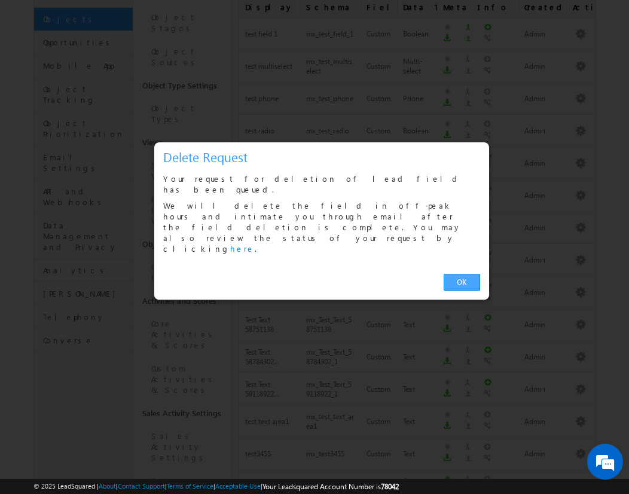
click at [462, 274] on link "OK" at bounding box center [462, 282] width 36 height 17
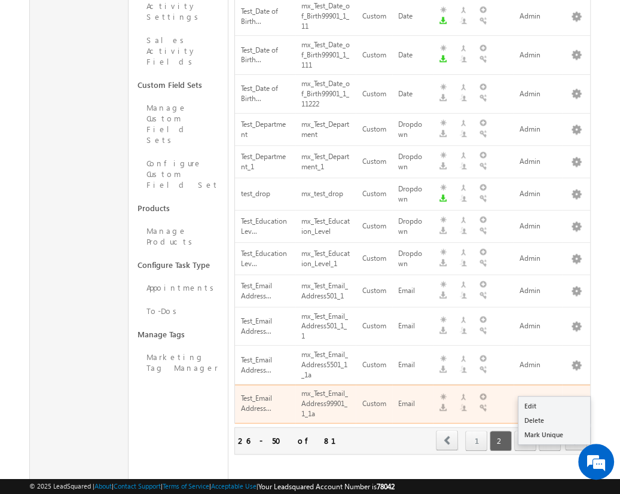
scroll to position [212, 0]
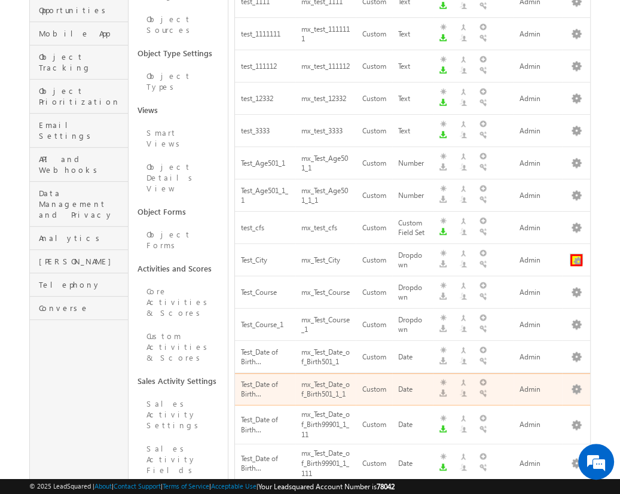
click at [576, 254] on button "button" at bounding box center [577, 260] width 12 height 12
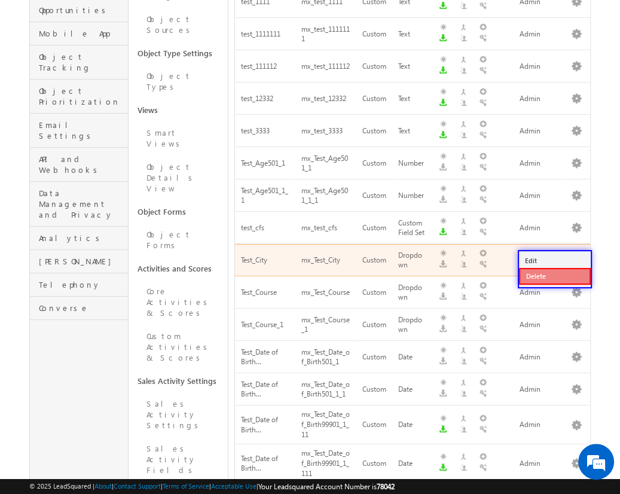
click at [554, 275] on link "Delete" at bounding box center [555, 276] width 72 height 17
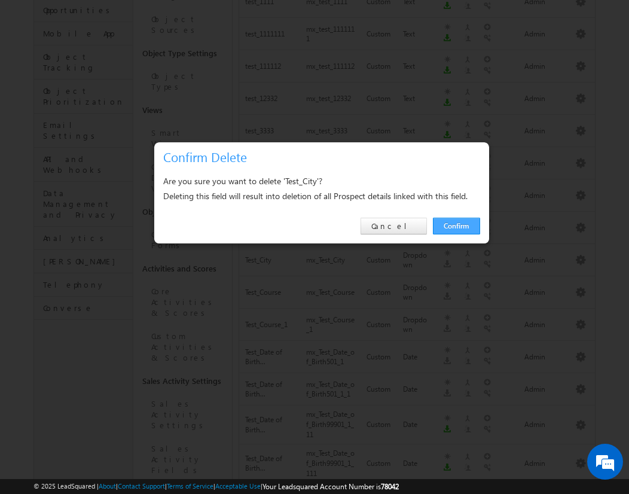
click at [456, 225] on link "Confirm" at bounding box center [456, 226] width 47 height 17
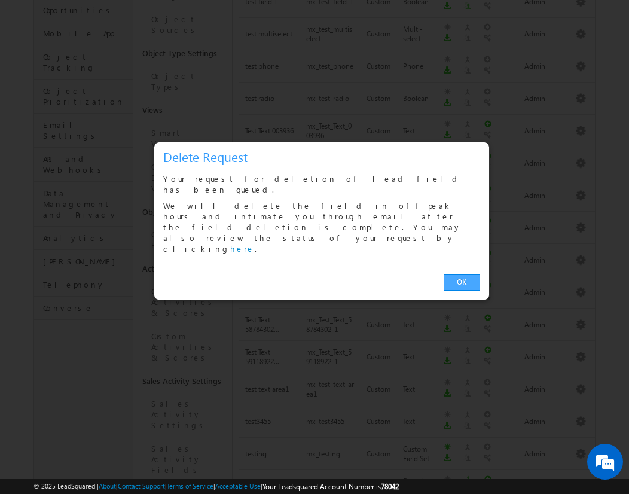
click at [462, 274] on link "OK" at bounding box center [462, 282] width 36 height 17
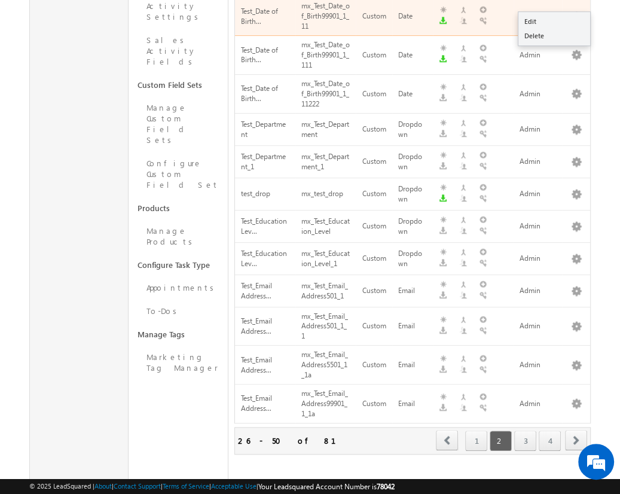
scroll to position [244, 0]
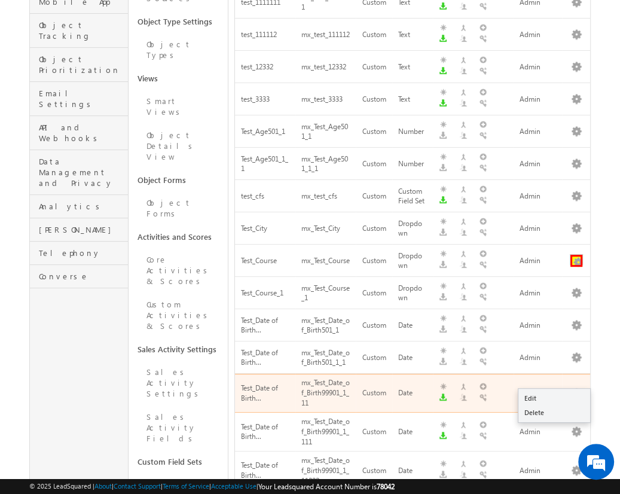
click at [576, 255] on button "button" at bounding box center [577, 261] width 12 height 12
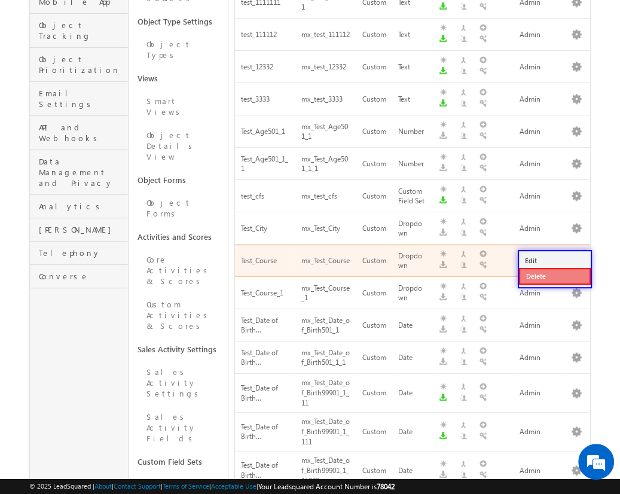
click at [554, 275] on link "Delete" at bounding box center [555, 276] width 72 height 17
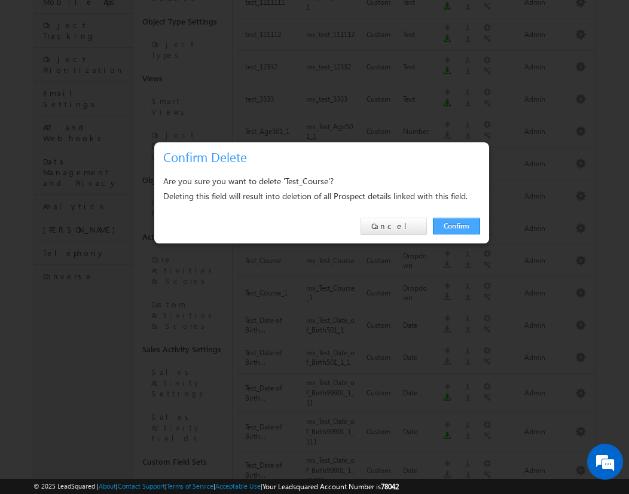
click at [456, 225] on link "Confirm" at bounding box center [456, 226] width 47 height 17
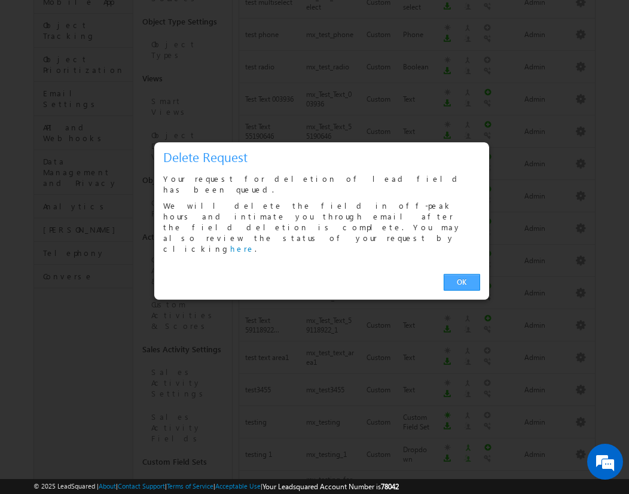
click at [462, 274] on link "OK" at bounding box center [462, 282] width 36 height 17
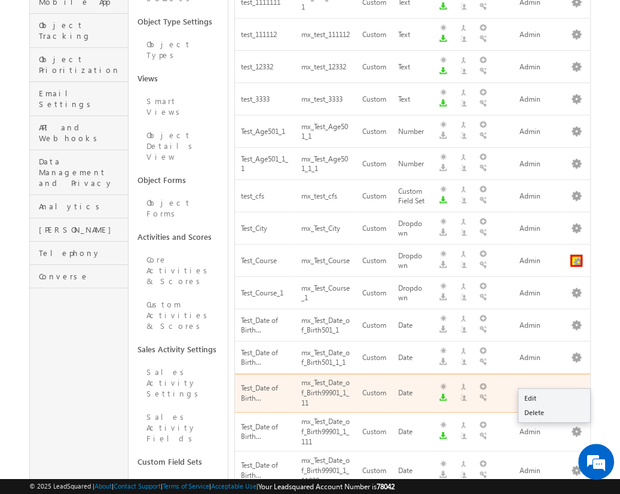
click at [576, 255] on button "button" at bounding box center [577, 261] width 12 height 12
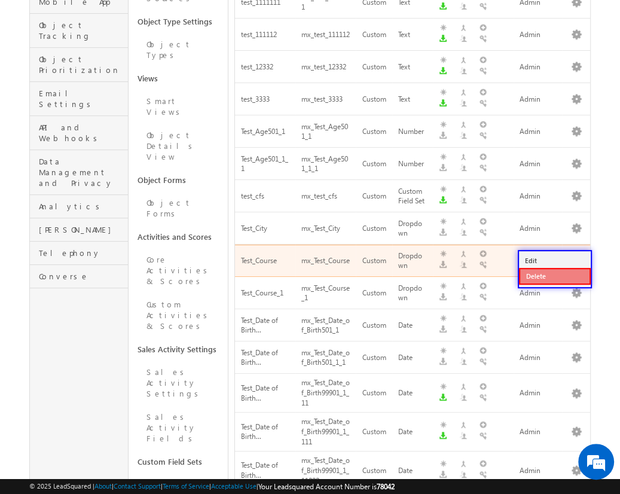
click at [554, 275] on link "Delete" at bounding box center [555, 276] width 72 height 17
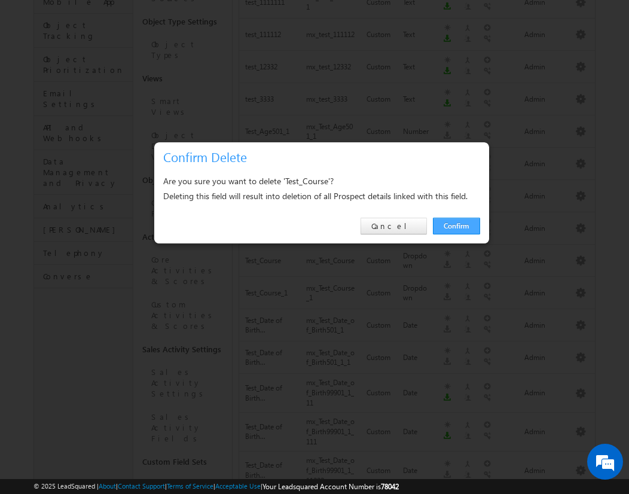
click at [456, 225] on link "Confirm" at bounding box center [456, 226] width 47 height 17
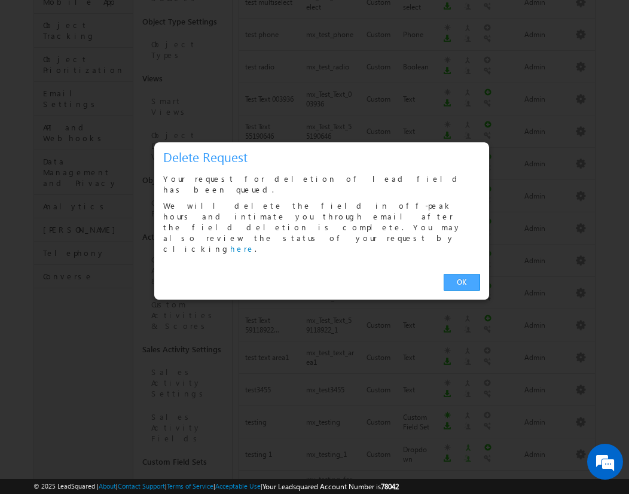
click at [462, 274] on link "OK" at bounding box center [462, 282] width 36 height 17
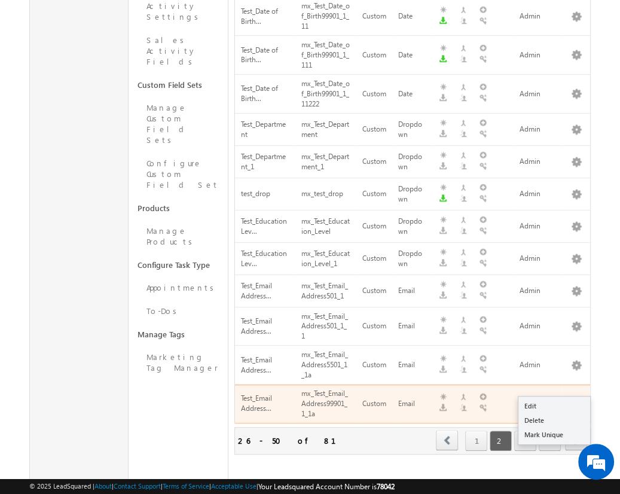
scroll to position [309, 0]
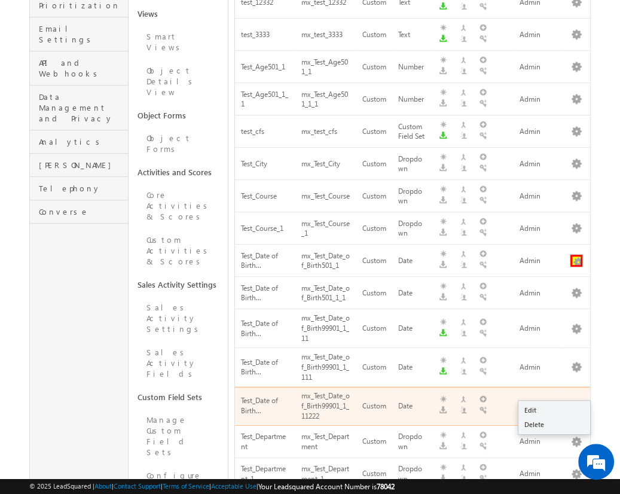
click at [576, 255] on button "button" at bounding box center [577, 261] width 12 height 12
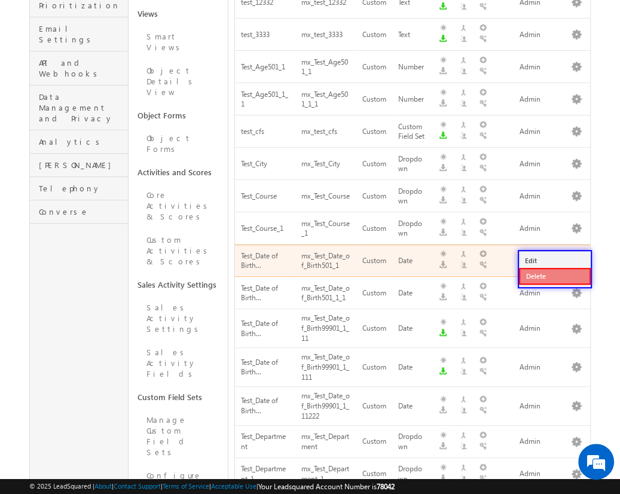
click at [554, 275] on link "Delete" at bounding box center [555, 276] width 72 height 17
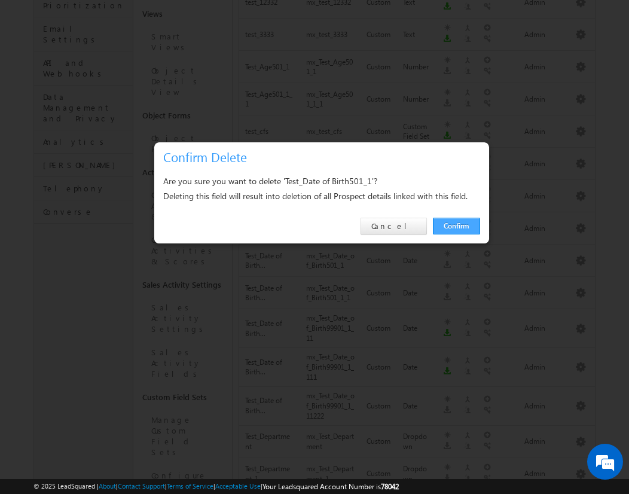
click at [456, 225] on link "Confirm" at bounding box center [456, 226] width 47 height 17
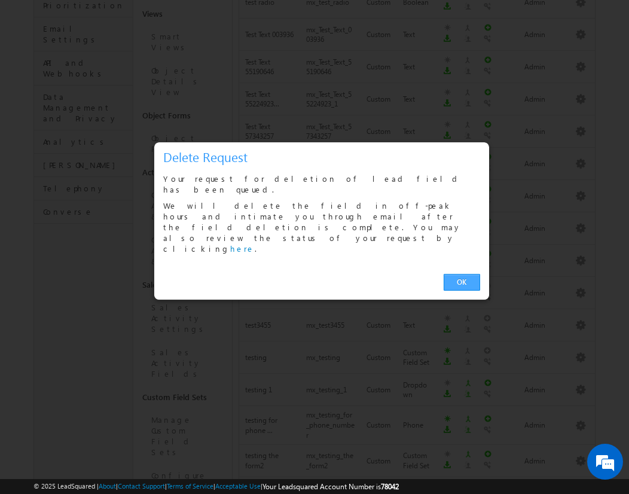
click at [462, 274] on link "OK" at bounding box center [462, 282] width 36 height 17
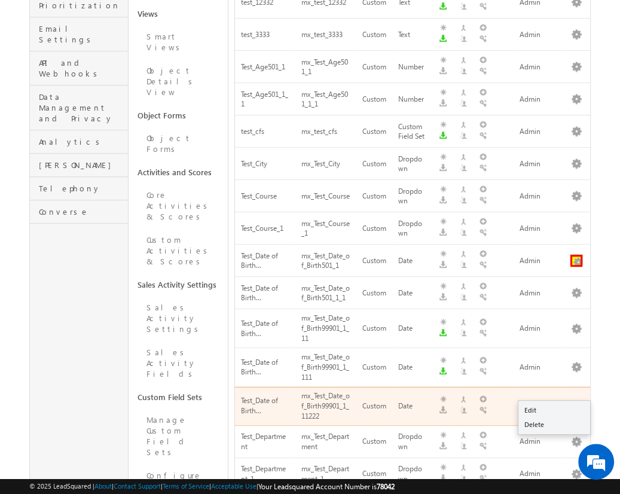
click at [576, 255] on button "button" at bounding box center [577, 261] width 12 height 12
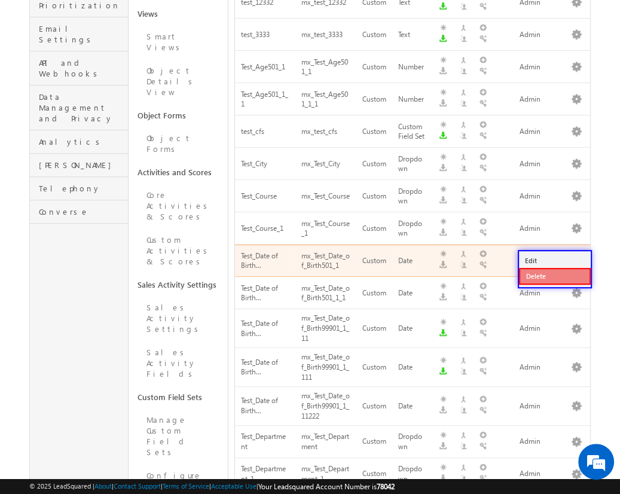
click at [554, 275] on link "Delete" at bounding box center [555, 276] width 72 height 17
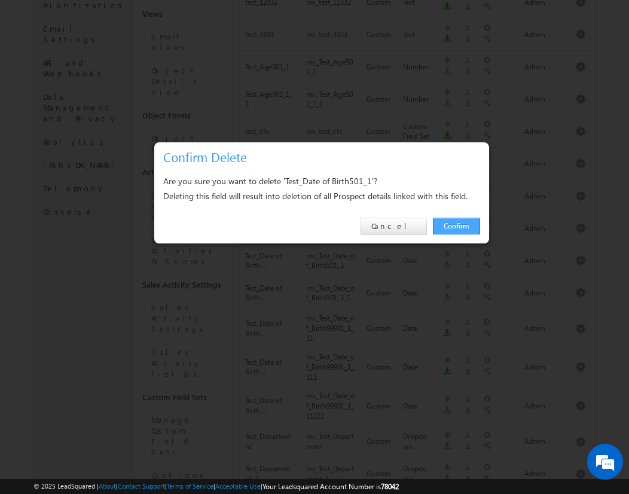
click at [456, 225] on link "Confirm" at bounding box center [456, 226] width 47 height 17
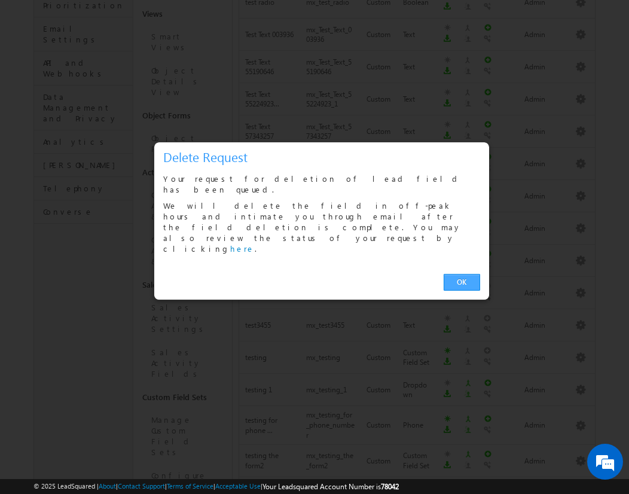
click at [462, 274] on link "OK" at bounding box center [462, 282] width 36 height 17
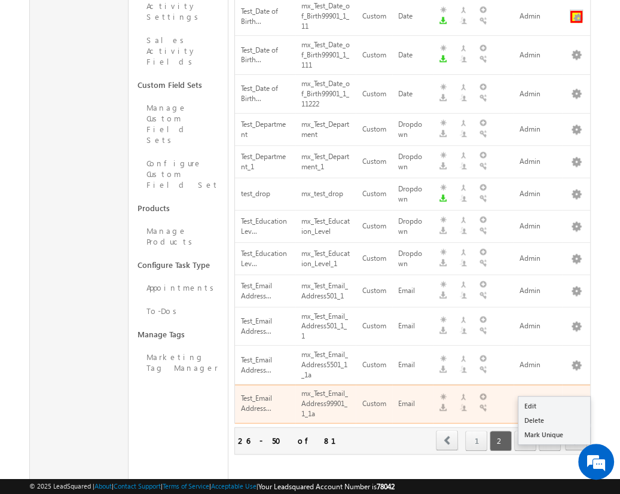
click at [576, 11] on button "button" at bounding box center [577, 17] width 12 height 12
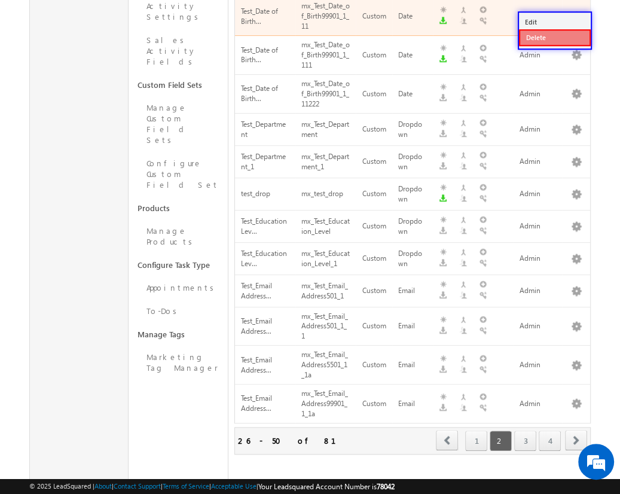
click at [554, 36] on link "Delete" at bounding box center [555, 37] width 72 height 17
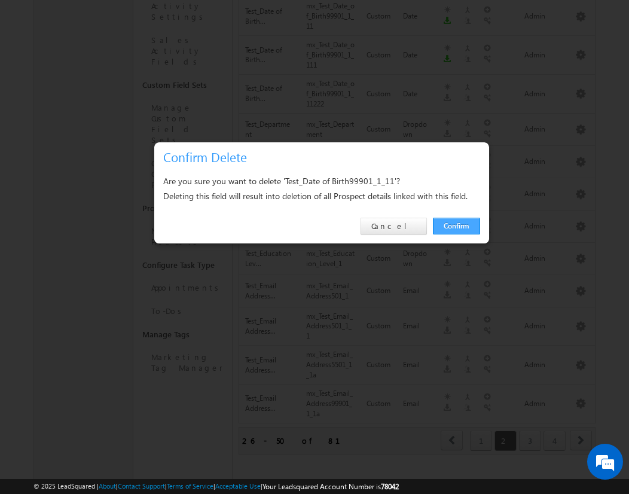
click at [456, 225] on link "Confirm" at bounding box center [456, 226] width 47 height 17
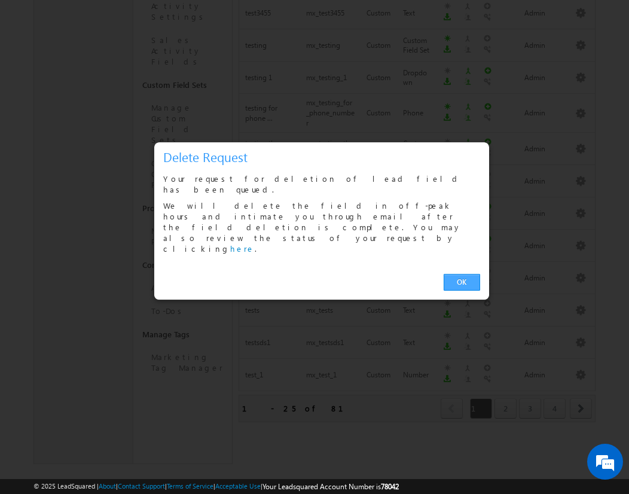
click at [462, 274] on link "OK" at bounding box center [462, 282] width 36 height 17
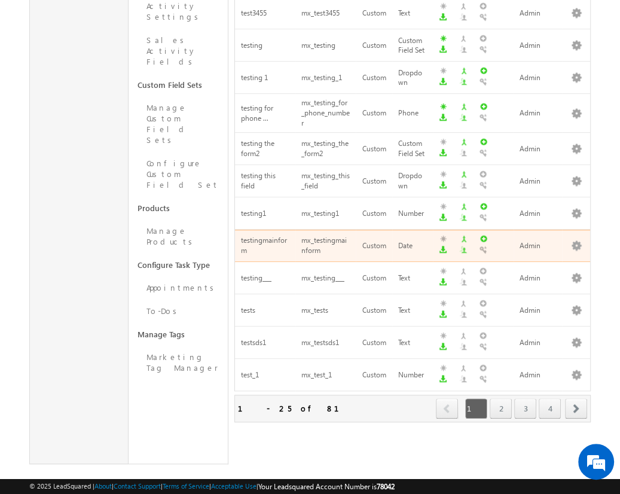
click at [577, 398] on span "next" at bounding box center [576, 408] width 22 height 20
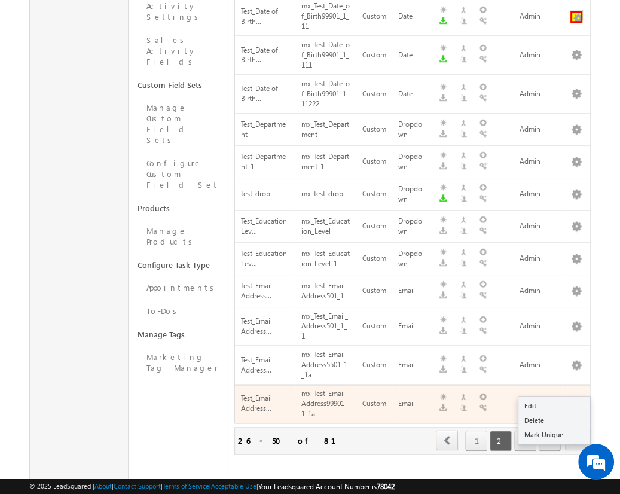
click at [576, 11] on button "button" at bounding box center [577, 17] width 12 height 12
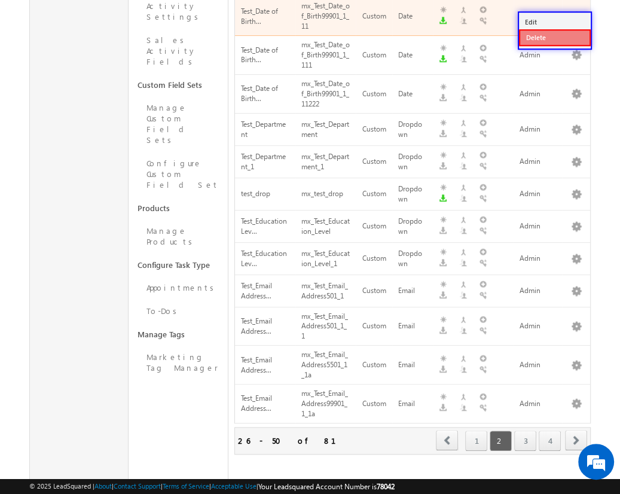
click at [554, 36] on link "Delete" at bounding box center [555, 37] width 72 height 17
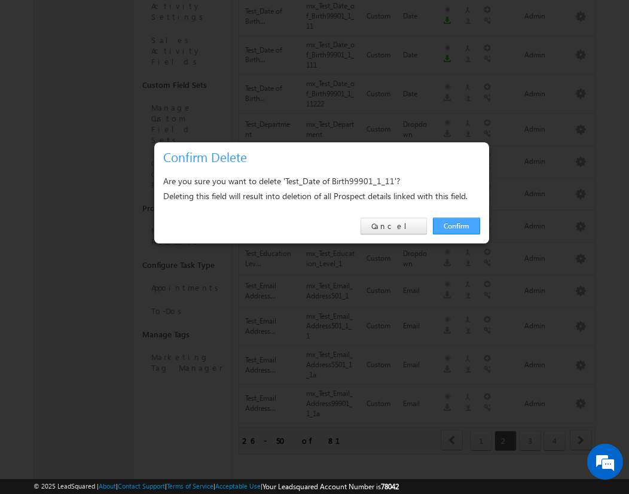
click at [456, 225] on link "Confirm" at bounding box center [456, 226] width 47 height 17
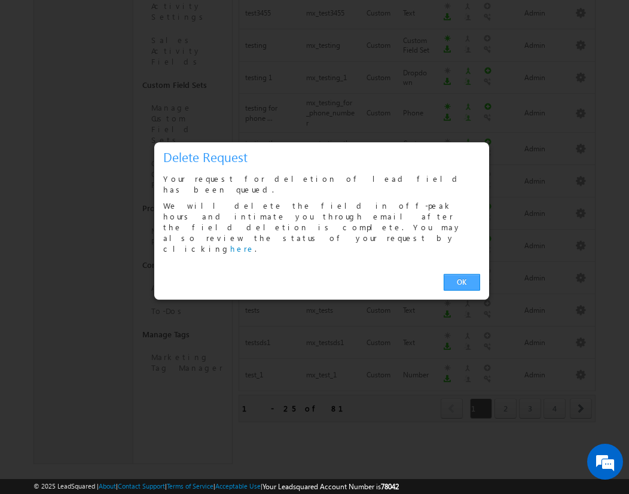
click at [462, 274] on link "OK" at bounding box center [462, 282] width 36 height 17
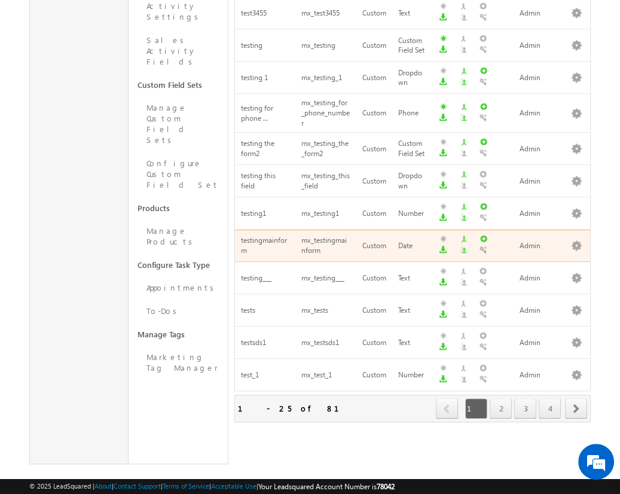
click at [577, 398] on span "next" at bounding box center [576, 408] width 22 height 20
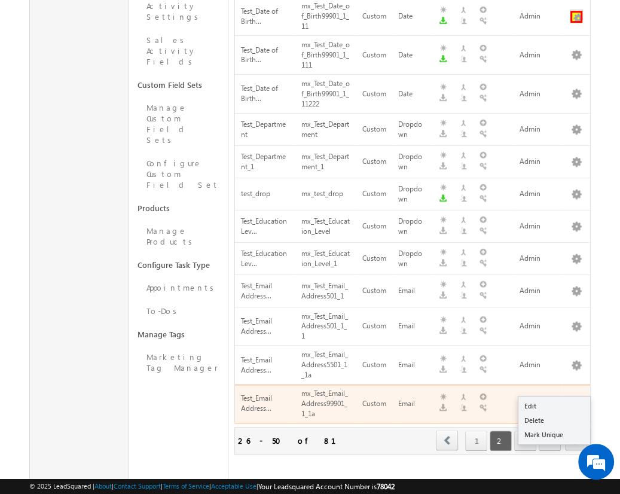
click at [576, 11] on button "button" at bounding box center [577, 17] width 12 height 12
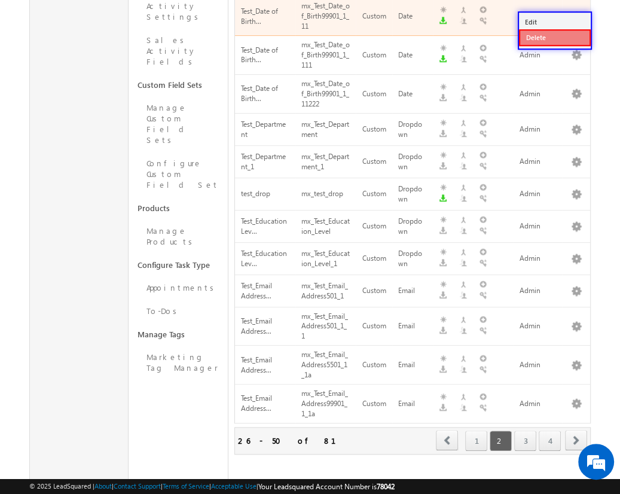
click at [554, 36] on link "Delete" at bounding box center [555, 37] width 72 height 17
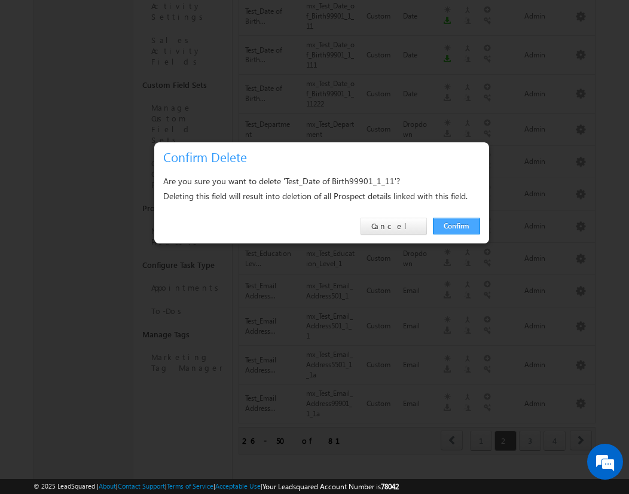
click at [456, 225] on link "Confirm" at bounding box center [456, 226] width 47 height 17
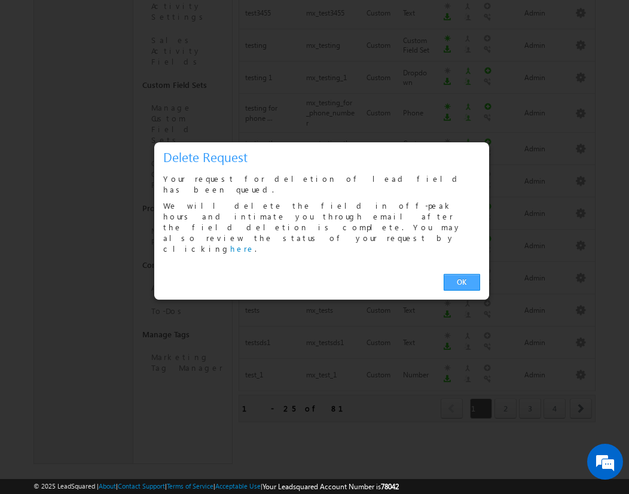
click at [462, 274] on link "OK" at bounding box center [462, 282] width 36 height 17
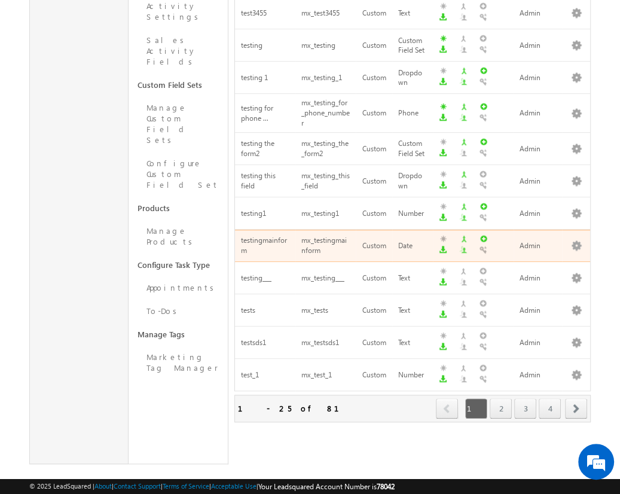
click at [577, 398] on span "next" at bounding box center [576, 408] width 22 height 20
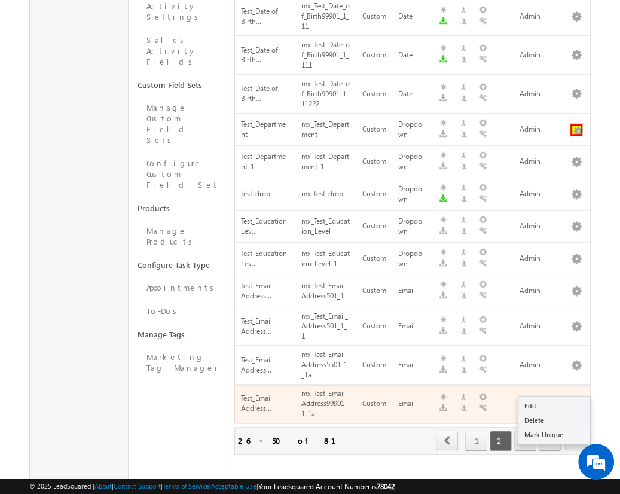
click at [576, 124] on button "button" at bounding box center [577, 130] width 12 height 12
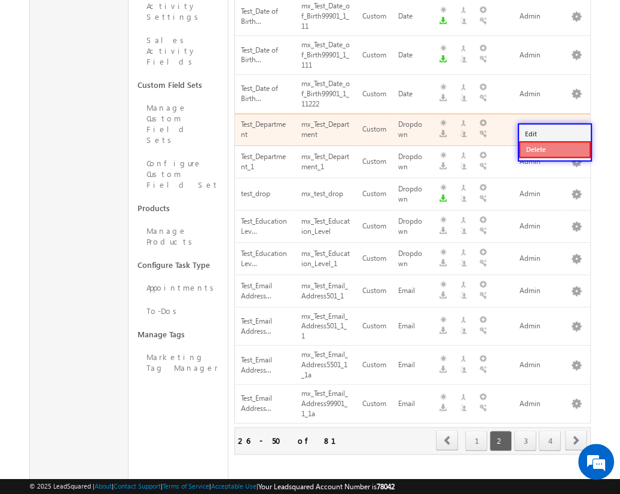
click at [554, 149] on link "Delete" at bounding box center [555, 149] width 72 height 17
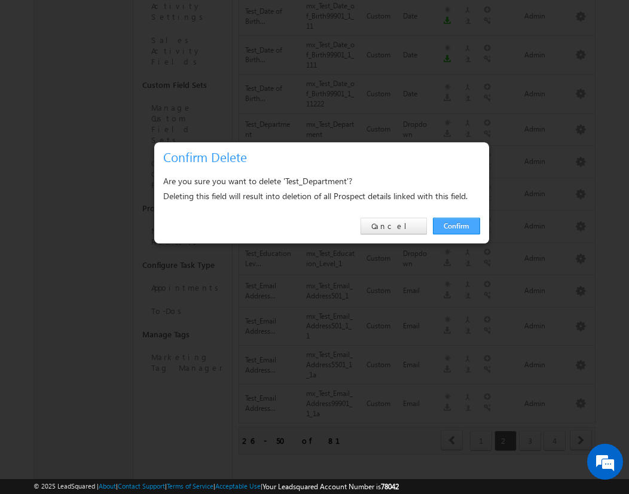
click at [456, 225] on link "Confirm" at bounding box center [456, 226] width 47 height 17
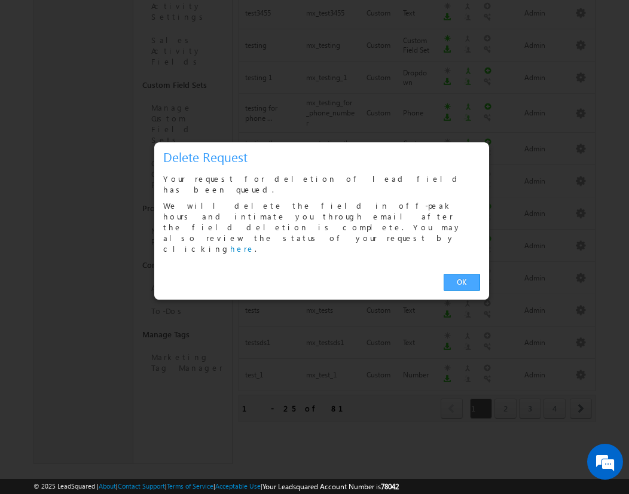
click at [462, 274] on link "OK" at bounding box center [462, 282] width 36 height 17
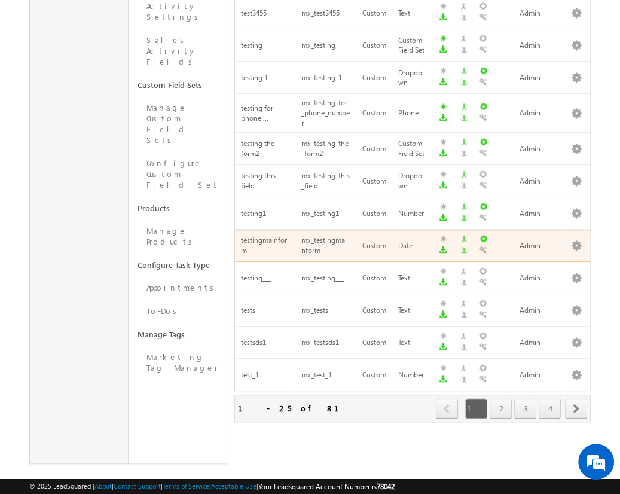
click at [577, 398] on span "next" at bounding box center [576, 408] width 22 height 20
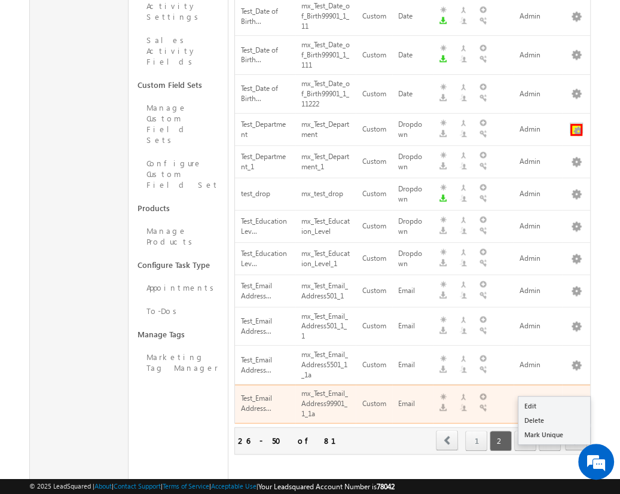
click at [576, 124] on button "button" at bounding box center [577, 130] width 12 height 12
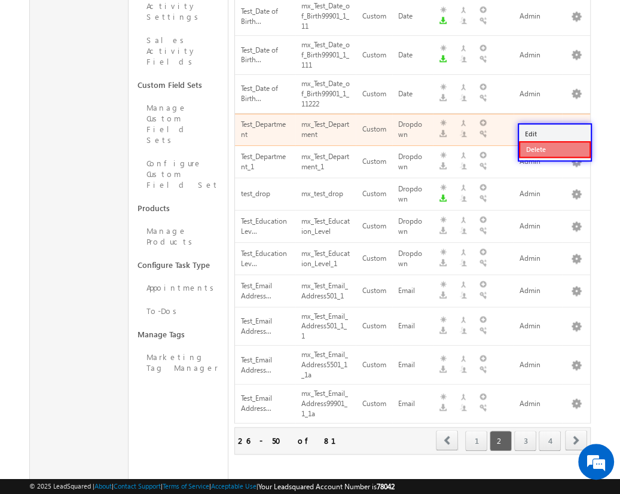
click at [554, 149] on link "Delete" at bounding box center [555, 149] width 72 height 17
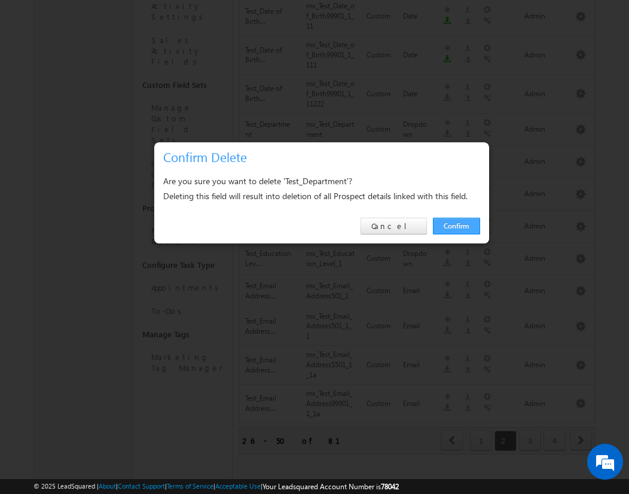
click at [456, 225] on link "Confirm" at bounding box center [456, 226] width 47 height 17
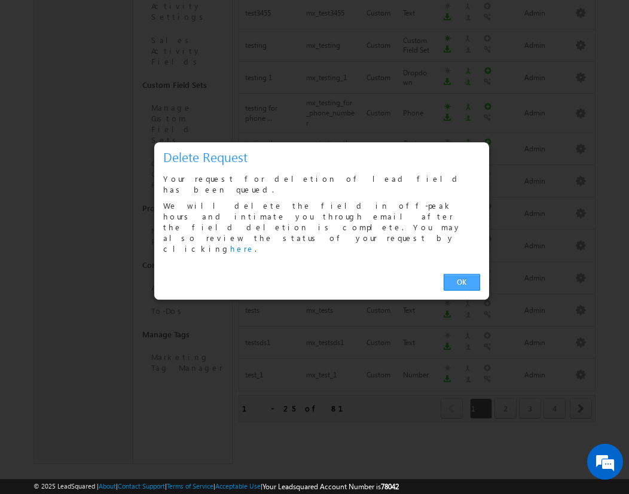
click at [462, 274] on link "OK" at bounding box center [462, 282] width 36 height 17
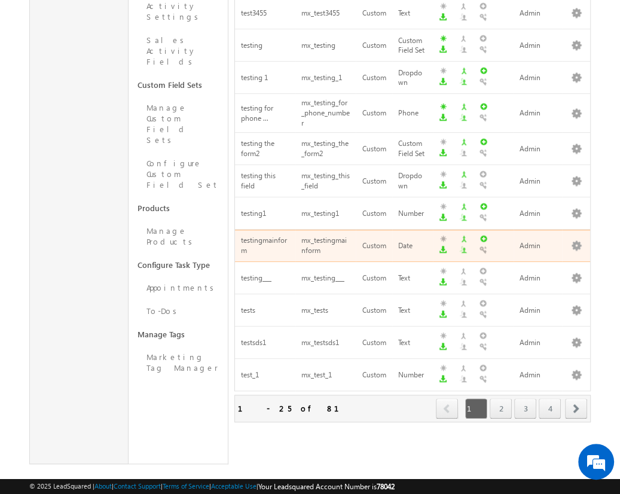
click at [577, 398] on span "next" at bounding box center [576, 408] width 22 height 20
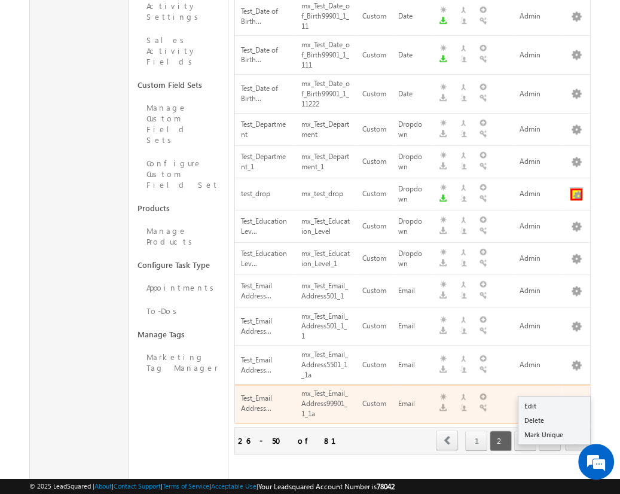
click at [576, 188] on button "button" at bounding box center [577, 194] width 12 height 12
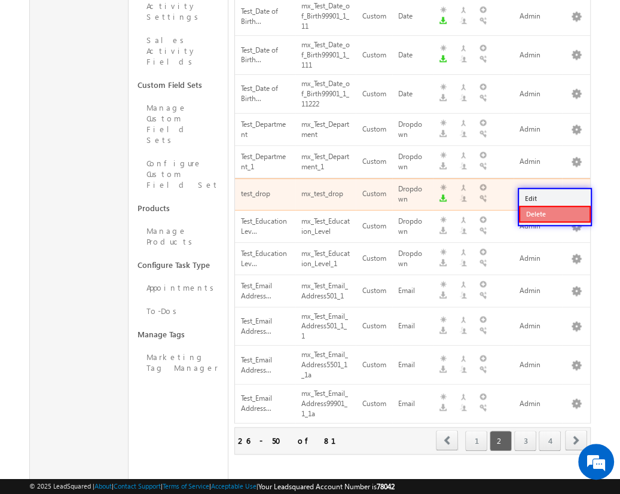
click at [554, 213] on link "Delete" at bounding box center [555, 214] width 72 height 17
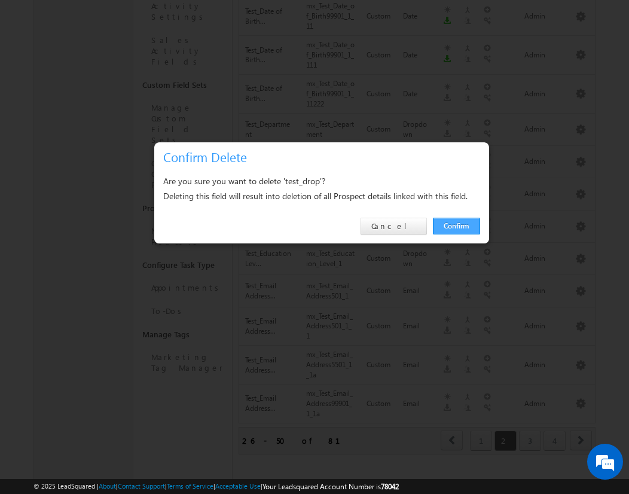
click at [456, 225] on link "Confirm" at bounding box center [456, 226] width 47 height 17
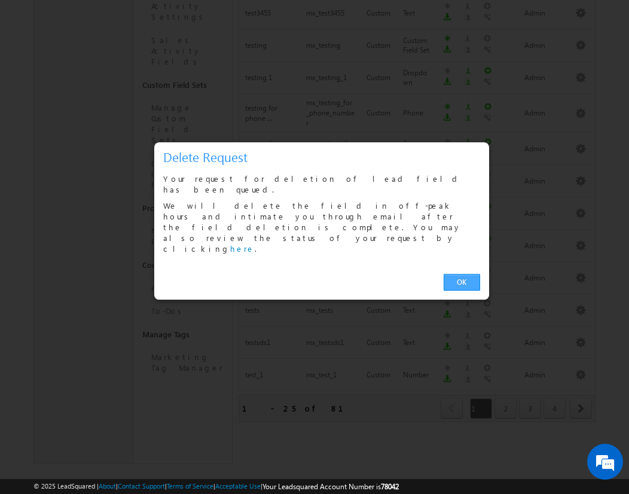
click at [462, 274] on link "OK" at bounding box center [462, 282] width 36 height 17
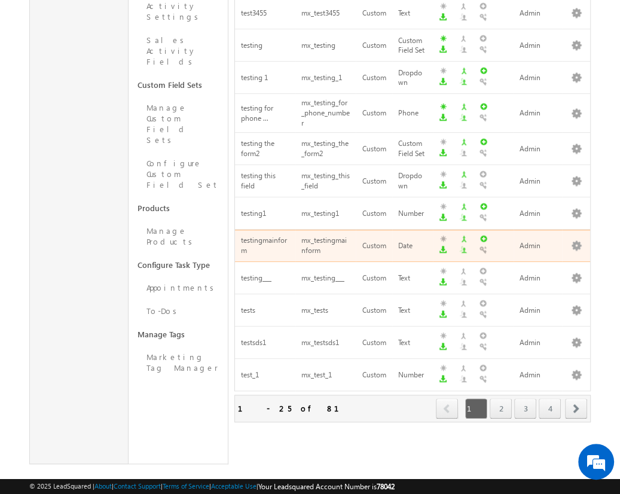
click at [577, 398] on span "next" at bounding box center [576, 408] width 22 height 20
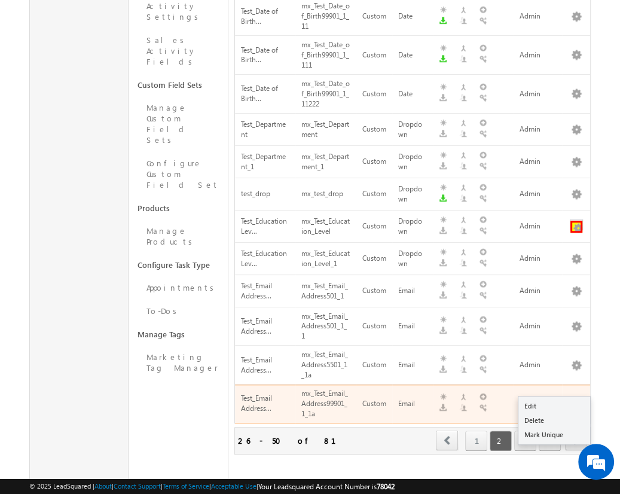
click at [576, 221] on button "button" at bounding box center [577, 227] width 12 height 12
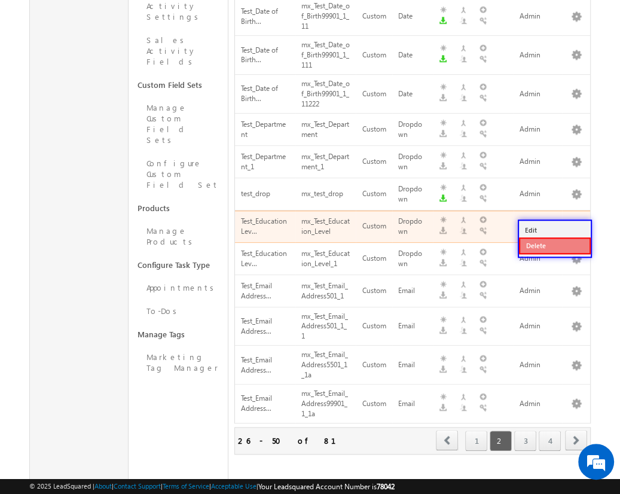
click at [554, 245] on link "Delete" at bounding box center [555, 245] width 72 height 17
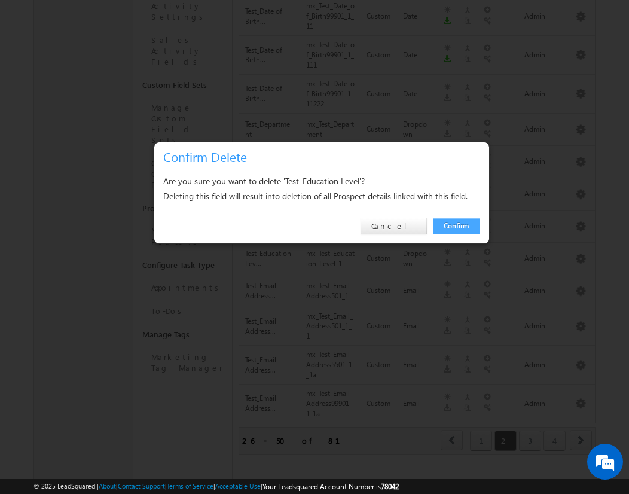
click at [456, 225] on link "Confirm" at bounding box center [456, 226] width 47 height 17
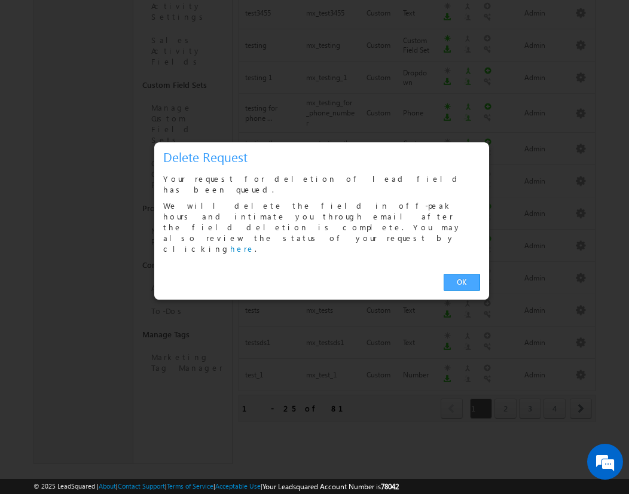
click at [462, 274] on link "OK" at bounding box center [462, 282] width 36 height 17
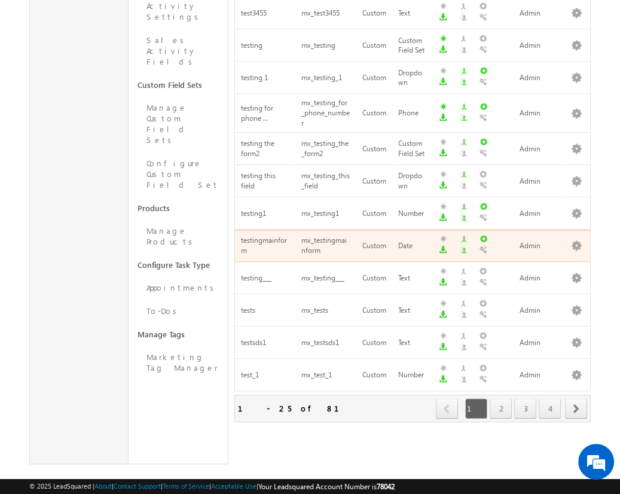
click at [577, 398] on span "next" at bounding box center [576, 408] width 22 height 20
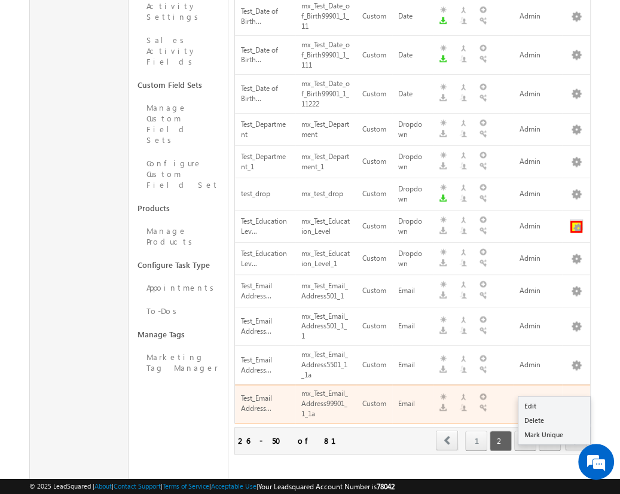
click at [576, 221] on button "button" at bounding box center [577, 227] width 12 height 12
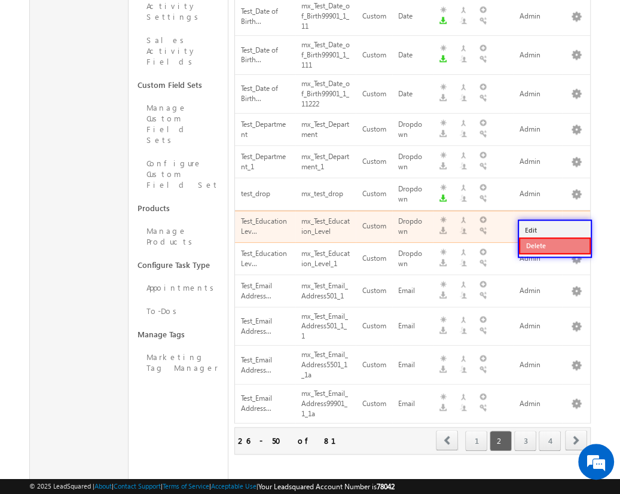
click at [554, 245] on link "Delete" at bounding box center [555, 245] width 72 height 17
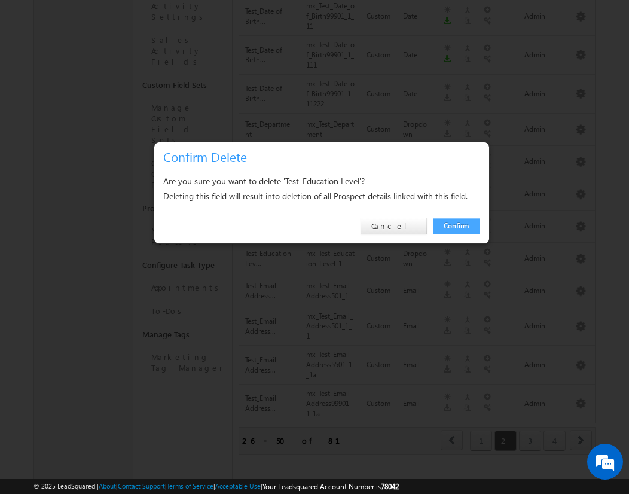
click at [456, 225] on link "Confirm" at bounding box center [456, 226] width 47 height 17
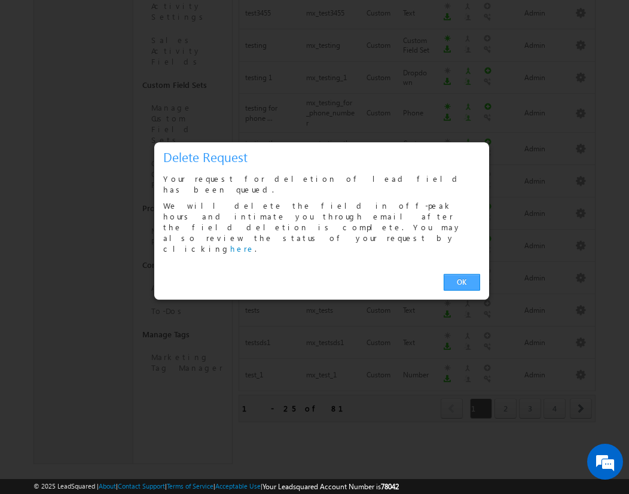
click at [462, 274] on link "OK" at bounding box center [462, 282] width 36 height 17
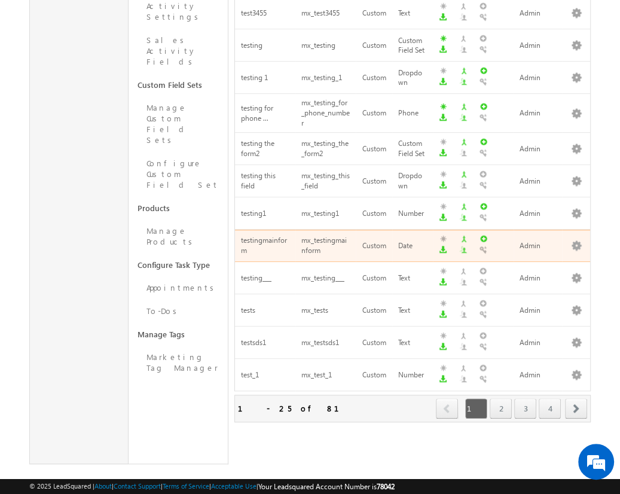
click at [577, 398] on span "next" at bounding box center [576, 408] width 22 height 20
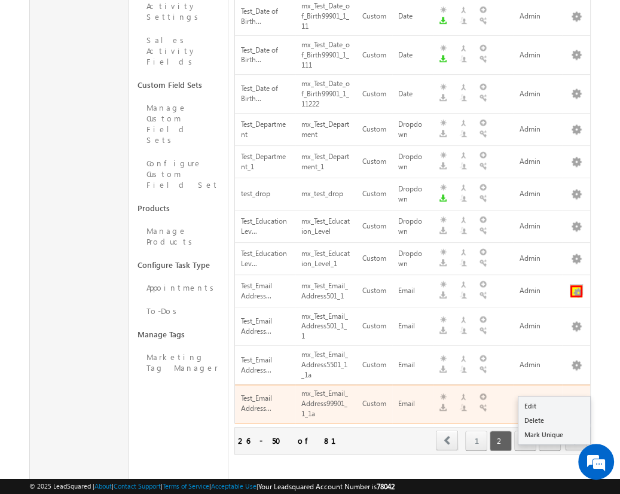
click at [576, 285] on button "button" at bounding box center [577, 291] width 12 height 12
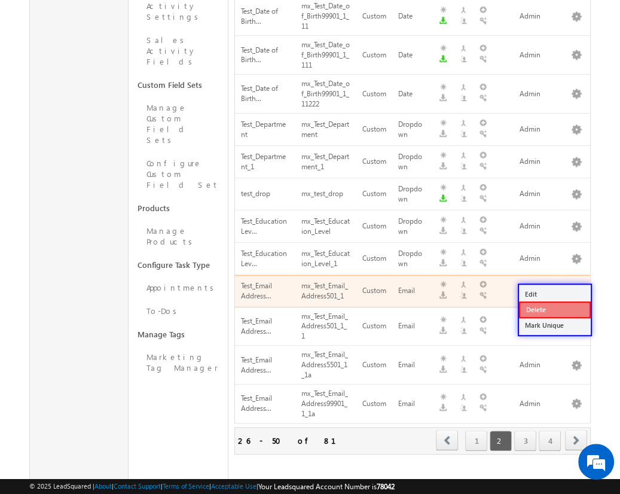
click at [554, 309] on link "Delete" at bounding box center [555, 309] width 72 height 17
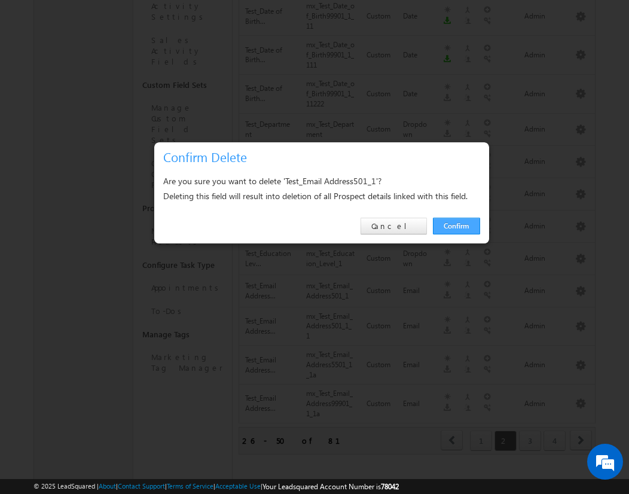
click at [456, 225] on link "Confirm" at bounding box center [456, 226] width 47 height 17
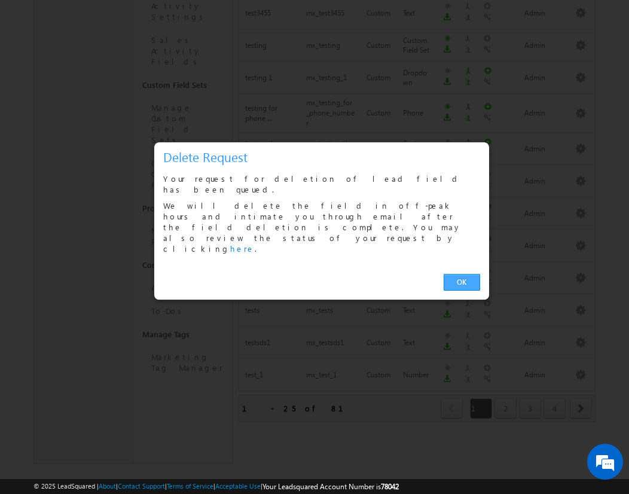
click at [462, 274] on link "OK" at bounding box center [462, 282] width 36 height 17
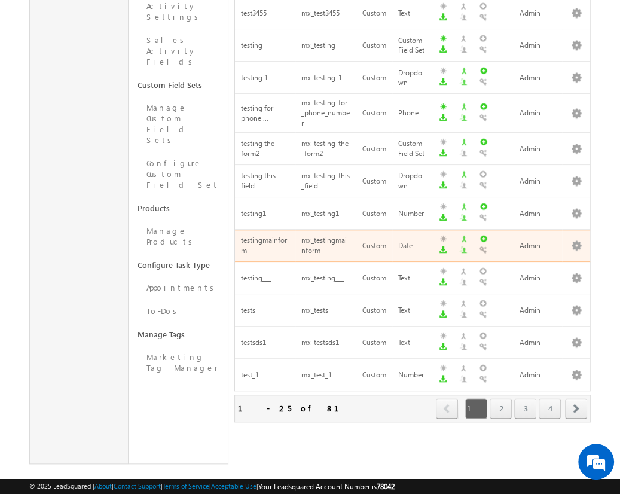
click at [577, 398] on span "next" at bounding box center [576, 408] width 22 height 20
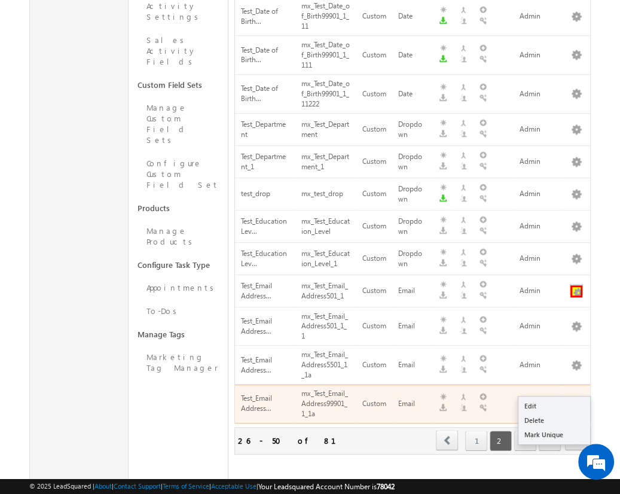
click at [576, 285] on button "button" at bounding box center [577, 291] width 12 height 12
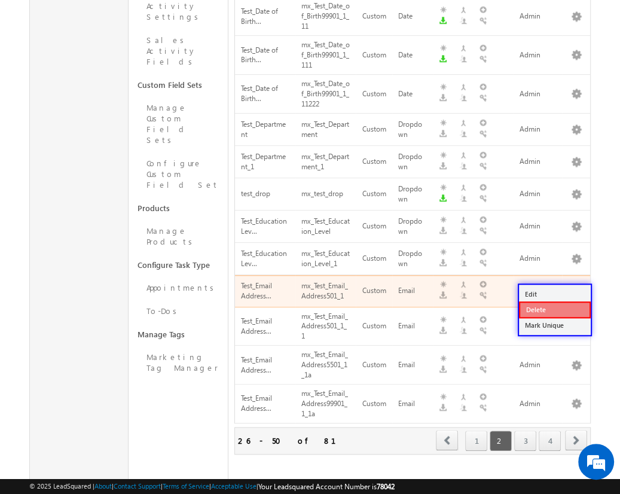
click at [554, 309] on link "Delete" at bounding box center [555, 309] width 72 height 17
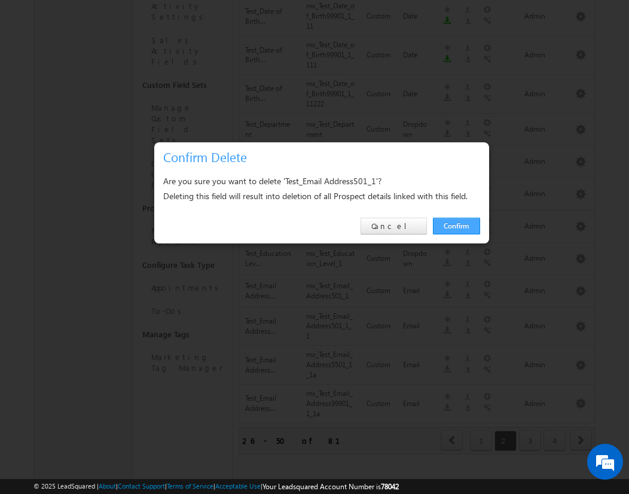
click at [456, 225] on link "Confirm" at bounding box center [456, 226] width 47 height 17
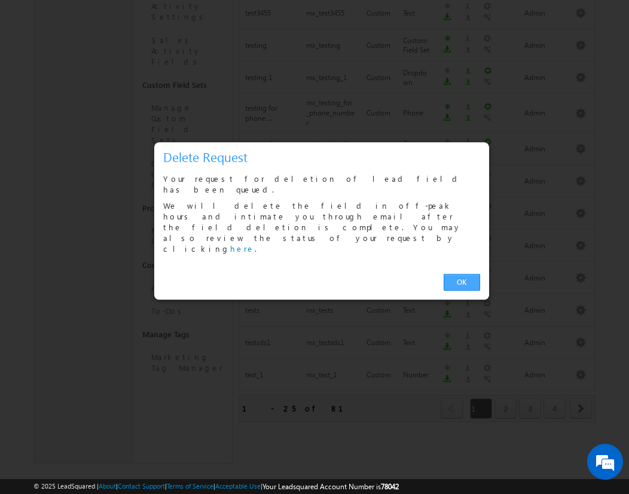
click at [462, 274] on link "OK" at bounding box center [462, 282] width 36 height 17
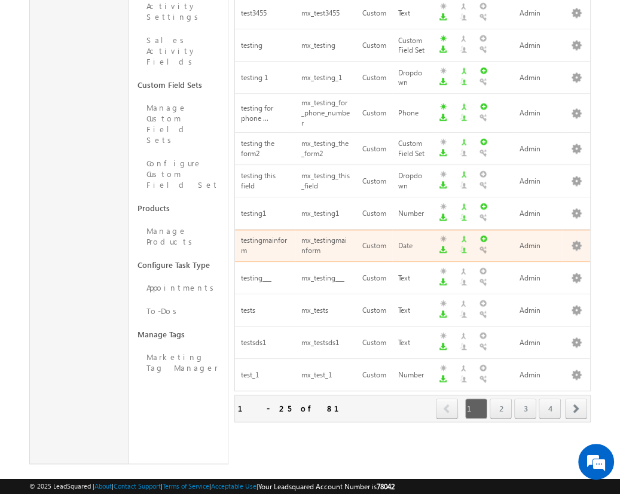
click at [577, 398] on span "next" at bounding box center [576, 408] width 22 height 20
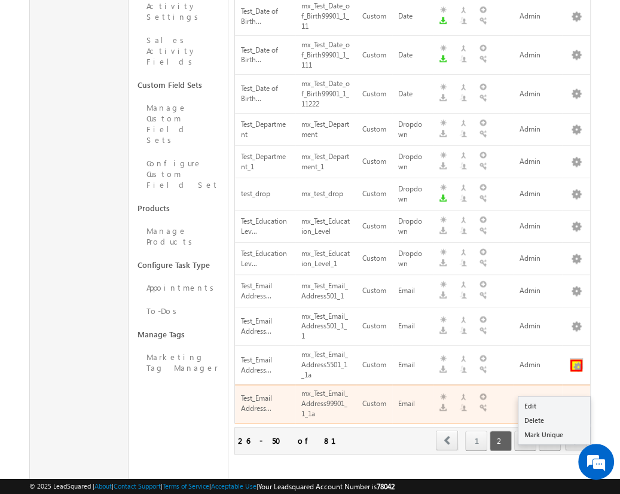
click at [576, 359] on button "button" at bounding box center [577, 365] width 12 height 12
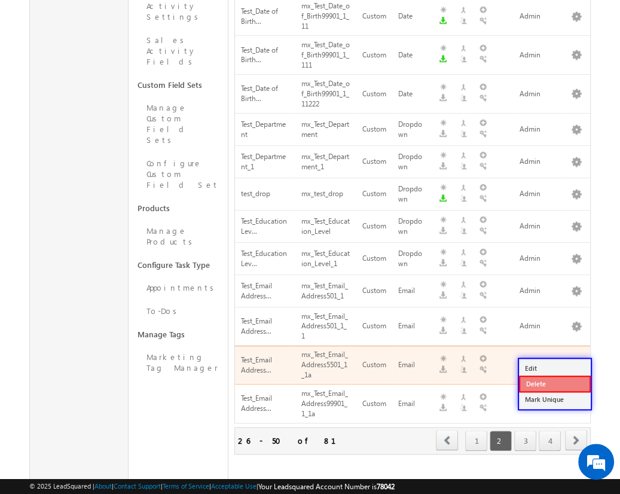
click at [554, 383] on link "Delete" at bounding box center [555, 384] width 72 height 17
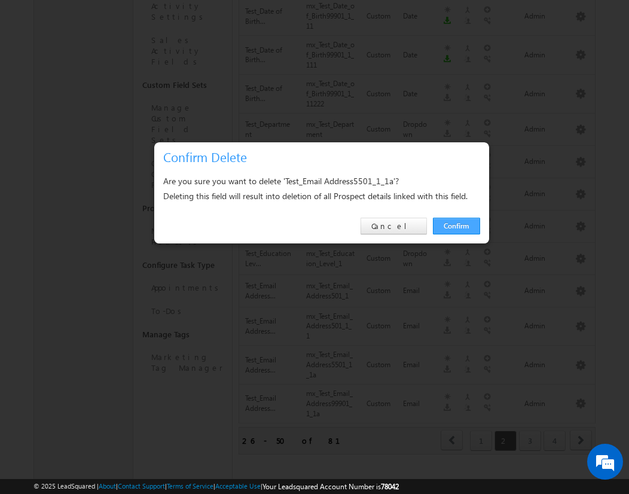
click at [456, 225] on link "Confirm" at bounding box center [456, 226] width 47 height 17
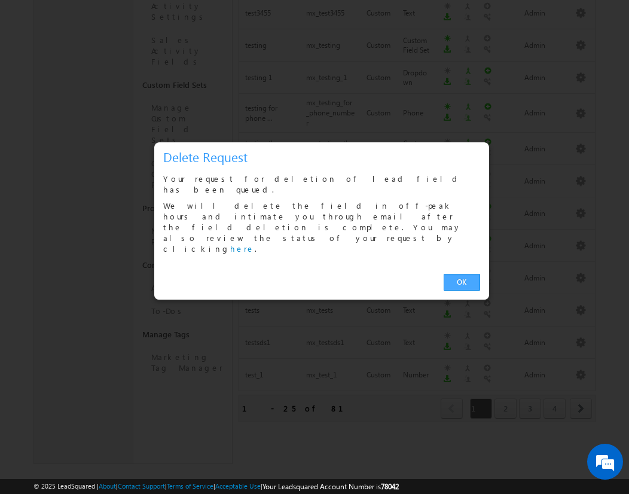
click at [462, 274] on link "OK" at bounding box center [462, 282] width 36 height 17
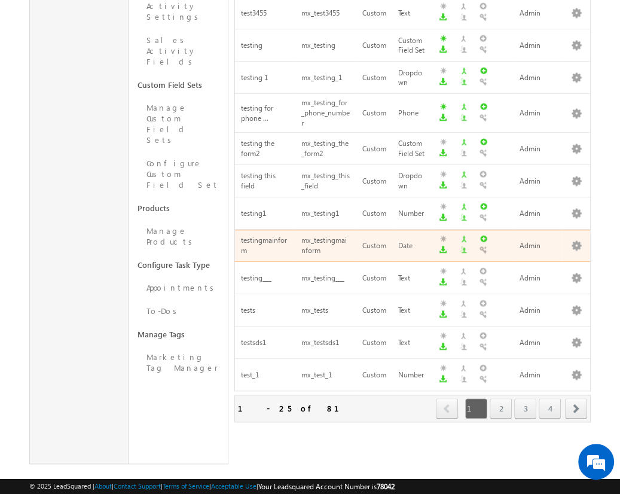
click at [577, 398] on span "next" at bounding box center [576, 408] width 22 height 20
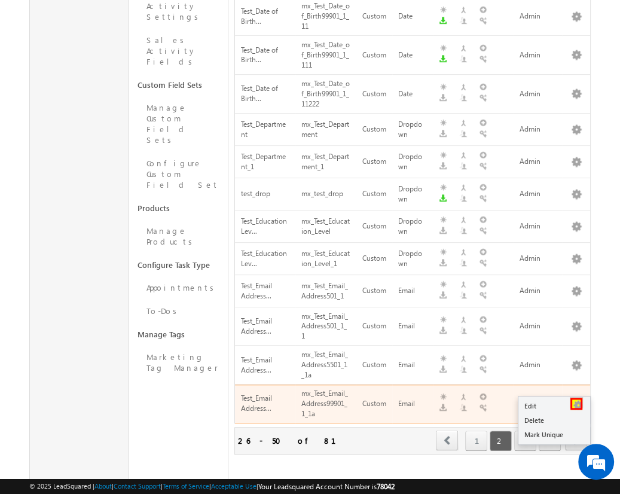
click at [576, 398] on button "button" at bounding box center [577, 404] width 12 height 12
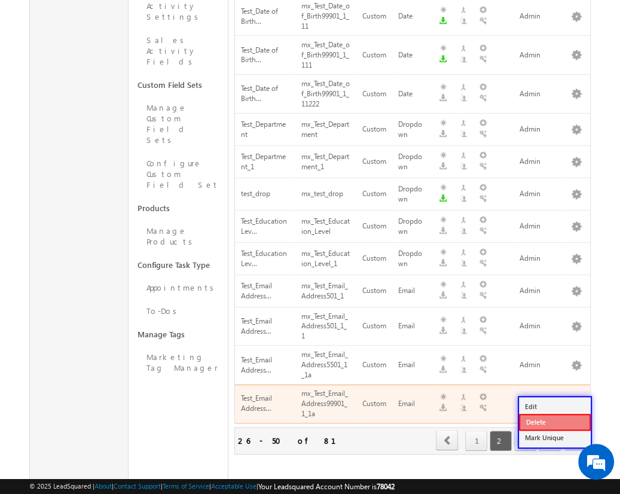
click at [554, 421] on link "Delete" at bounding box center [555, 422] width 72 height 17
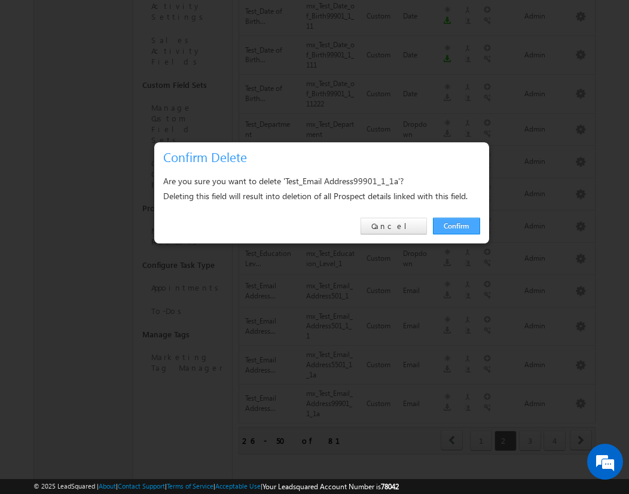
click at [456, 225] on link "Confirm" at bounding box center [456, 226] width 47 height 17
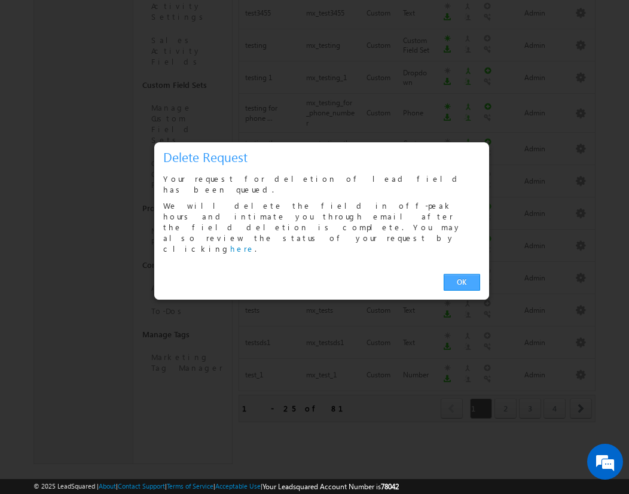
click at [462, 274] on link "OK" at bounding box center [462, 282] width 36 height 17
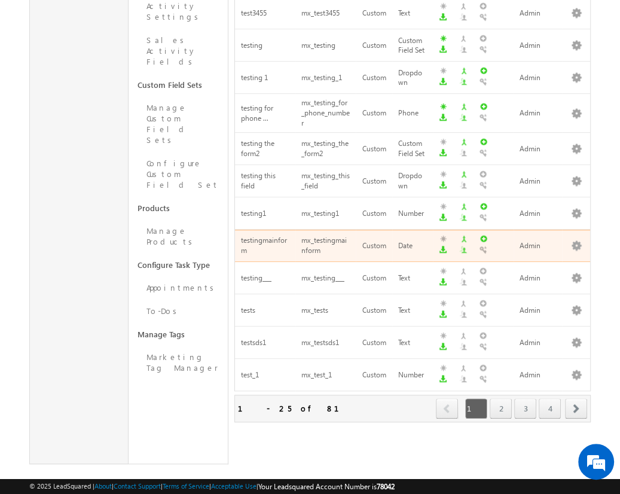
click at [577, 398] on span "next" at bounding box center [576, 408] width 22 height 20
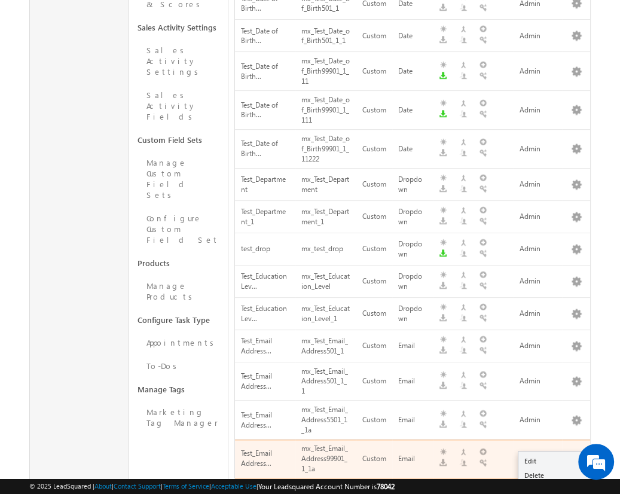
click at [577, 485] on span "next" at bounding box center [576, 495] width 22 height 20
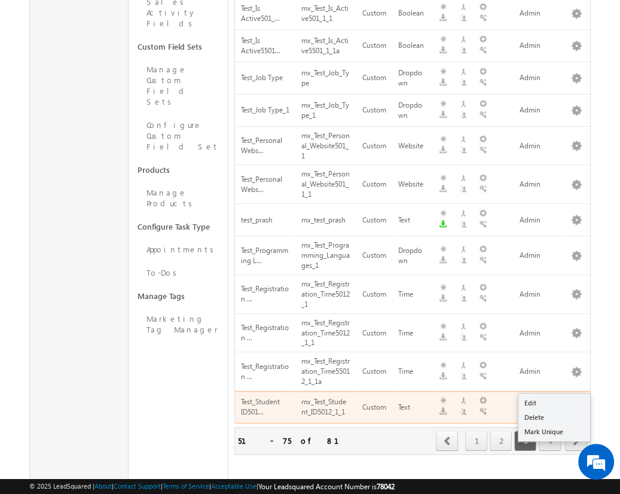
scroll to position [0, 0]
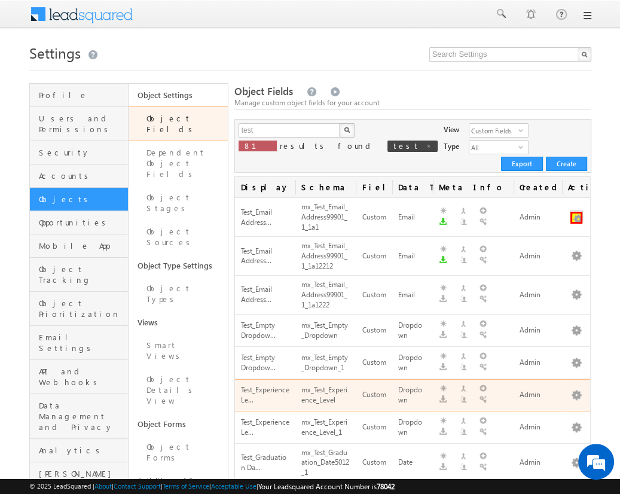
click at [576, 212] on button "button" at bounding box center [577, 218] width 12 height 12
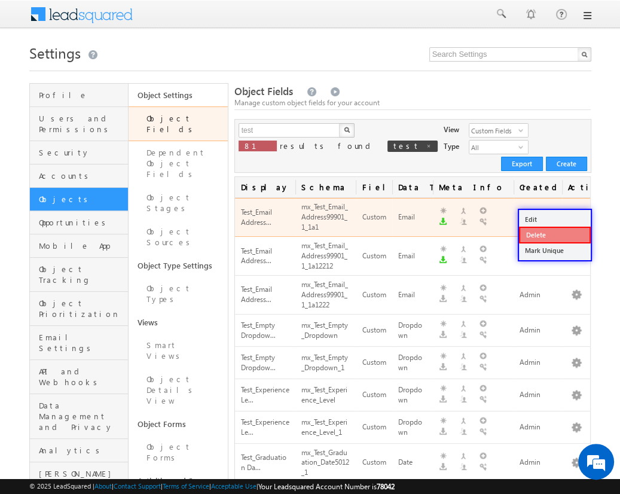
click at [554, 234] on link "Delete" at bounding box center [555, 235] width 72 height 17
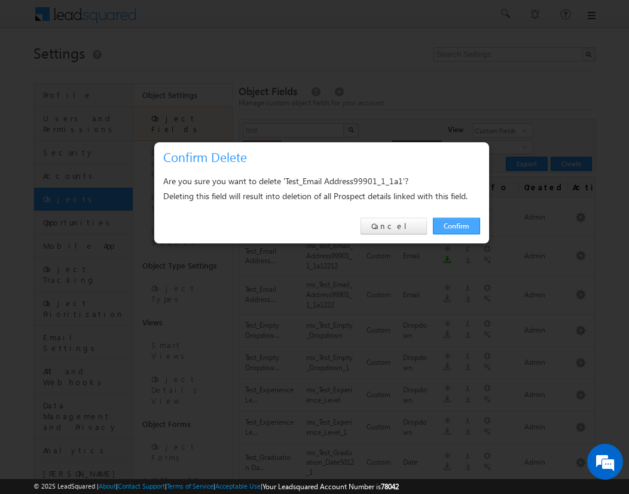
click at [456, 225] on link "Confirm" at bounding box center [456, 226] width 47 height 17
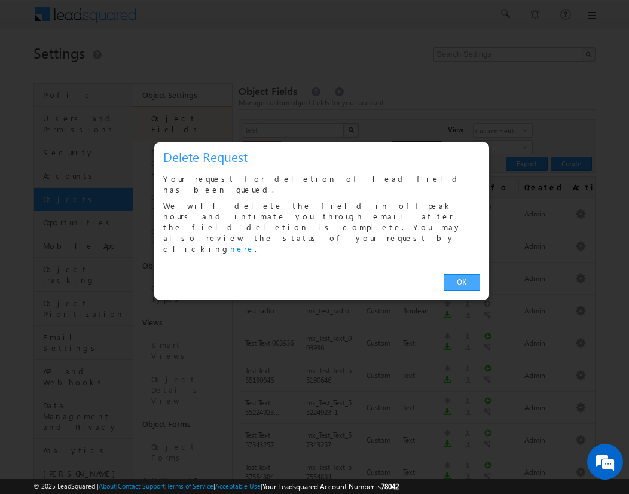
click at [462, 274] on link "OK" at bounding box center [462, 282] width 36 height 17
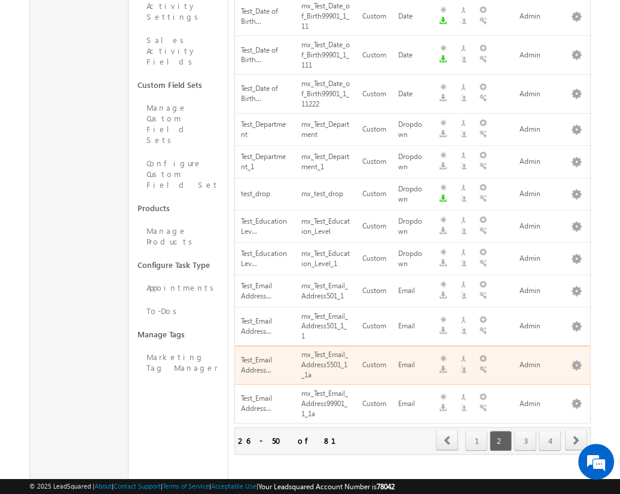
click at [577, 430] on span "next" at bounding box center [576, 440] width 22 height 20
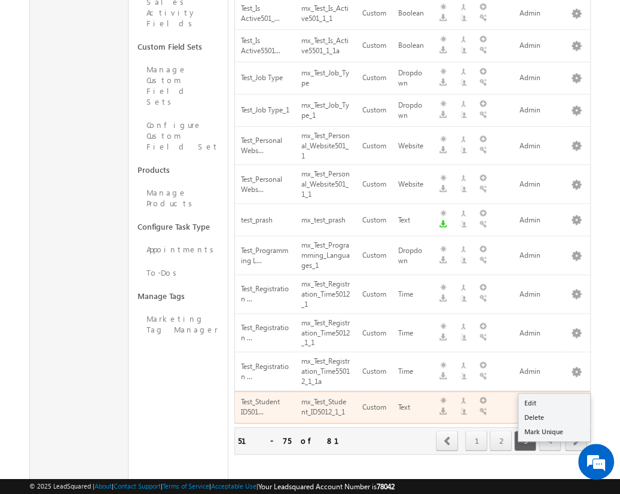
scroll to position [0, 0]
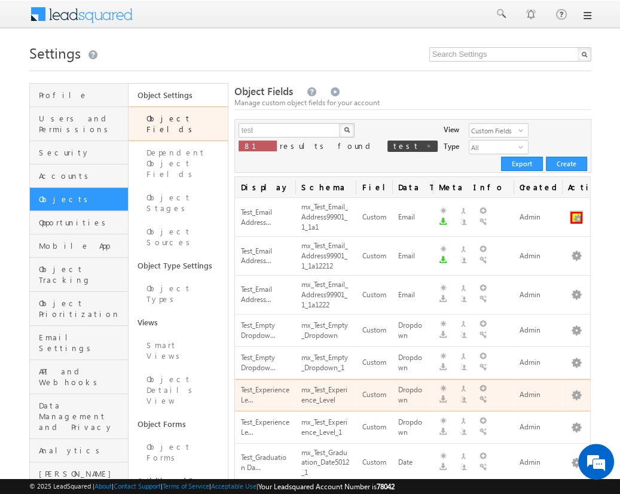
click at [576, 212] on button "button" at bounding box center [577, 218] width 12 height 12
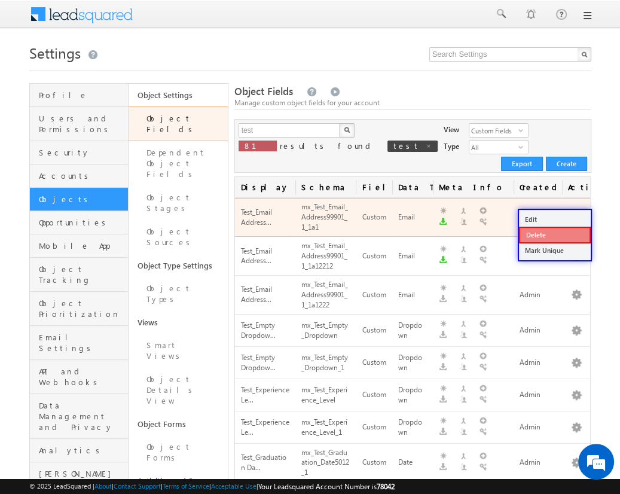
click at [554, 234] on link "Delete" at bounding box center [555, 235] width 72 height 17
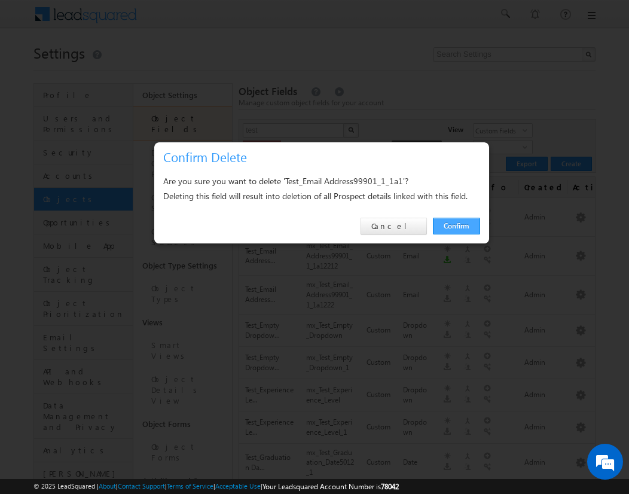
click at [456, 225] on link "Confirm" at bounding box center [456, 226] width 47 height 17
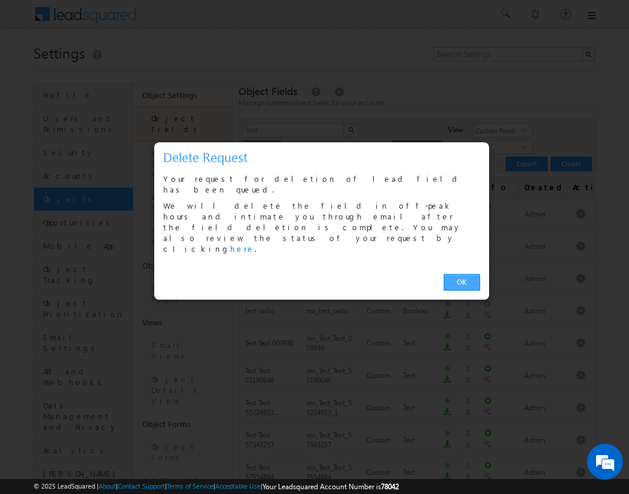
click at [462, 274] on link "OK" at bounding box center [462, 282] width 36 height 17
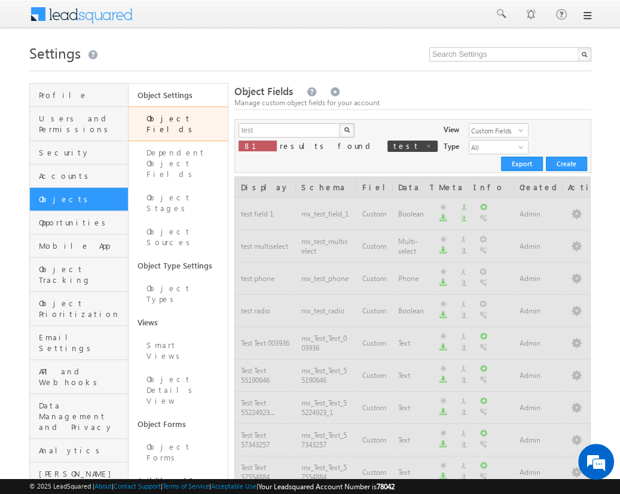
scroll to position [621, 0]
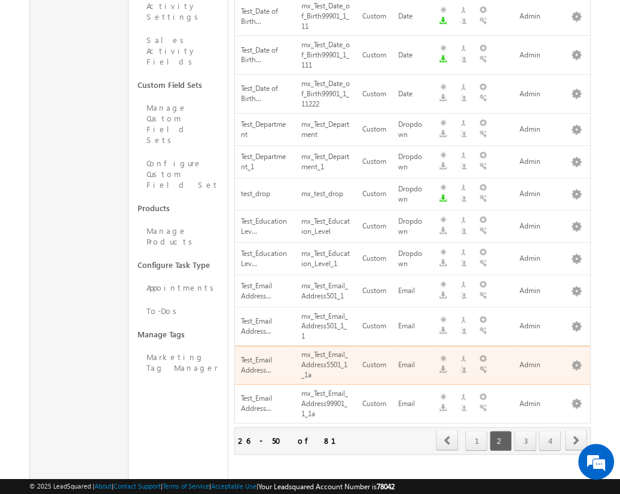
click at [577, 430] on span "next" at bounding box center [576, 440] width 22 height 20
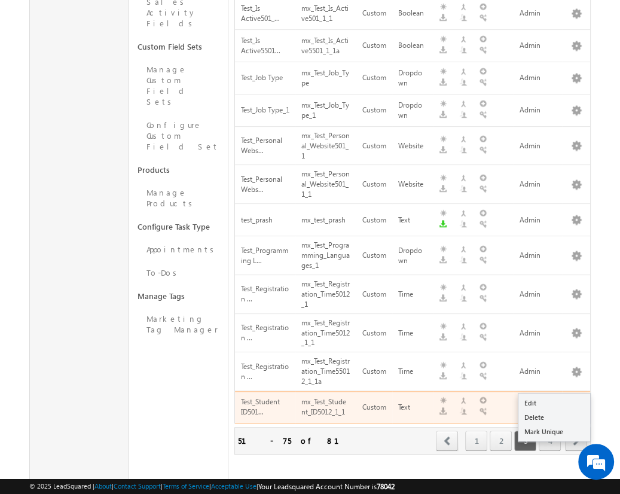
scroll to position [0, 0]
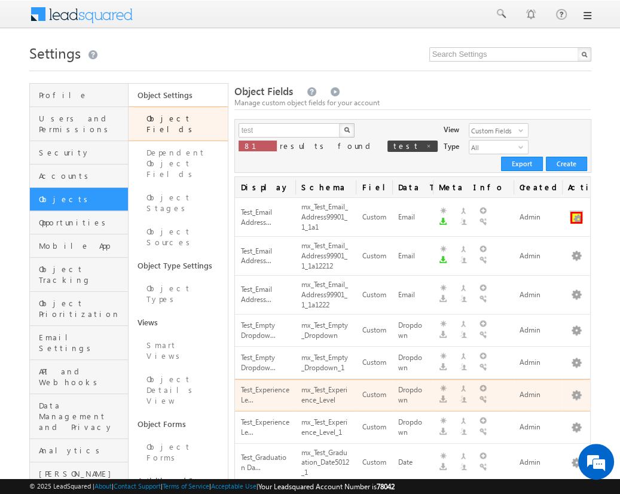
click at [576, 212] on button "button" at bounding box center [577, 218] width 12 height 12
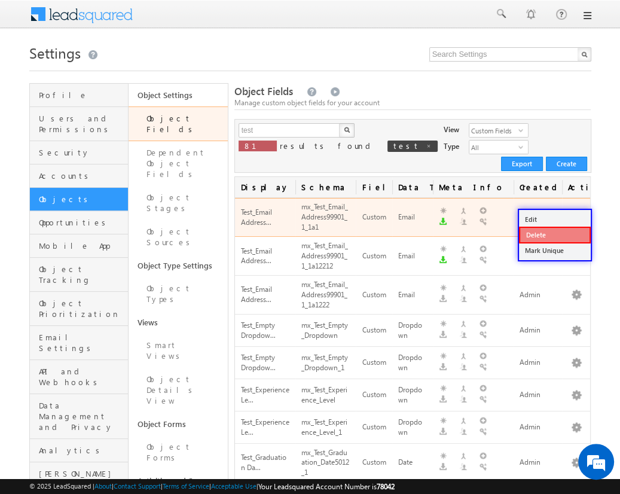
click at [554, 234] on link "Delete" at bounding box center [555, 235] width 72 height 17
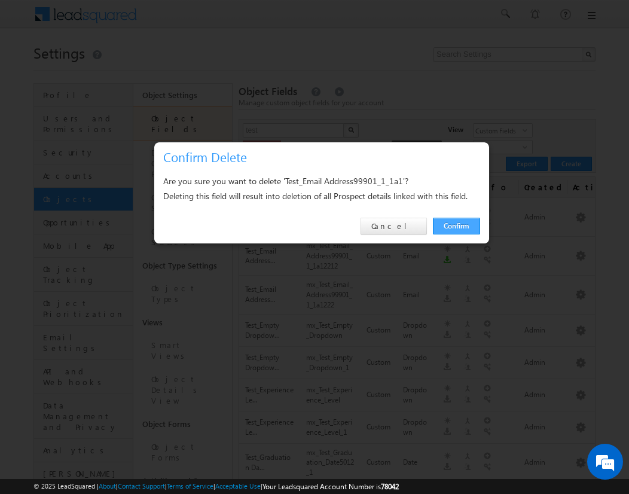
click at [456, 225] on link "Confirm" at bounding box center [456, 226] width 47 height 17
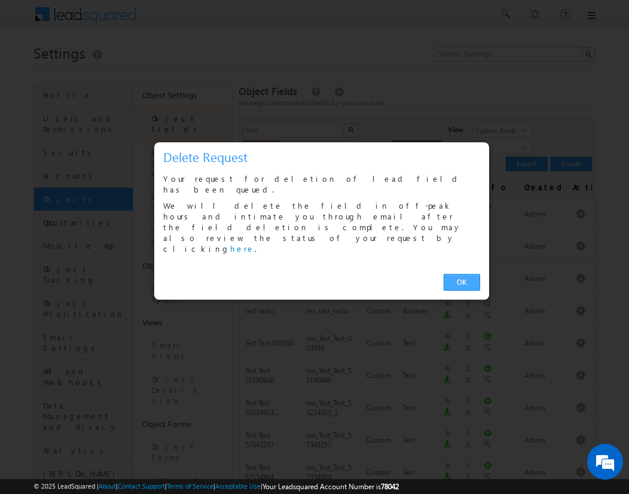
click at [462, 274] on link "OK" at bounding box center [462, 282] width 36 height 17
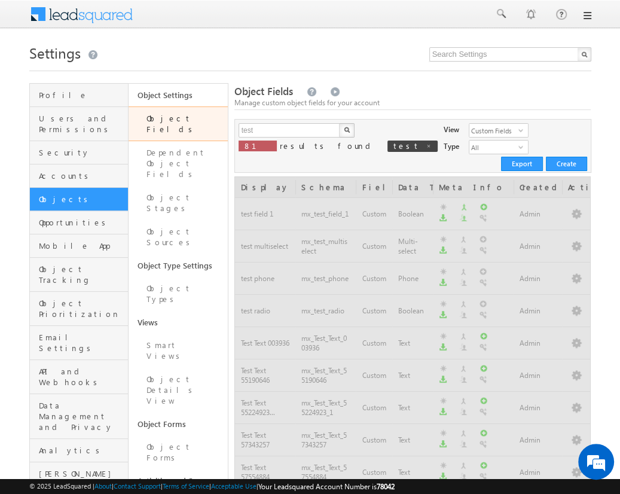
scroll to position [621, 0]
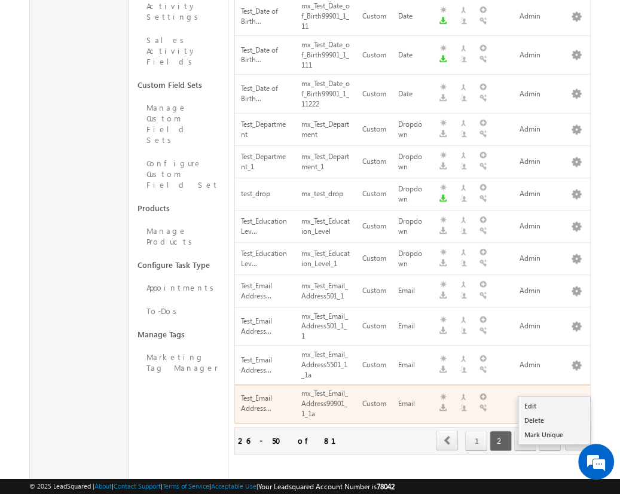
click at [577, 430] on span "next" at bounding box center [576, 440] width 22 height 20
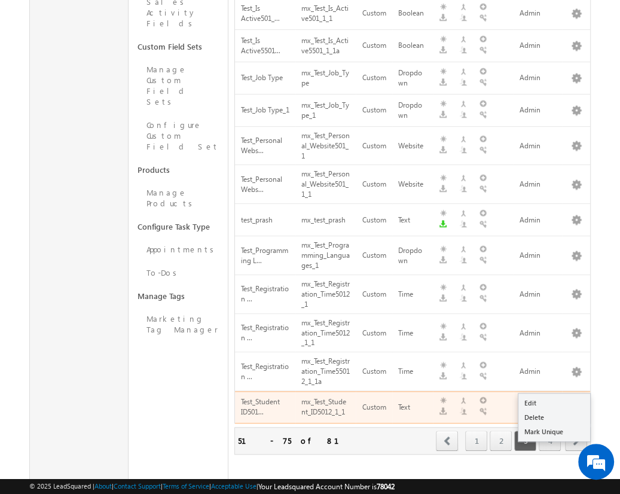
scroll to position [71, 0]
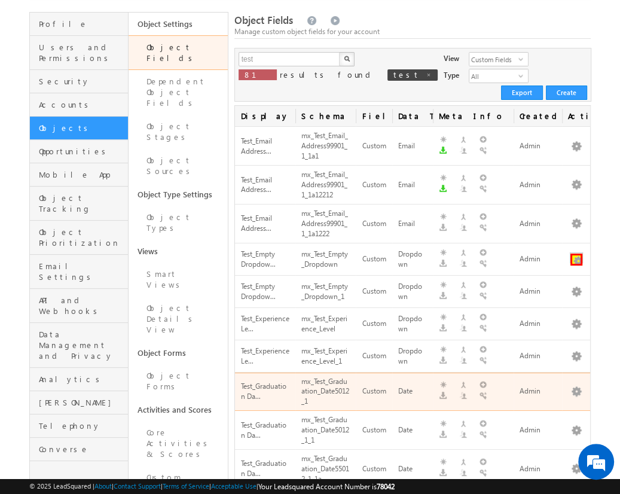
click at [576, 254] on button "button" at bounding box center [577, 260] width 12 height 12
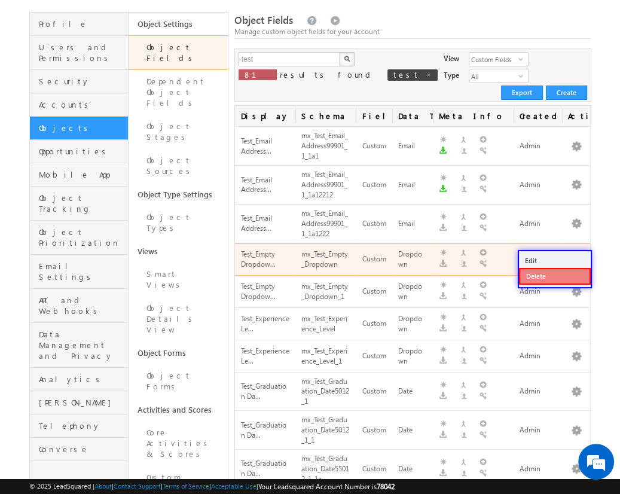
click at [554, 275] on link "Delete" at bounding box center [555, 276] width 72 height 17
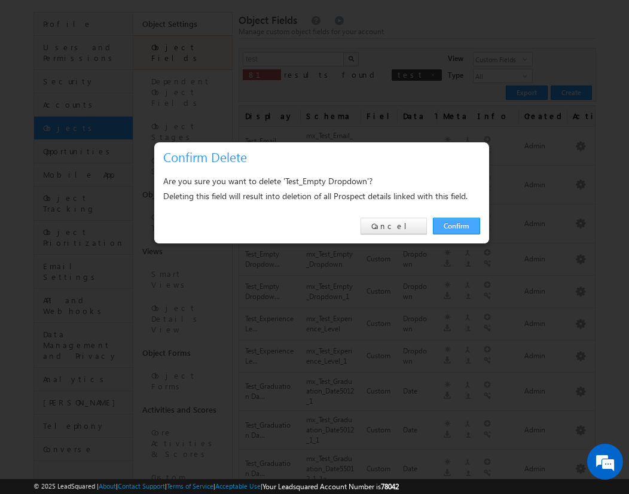
click at [456, 225] on link "Confirm" at bounding box center [456, 226] width 47 height 17
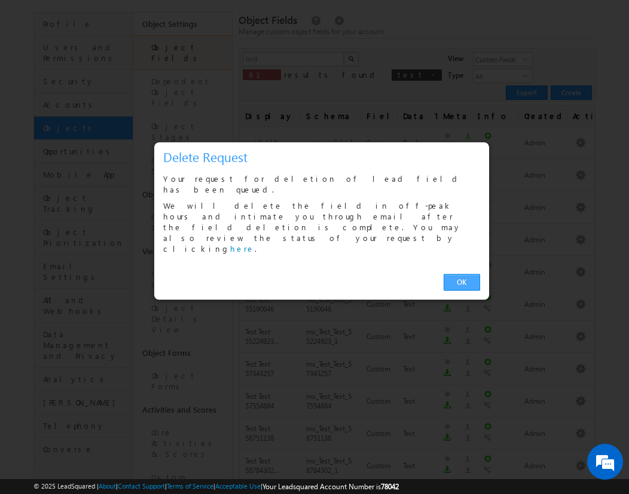
click at [462, 274] on link "OK" at bounding box center [462, 282] width 36 height 17
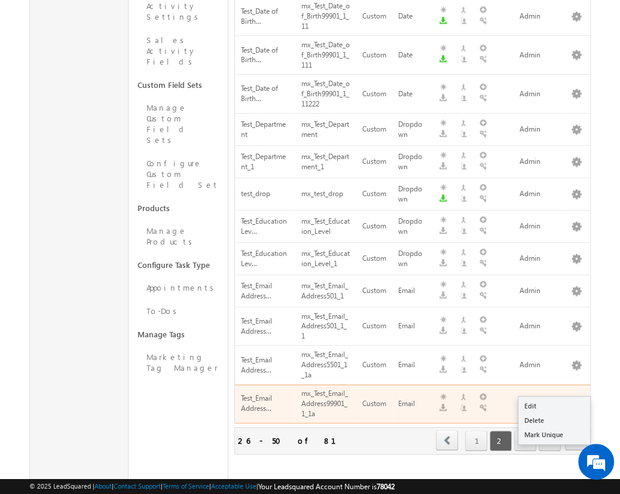
click at [577, 430] on span "next" at bounding box center [576, 440] width 22 height 20
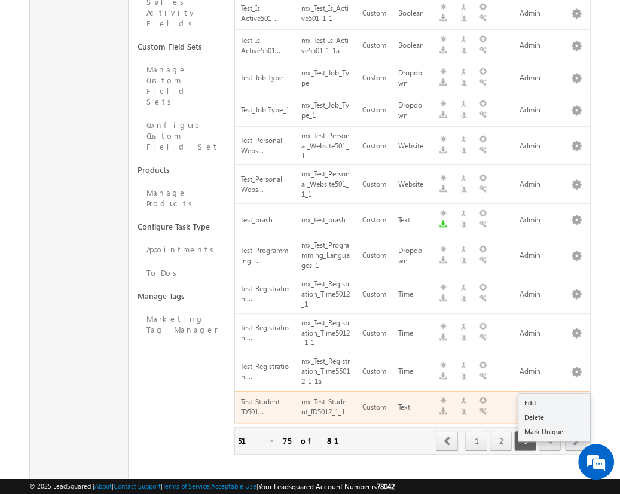
scroll to position [71, 0]
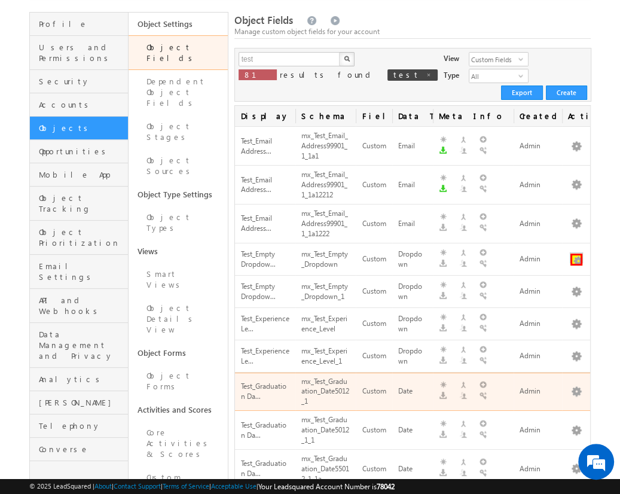
click at [576, 254] on button "button" at bounding box center [577, 260] width 12 height 12
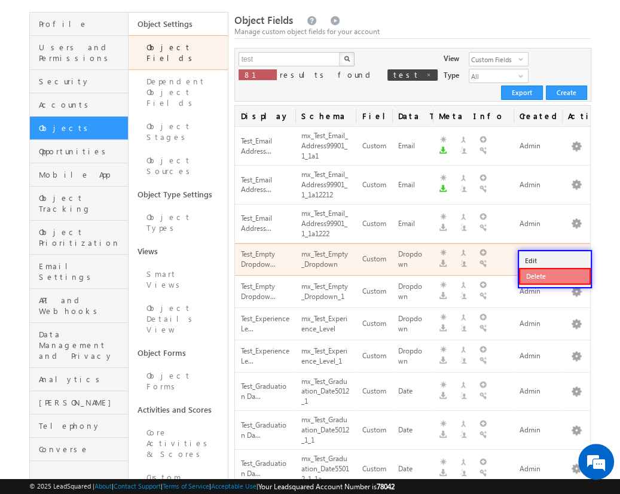
click at [554, 275] on link "Delete" at bounding box center [555, 276] width 72 height 17
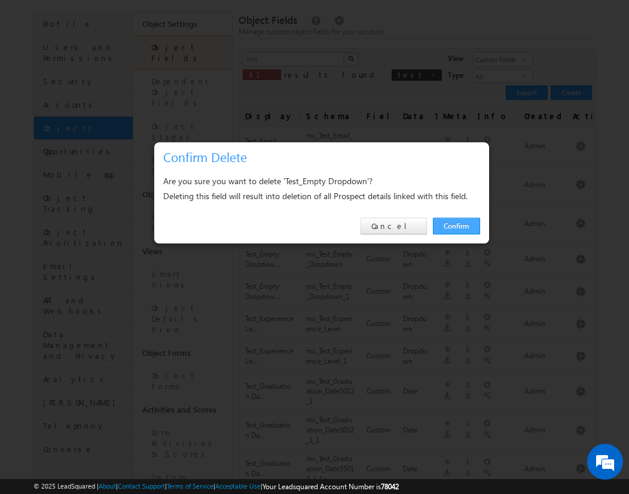
click at [456, 225] on link "Confirm" at bounding box center [456, 226] width 47 height 17
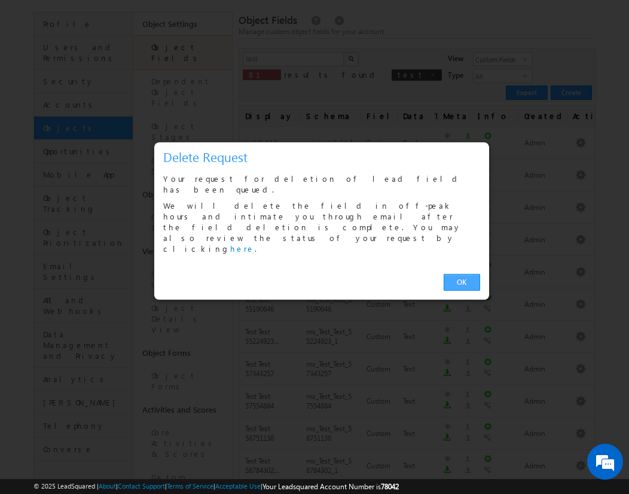
click at [462, 274] on link "OK" at bounding box center [462, 282] width 36 height 17
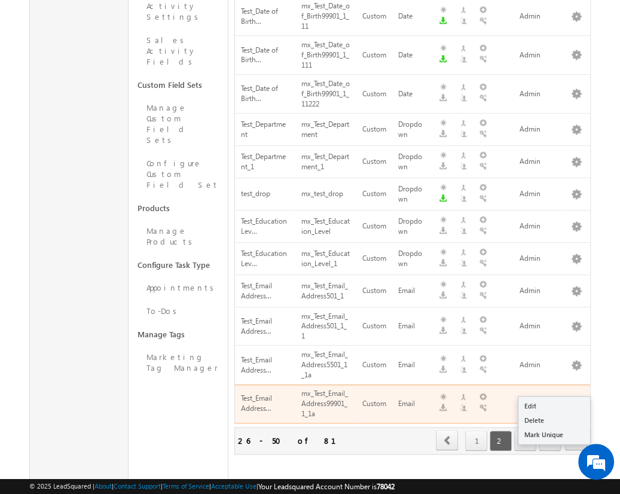
scroll to position [659, 0]
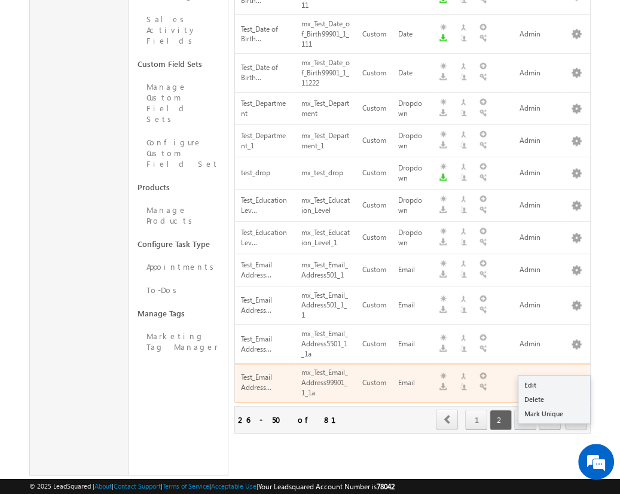
click at [577, 409] on span "next" at bounding box center [576, 419] width 22 height 20
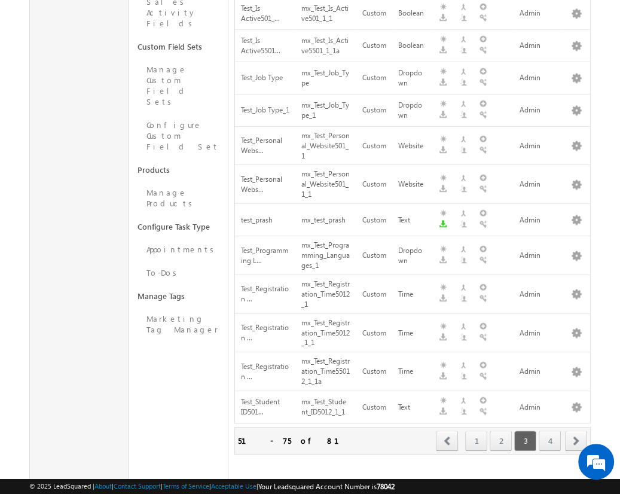
scroll to position [135, 0]
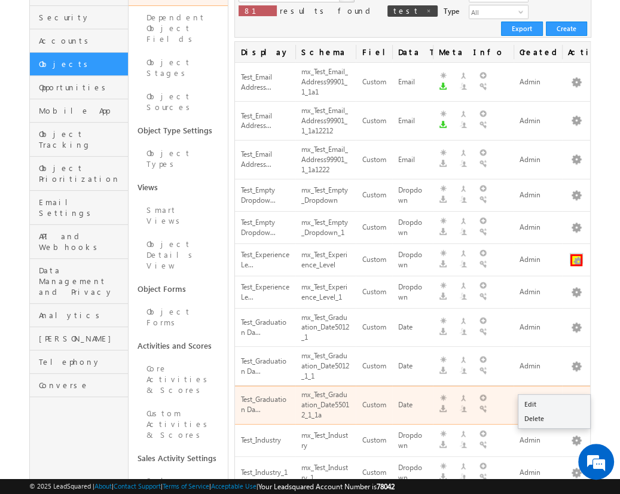
click at [576, 254] on button "button" at bounding box center [577, 260] width 12 height 12
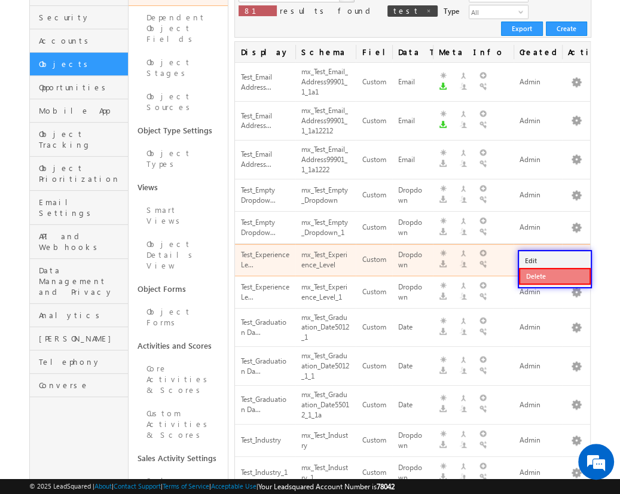
click at [554, 275] on link "Delete" at bounding box center [555, 276] width 72 height 17
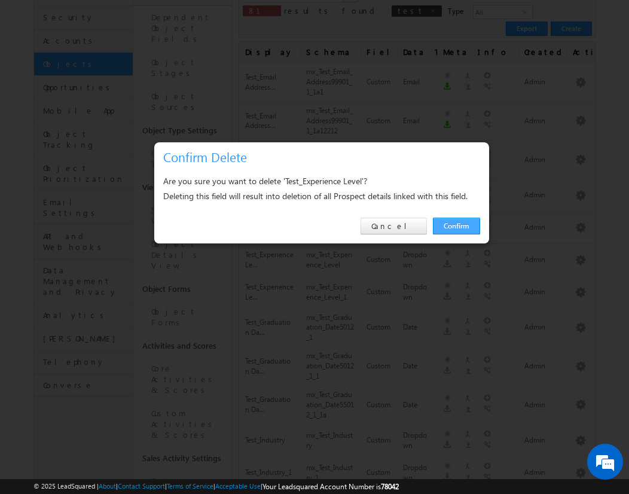
click at [456, 225] on link "Confirm" at bounding box center [456, 226] width 47 height 17
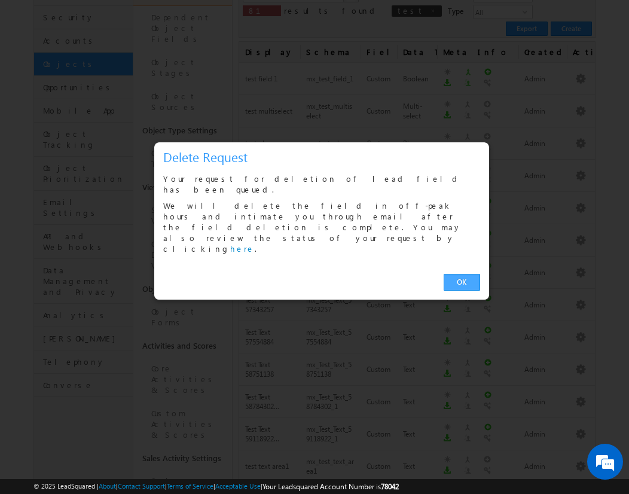
click at [462, 274] on link "OK" at bounding box center [462, 282] width 36 height 17
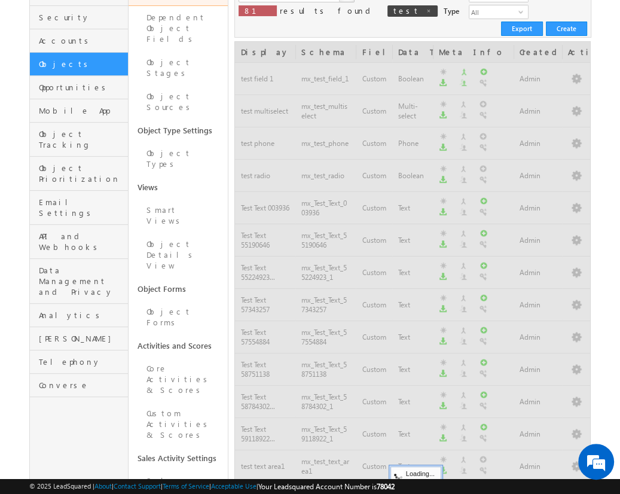
scroll to position [621, 0]
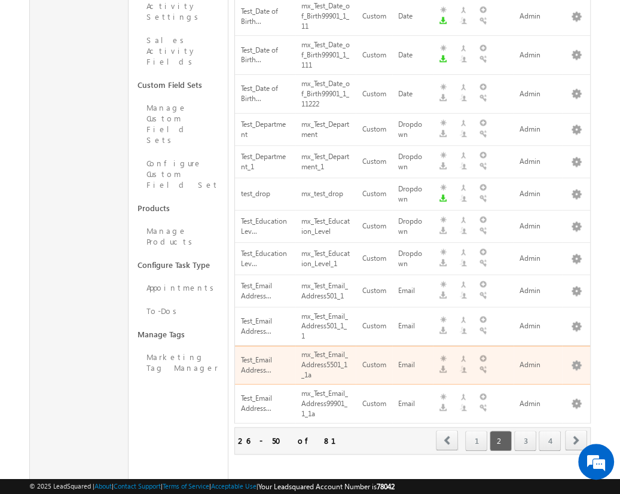
click at [577, 430] on span "next" at bounding box center [576, 440] width 22 height 20
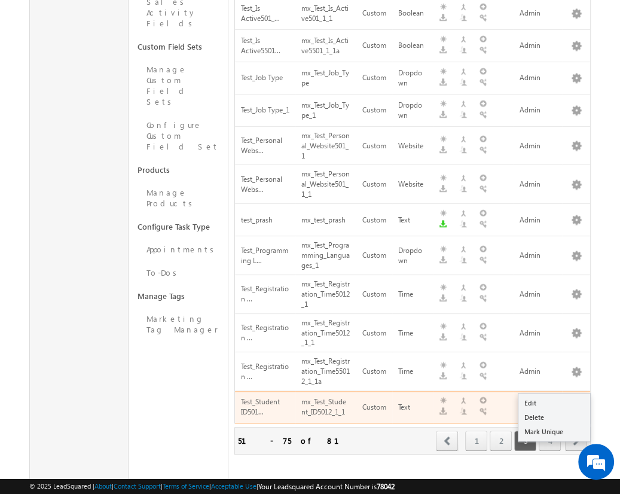
scroll to position [135, 0]
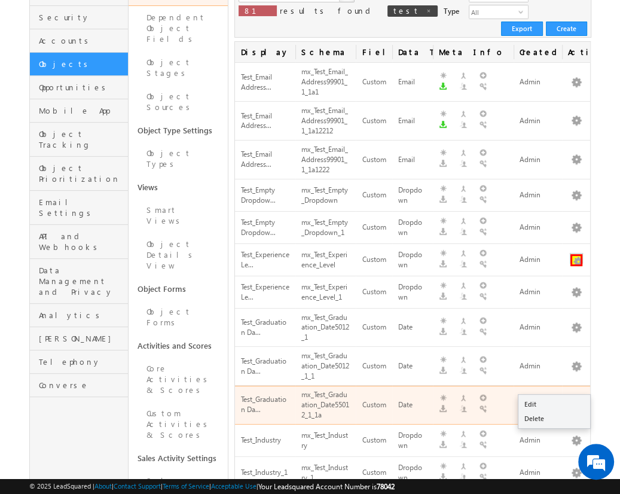
click at [576, 254] on button "button" at bounding box center [577, 260] width 12 height 12
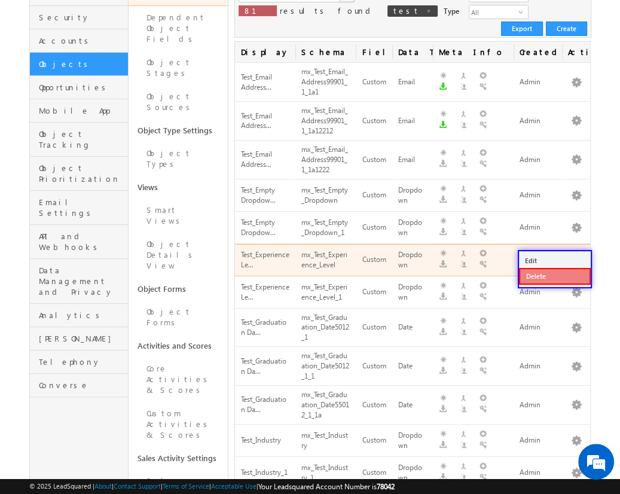
click at [554, 275] on link "Delete" at bounding box center [555, 276] width 72 height 17
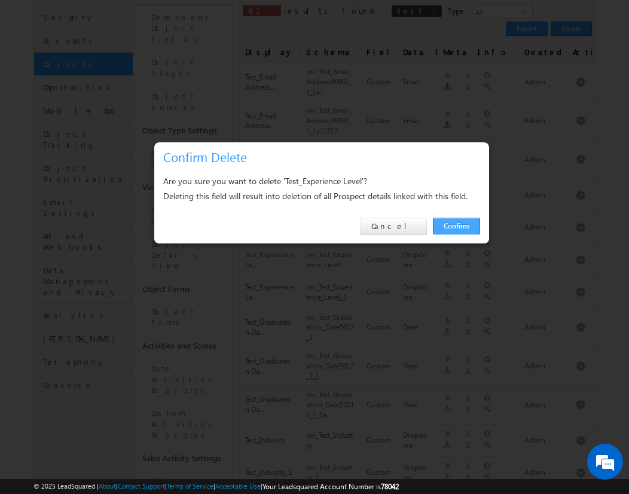
click at [456, 225] on link "Confirm" at bounding box center [456, 226] width 47 height 17
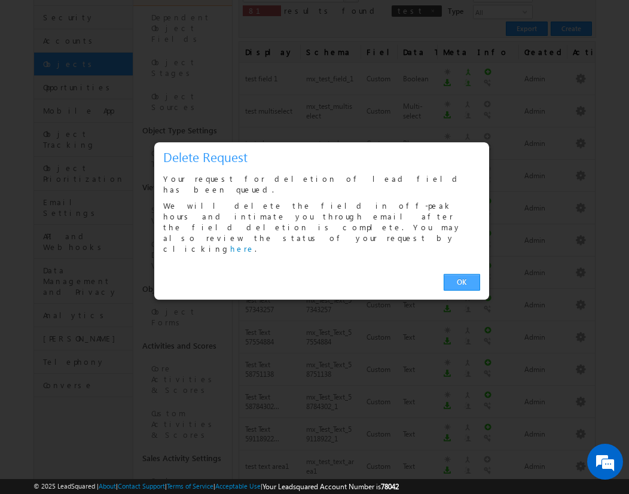
click at [462, 274] on link "OK" at bounding box center [462, 282] width 36 height 17
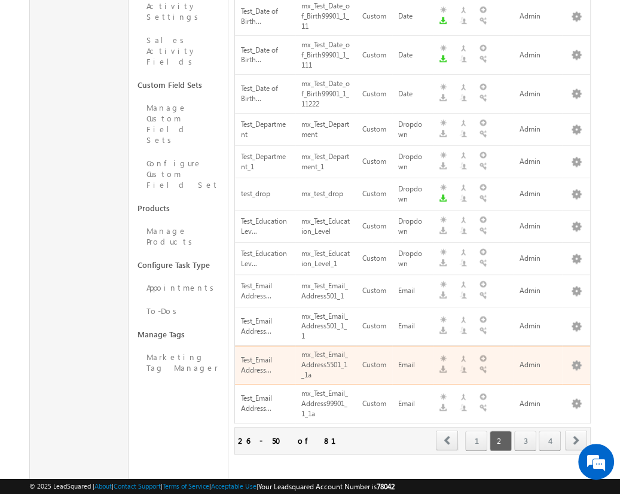
click at [577, 430] on span "next" at bounding box center [576, 440] width 22 height 20
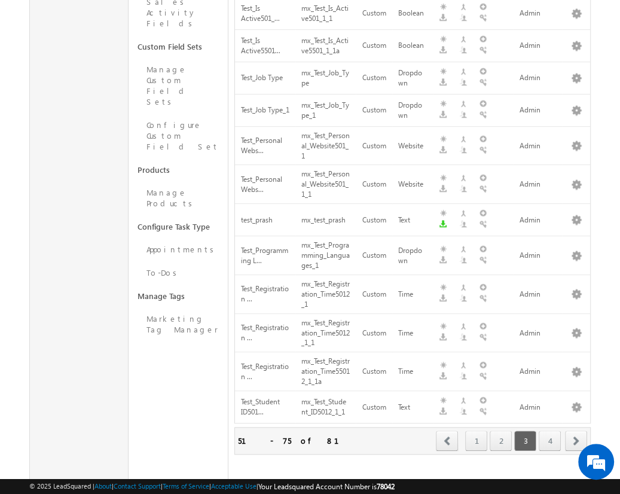
scroll to position [203, 0]
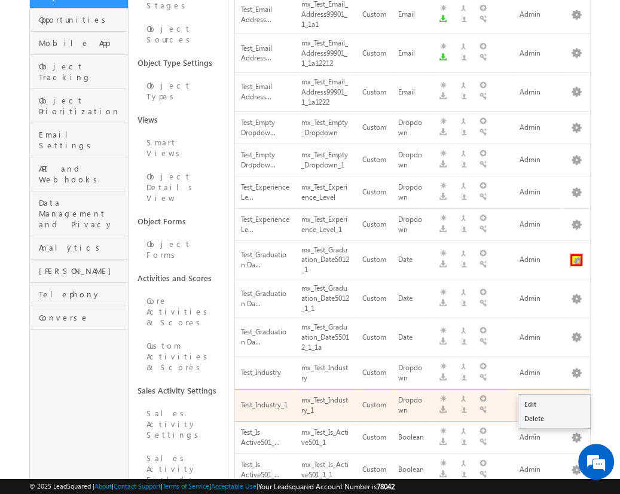
click at [576, 254] on button "button" at bounding box center [577, 260] width 12 height 12
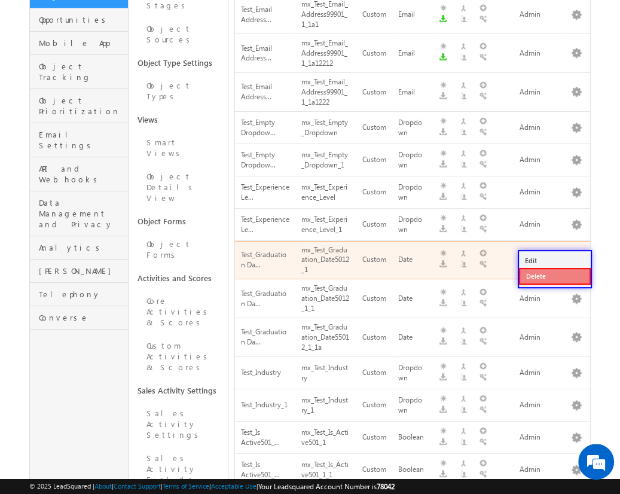
click at [554, 275] on link "Delete" at bounding box center [555, 276] width 72 height 17
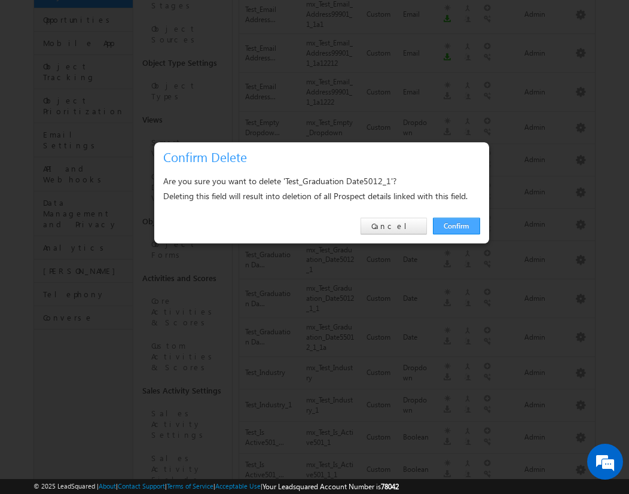
click at [456, 225] on link "Confirm" at bounding box center [456, 226] width 47 height 17
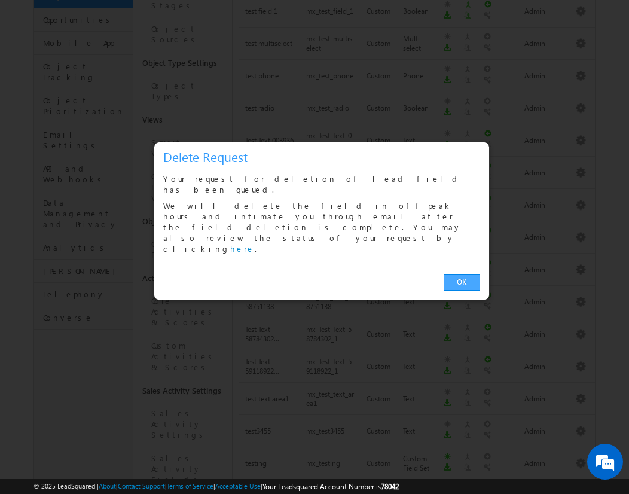
click at [462, 274] on link "OK" at bounding box center [462, 282] width 36 height 17
